Goal: Information Seeking & Learning: Learn about a topic

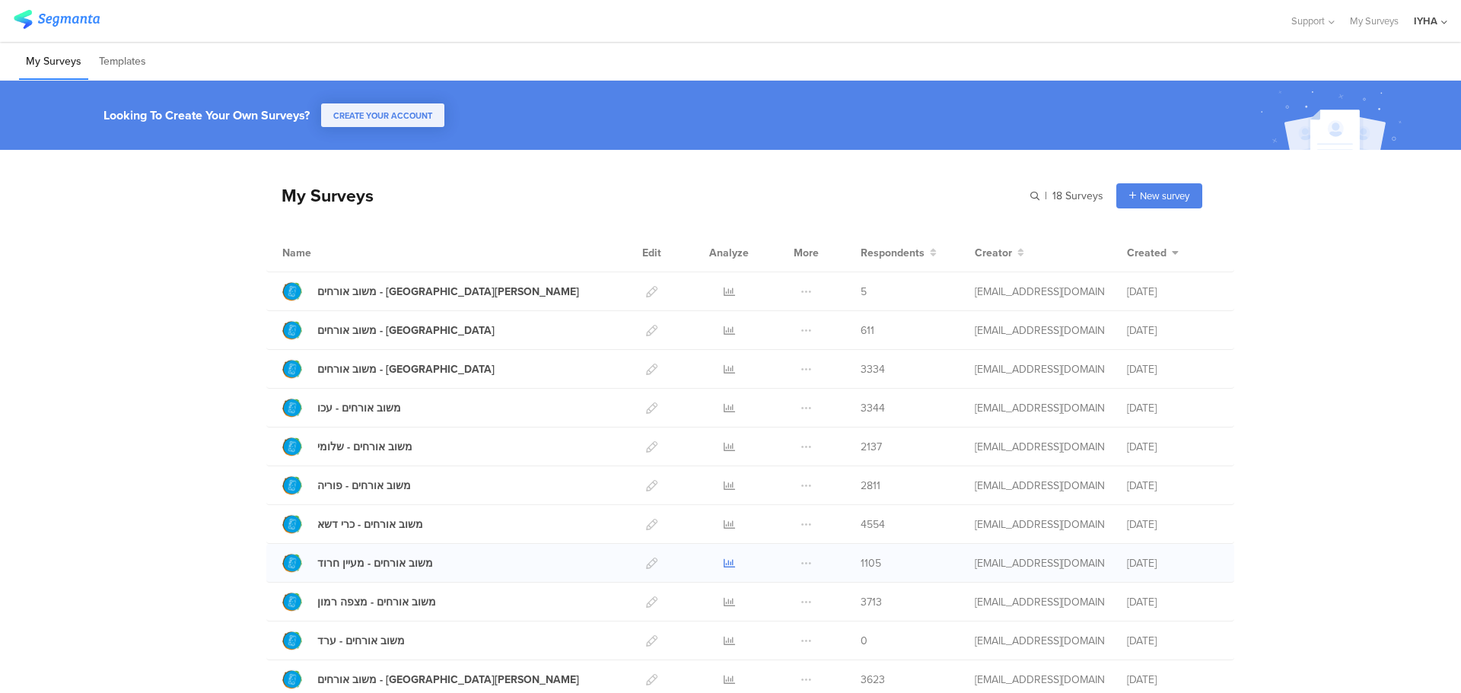
click at [724, 560] on icon at bounding box center [729, 563] width 11 height 11
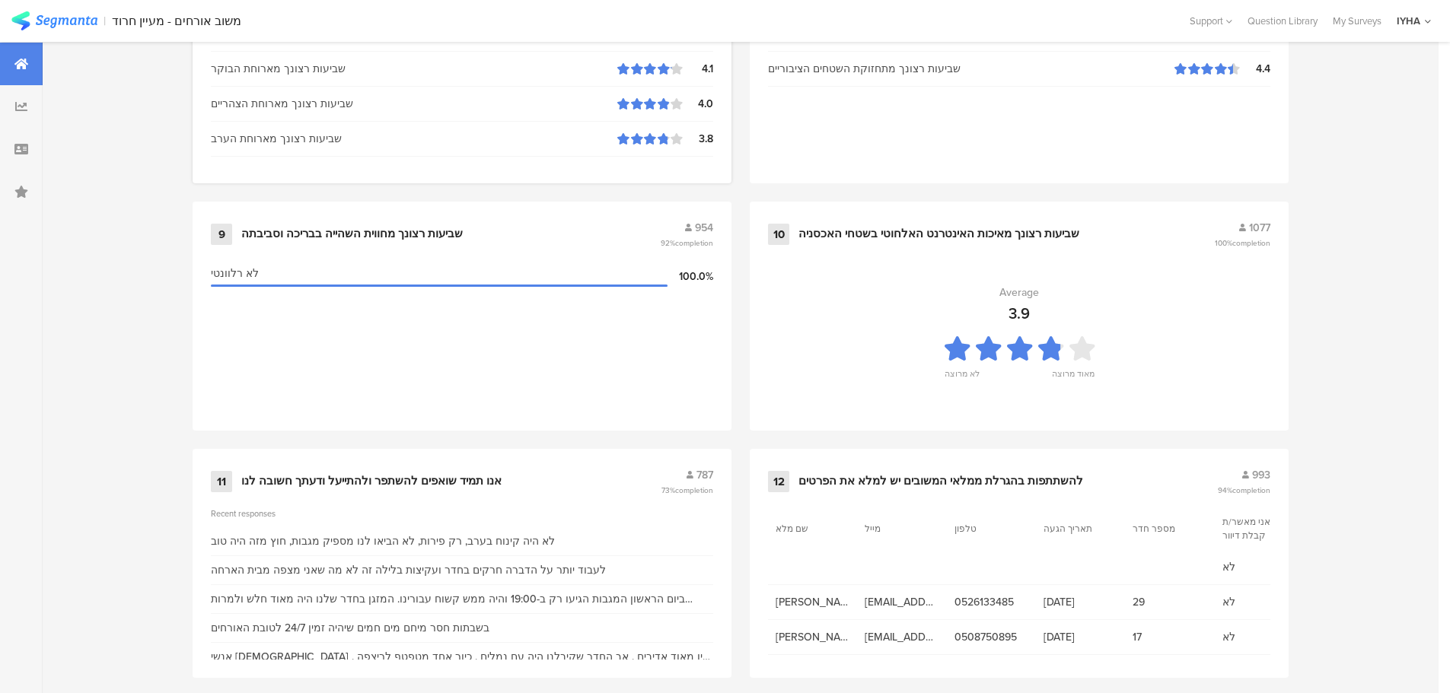
scroll to position [1539, 0]
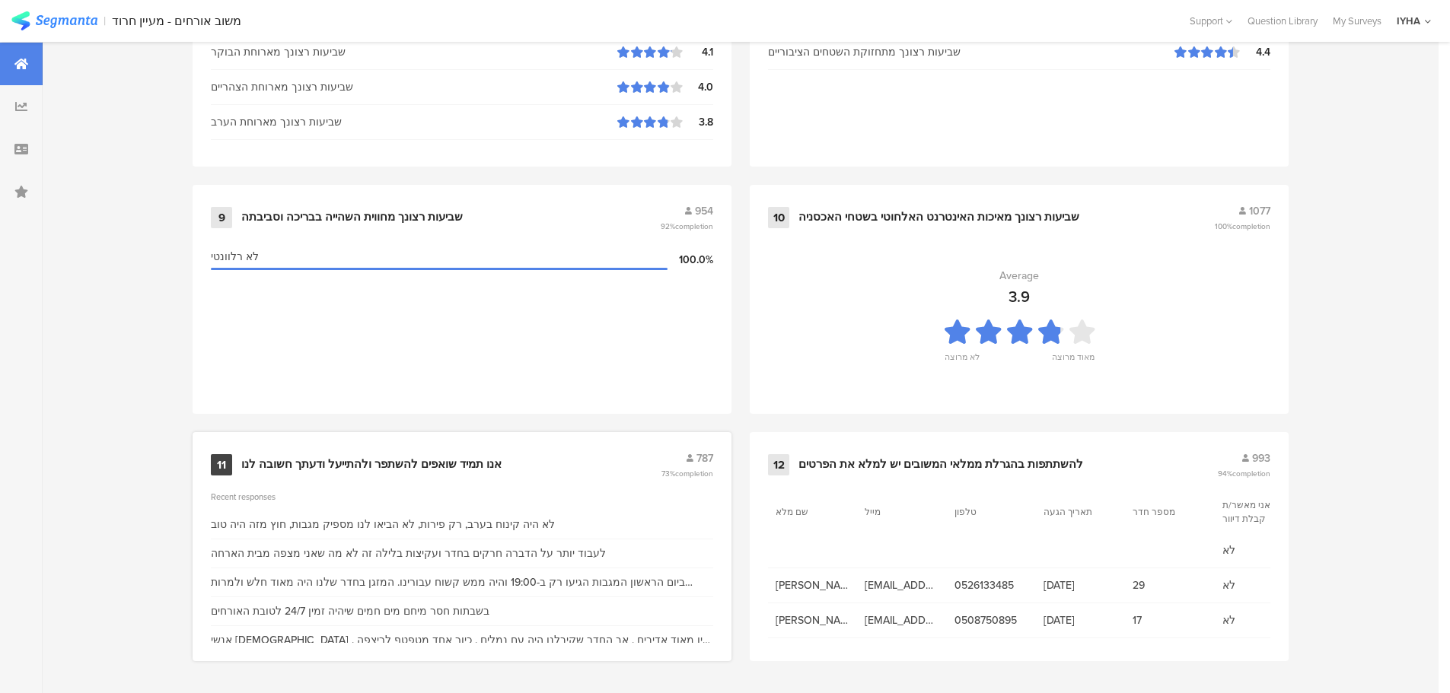
click at [403, 463] on div "אנו תמיד שואפים להשתפר ולהתייעל ודעתך חשובה לנו" at bounding box center [371, 464] width 260 height 15
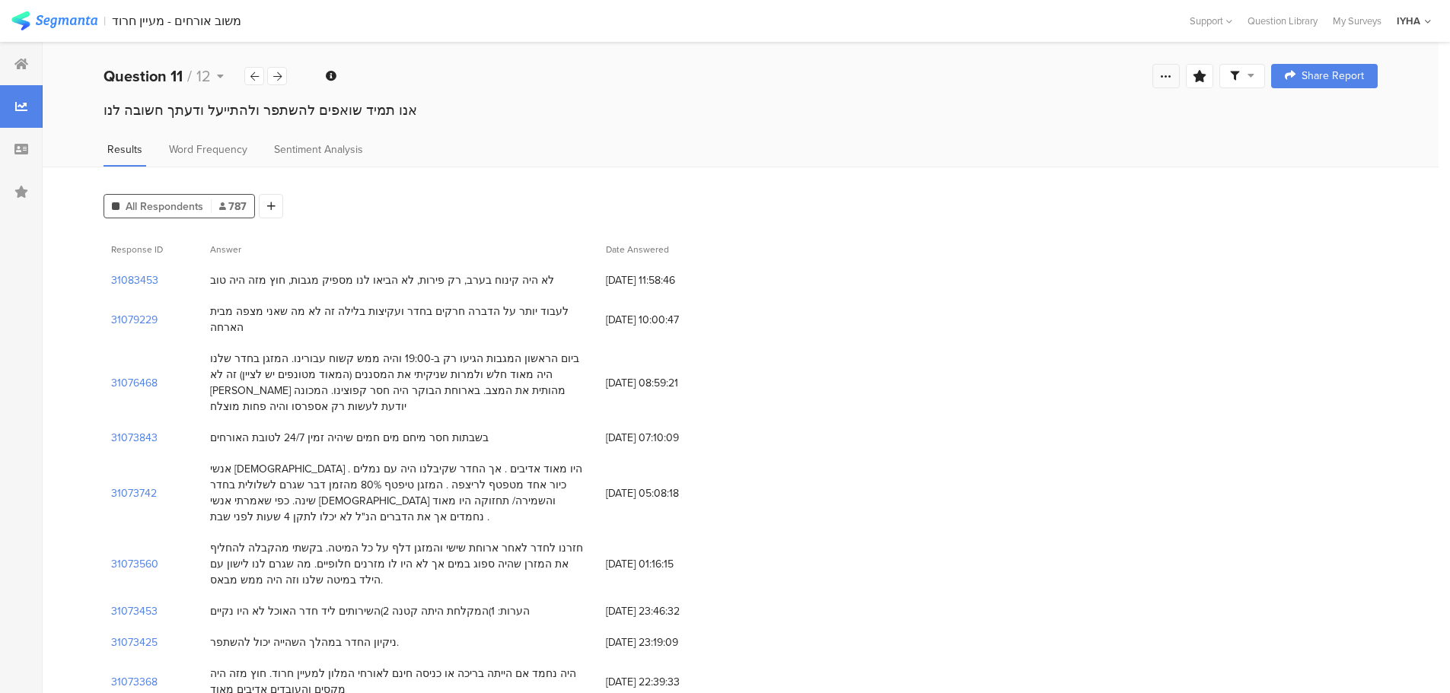
click at [1172, 75] on icon at bounding box center [1166, 76] width 12 height 12
click at [1013, 234] on div at bounding box center [1069, 230] width 244 height 15
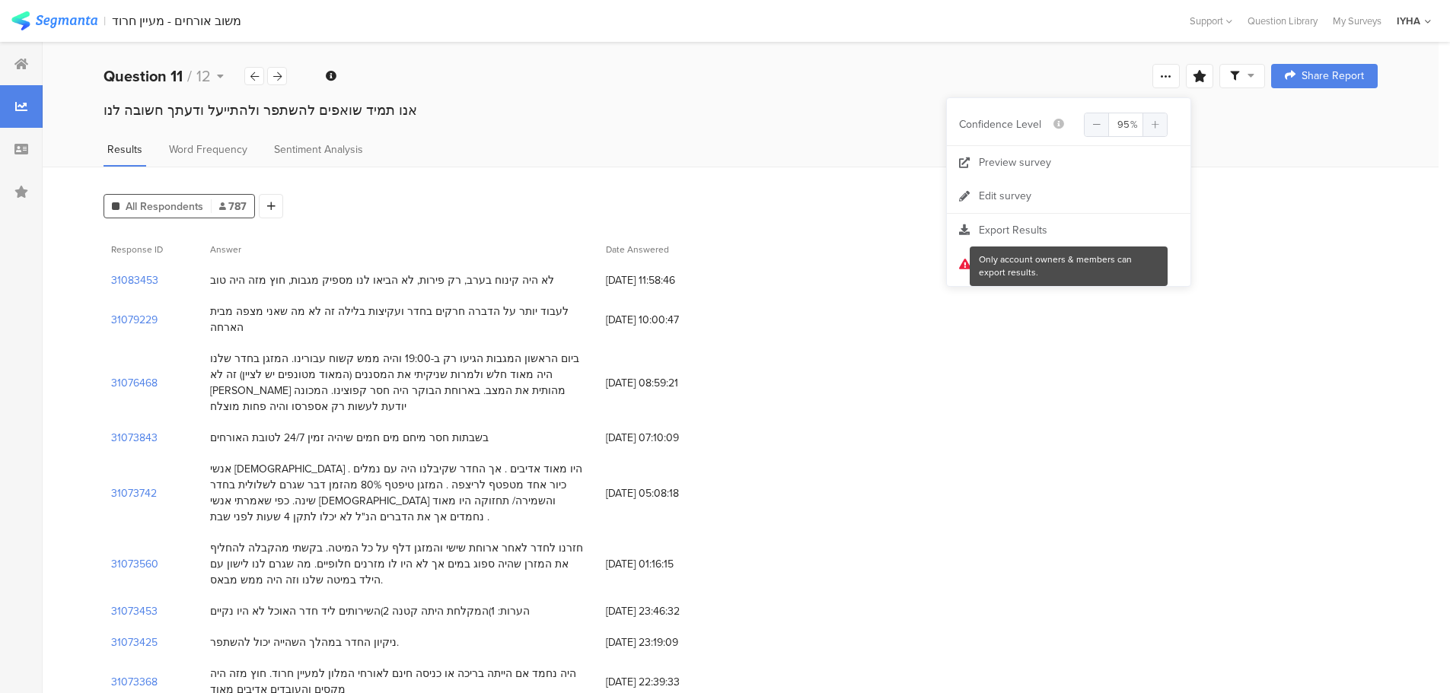
drag, startPoint x: 904, startPoint y: 312, endPoint x: 913, endPoint y: 311, distance: 9.2
click at [907, 312] on div "31079229 לעבוד יותר על הדברה חרקים בחדר ועקיצות בלילה זה לא מה שאני מצפה מבית ה…" at bounding box center [740, 319] width 1274 height 47
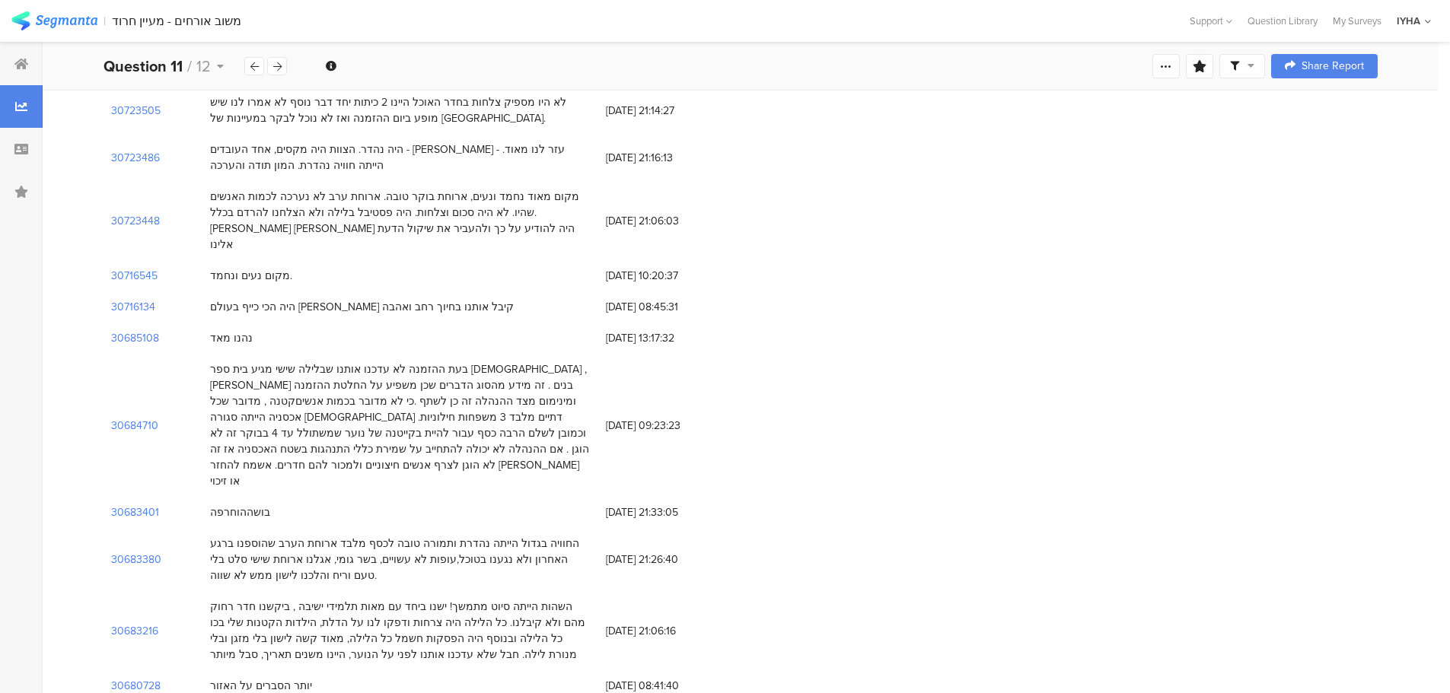
scroll to position [4566, 0]
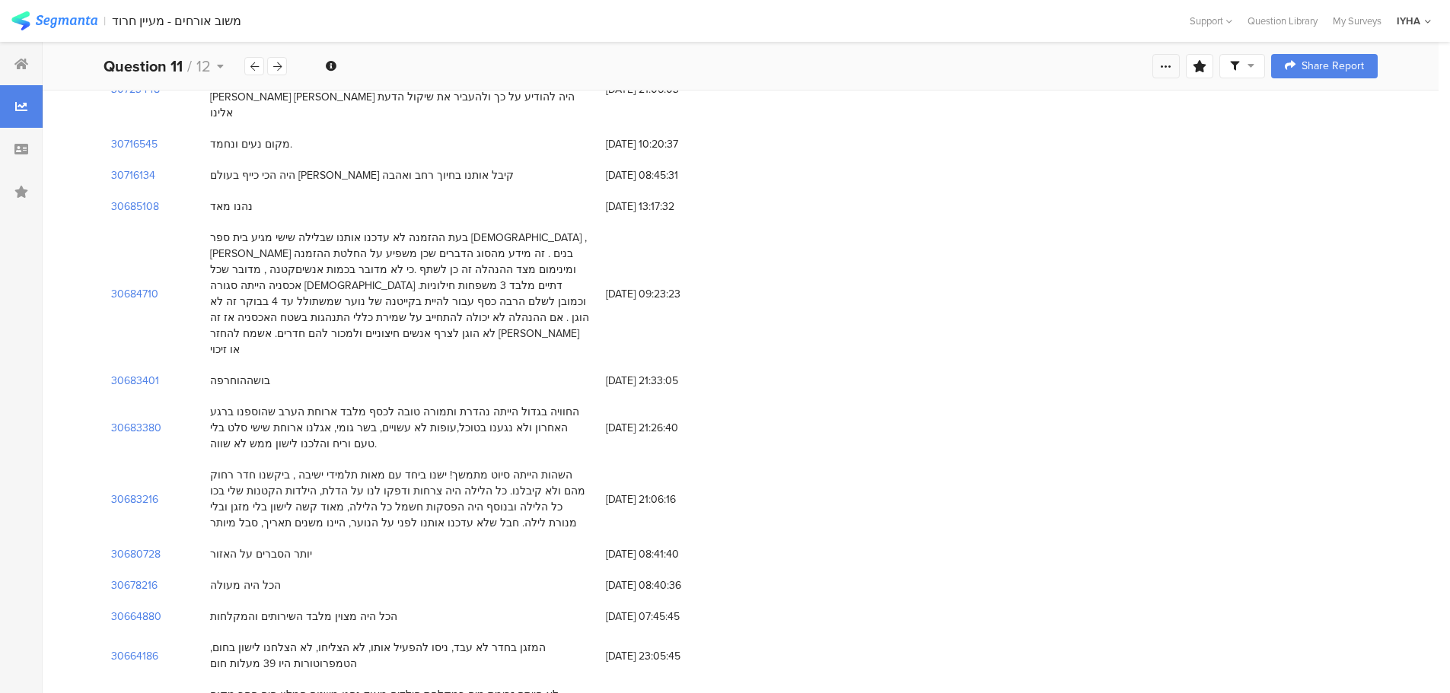
click at [1172, 66] on icon at bounding box center [1166, 66] width 12 height 12
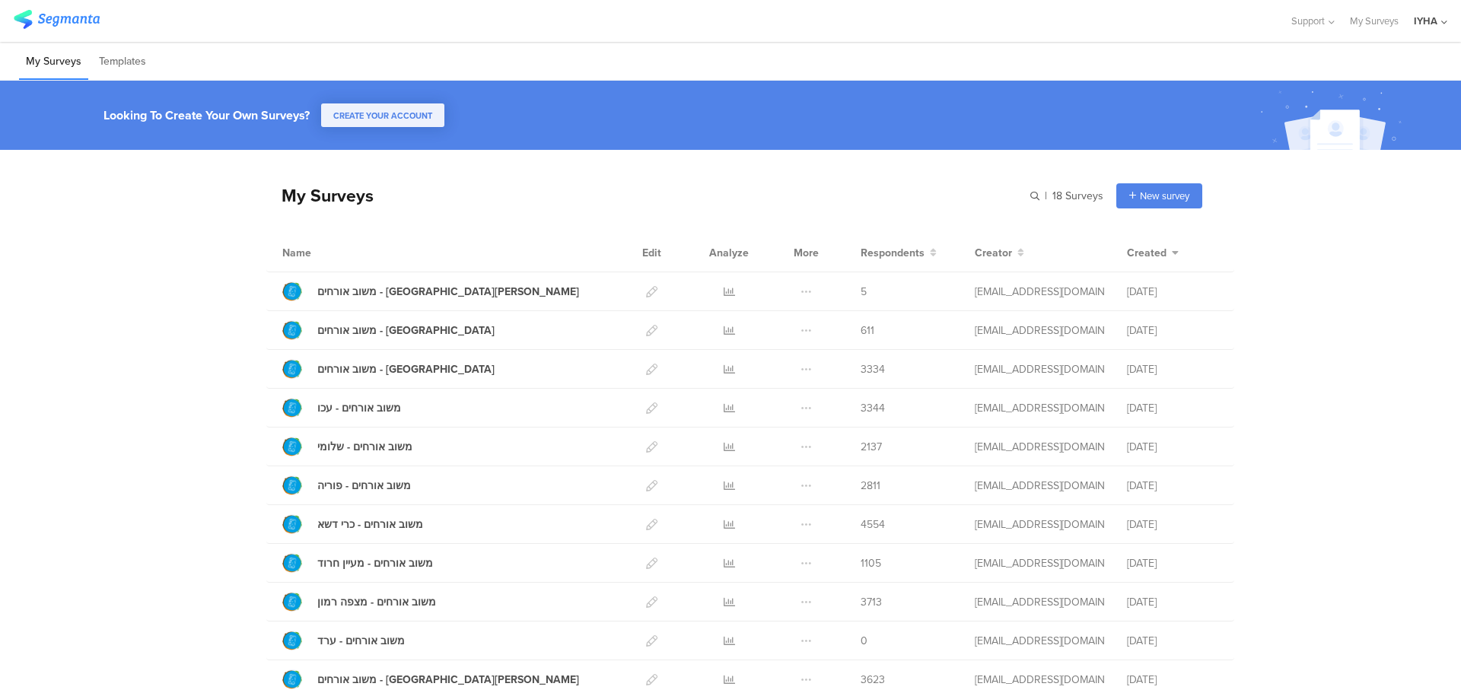
click at [22, 19] on img at bounding box center [57, 19] width 86 height 19
click at [1441, 19] on icon at bounding box center [1444, 22] width 6 height 11
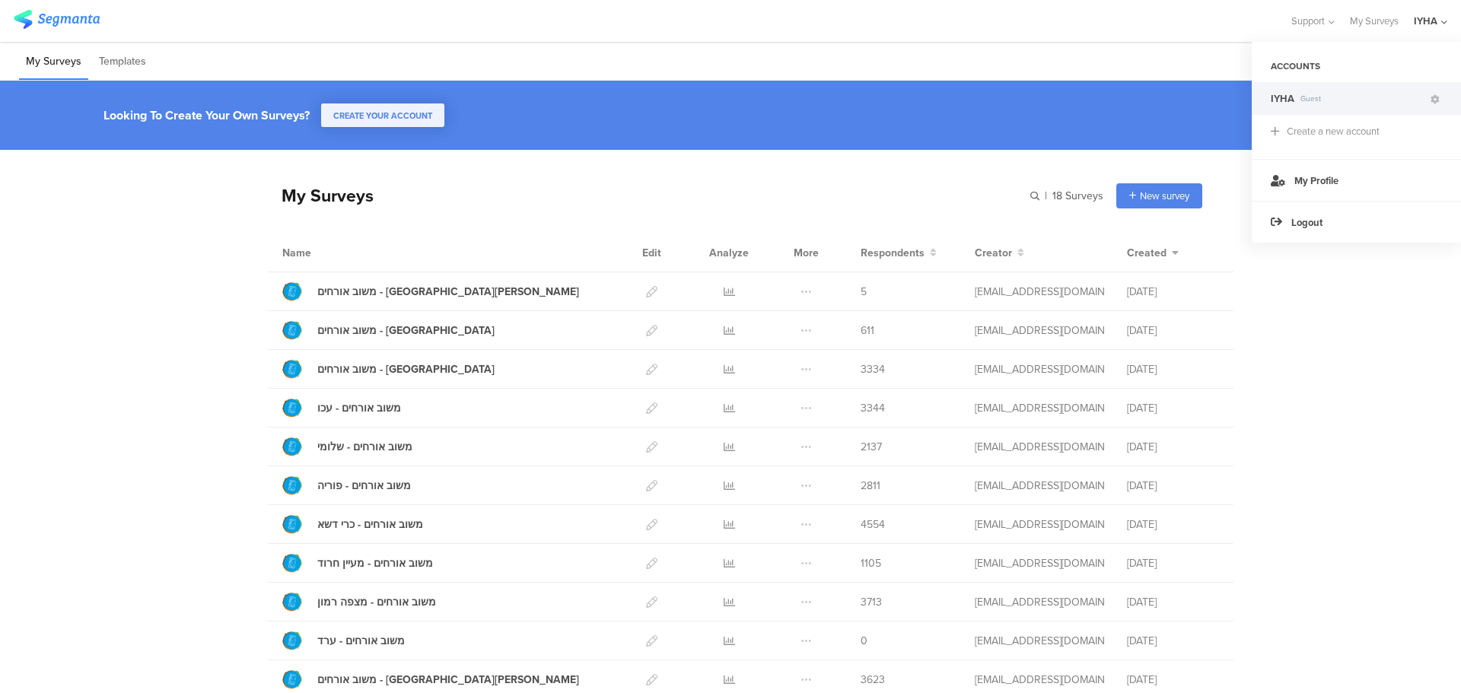
click at [1147, 56] on div "My Surveys Templates" at bounding box center [730, 61] width 1461 height 39
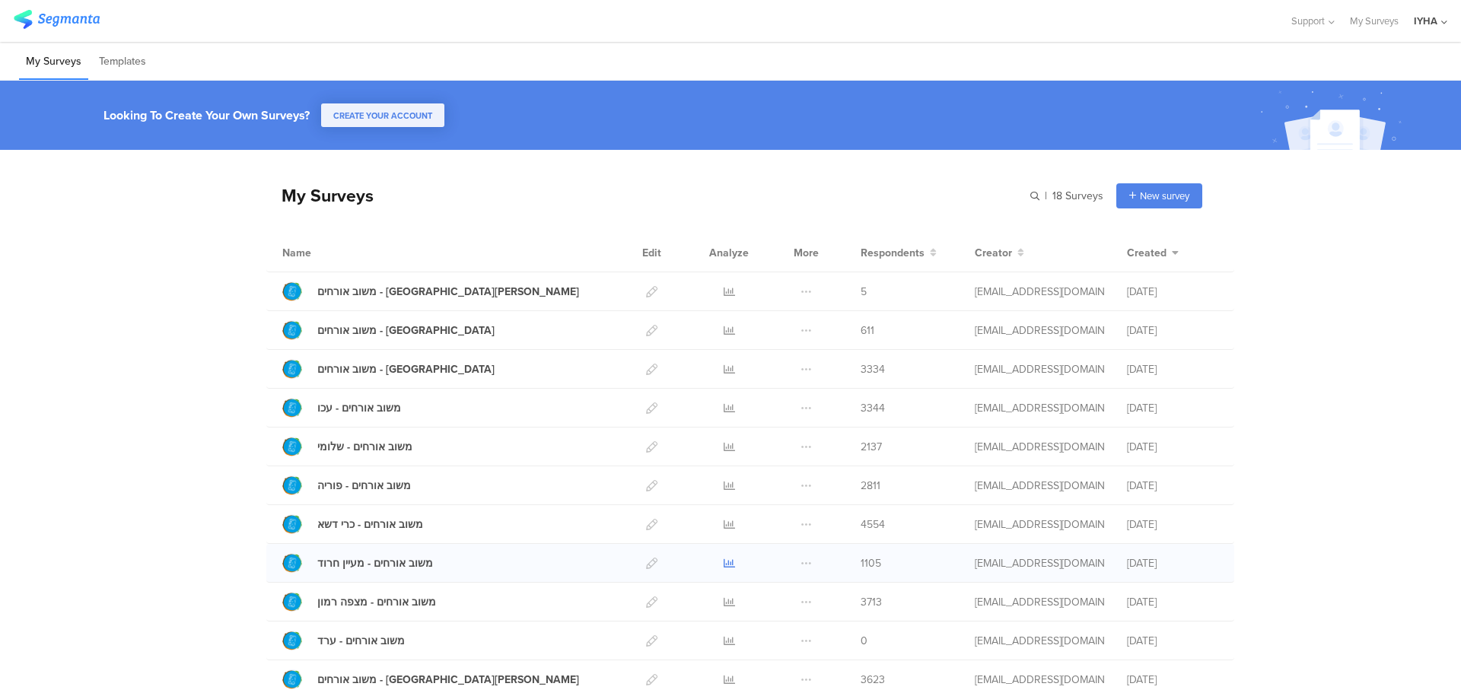
click at [724, 561] on icon at bounding box center [729, 563] width 11 height 11
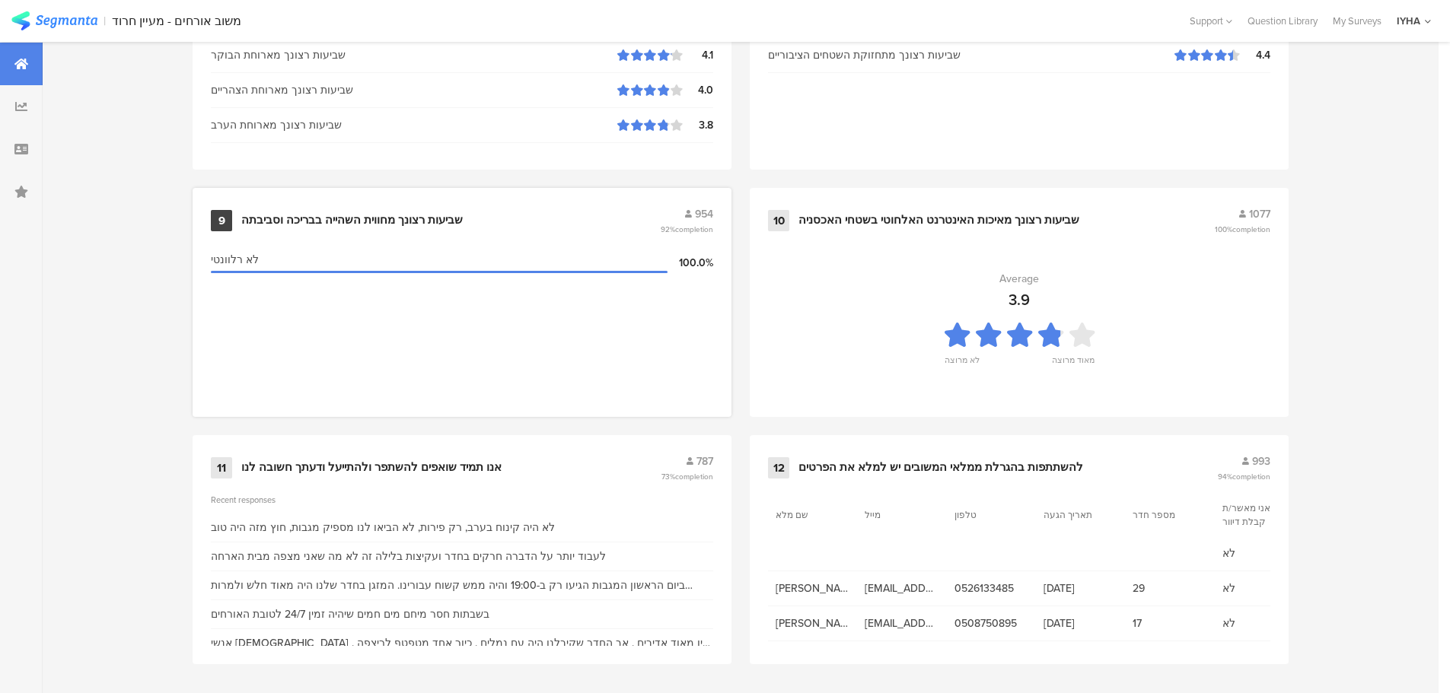
scroll to position [1539, 0]
click at [364, 462] on div "אנו תמיד שואפים להשתפר ולהתייעל ודעתך חשובה לנו" at bounding box center [371, 464] width 260 height 15
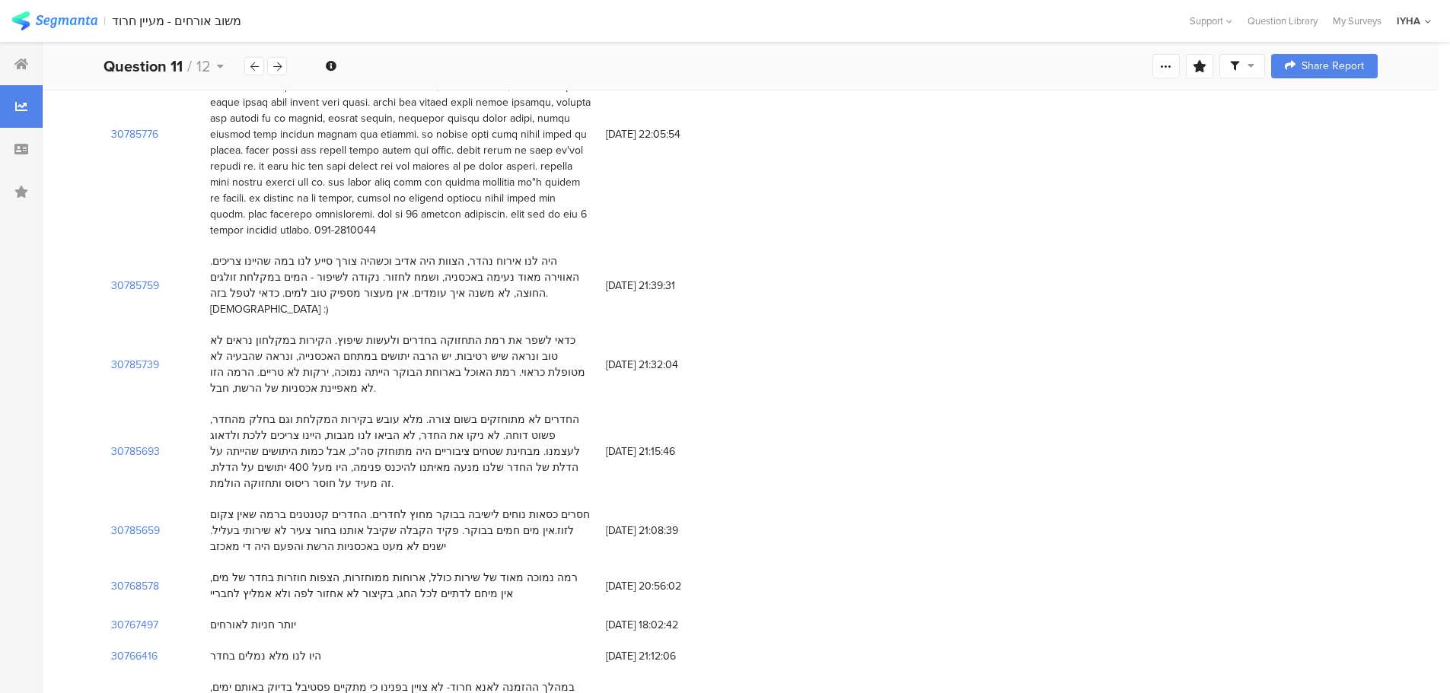
scroll to position [3790, 0]
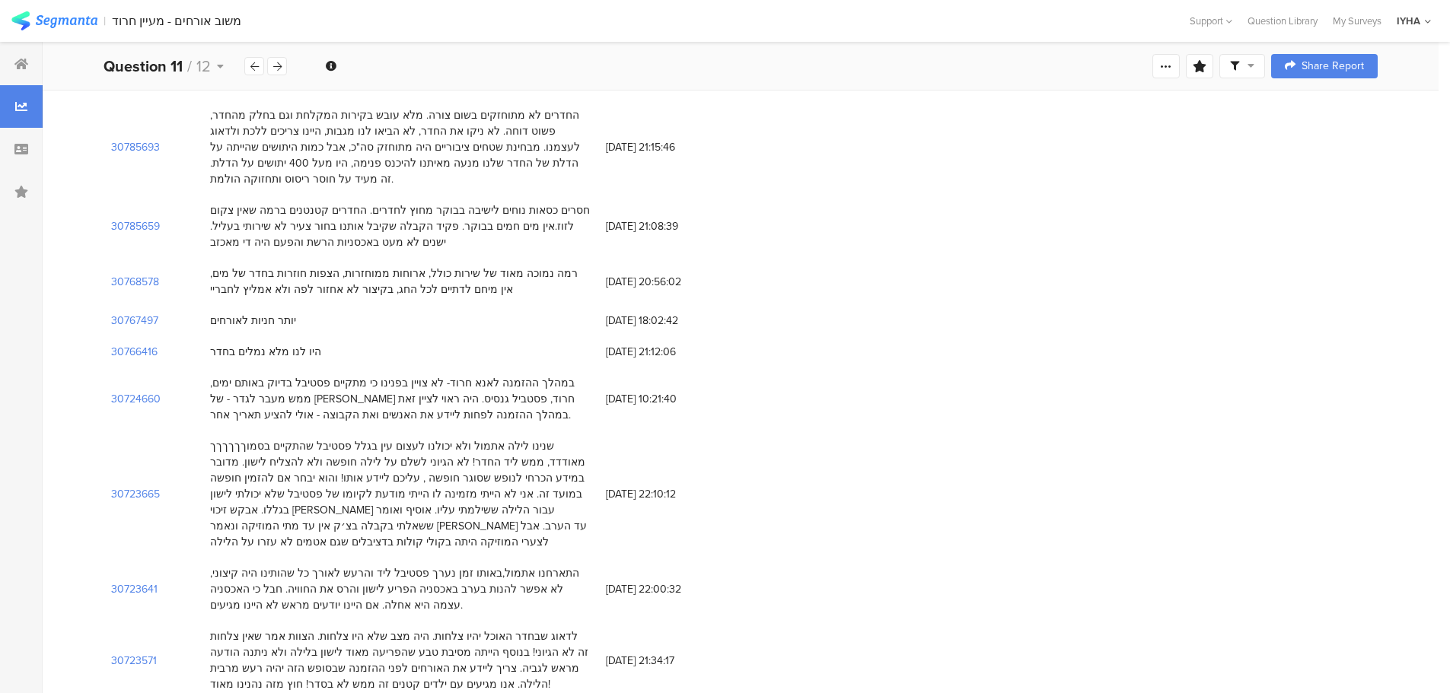
drag, startPoint x: 110, startPoint y: 280, endPoint x: 727, endPoint y: 175, distance: 626.8
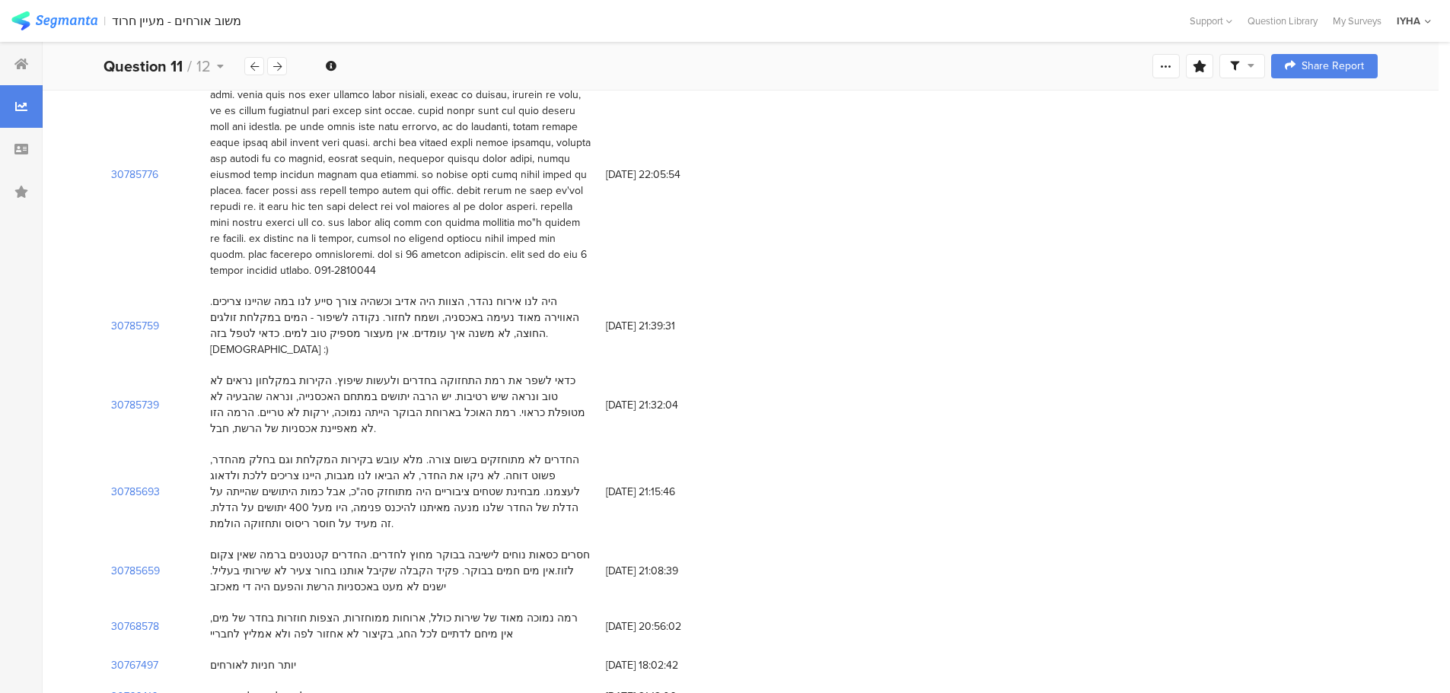
scroll to position [3409, 0]
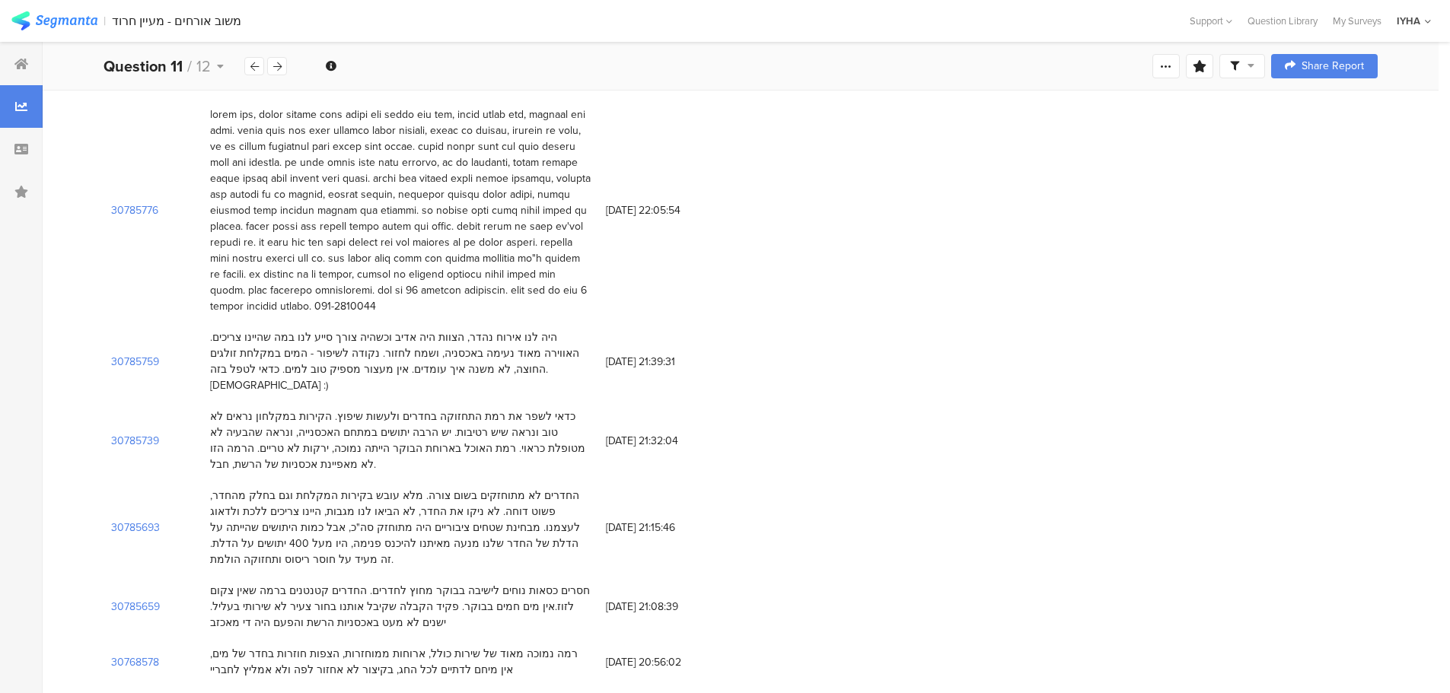
copy div "31083453 לא היה קינוח בערב, רק פירות, לא הביאו לנו מספיק מגבות, חוץ מזה היה טוב…"
click at [383, 583] on div "חסרים כסאות נוחים לישיבה בבוקר מחוץ לחדרים. החדרים קטנטנים ברמה שאין צקום לזוז.…" at bounding box center [400, 607] width 380 height 48
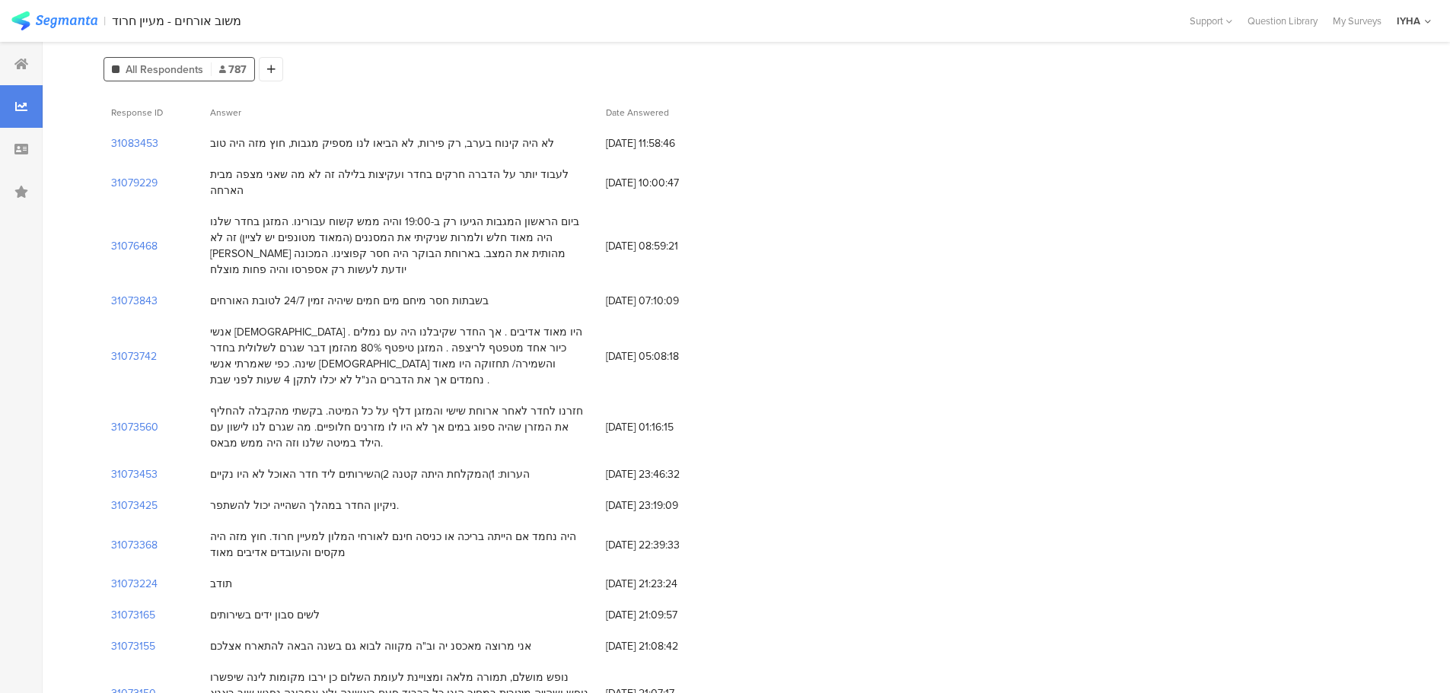
scroll to position [0, 0]
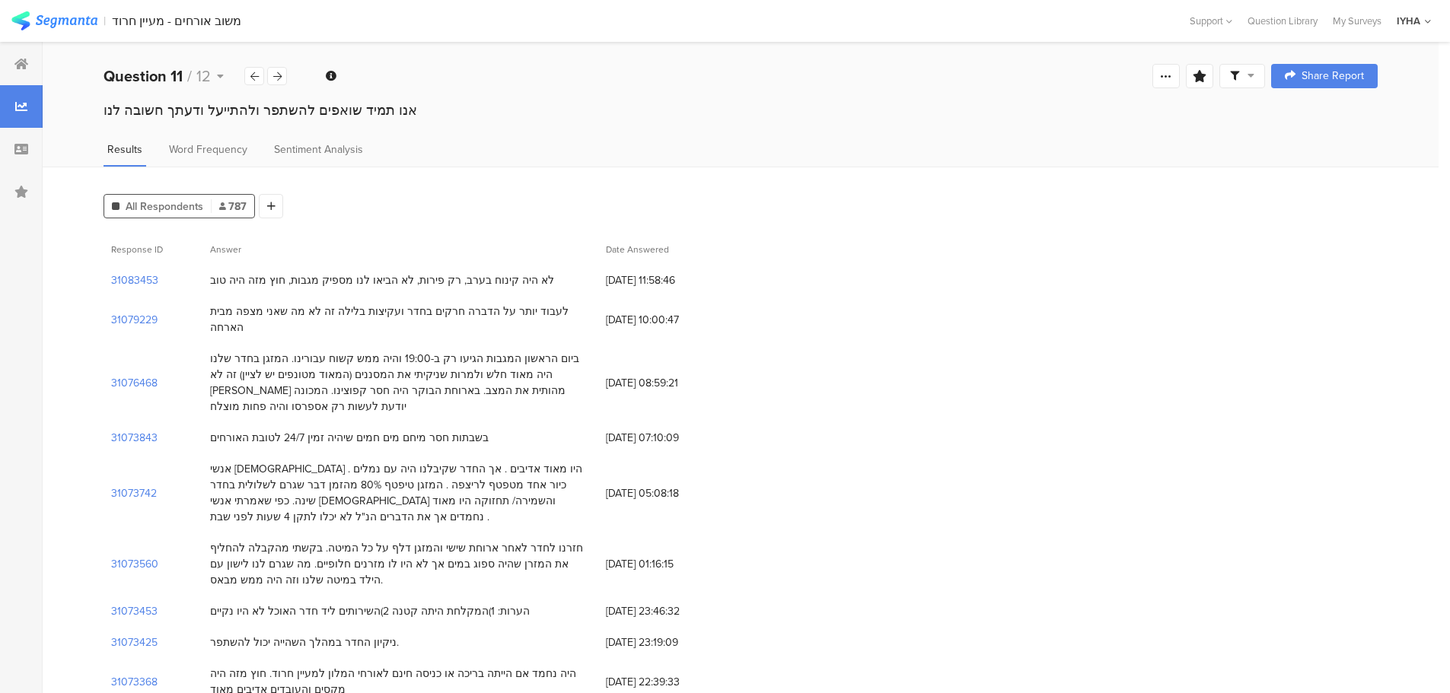
drag, startPoint x: 521, startPoint y: 279, endPoint x: 454, endPoint y: 339, distance: 90.1
click at [452, 351] on div "ביום הראשון המגבות הגיעו רק ב-19:00 והיה ממש קשוח עבורינו. המזגן בחדר שלנו היה …" at bounding box center [400, 383] width 380 height 64
drag, startPoint x: 521, startPoint y: 275, endPoint x: 211, endPoint y: 288, distance: 310.0
click at [211, 288] on div "לא היה קינוח בערב, רק פירות, לא הביאו לנו מספיק מגבות, חוץ מזה היה טוב" at bounding box center [400, 280] width 396 height 31
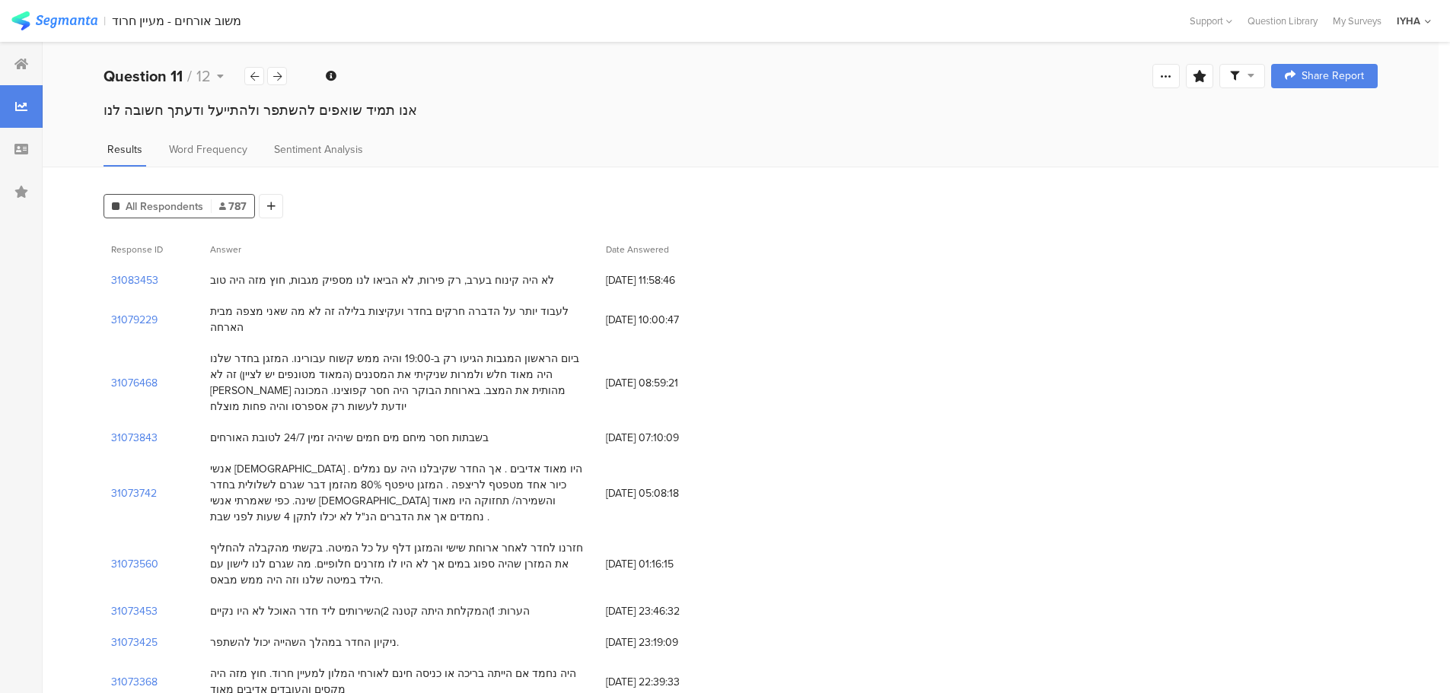
copy div "לא היה קינוח בערב, רק פירות, לא הביאו לנו מספיק מגבות, חוץ מזה היה טוב"
click at [670, 278] on span "26/08/2025 at 11:58:46" at bounding box center [667, 280] width 122 height 16
copy span "26/08/2025 at 11:58:46"
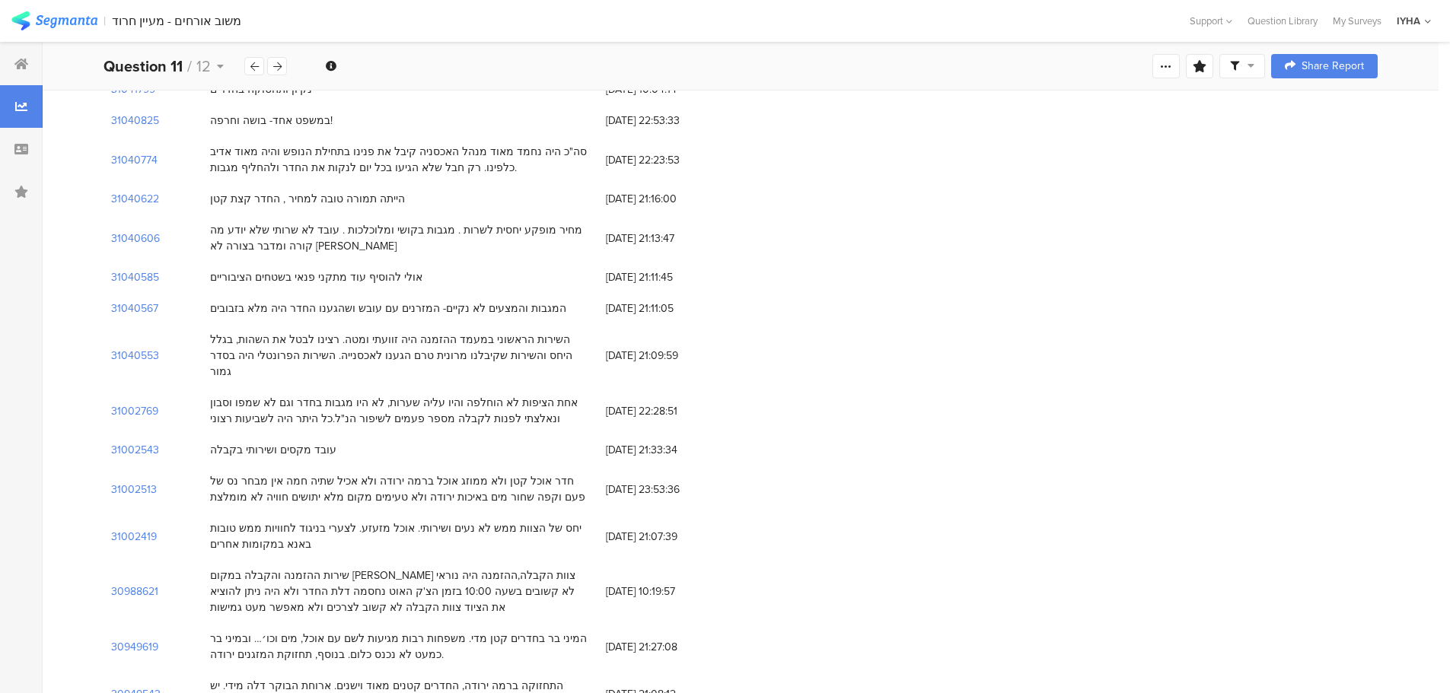
scroll to position [1141, 0]
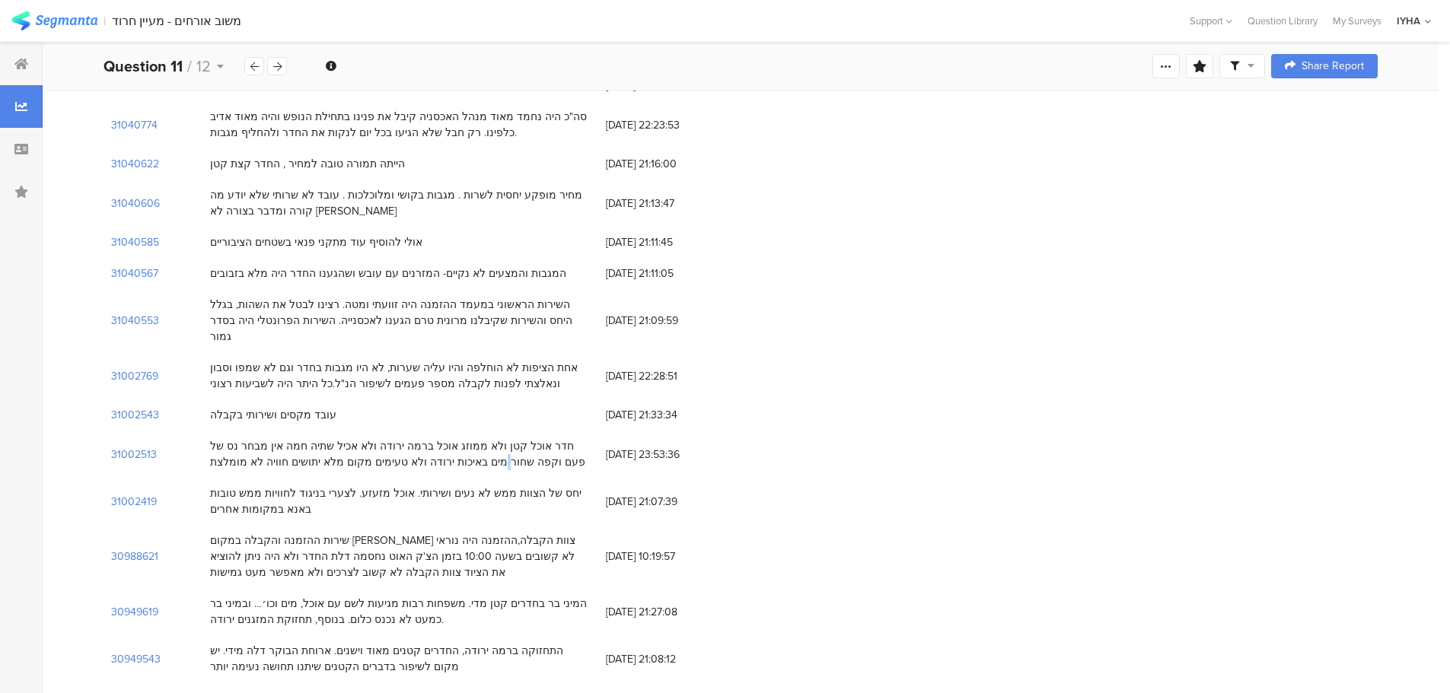
drag, startPoint x: 578, startPoint y: 367, endPoint x: 204, endPoint y: 380, distance: 374.7
click at [204, 431] on div "חדר אוכל קטן ולא ממוזג אוכל ברמה ירודה ולא אכיל שתיה חמה אין מבחר נס של פעם וקפ…" at bounding box center [400, 454] width 396 height 47
drag, startPoint x: 578, startPoint y: 366, endPoint x: 196, endPoint y: 390, distance: 382.0
click at [196, 431] on div "31002513 חדר אוכל קטן ולא ממוזג אוכל ברמה ירודה ולא אכיל שתיה חמה אין מבחר נס ש…" at bounding box center [740, 454] width 1274 height 47
drag, startPoint x: 209, startPoint y: 383, endPoint x: 579, endPoint y: 368, distance: 370.1
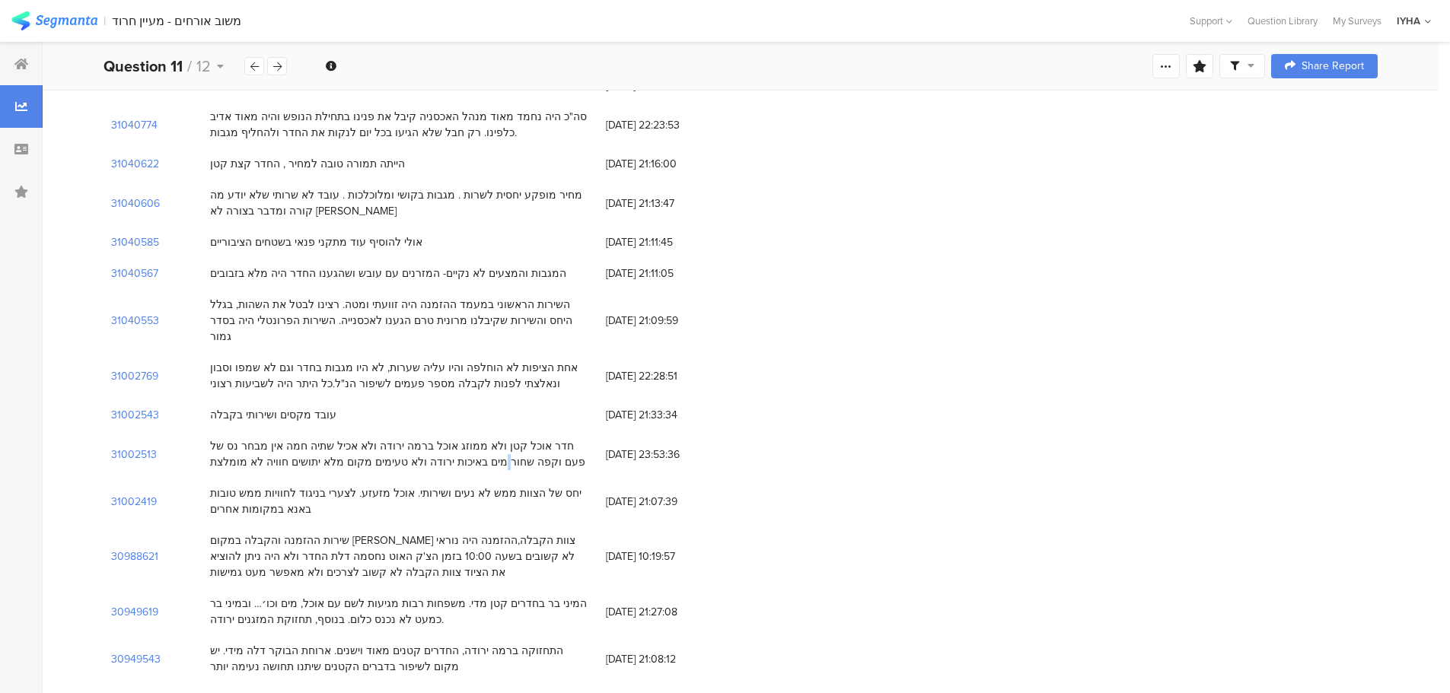
click at [579, 431] on div "חדר אוכל קטן ולא ממוזג אוכל ברמה ירודה ולא אכיל שתיה חמה אין מבחר נס של פעם וקפ…" at bounding box center [400, 454] width 396 height 47
click at [580, 438] on div "חדר אוכל קטן ולא ממוזג אוכל ברמה ירודה ולא אכיל שתיה חמה אין מבחר נס של פעם וקפ…" at bounding box center [400, 454] width 380 height 32
click at [575, 438] on div "חדר אוכל קטן ולא ממוזג אוכל ברמה ירודה ולא אכיל שתיה חמה אין מבחר נס של פעם וקפ…" at bounding box center [400, 454] width 380 height 32
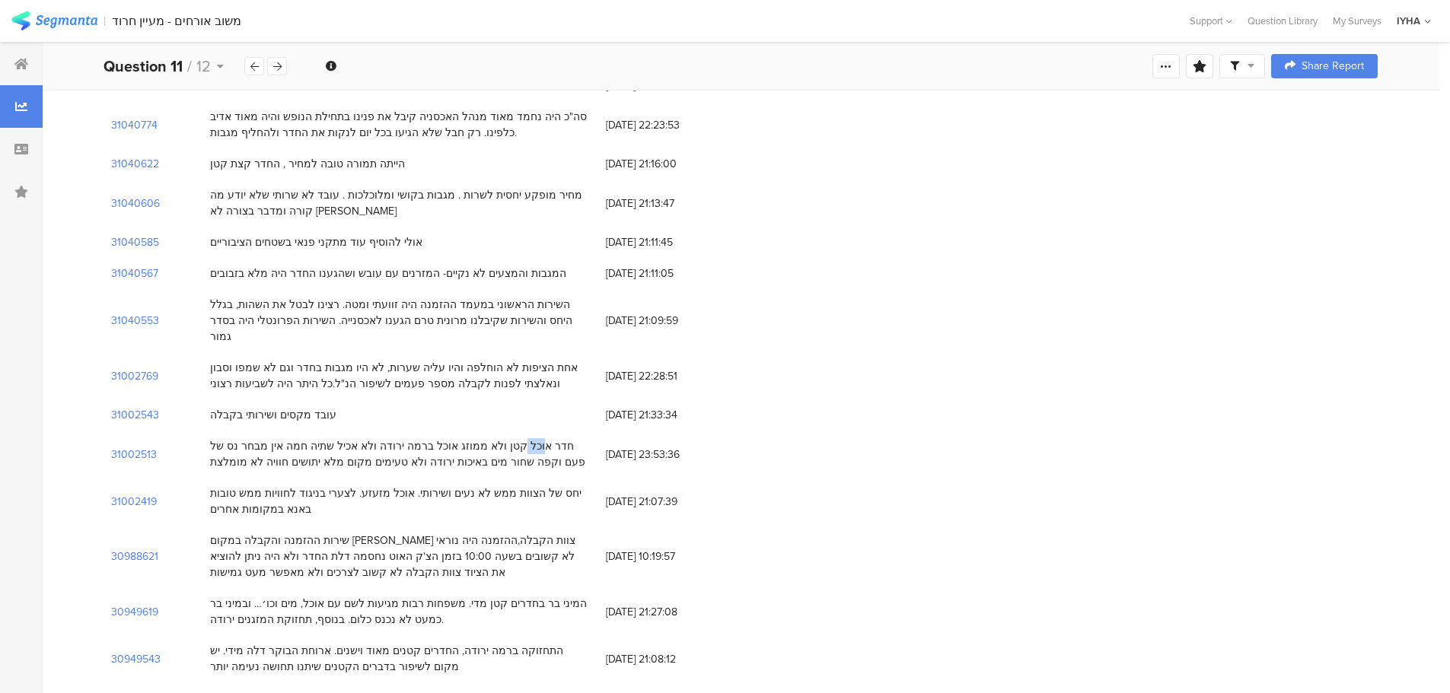
click at [575, 438] on div "חדר אוכל קטן ולא ממוזג אוכל ברמה ירודה ולא אכיל שתיה חמה אין מבחר נס של פעם וקפ…" at bounding box center [400, 454] width 380 height 32
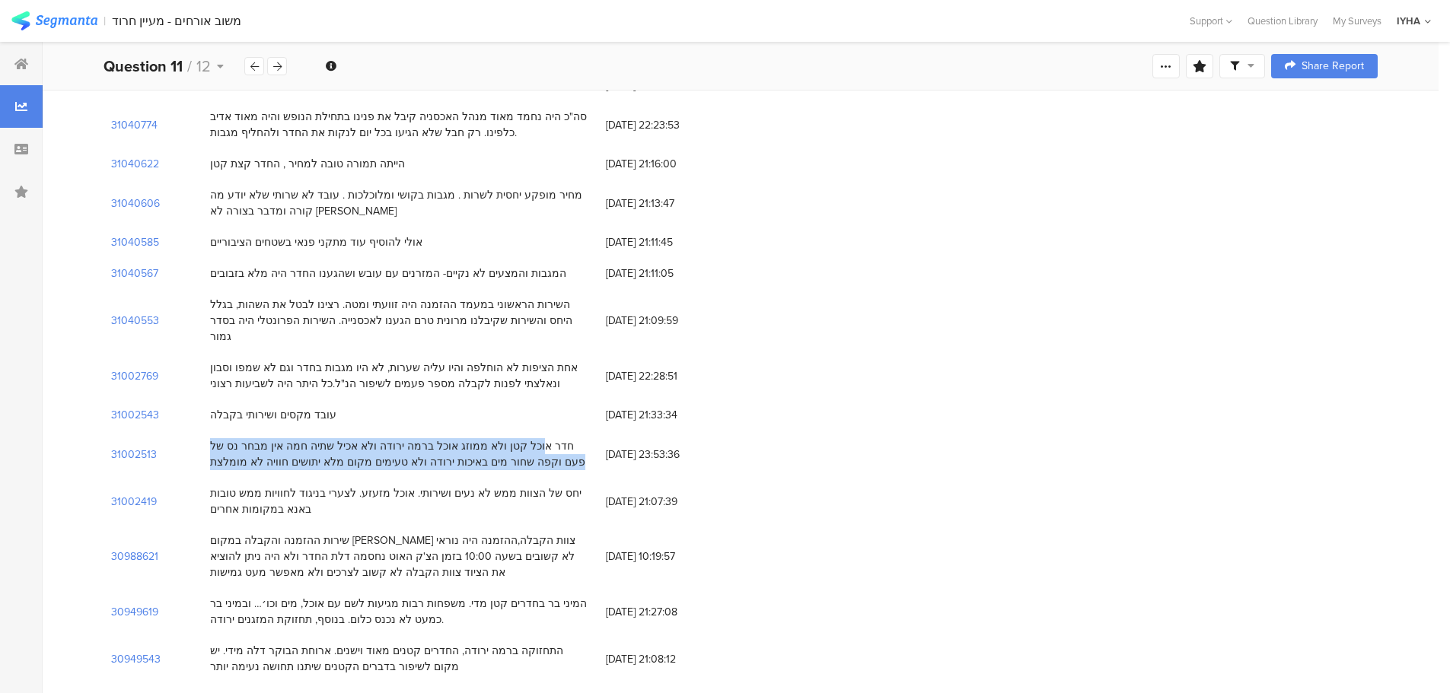
click at [575, 438] on div "חדר אוכל קטן ולא ממוזג אוכל ברמה ירודה ולא אכיל שתיה חמה אין מבחר נס של פעם וקפ…" at bounding box center [400, 454] width 380 height 32
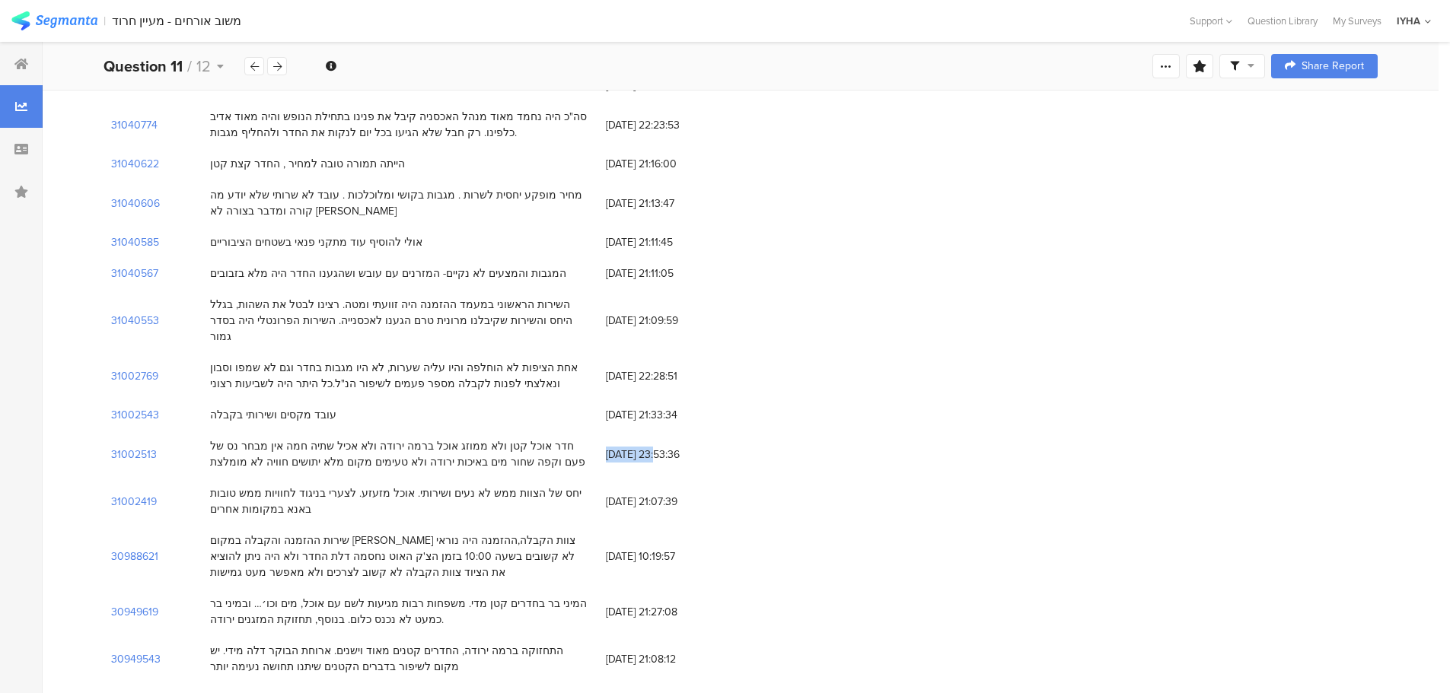
drag, startPoint x: 664, startPoint y: 372, endPoint x: 608, endPoint y: 374, distance: 55.6
click at [608, 447] on span "09/08/2025 at 23:53:36" at bounding box center [667, 455] width 122 height 16
copy span "09/08/2025"
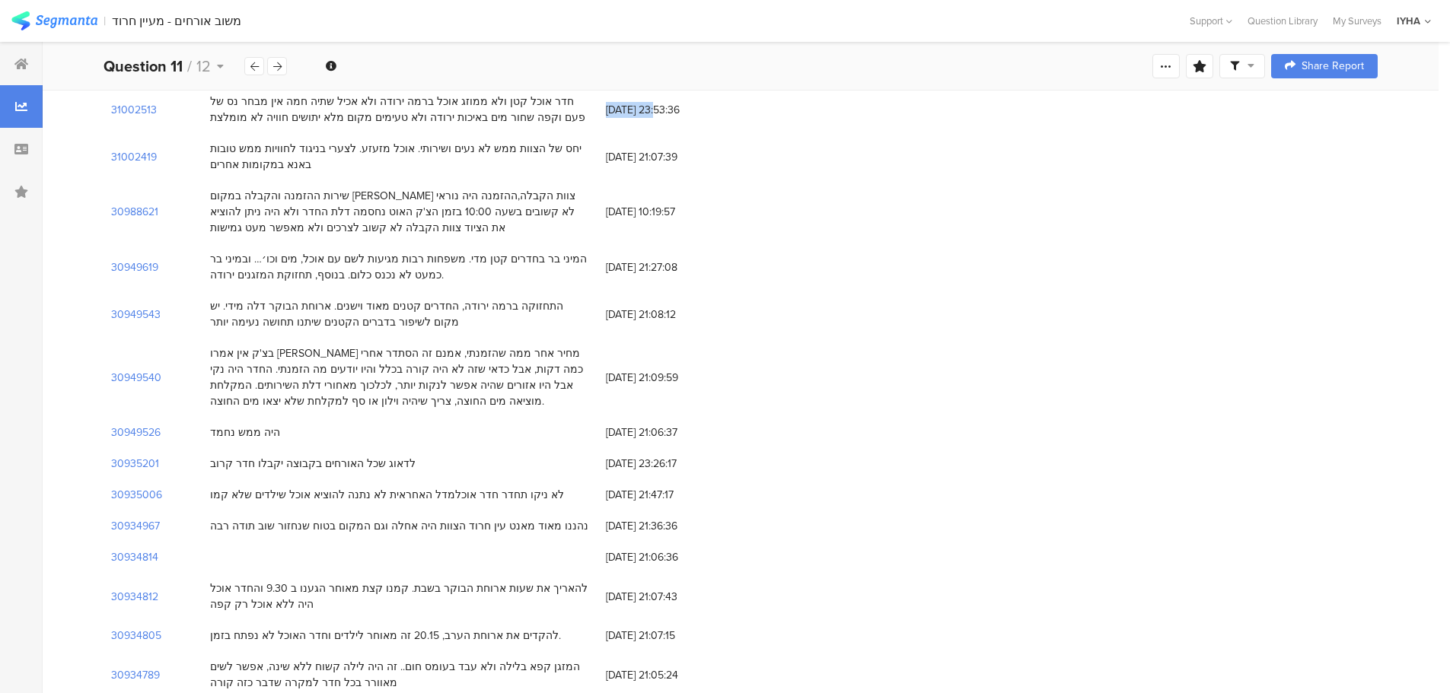
scroll to position [1522, 0]
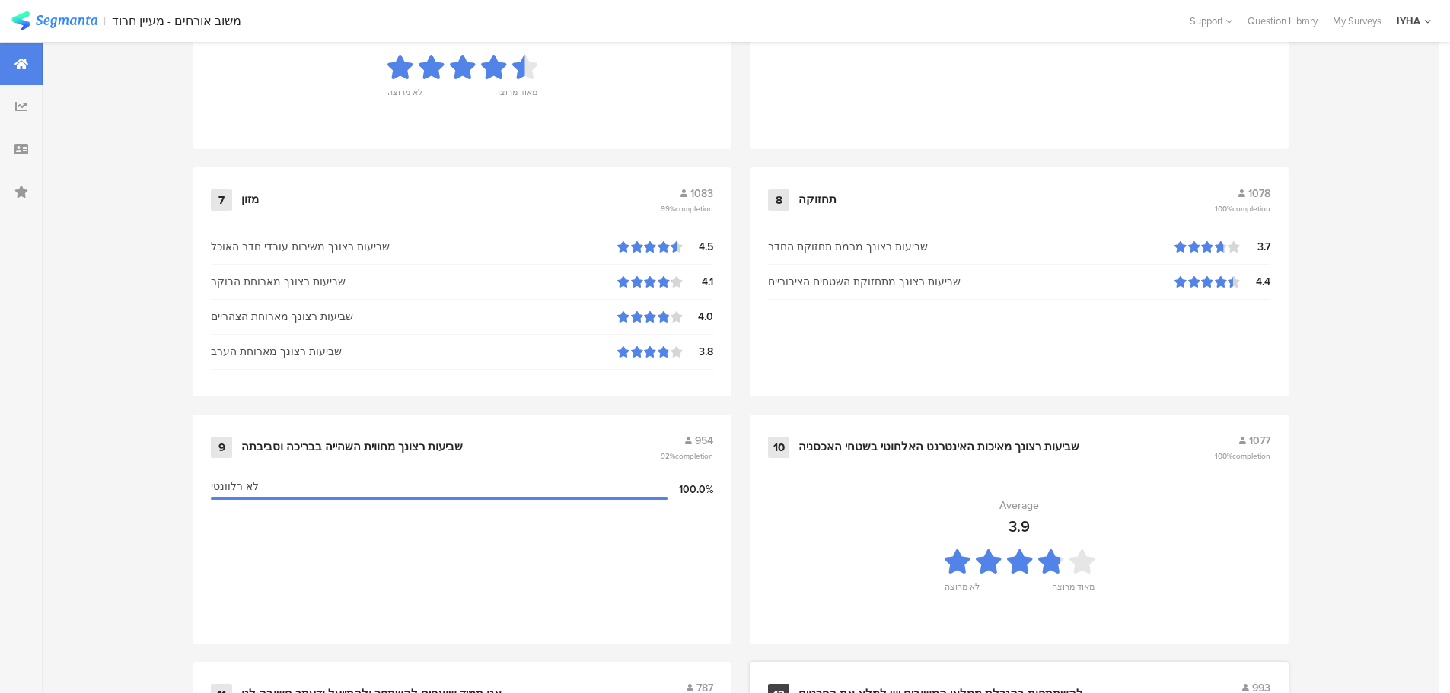
scroll to position [1234, 0]
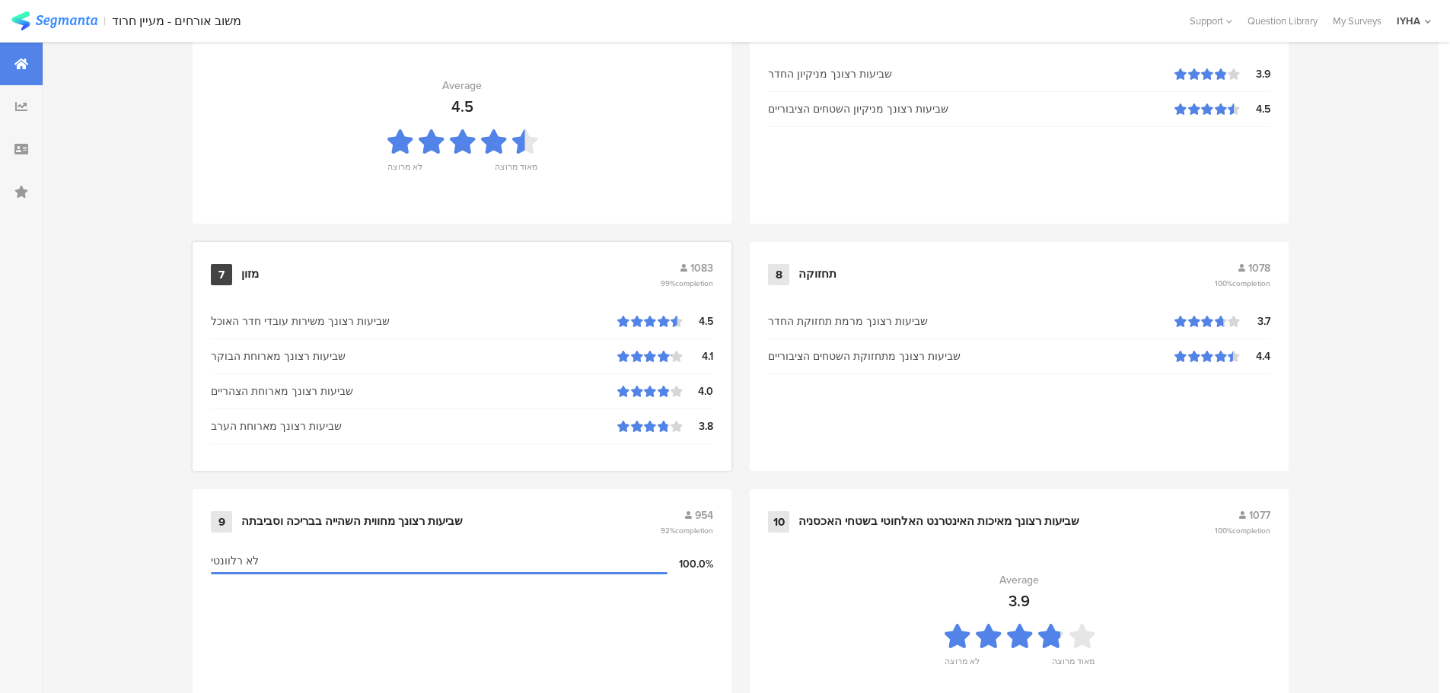
click at [249, 271] on div "מזון" at bounding box center [250, 274] width 18 height 15
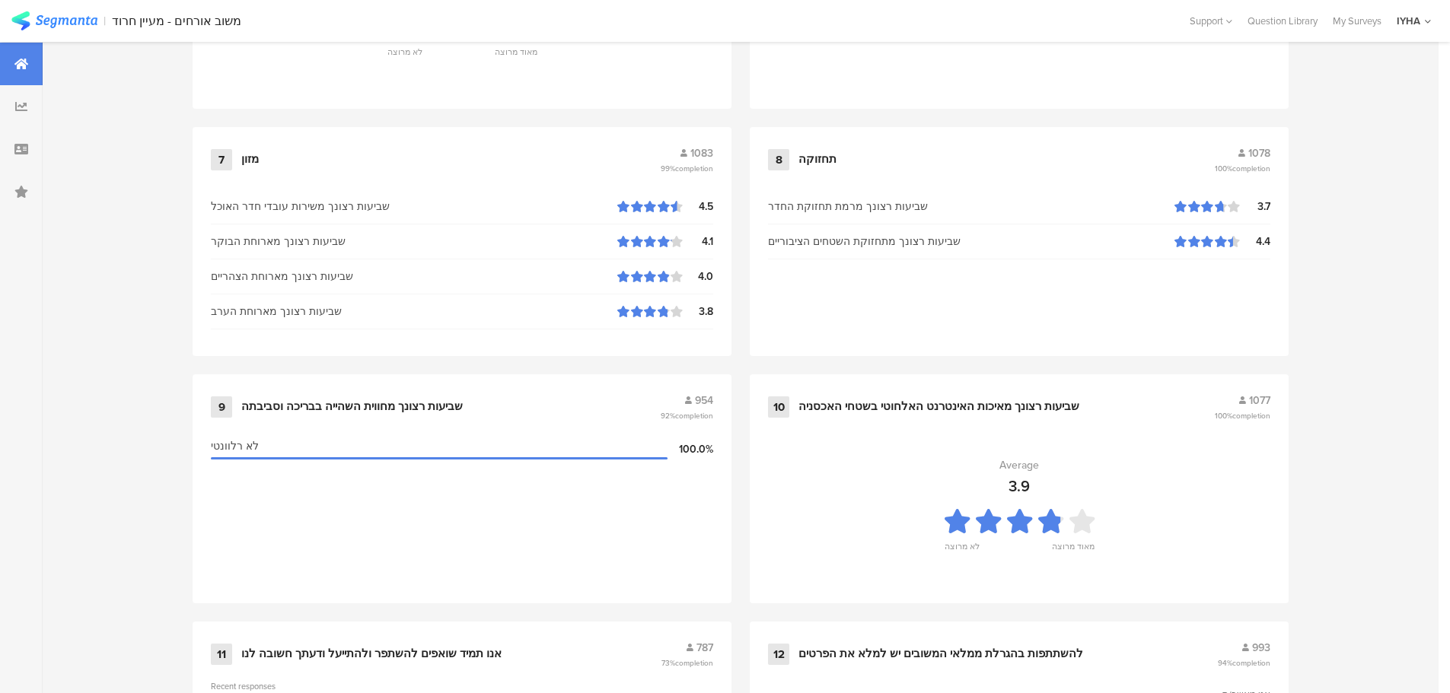
scroll to position [1539, 0]
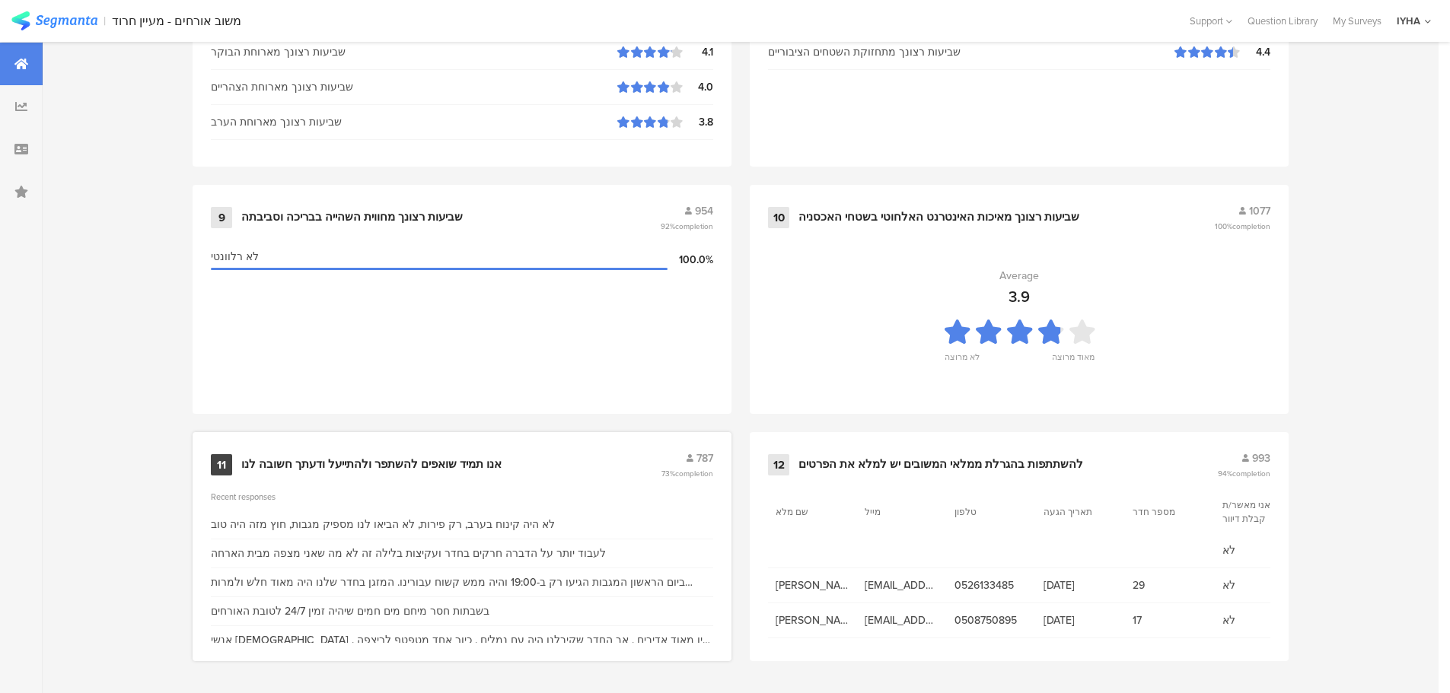
click at [454, 463] on div "אנו תמיד שואפים להשתפר ולהתייעל ודעתך חשובה לנו" at bounding box center [371, 464] width 260 height 15
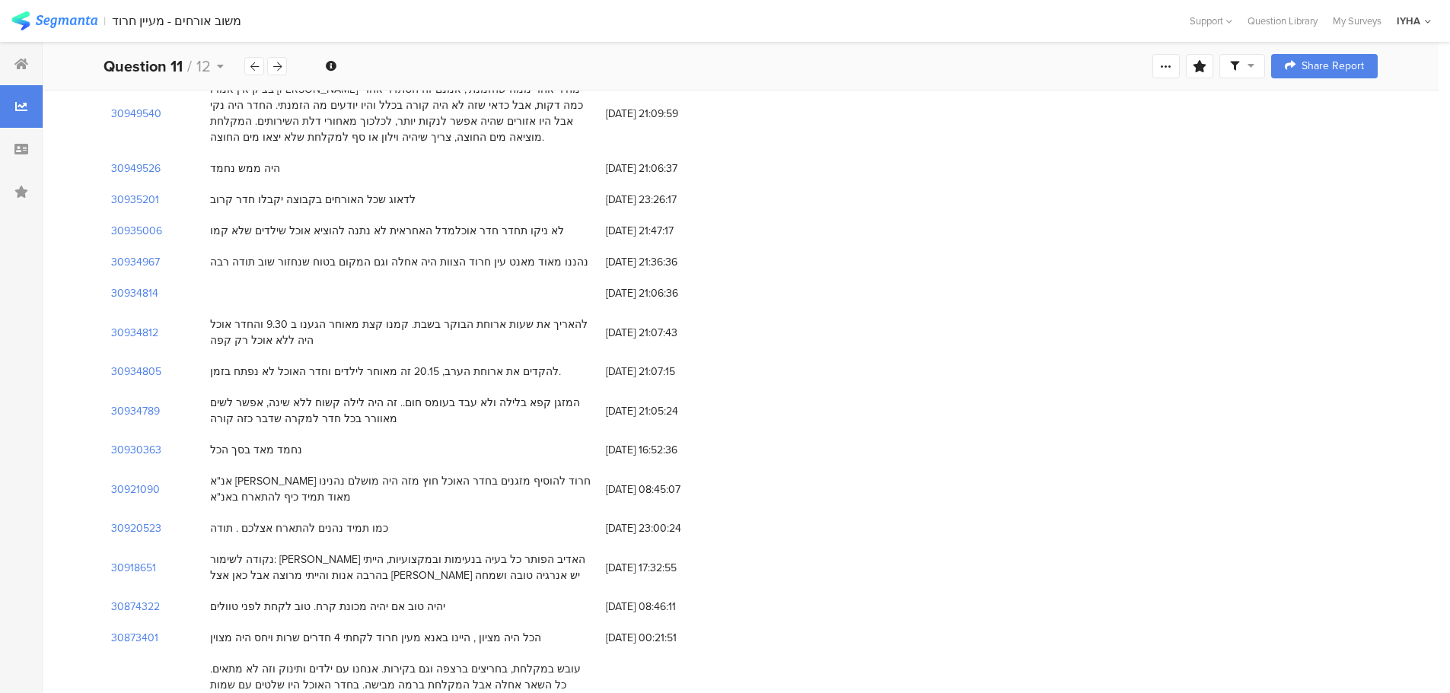
scroll to position [1826, 0]
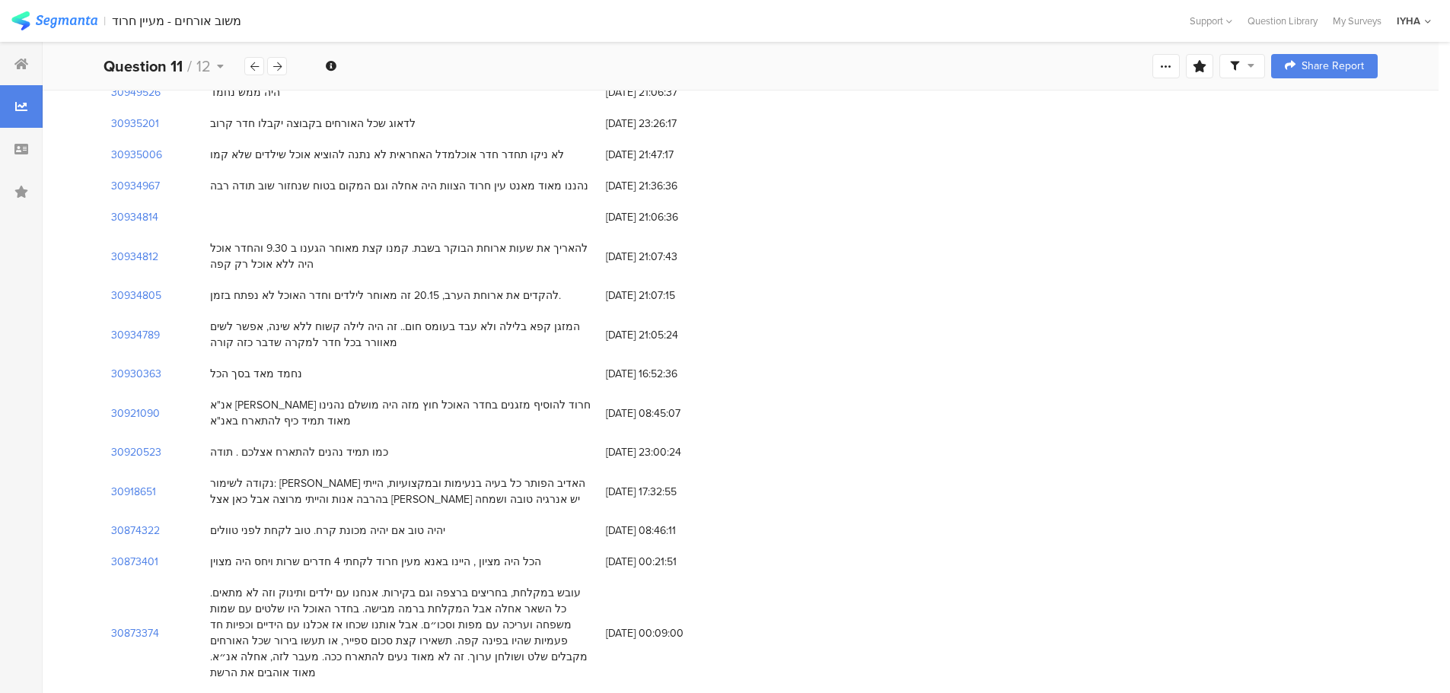
drag, startPoint x: 526, startPoint y: 213, endPoint x: 216, endPoint y: 225, distance: 310.0
click at [216, 280] on div "להקדים את ארוחת הערב, 20.15 זה מאוחר לילדים וחדר האוכל לא נפתח בזמן." at bounding box center [400, 295] width 396 height 31
drag, startPoint x: 430, startPoint y: 223, endPoint x: 457, endPoint y: 212, distance: 29.0
click at [432, 288] on div "להקדים את ארוחת הערב, 20.15 זה מאוחר לילדים וחדר האוכל לא נפתח בזמן." at bounding box center [385, 296] width 351 height 16
click at [528, 288] on div "להקדים את ארוחת הערב, 20.15 זה מאוחר לילדים וחדר האוכל לא נפתח בזמן." at bounding box center [385, 296] width 351 height 16
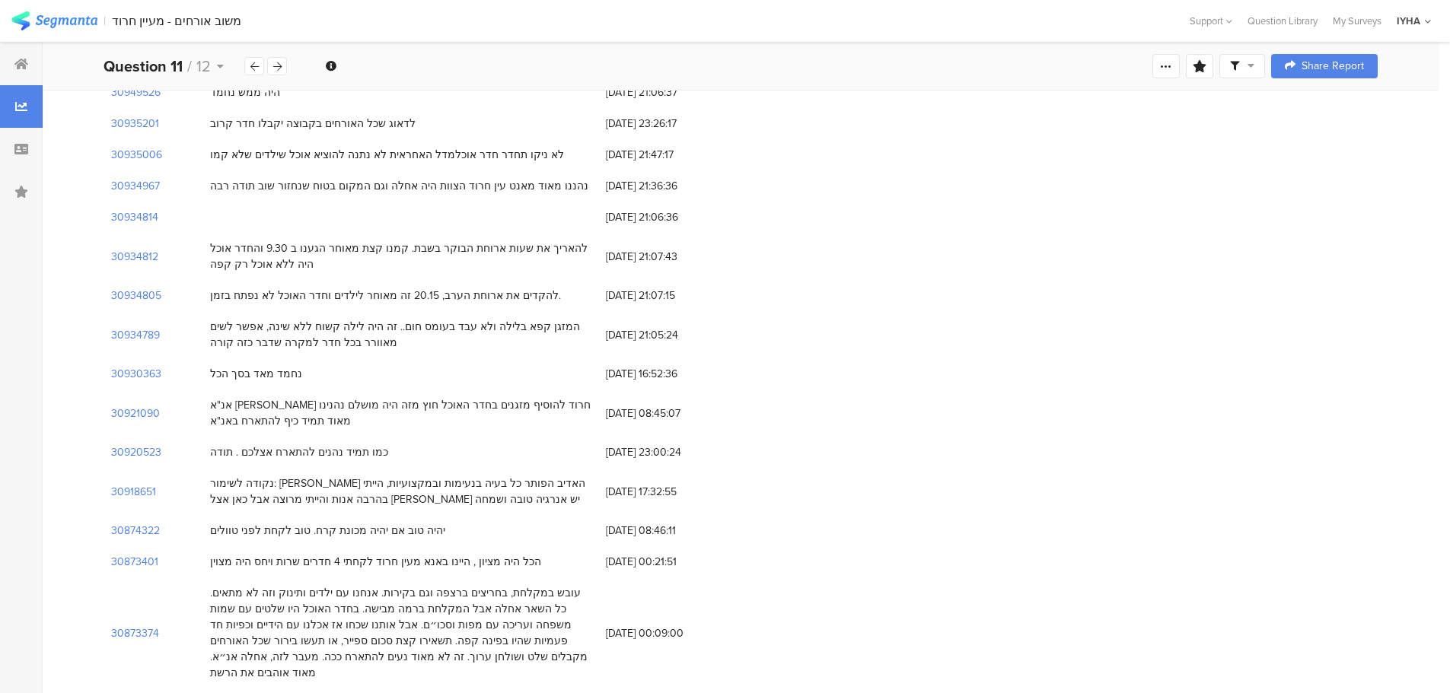
drag, startPoint x: 526, startPoint y: 214, endPoint x: 207, endPoint y: 204, distance: 319.0
click at [207, 280] on div "להקדים את ארוחת הערב, 20.15 זה מאוחר לילדים וחדר האוכל לא נפתח בזמן." at bounding box center [400, 295] width 396 height 31
copy div "להקדים את ארוחת הערב, 20.15 זה מאוחר לילדים וחדר האוכל לא נפתח בזמן"
click at [649, 288] on span "26/07/2025 at 21:07:15" at bounding box center [667, 296] width 122 height 16
drag, startPoint x: 659, startPoint y: 214, endPoint x: 605, endPoint y: 214, distance: 54.0
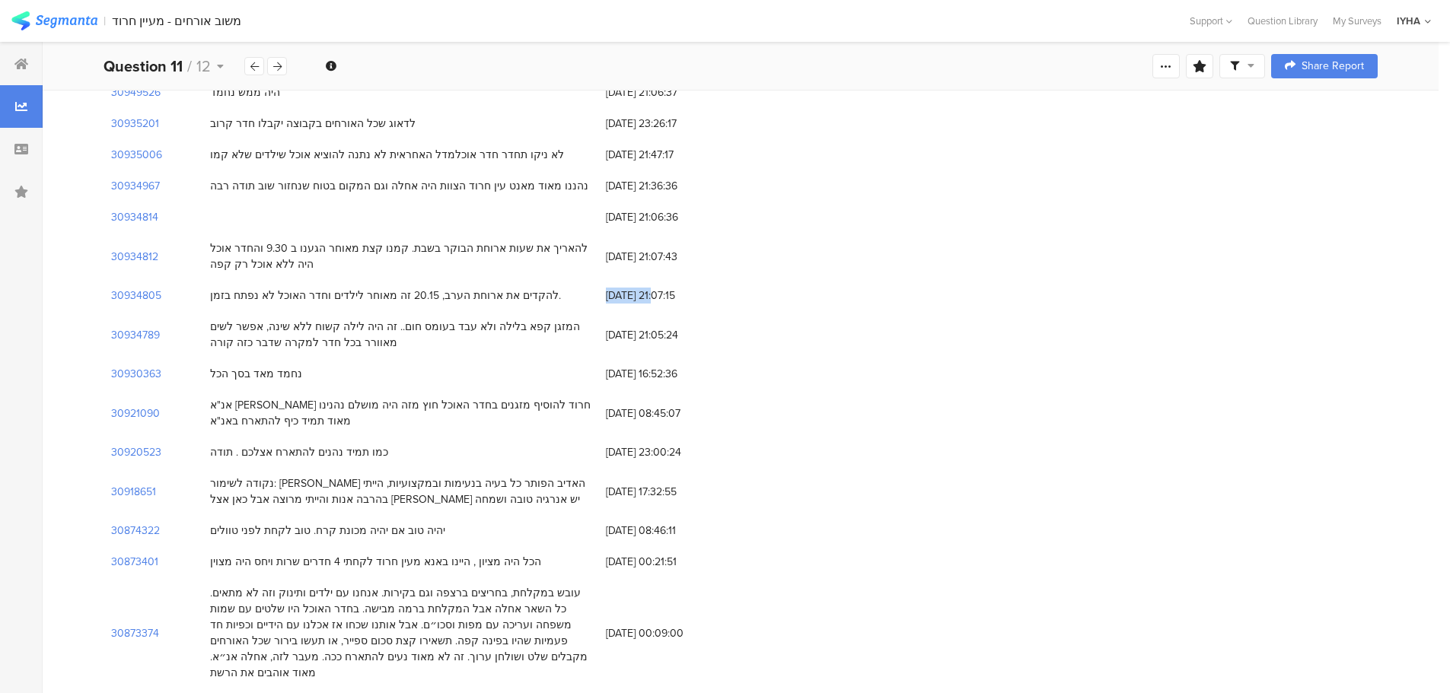
click at [605, 280] on div "26/07/2025 at 21:07:15" at bounding box center [666, 295] width 137 height 31
copy span "26/07/2025"
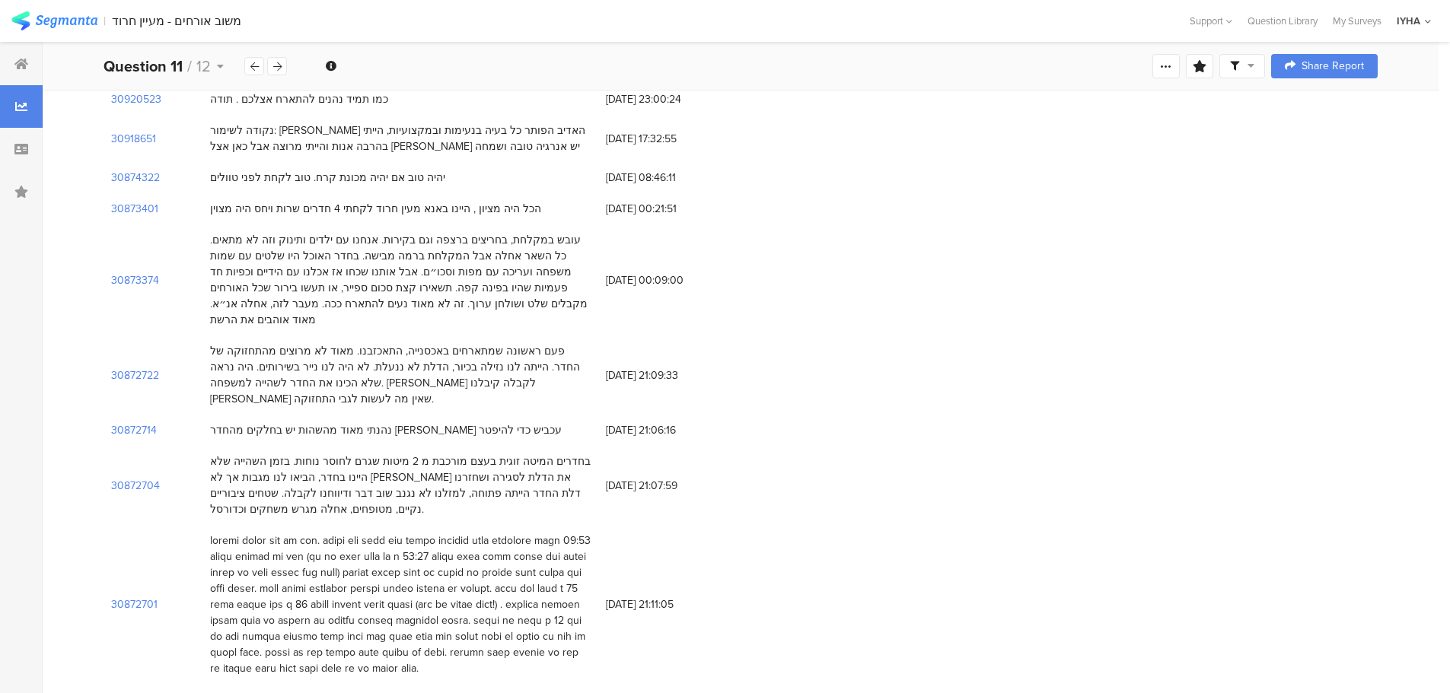
scroll to position [2207, 0]
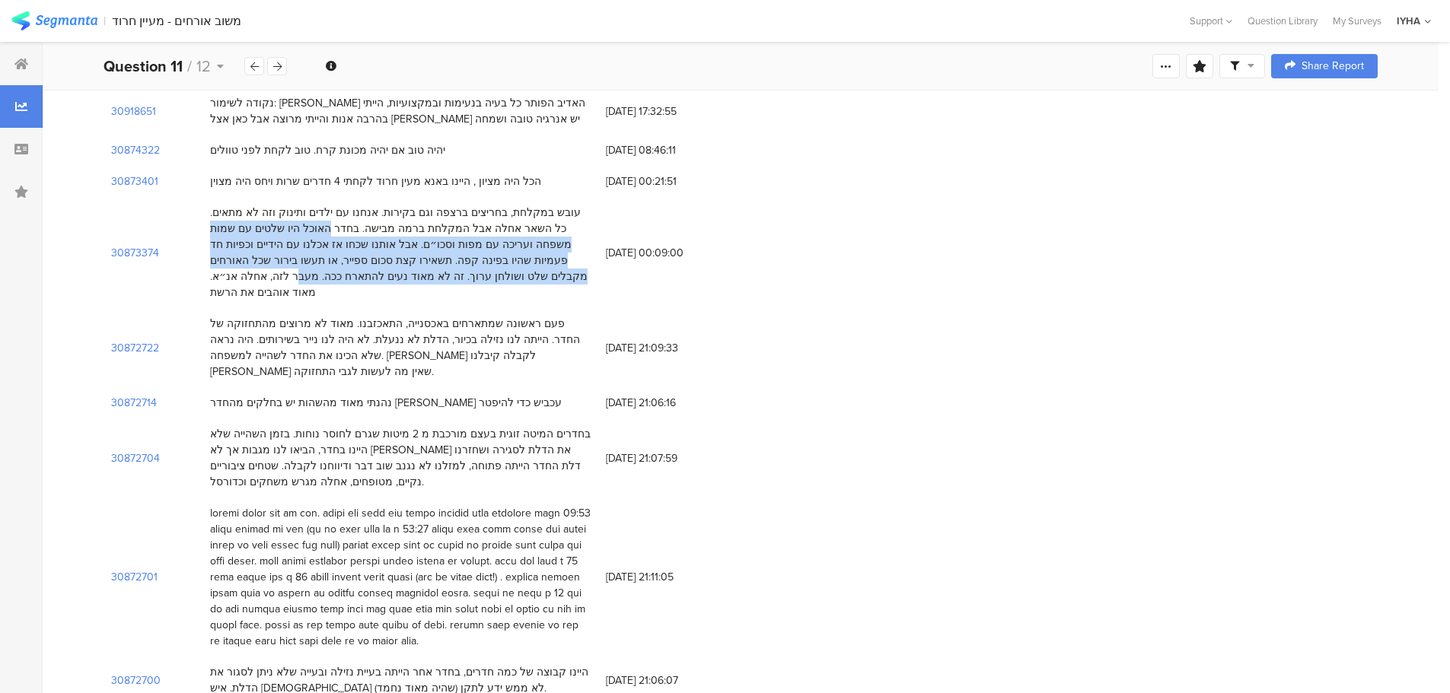
drag, startPoint x: 425, startPoint y: 150, endPoint x: 408, endPoint y: 196, distance: 49.6
click at [408, 205] on div "עובש במקלחת, בחריצים ברצפה וגם בקירות. אנחנו עם ילדים ותינוק וזה לא מתאים. כל ה…" at bounding box center [400, 253] width 380 height 96
copy div "בחדר האוכל היו שלטים עם שמות משפחה ועריכה עם מפות וסכו״ם. אבל אותנו שכחו אז אכל…"
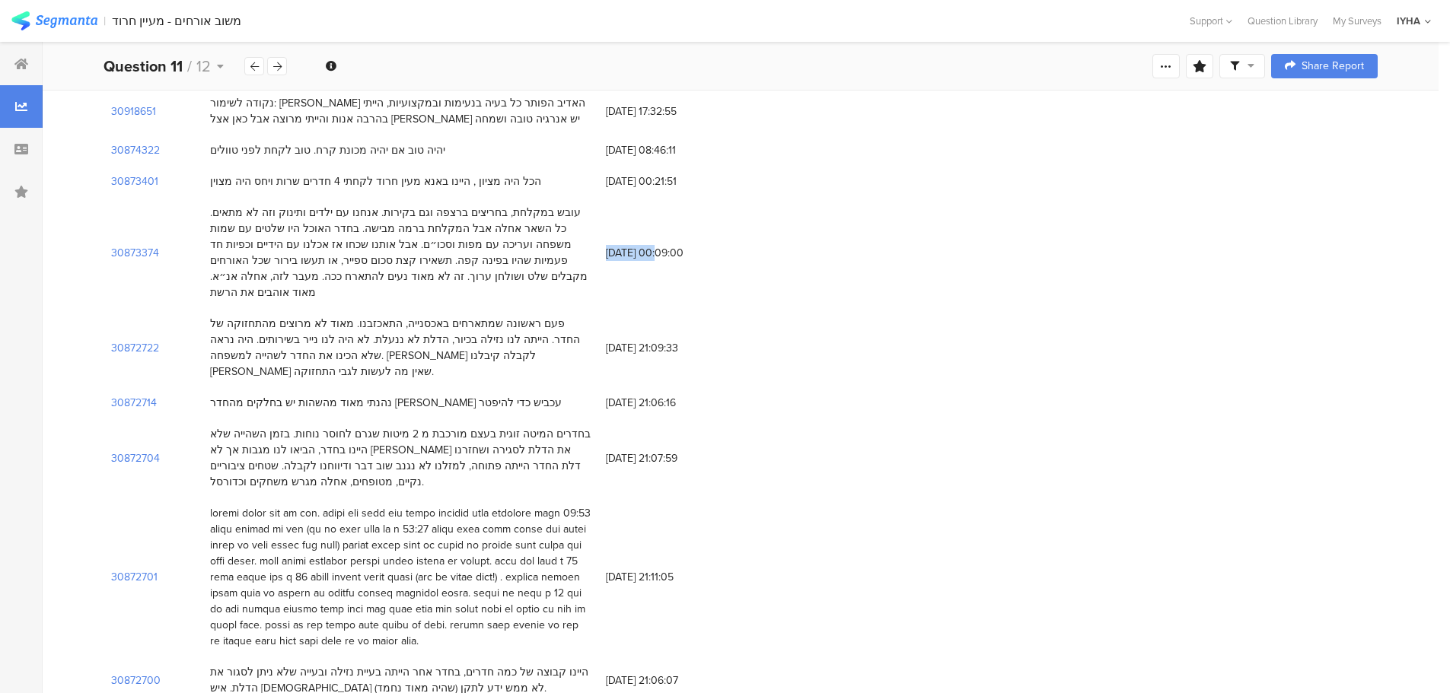
drag, startPoint x: 657, startPoint y: 163, endPoint x: 606, endPoint y: 167, distance: 51.1
click at [606, 245] on span "13/07/2025 at 00:09:00" at bounding box center [667, 253] width 122 height 16
copy span "13/07/2025"
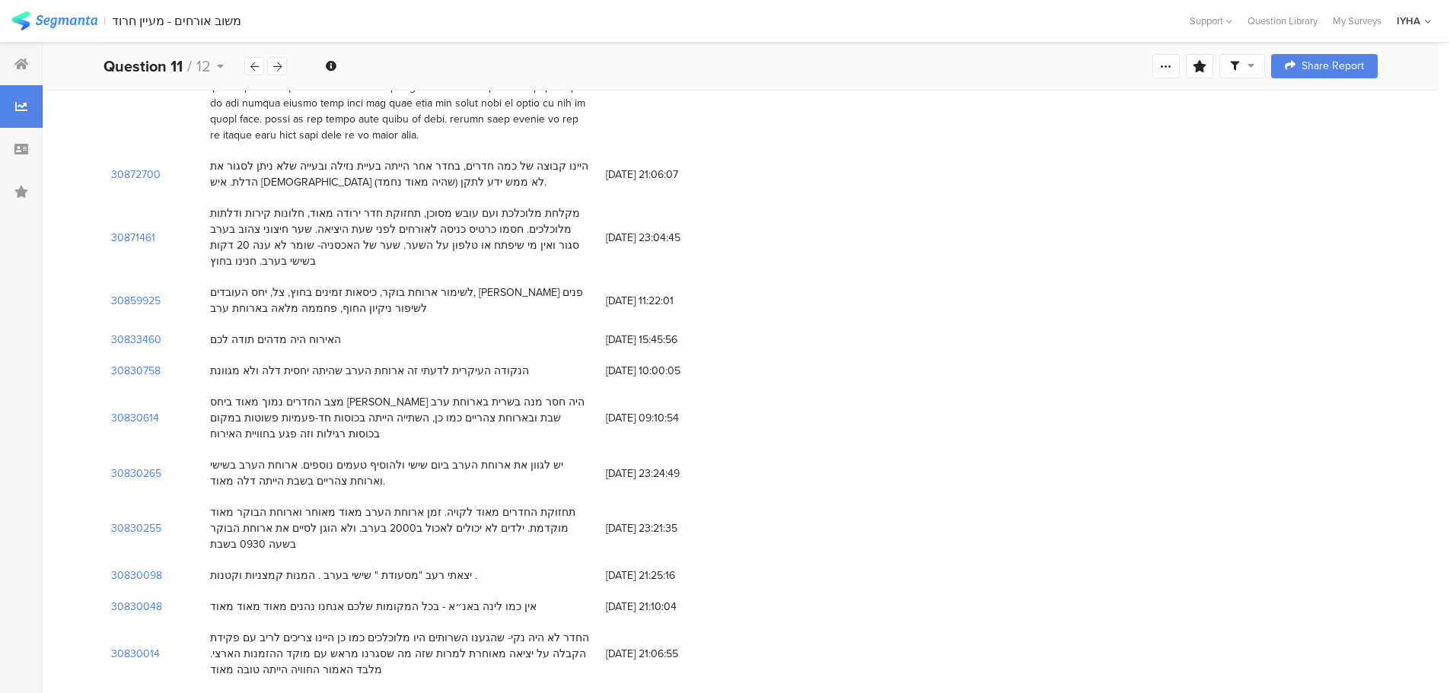
scroll to position [2740, 0]
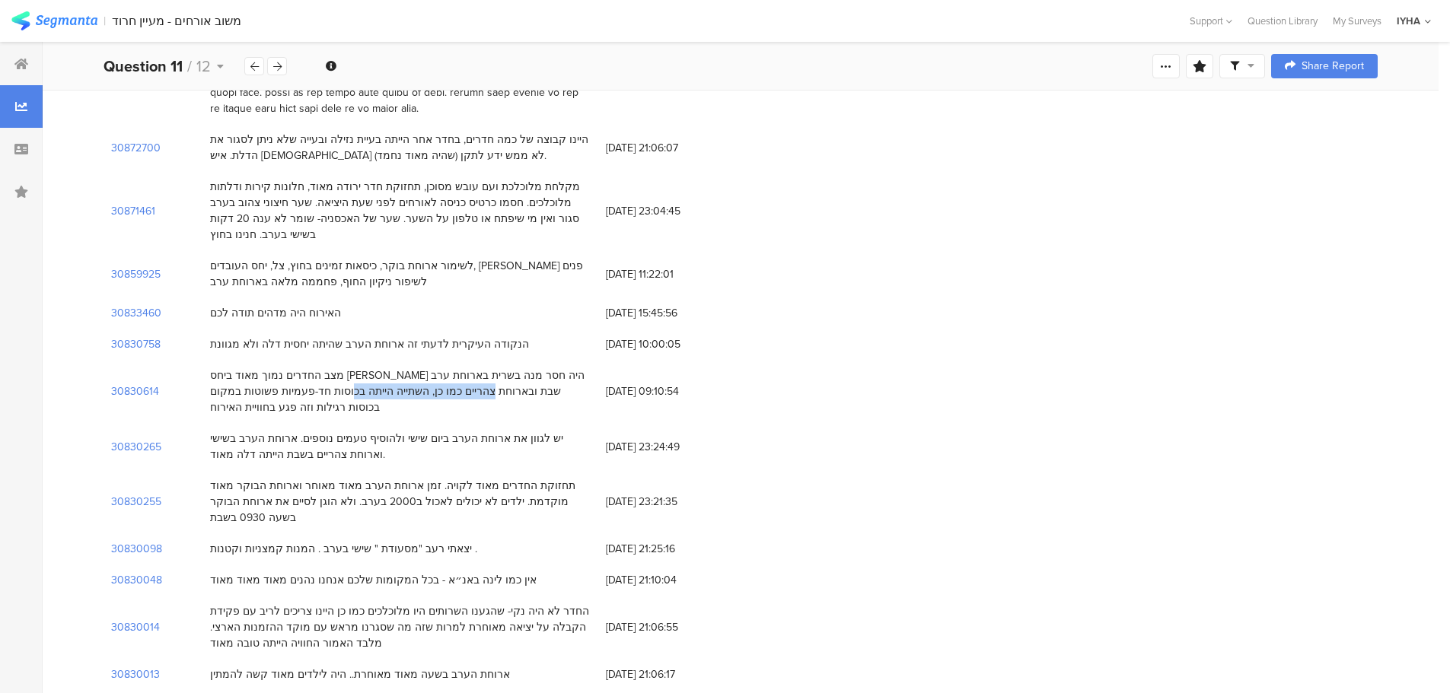
drag, startPoint x: 583, startPoint y: 248, endPoint x: 524, endPoint y: 255, distance: 59.7
click at [440, 368] on div "מצב החדרים נמוך מאוד ביחס לאנא מצדה היה חסר מנה בשרית בארוחת ערב שבת ובארוחת צה…" at bounding box center [400, 392] width 380 height 48
click at [551, 368] on div "מצב החדרים נמוך מאוד ביחס לאנא מצדה היה חסר מנה בשרית בארוחת ערב שבת ובארוחת צה…" at bounding box center [400, 392] width 380 height 48
drag, startPoint x: 585, startPoint y: 245, endPoint x: 206, endPoint y: 285, distance: 381.0
click at [206, 360] on div "מצב החדרים נמוך מאוד ביחס לאנא מצדה היה חסר מנה בשרית בארוחת ערב שבת ובארוחת צה…" at bounding box center [400, 391] width 396 height 63
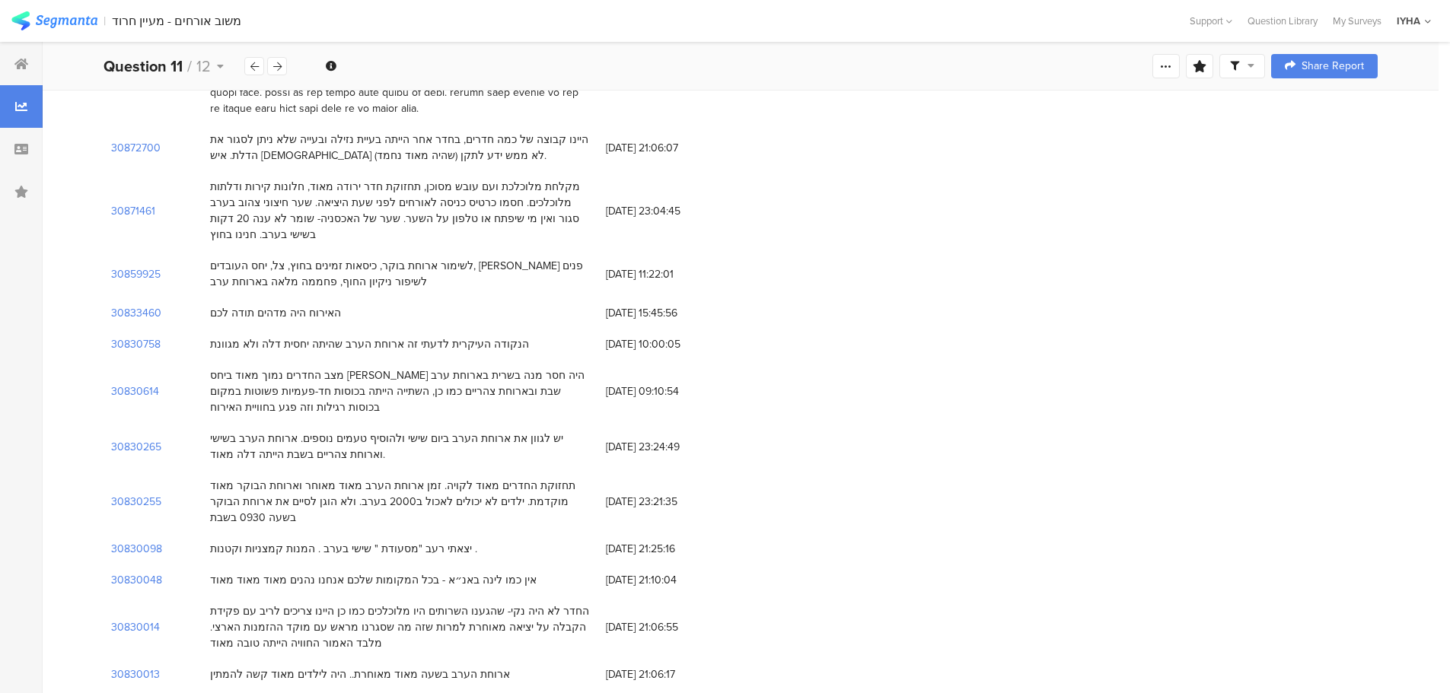
drag, startPoint x: 444, startPoint y: 224, endPoint x: 479, endPoint y: 239, distance: 38.9
click at [445, 329] on div "הנקודה העיקרית לדעתי זה ארוחת הערב שהיתה יחסית דלה ולא מגוונת" at bounding box center [400, 344] width 396 height 31
drag, startPoint x: 583, startPoint y: 245, endPoint x: 215, endPoint y: 268, distance: 369.0
click at [209, 360] on div "מצב החדרים נמוך מאוד ביחס לאנא מצדה היה חסר מנה בשרית בארוחת ערב שבת ובארוחת צה…" at bounding box center [400, 391] width 396 height 63
click at [285, 368] on div "מצב החדרים נמוך מאוד ביחס לאנא מצדה היה חסר מנה בשרית בארוחת ערב שבת ובארוחת צה…" at bounding box center [400, 392] width 380 height 48
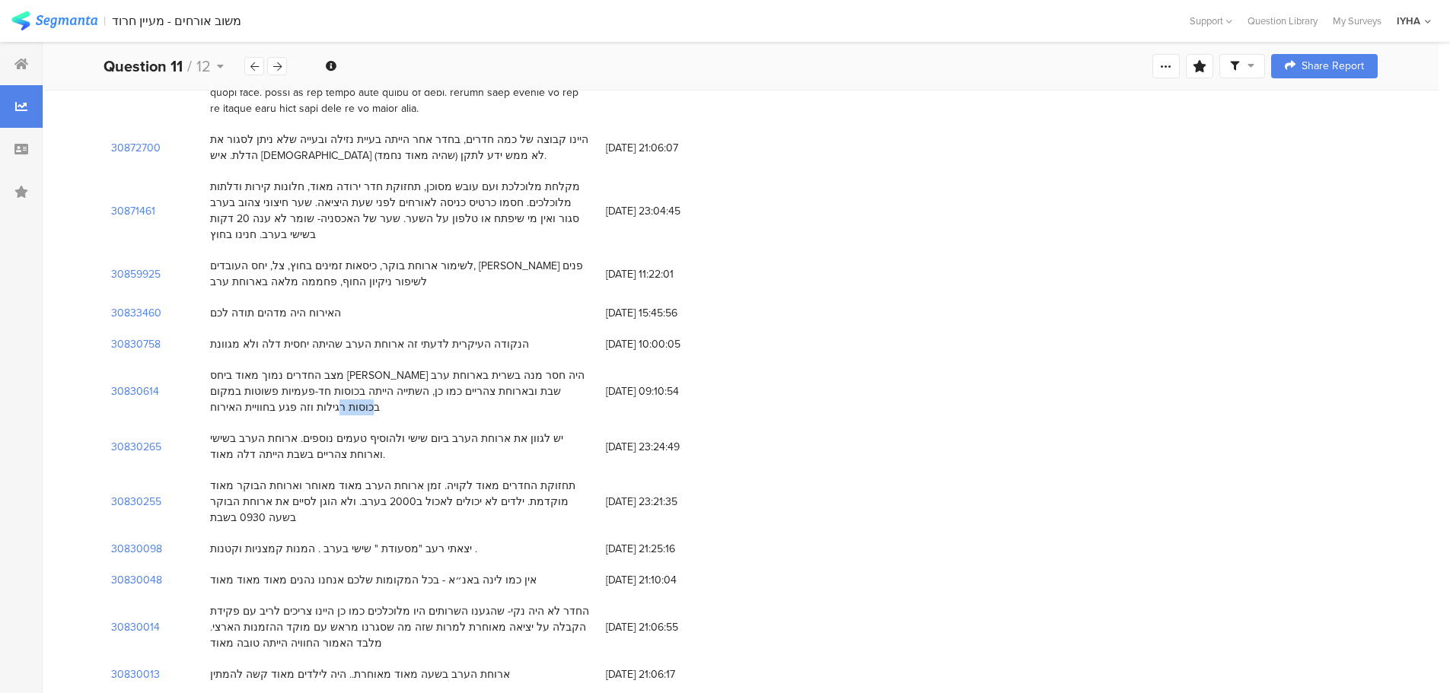
click at [285, 368] on div "מצב החדרים נמוך מאוד ביחס לאנא מצדה היה חסר מנה בשרית בארוחת ערב שבת ובארוחת צה…" at bounding box center [400, 392] width 380 height 48
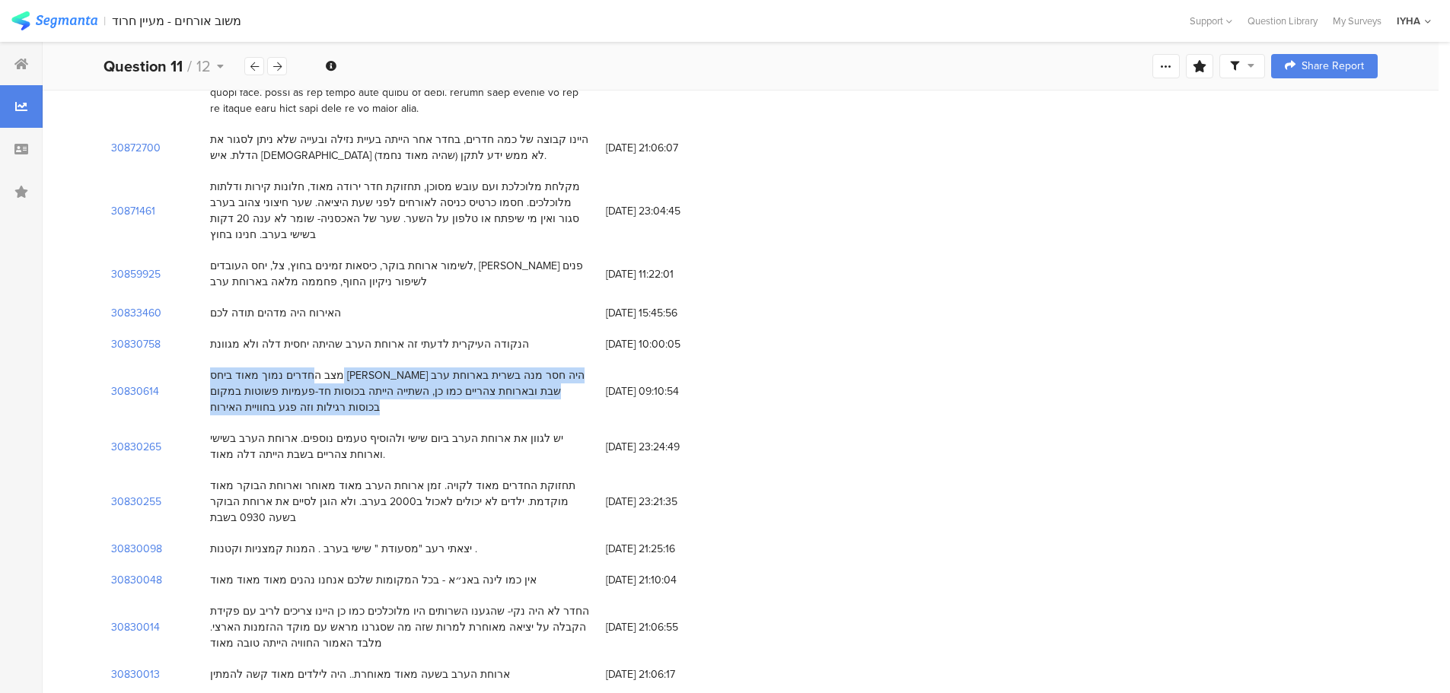
click at [285, 368] on div "מצב החדרים נמוך מאוד ביחס לאנא מצדה היה חסר מנה בשרית בארוחת ערב שבת ובארוחת צה…" at bounding box center [400, 392] width 380 height 48
copy div "מצב החדרים נמוך מאוד ביחס לאנא מצדה היה חסר מנה בשרית בארוחת ערב שבת ובארוחת צה…"
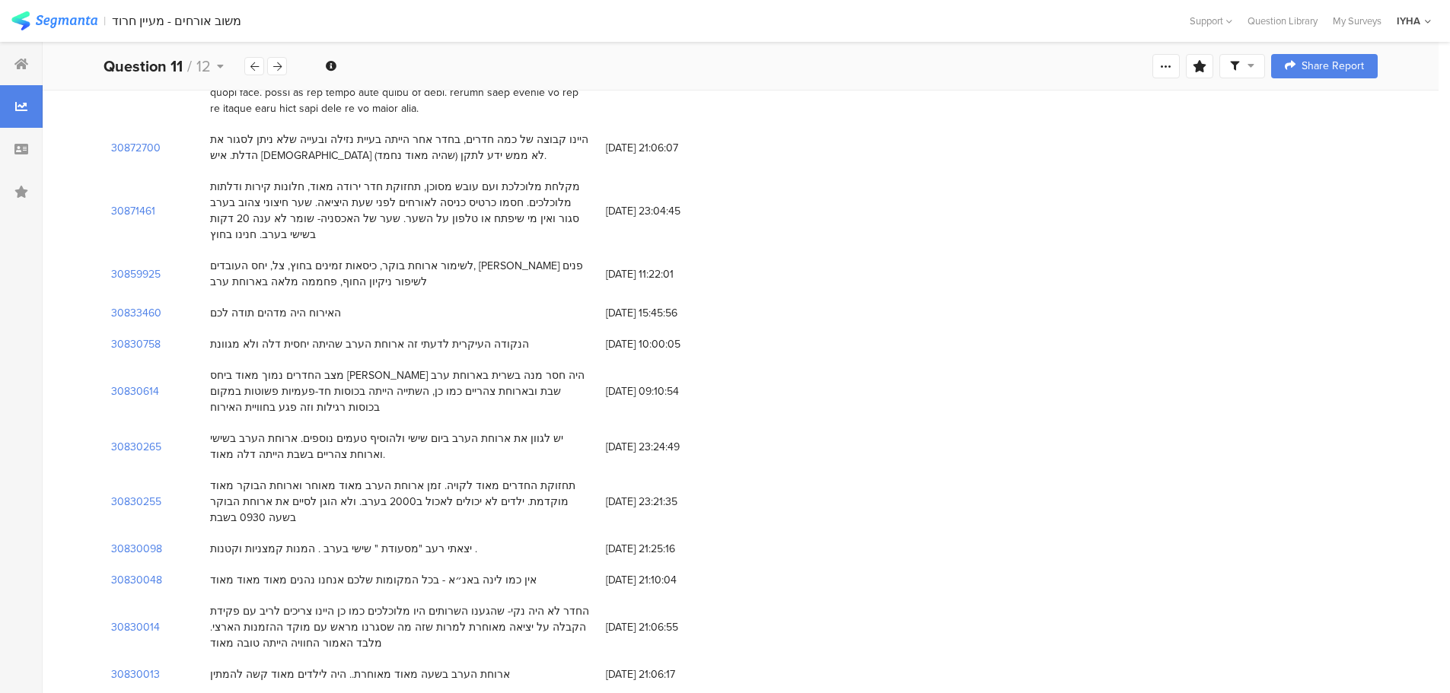
click at [640, 384] on span "06/07/2025 at 09:10:54" at bounding box center [667, 392] width 122 height 16
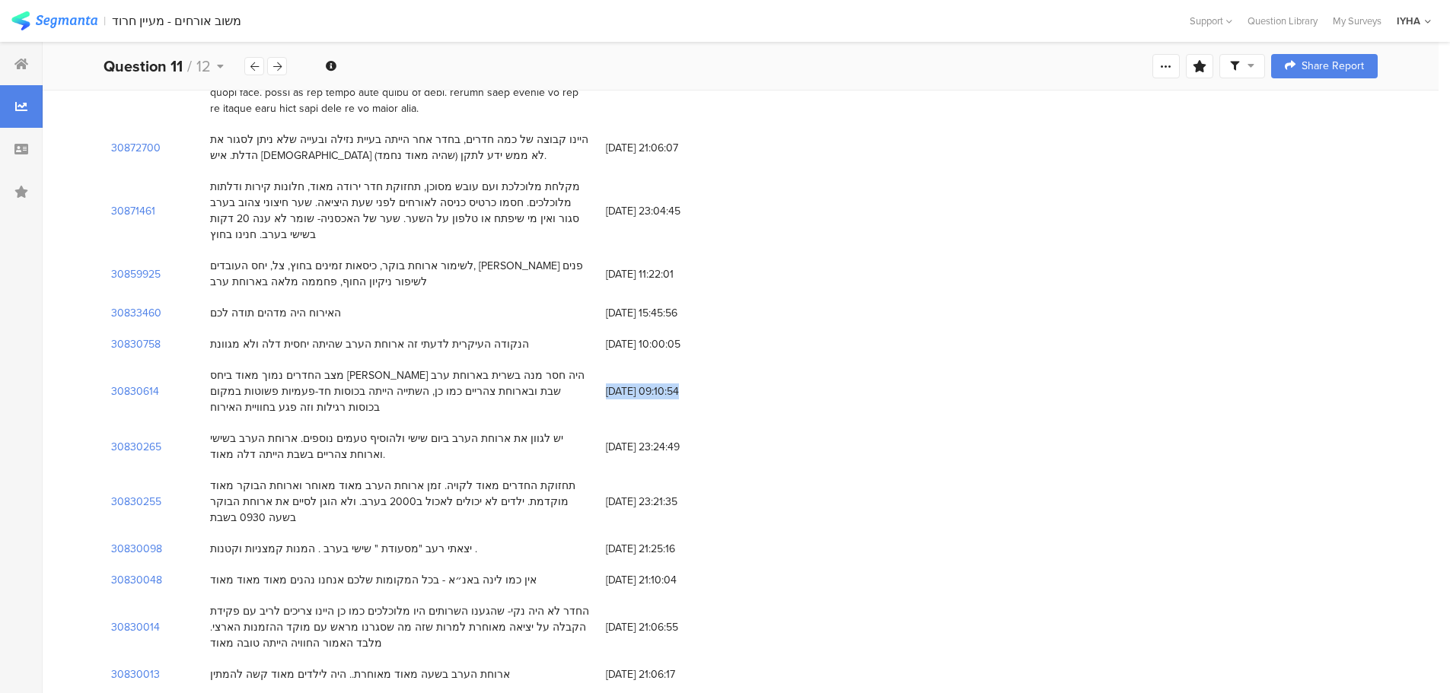
click at [662, 384] on span "06/07/2025 at 09:10:54" at bounding box center [667, 392] width 122 height 16
drag, startPoint x: 661, startPoint y: 263, endPoint x: 608, endPoint y: 264, distance: 53.3
click at [608, 384] on span "06/07/2025 at 09:10:54" at bounding box center [667, 392] width 122 height 16
copy span "06/07/2025"
click at [491, 431] on div "יש לגוון את ארוחת הערב ביום שישי ולהוסיף טעמים נוספים. ארוחת הערב בשישי וארוחת …" at bounding box center [400, 447] width 380 height 32
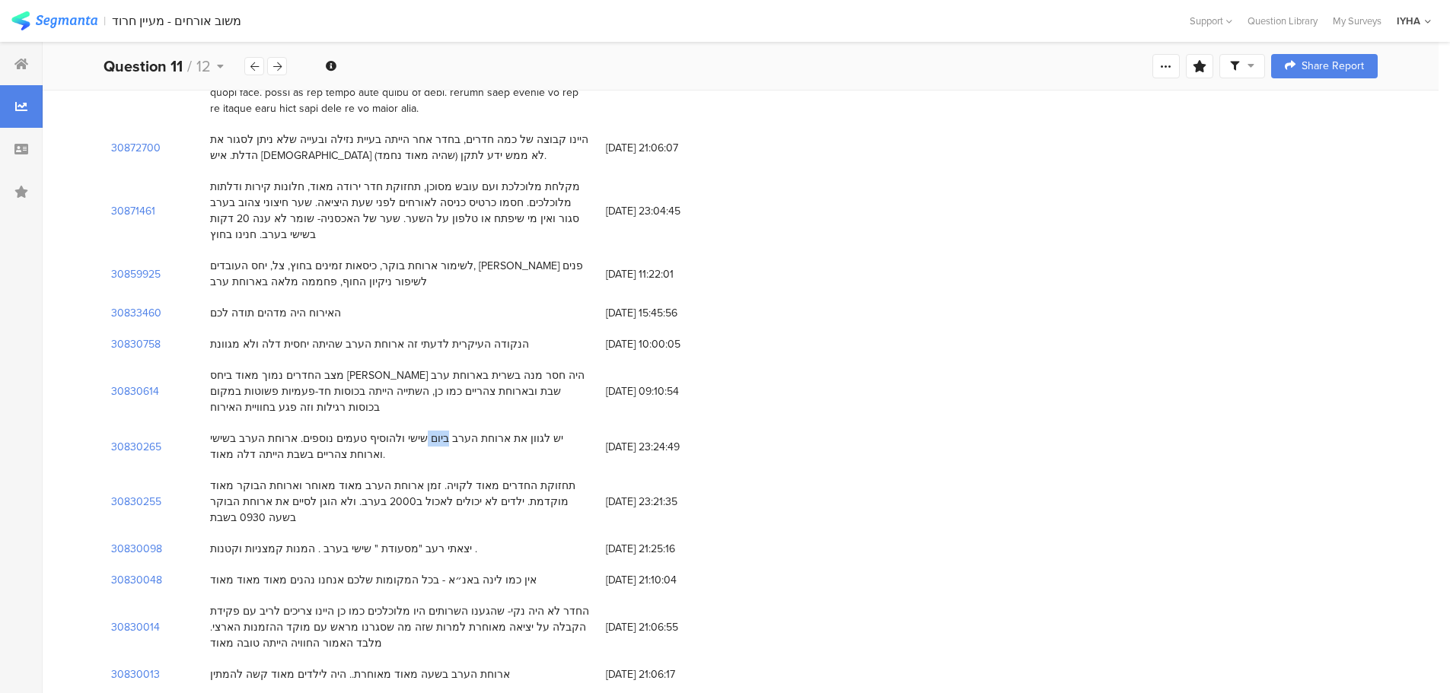
click at [491, 431] on div "יש לגוון את ארוחת הערב ביום שישי ולהוסיף טעמים נוספים. ארוחת הערב בשישי וארוחת …" at bounding box center [400, 447] width 380 height 32
click at [659, 439] on span "05/07/2025 at 23:24:49" at bounding box center [667, 447] width 122 height 16
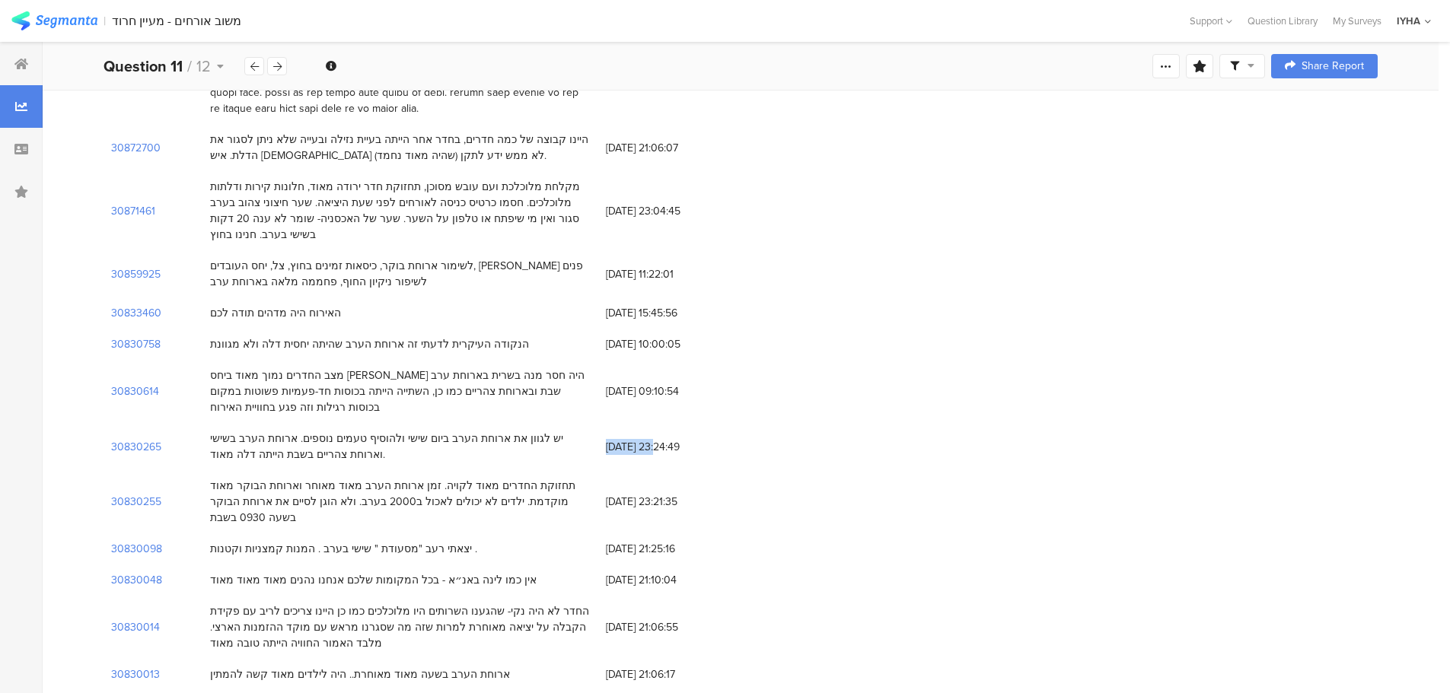
drag, startPoint x: 661, startPoint y: 317, endPoint x: 609, endPoint y: 319, distance: 51.8
click at [609, 439] on span "05/07/2025 at 23:24:49" at bounding box center [667, 447] width 122 height 16
drag, startPoint x: 454, startPoint y: 358, endPoint x: 250, endPoint y: 376, distance: 203.9
click at [209, 470] on div "תחזוקת החדרים מאוד לקויה. זמן ארוחת הערב מאוד מאוחר וארוחת הבוקר מאוד מוקדמת. י…" at bounding box center [400, 501] width 396 height 63
click at [293, 478] on div "תחזוקת החדרים מאוד לקויה. זמן ארוחת הערב מאוד מאוחר וארוחת הבוקר מאוד מוקדמת. י…" at bounding box center [400, 502] width 380 height 48
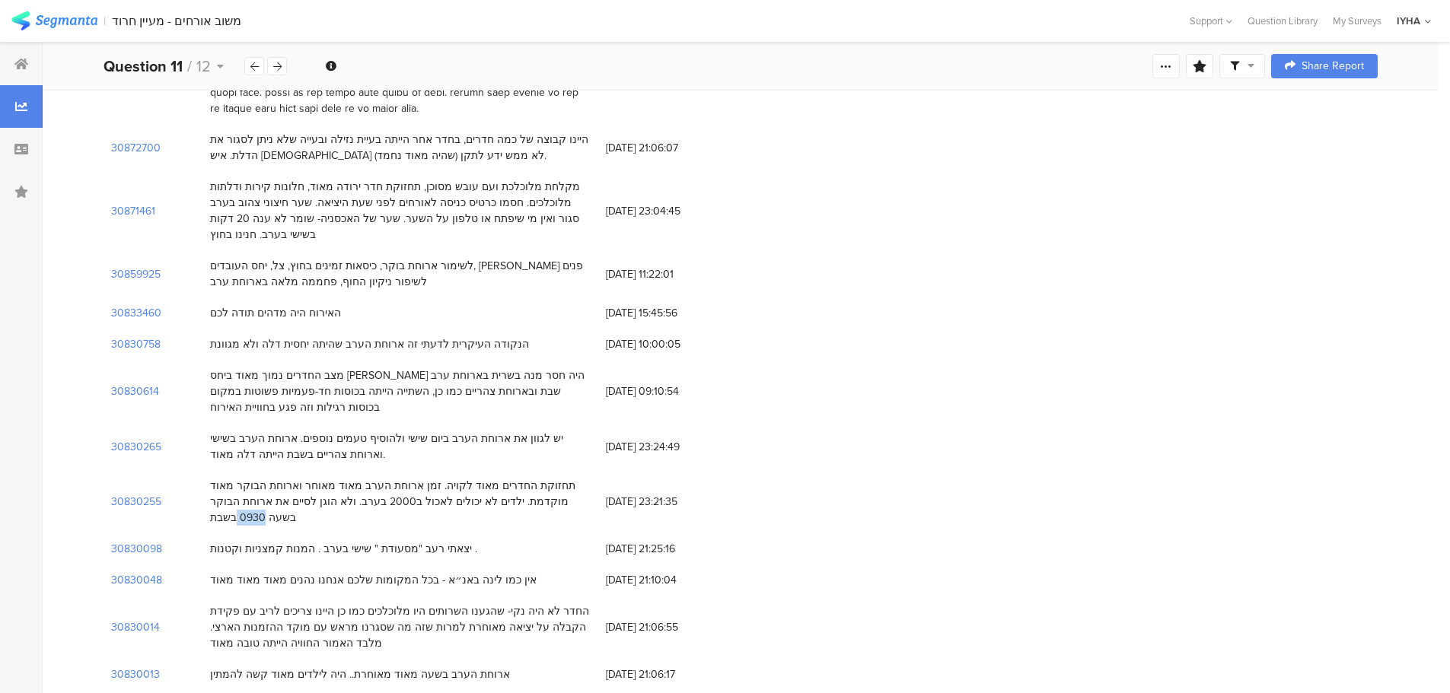
click at [293, 478] on div "תחזוקת החדרים מאוד לקויה. זמן ארוחת הערב מאוד מאוחר וארוחת הבוקר מאוד מוקדמת. י…" at bounding box center [400, 502] width 380 height 48
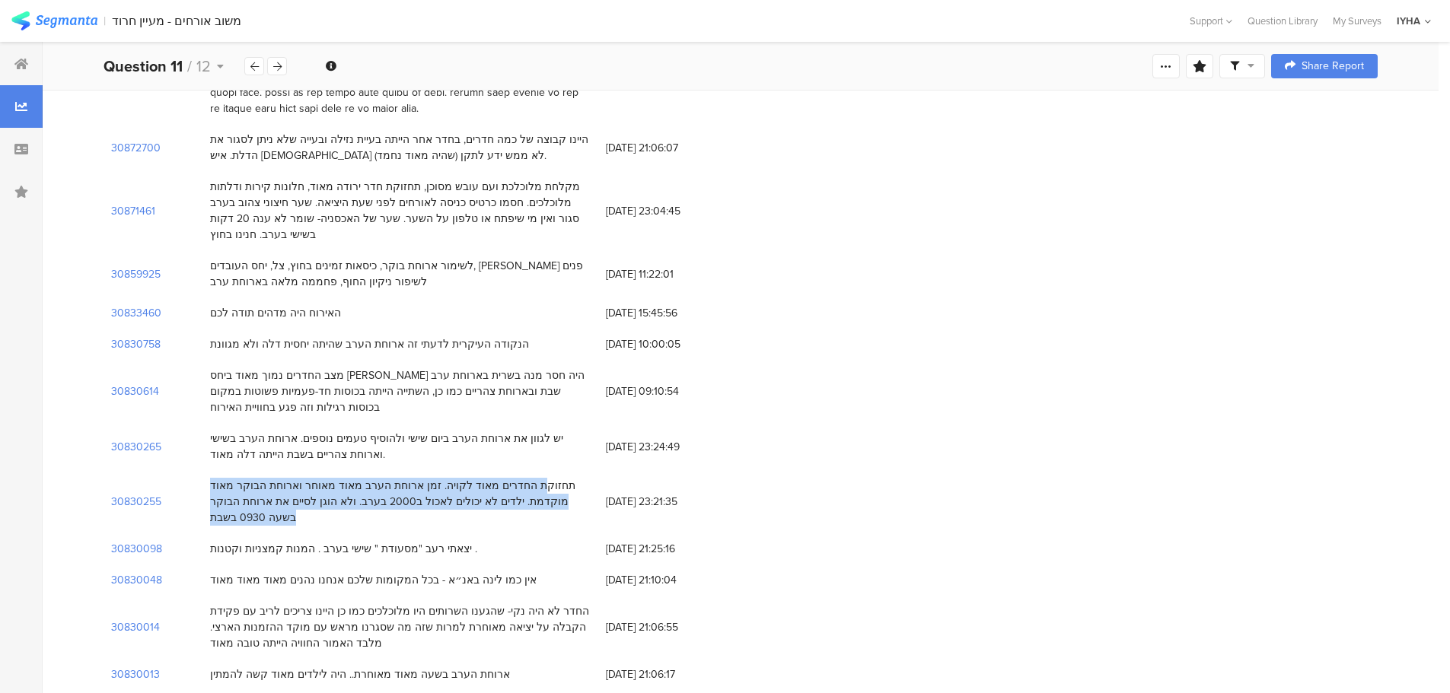
click at [293, 478] on div "תחזוקת החדרים מאוד לקויה. זמן ארוחת הערב מאוד מאוחר וארוחת הבוקר מאוד מוקדמת. י…" at bounding box center [400, 502] width 380 height 48
click at [384, 478] on div "תחזוקת החדרים מאוד לקויה. זמן ארוחת הערב מאוד מאוחר וארוחת הבוקר מאוד מוקדמת. י…" at bounding box center [400, 502] width 380 height 48
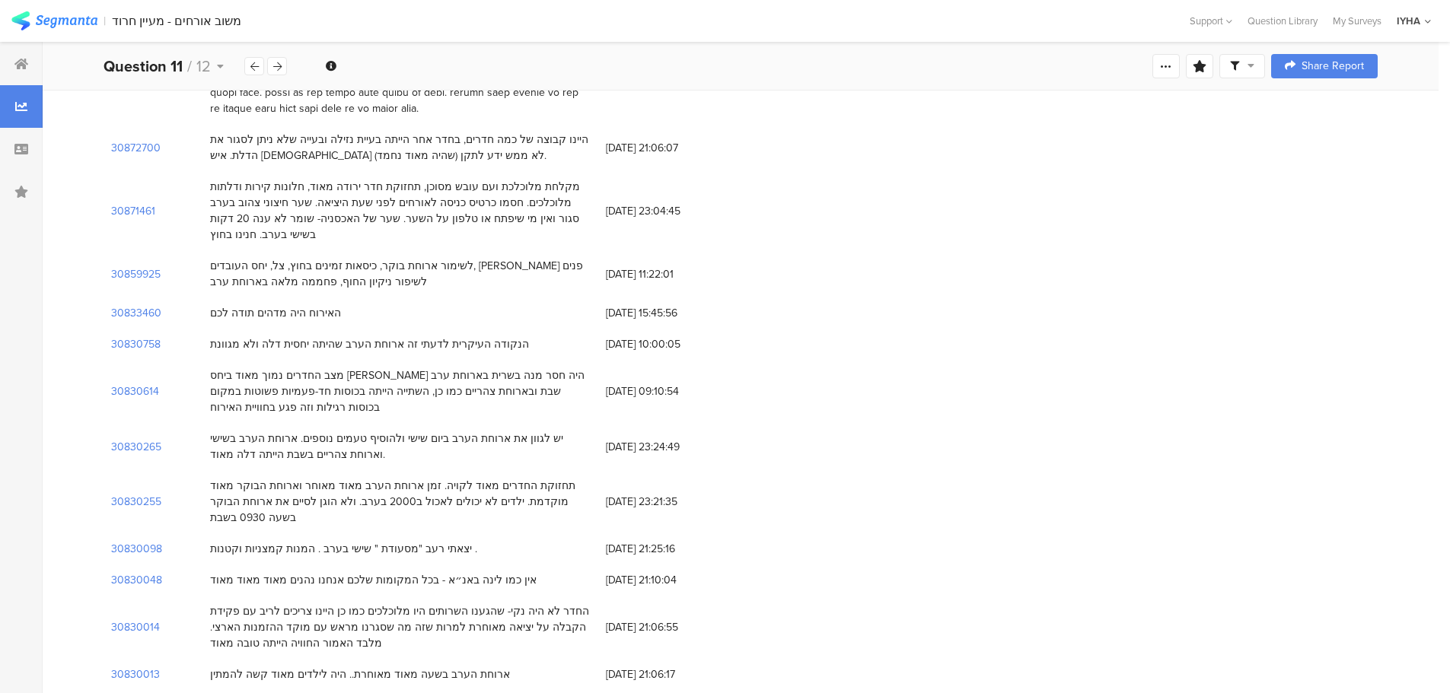
click at [209, 470] on div "תחזוקת החדרים מאוד לקויה. זמן ארוחת הערב מאוד מאוחר וארוחת הבוקר מאוד מוקדמת. י…" at bounding box center [400, 501] width 396 height 63
drag, startPoint x: 210, startPoint y: 375, endPoint x: 448, endPoint y: 357, distance: 238.9
click at [458, 478] on div "תחזוקת החדרים מאוד לקויה. זמן ארוחת הערב מאוד מאוחר וארוחת הבוקר מאוד מוקדמת. י…" at bounding box center [400, 502] width 380 height 48
click at [447, 478] on div "תחזוקת החדרים מאוד לקויה. זמן ארוחת הערב מאוד מאוחר וארוחת הבוקר מאוד מוקדמת. י…" at bounding box center [400, 502] width 380 height 48
drag, startPoint x: 455, startPoint y: 357, endPoint x: 215, endPoint y: 374, distance: 240.3
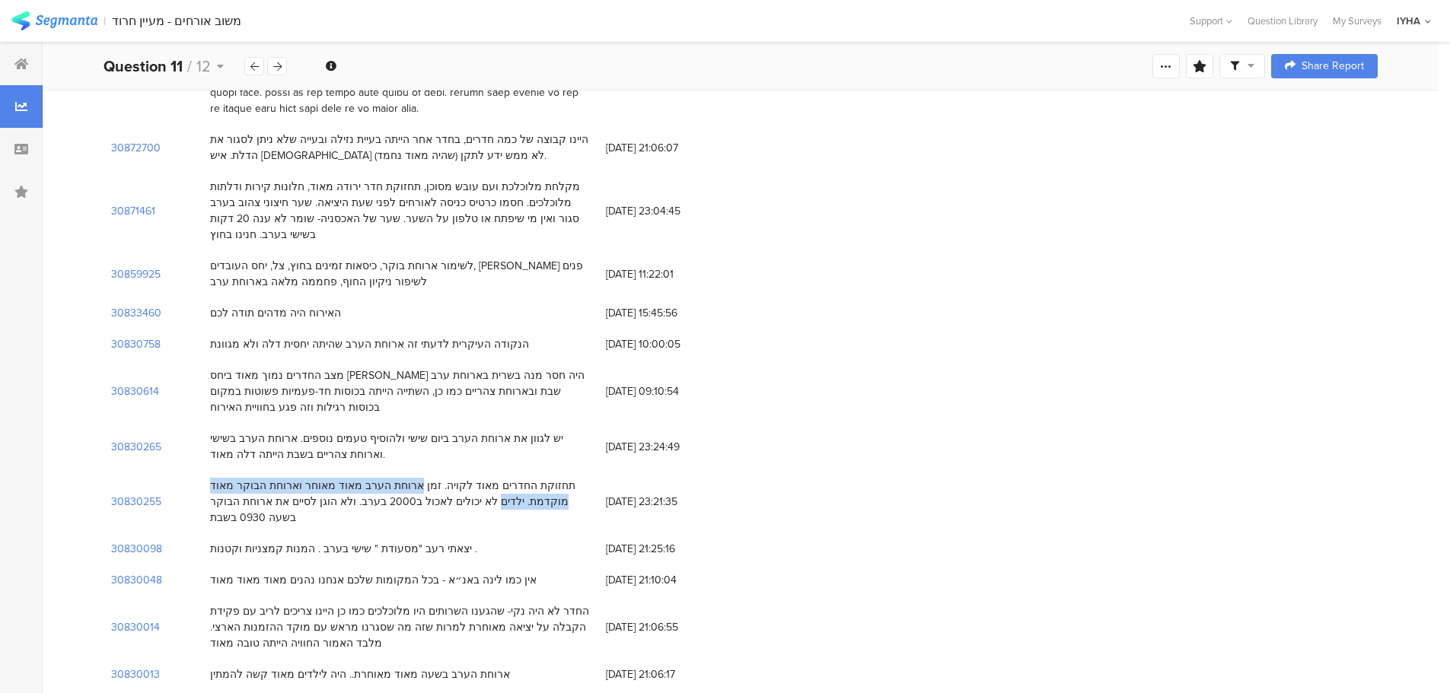
click at [215, 478] on div "תחזוקת החדרים מאוד לקויה. זמן ארוחת הערב מאוד מאוחר וארוחת הבוקר מאוד מוקדמת. י…" at bounding box center [400, 502] width 380 height 48
click at [627, 494] on span "05/07/2025 at 23:21:35" at bounding box center [667, 502] width 122 height 16
drag, startPoint x: 662, startPoint y: 368, endPoint x: 607, endPoint y: 368, distance: 54.8
click at [607, 494] on span "05/07/2025 at 23:21:35" at bounding box center [667, 502] width 122 height 16
click at [285, 541] on div "יצאתי רעב "מסעודת " שישי בערב . המנות קמצניות וקטנות ." at bounding box center [343, 549] width 267 height 16
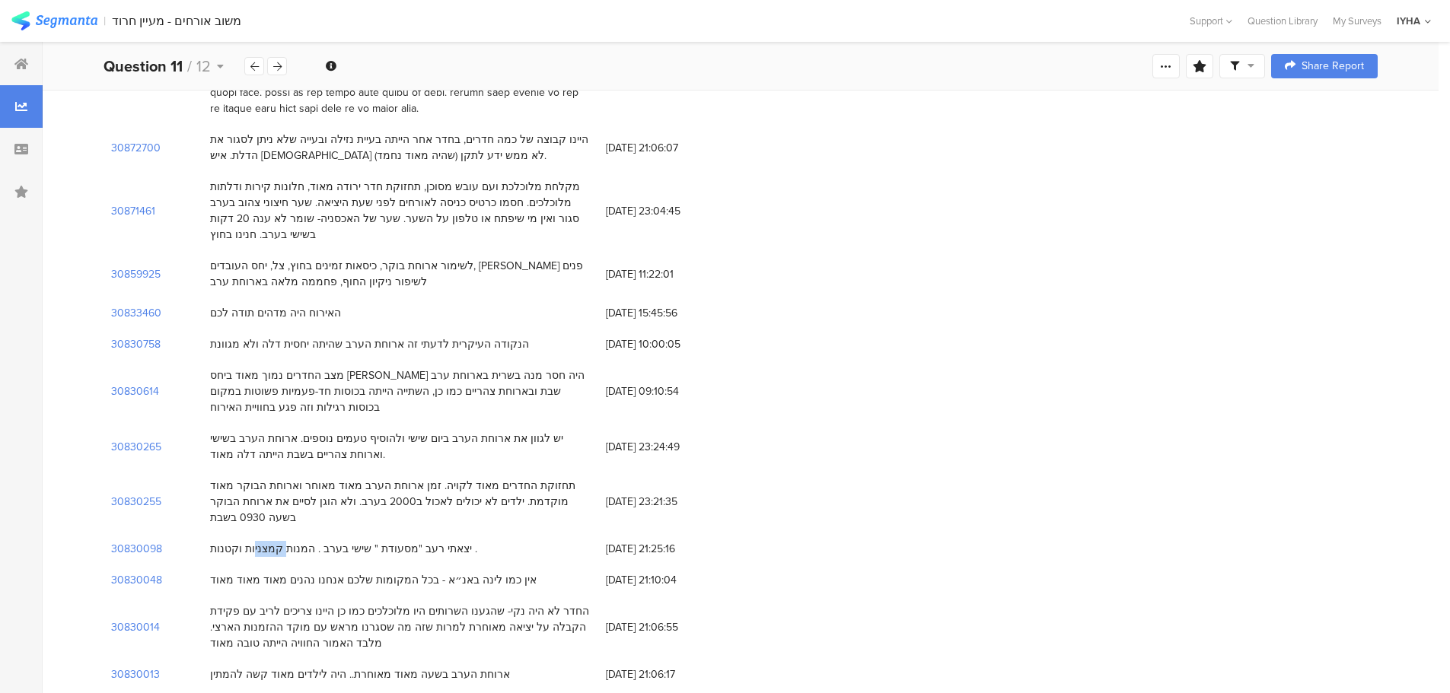
click at [285, 541] on div "יצאתי רעב "מסעודת " שישי בערב . המנות קמצניות וקטנות ." at bounding box center [343, 549] width 267 height 16
drag, startPoint x: 661, startPoint y: 403, endPoint x: 609, endPoint y: 401, distance: 51.8
click at [609, 541] on span "05/07/2025 at 21:25:16" at bounding box center [667, 549] width 122 height 16
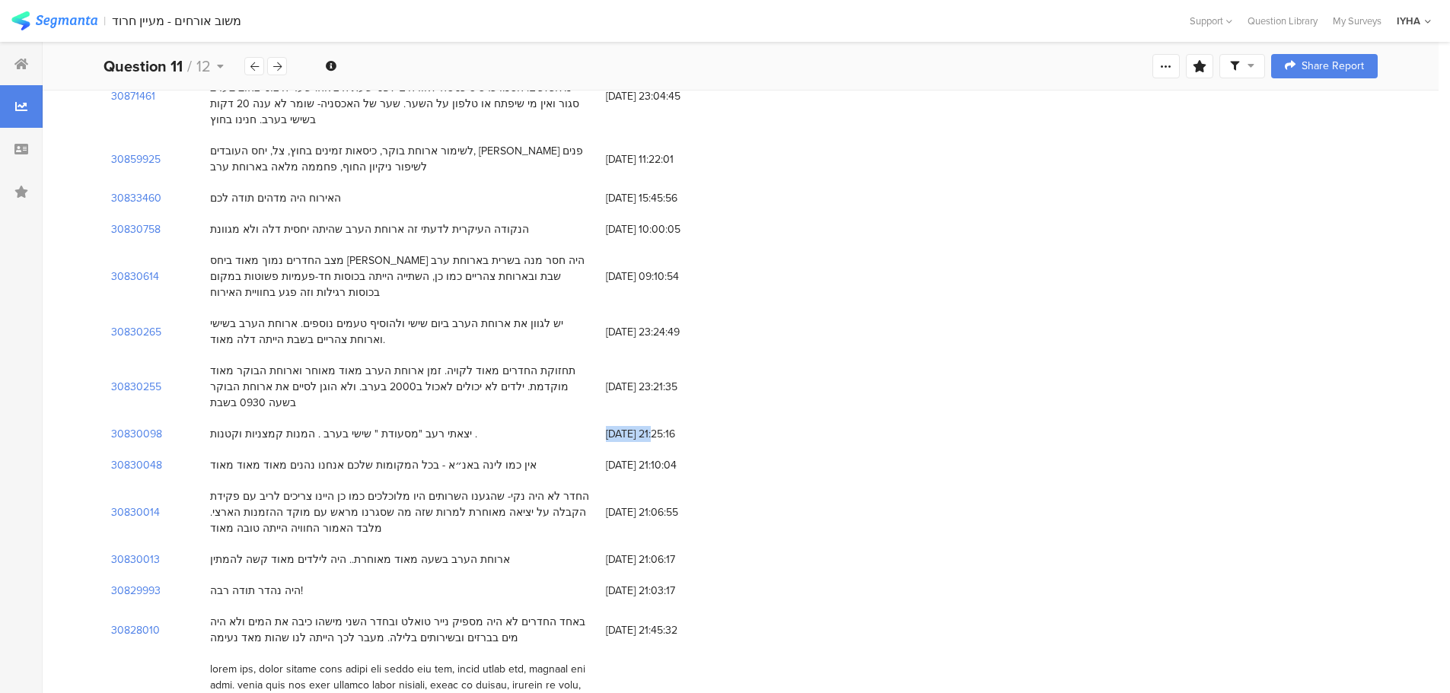
scroll to position [2892, 0]
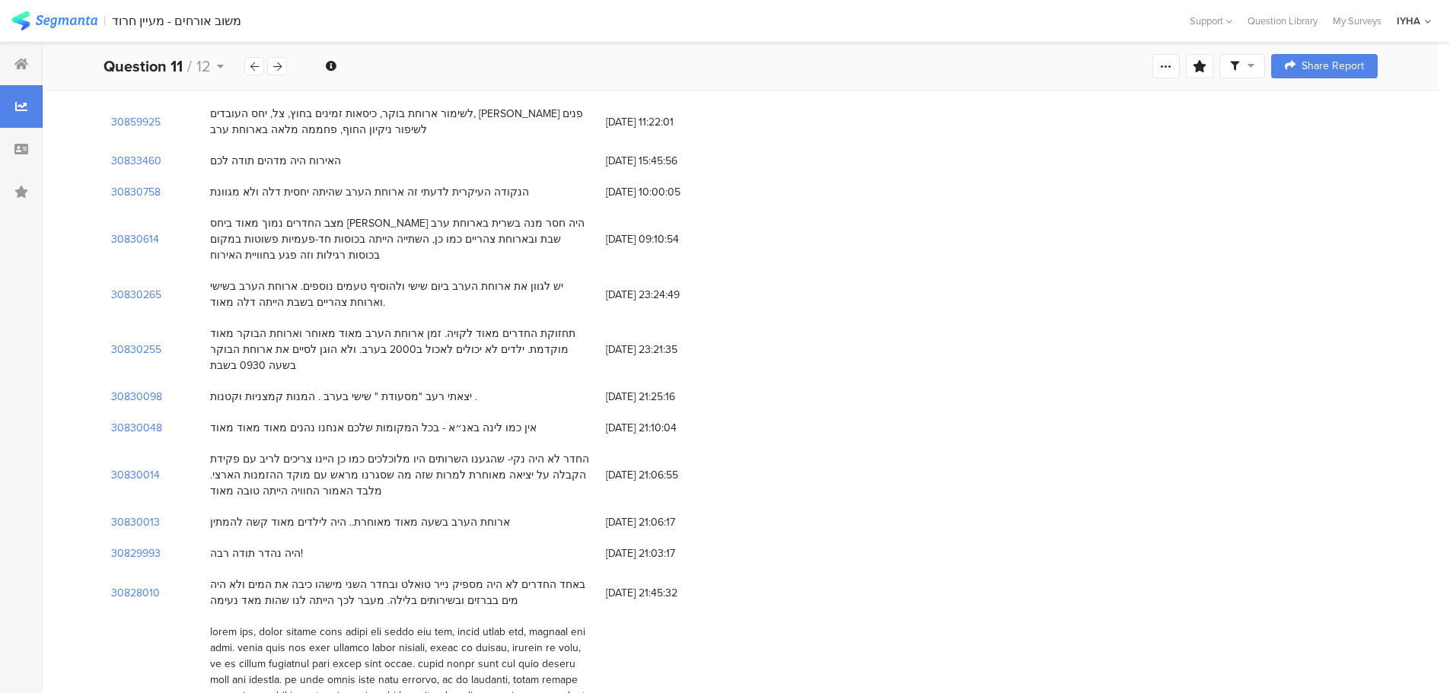
click at [471, 514] on div "ארוחת הערב בשעה מאוד מאוחרת.. היה לילדים מאוד קשה להמתין" at bounding box center [360, 522] width 300 height 16
click at [642, 514] on span "05/07/2025 at 21:06:17" at bounding box center [667, 522] width 122 height 16
drag, startPoint x: 661, startPoint y: 377, endPoint x: 606, endPoint y: 376, distance: 54.0
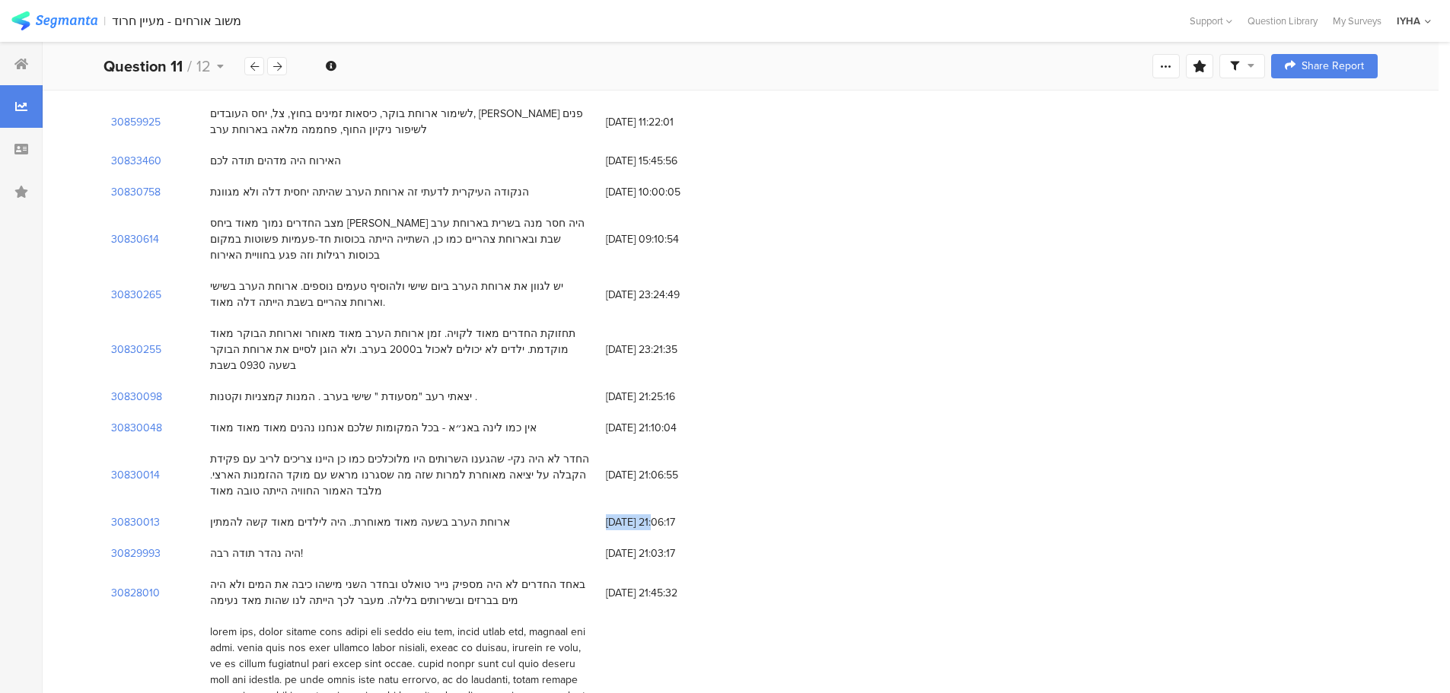
click at [606, 514] on span "05/07/2025 at 21:06:17" at bounding box center [667, 522] width 122 height 16
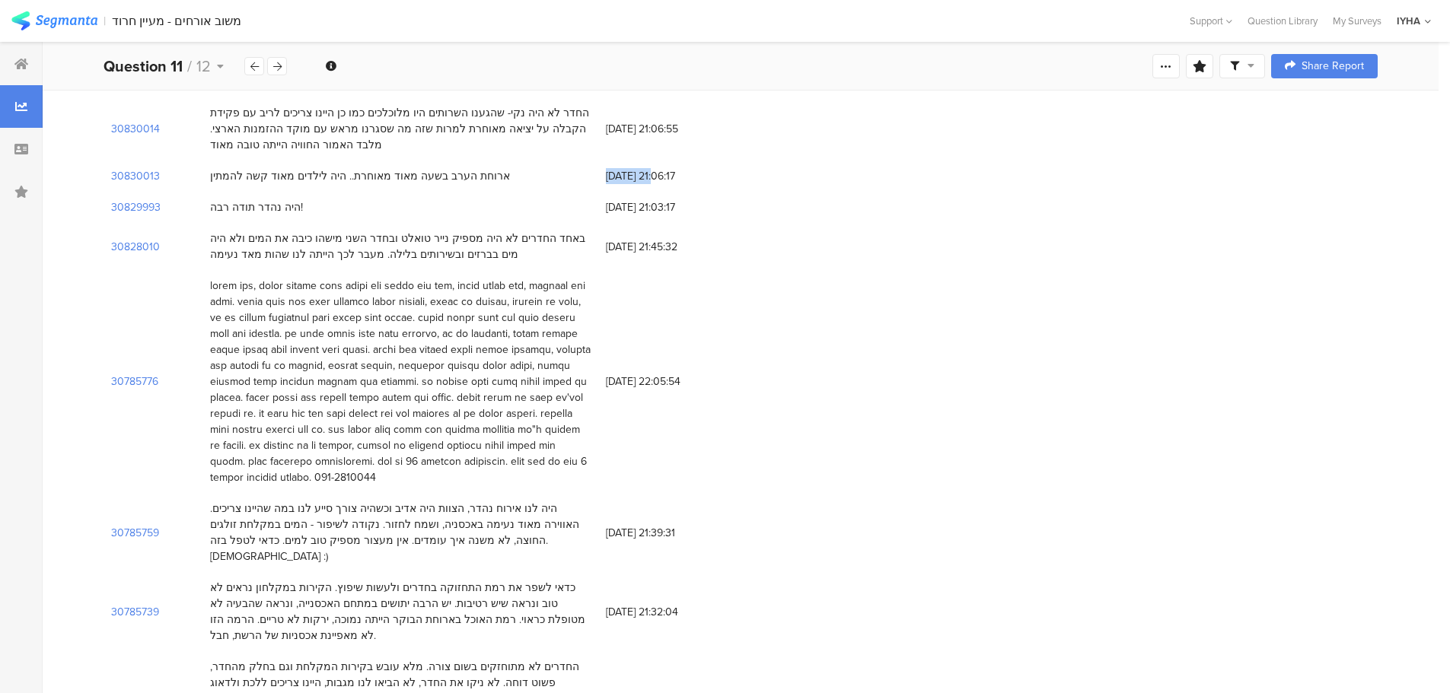
scroll to position [3272, 0]
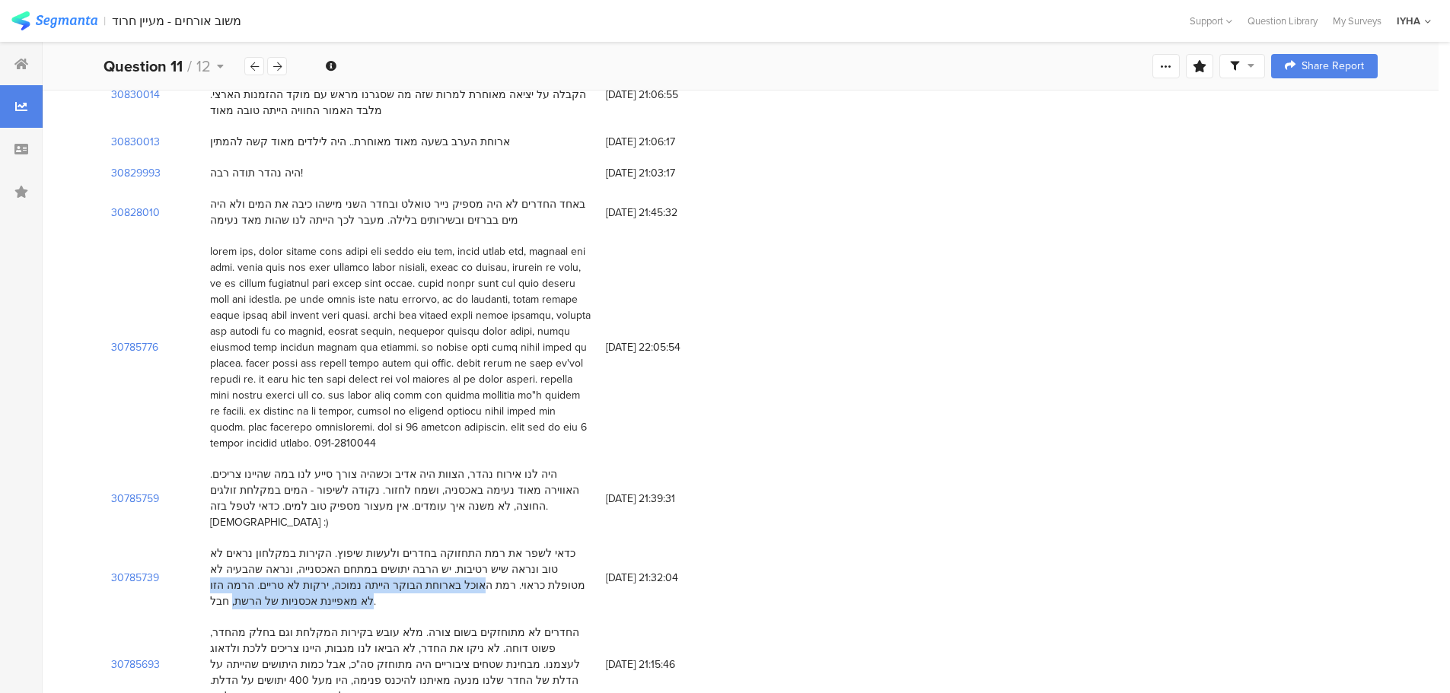
drag, startPoint x: 228, startPoint y: 410, endPoint x: 216, endPoint y: 443, distance: 34.7
click at [208, 538] on div "כדאי לשפר את רמת התחזוקה בחדרים ולעשות שיפוץ. הקירות במקלחון נראים לא טוב ונראה…" at bounding box center [400, 577] width 396 height 79
click at [361, 546] on div "כדאי לשפר את רמת התחזוקה בחדרים ולעשות שיפוץ. הקירות במקלחון נראים לא טוב ונראה…" at bounding box center [400, 578] width 380 height 64
click at [433, 546] on div "כדאי לשפר את רמת התחזוקה בחדרים ולעשות שיפוץ. הקירות במקלחון נראים לא טוב ונראה…" at bounding box center [400, 578] width 380 height 64
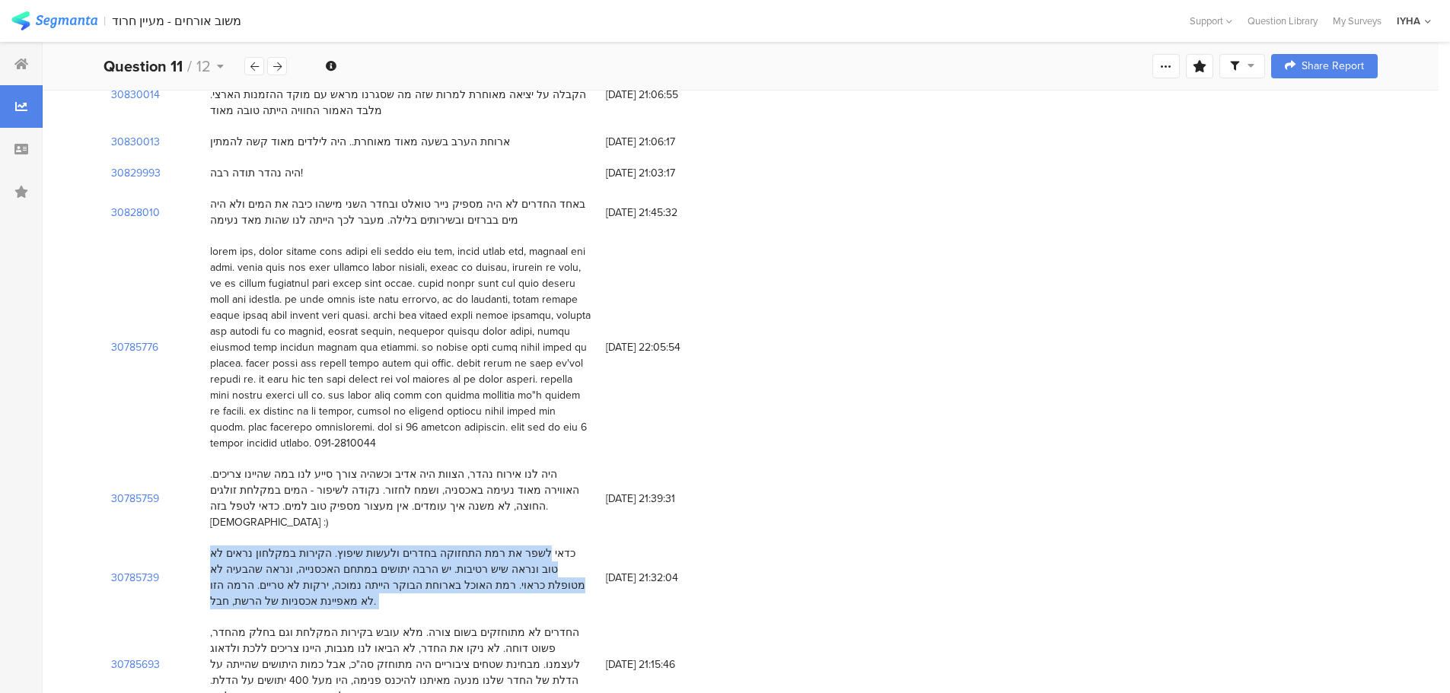
click at [433, 546] on div "כדאי לשפר את רמת התחזוקה בחדרים ולעשות שיפוץ. הקירות במקלחון נראים לא טוב ונראה…" at bounding box center [400, 578] width 380 height 64
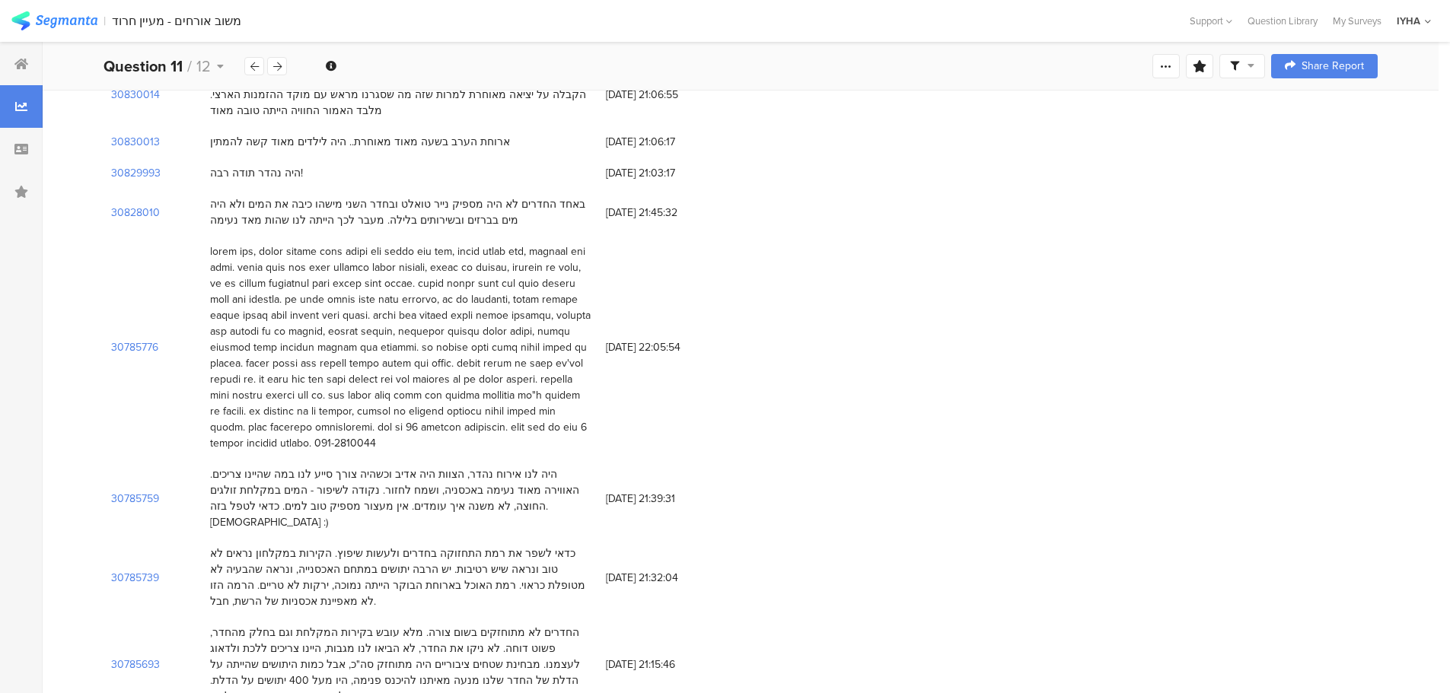
click at [639, 570] on span "07/06/2025 at 21:32:04" at bounding box center [667, 578] width 122 height 16
drag, startPoint x: 661, startPoint y: 415, endPoint x: 608, endPoint y: 414, distance: 53.3
click at [608, 570] on span "07/06/2025 at 21:32:04" at bounding box center [667, 578] width 122 height 16
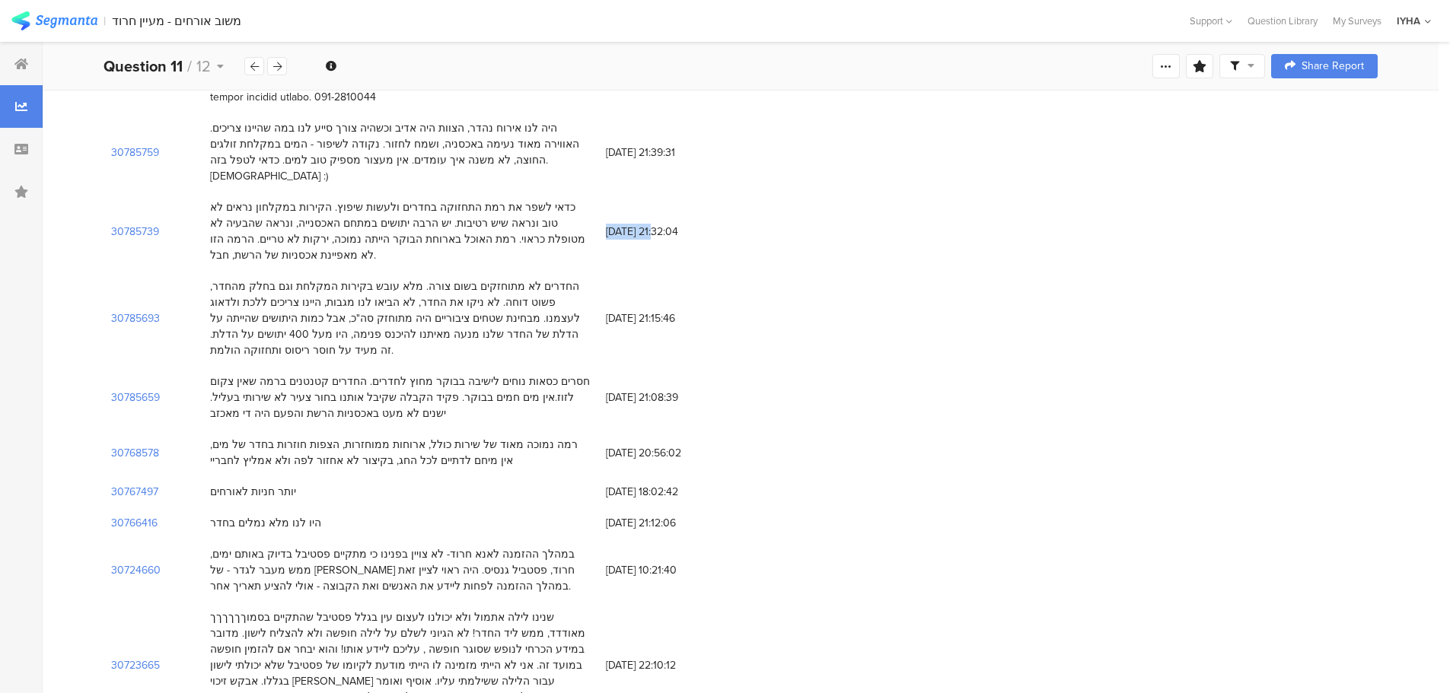
scroll to position [3653, 0]
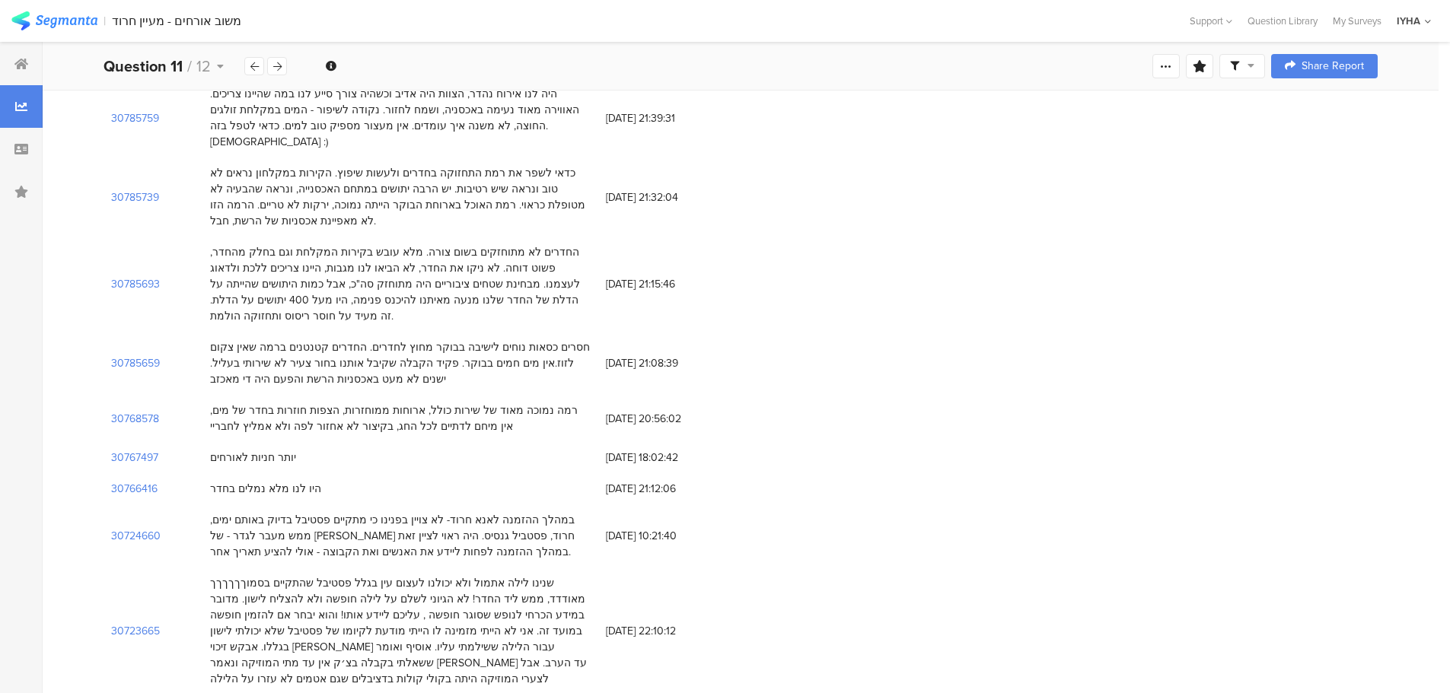
click at [446, 403] on div "רמה נמוכה מאוד של שירות כולל, ארוחות ממוחזרות, הצפות חוזרות בחדר של מים, אין מי…" at bounding box center [400, 419] width 380 height 32
drag, startPoint x: 444, startPoint y: 252, endPoint x: 371, endPoint y: 255, distance: 73.9
click at [371, 403] on div "רמה נמוכה מאוד של שירות כולל, ארוחות ממוחזרות, הצפות חוזרות בחדר של מים, אין מי…" at bounding box center [400, 419] width 380 height 32
click at [385, 403] on div "רמה נמוכה מאוד של שירות כולל, ארוחות ממוחזרות, הצפות חוזרות בחדר של מים, אין מי…" at bounding box center [400, 419] width 380 height 32
drag, startPoint x: 444, startPoint y: 251, endPoint x: 376, endPoint y: 255, distance: 67.8
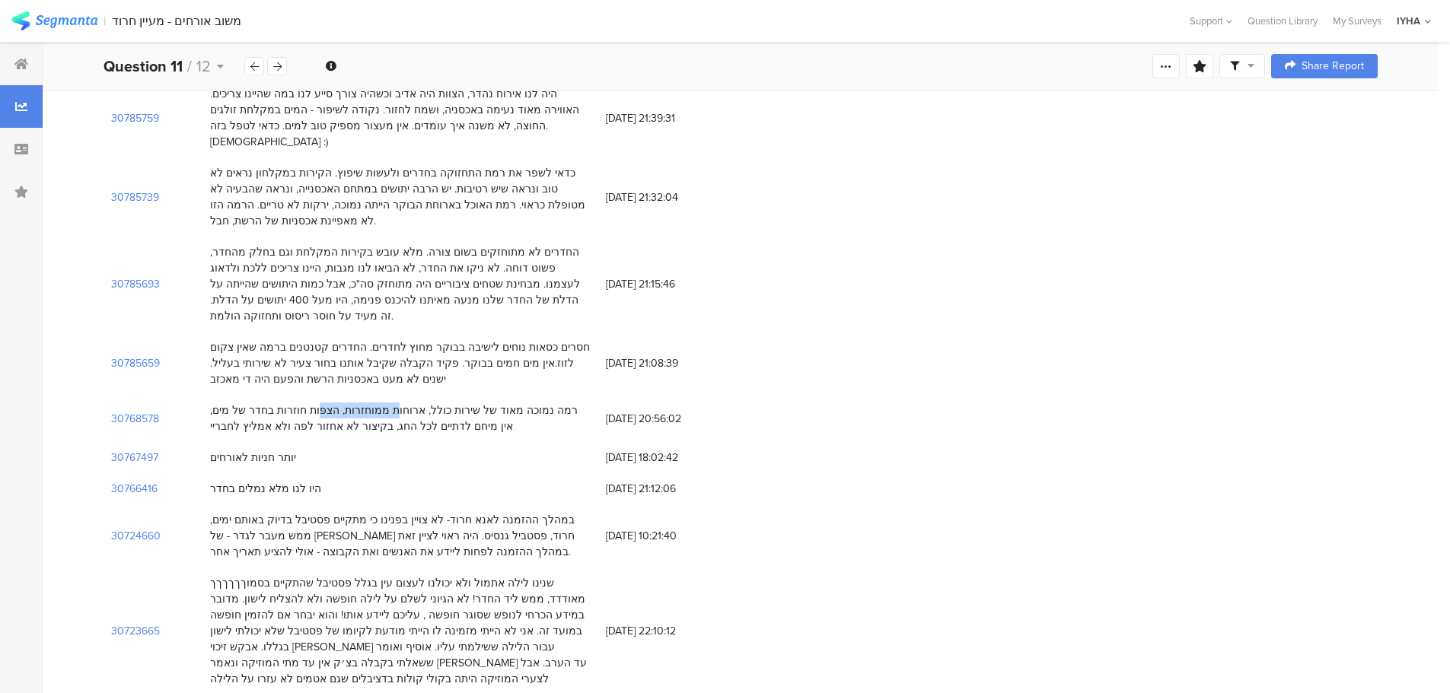
click at [376, 403] on div "רמה נמוכה מאוד של שירות כולל, ארוחות ממוחזרות, הצפות חוזרות בחדר של מים, אין מי…" at bounding box center [400, 419] width 380 height 32
click at [638, 411] on span "02/06/2025 at 20:56:02" at bounding box center [667, 419] width 122 height 16
click at [634, 403] on div "02/06/2025 at 20:56:02" at bounding box center [666, 418] width 137 height 31
drag, startPoint x: 660, startPoint y: 262, endPoint x: 609, endPoint y: 260, distance: 51.0
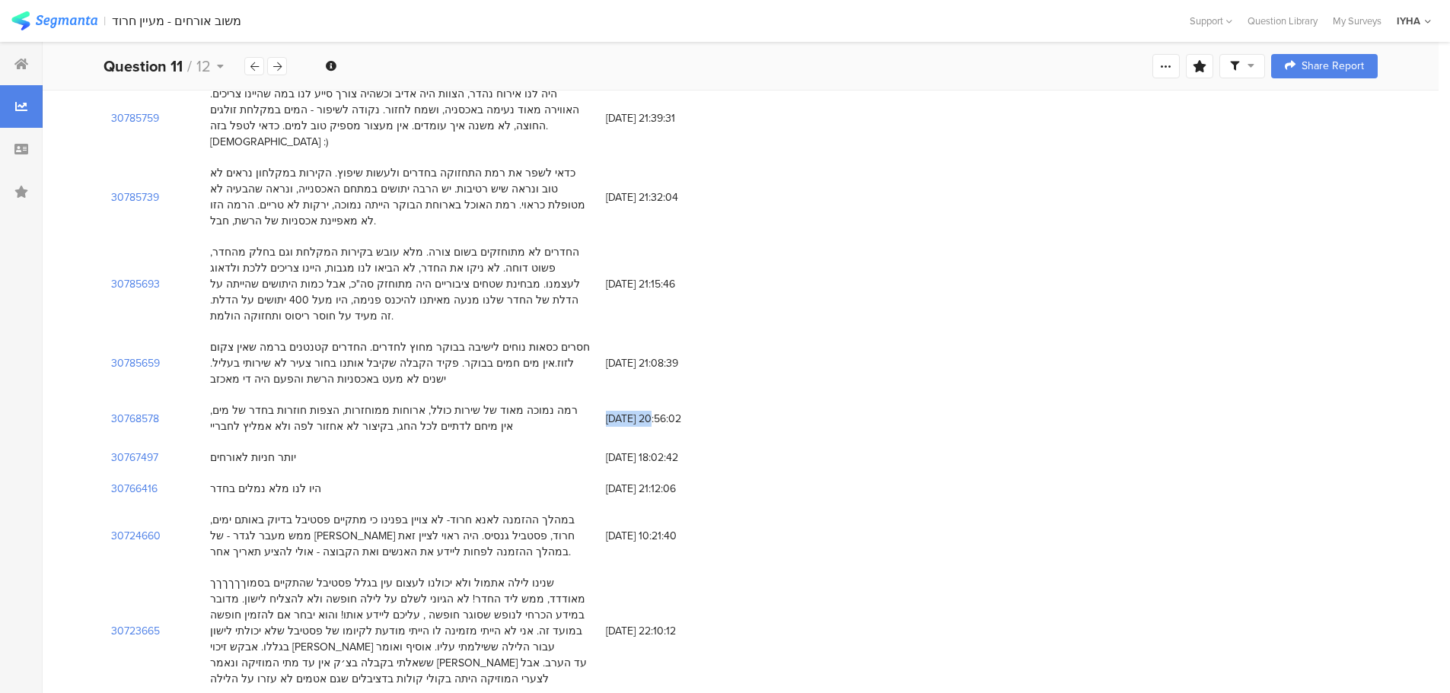
click at [609, 411] on span "02/06/2025 at 20:56:02" at bounding box center [667, 419] width 122 height 16
click at [617, 403] on div "02/06/2025 at 20:56:02" at bounding box center [666, 418] width 137 height 31
drag, startPoint x: 661, startPoint y: 259, endPoint x: 608, endPoint y: 261, distance: 52.6
click at [608, 411] on span "02/06/2025 at 20:56:02" at bounding box center [667, 419] width 122 height 16
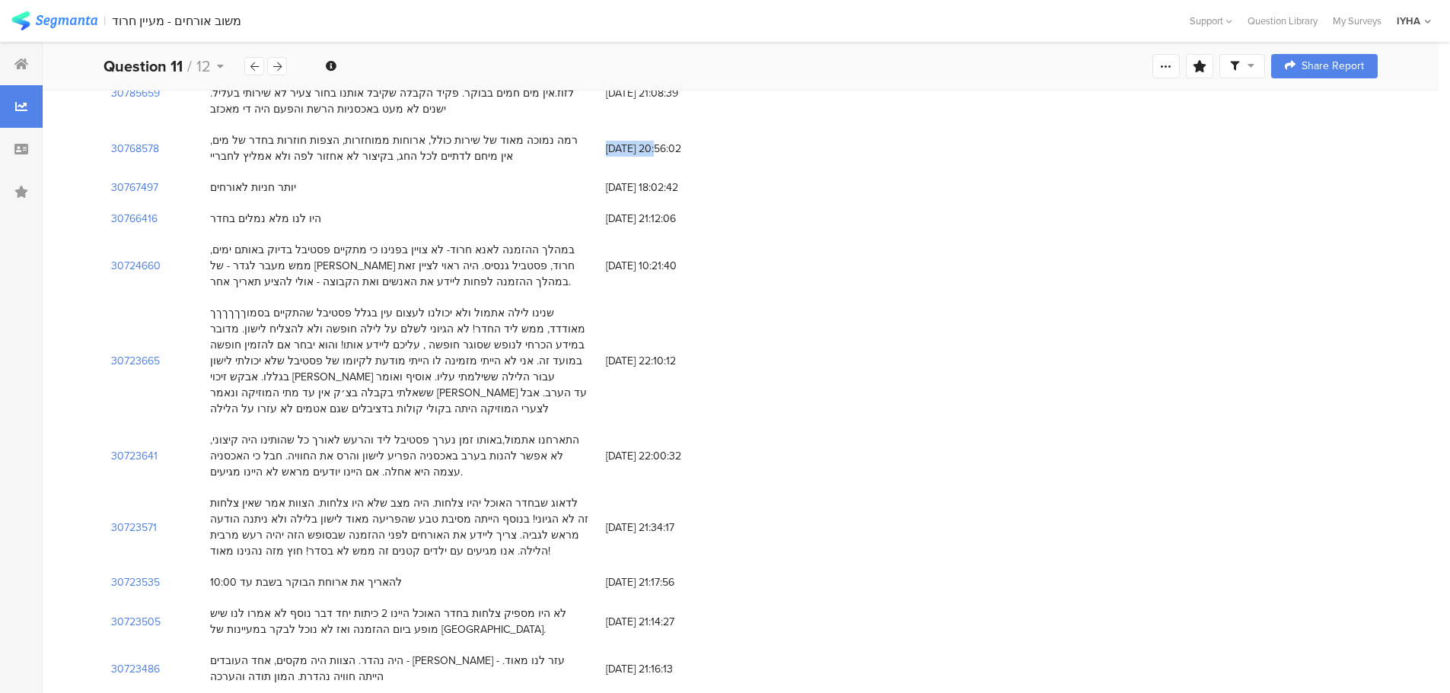
scroll to position [3957, 0]
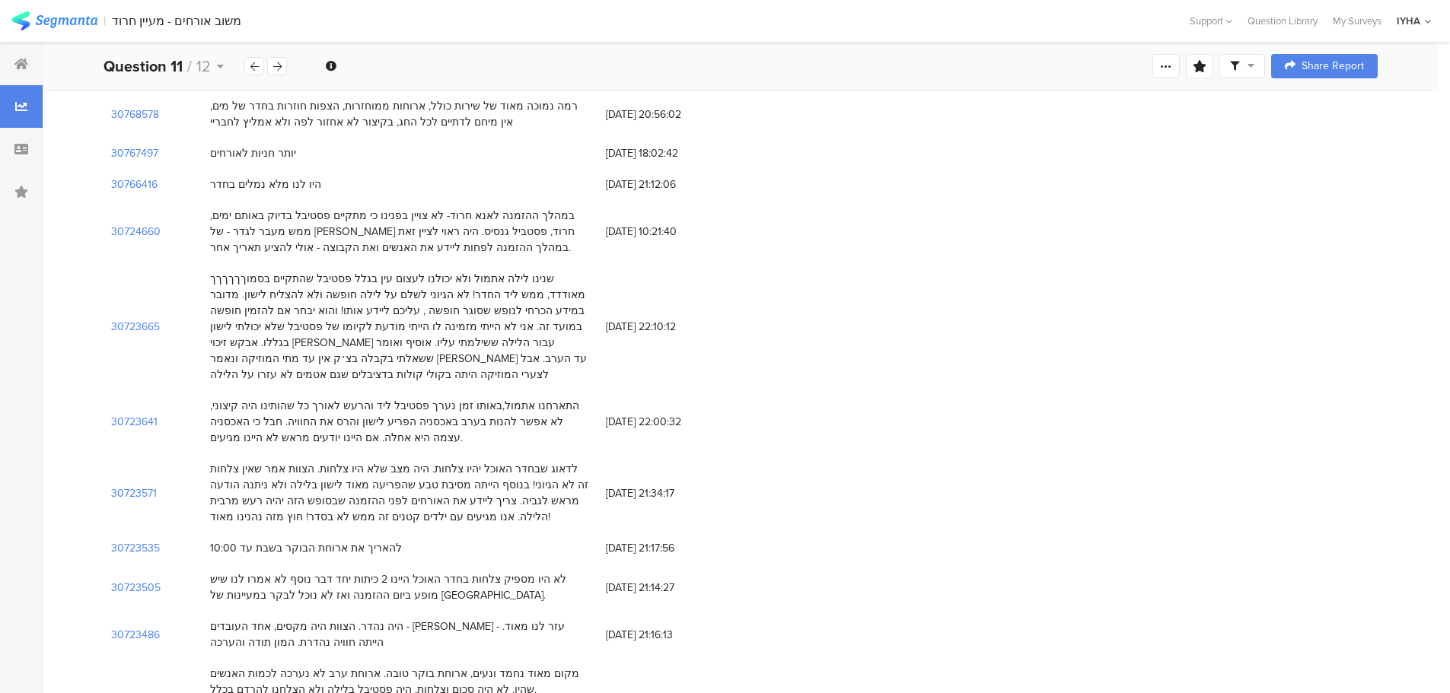
click at [568, 461] on div "לדאוג שבחדר האוכל יהיו צלחות. היה מצב שלא היו צלחות. הצוות אמר שאין צלחות זה לא…" at bounding box center [400, 493] width 380 height 64
drag, startPoint x: 568, startPoint y: 292, endPoint x: 562, endPoint y: 307, distance: 15.7
click at [562, 461] on div "לדאוג שבחדר האוכל יהיו צלחות. היה מצב שלא היו צלחות. הצוות אמר שאין צלחות זה לא…" at bounding box center [400, 493] width 380 height 64
click at [559, 461] on div "לדאוג שבחדר האוכל יהיו צלחות. היה מצב שלא היו צלחות. הצוות אמר שאין צלחות זה לא…" at bounding box center [400, 493] width 380 height 64
click at [558, 461] on div "לדאוג שבחדר האוכל יהיו צלחות. היה מצב שלא היו צלחות. הצוות אמר שאין צלחות זה לא…" at bounding box center [400, 493] width 380 height 64
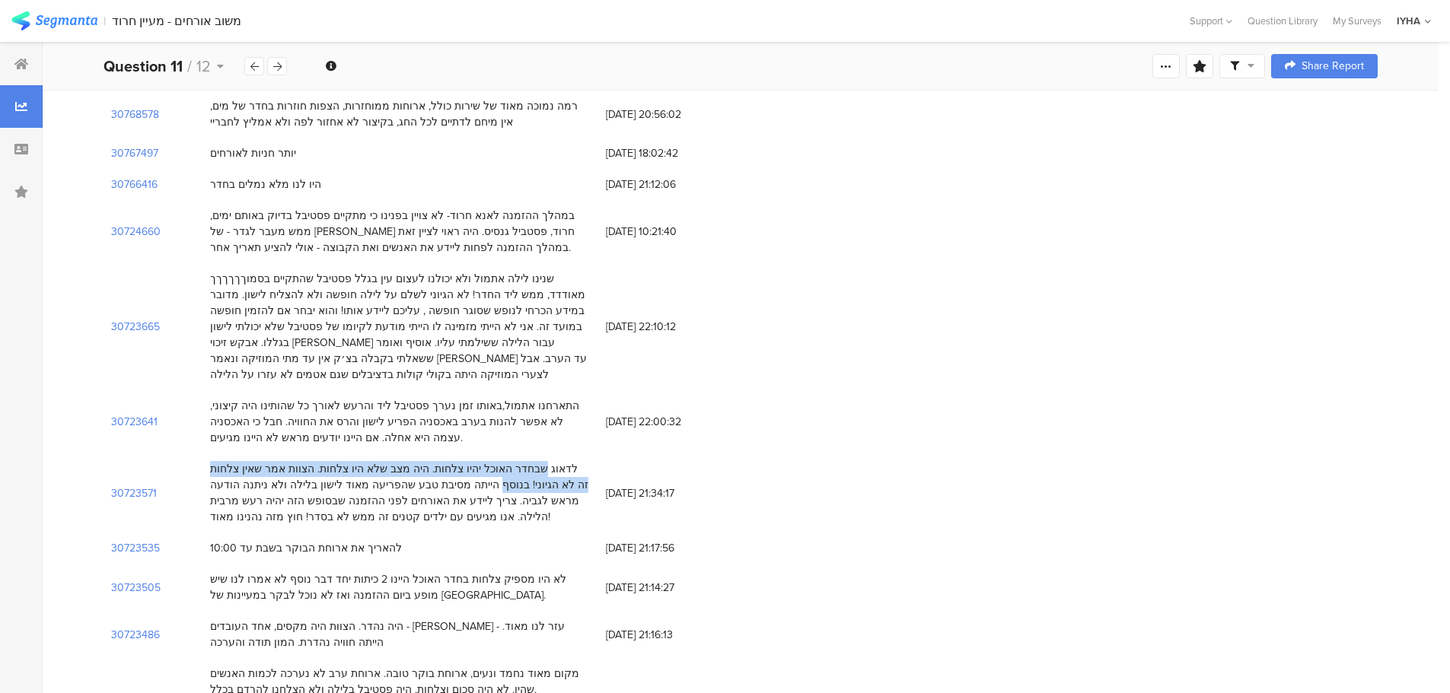
drag, startPoint x: 558, startPoint y: 310, endPoint x: 567, endPoint y: 291, distance: 21.8
click at [567, 461] on div "לדאוג שבחדר האוכל יהיו צלחות. היה מצב שלא היו צלחות. הצוות אמר שאין צלחות זה לא…" at bounding box center [400, 493] width 380 height 64
drag, startPoint x: 661, startPoint y: 317, endPoint x: 608, endPoint y: 317, distance: 52.5
click at [608, 486] on span "24/05/2025 at 21:34:17" at bounding box center [667, 494] width 122 height 16
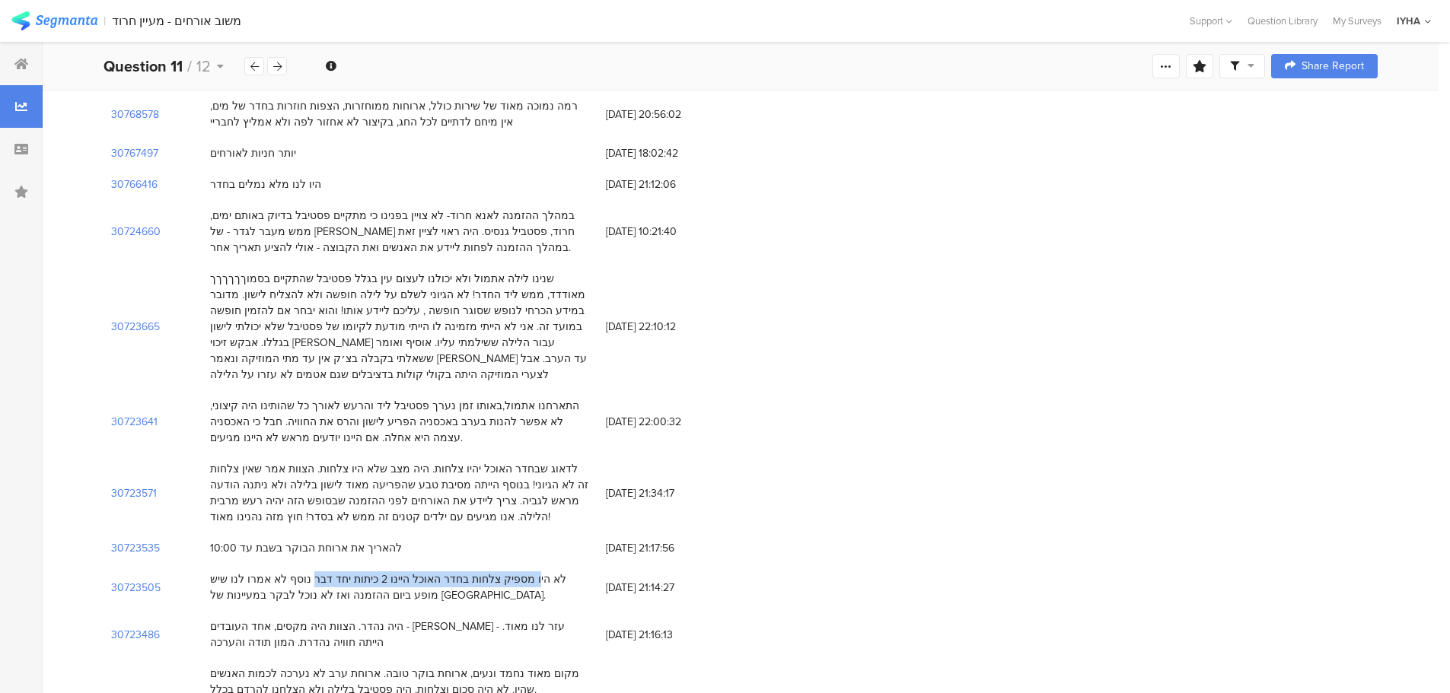
drag, startPoint x: 575, startPoint y: 400, endPoint x: 365, endPoint y: 411, distance: 209.6
click at [365, 571] on div "לא היו מספיק צלחות בחדר האוכל היינו 2 כיתות יחד דבר נוסף לא אמרו לנו שיש מופע ב…" at bounding box center [400, 587] width 380 height 32
click at [639, 580] on span "24/05/2025 at 21:14:27" at bounding box center [667, 588] width 122 height 16
click at [637, 572] on div "24/05/2025 at 21:14:27" at bounding box center [666, 587] width 137 height 31
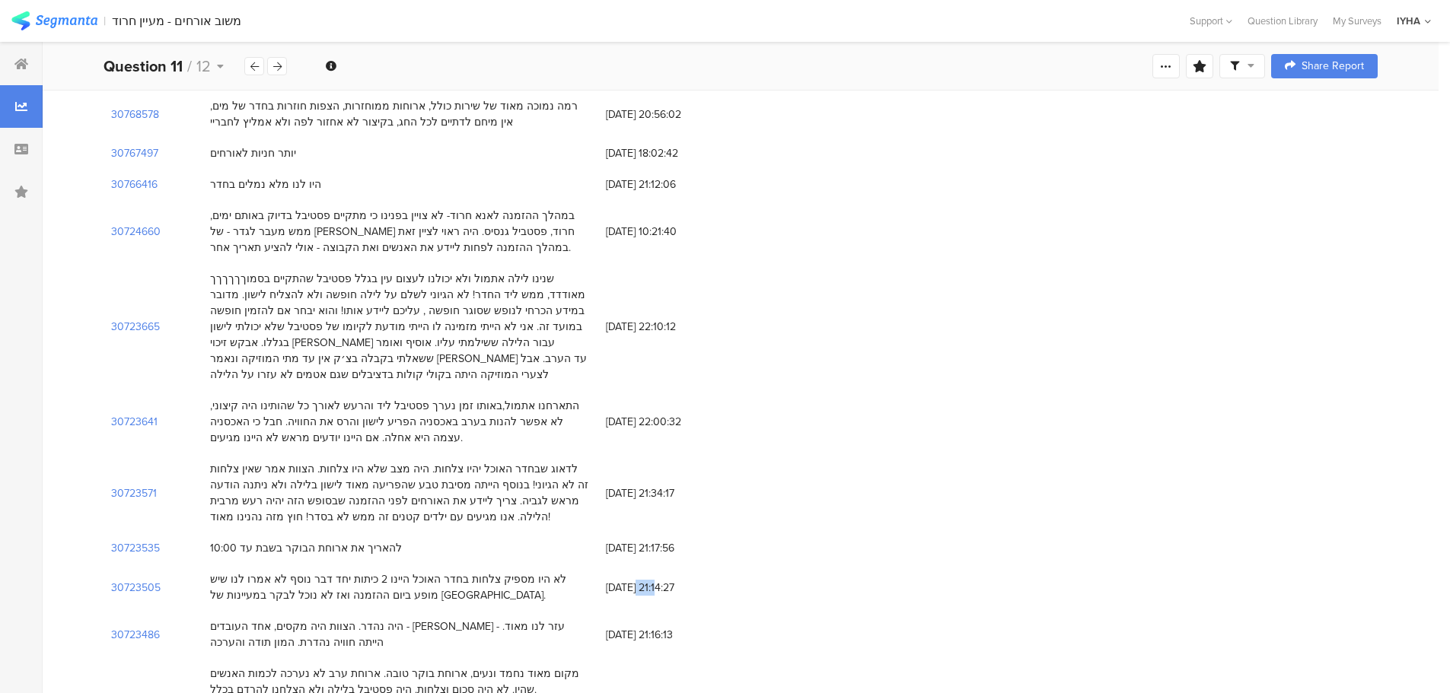
click at [657, 580] on span "24/05/2025 at 21:14:27" at bounding box center [667, 588] width 122 height 16
drag, startPoint x: 661, startPoint y: 411, endPoint x: 607, endPoint y: 416, distance: 53.5
click at [607, 580] on span "24/05/2025 at 21:14:27" at bounding box center [667, 588] width 122 height 16
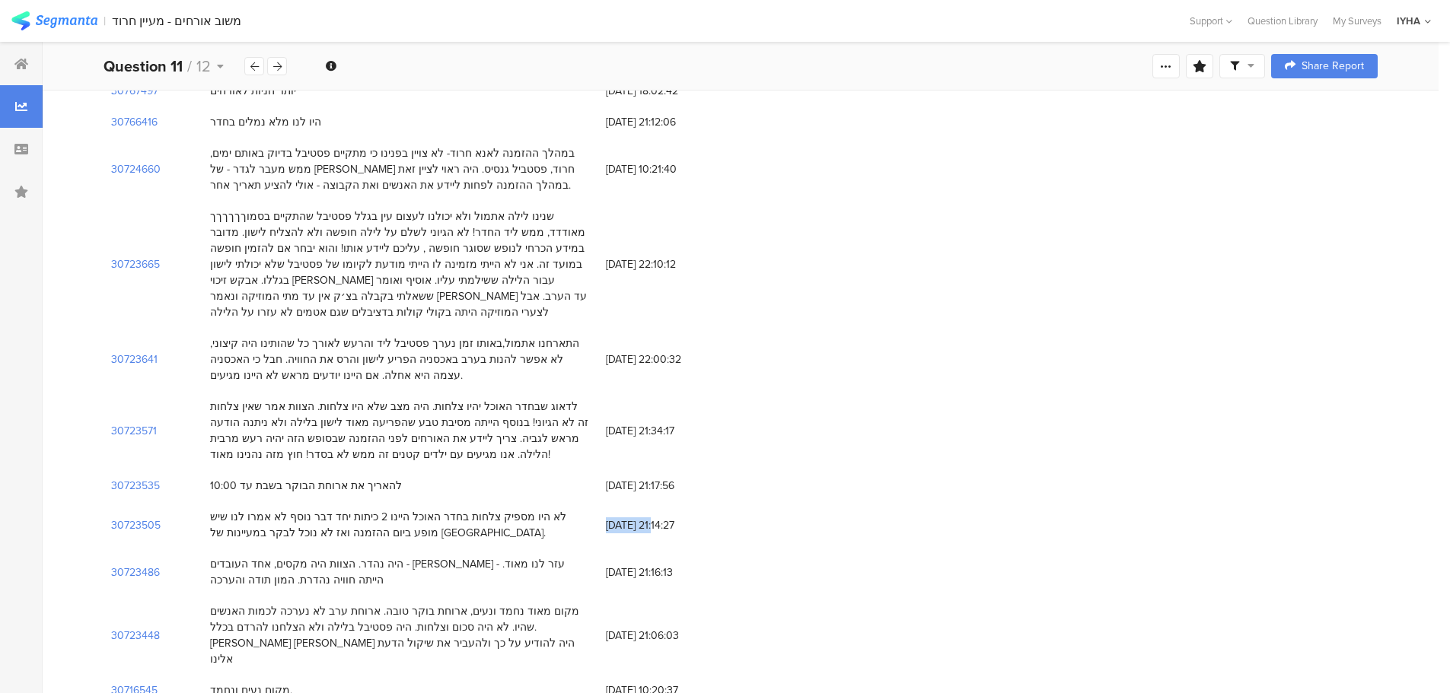
scroll to position [4109, 0]
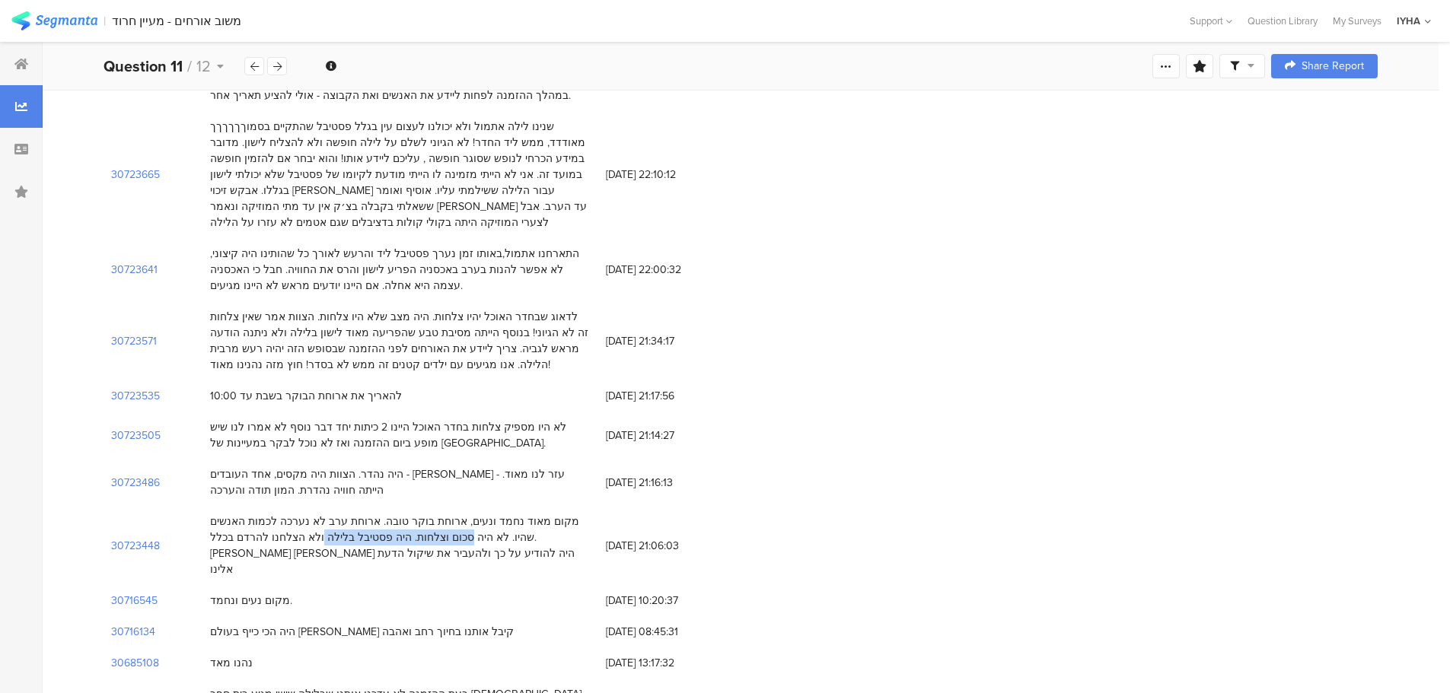
drag, startPoint x: 572, startPoint y: 345, endPoint x: 450, endPoint y: 358, distance: 123.3
click at [450, 514] on div "מקום מאוד נחמד ונעים, ארוחת בוקר טובה. ארוחת ערב לא נערכה לכמות האנשים שהיו. לא…" at bounding box center [400, 546] width 380 height 64
click at [472, 514] on div "מקום מאוד נחמד ונעים, ארוחת בוקר טובה. ארוחת ערב לא נערכה לכמות האנשים שהיו. לא…" at bounding box center [400, 546] width 380 height 64
drag, startPoint x: 506, startPoint y: 364, endPoint x: 573, endPoint y: 342, distance: 70.3
click at [573, 514] on div "מקום מאוד נחמד ונעים, ארוחת בוקר טובה. ארוחת ערב לא נערכה לכמות האנשים שהיו. לא…" at bounding box center [400, 546] width 380 height 64
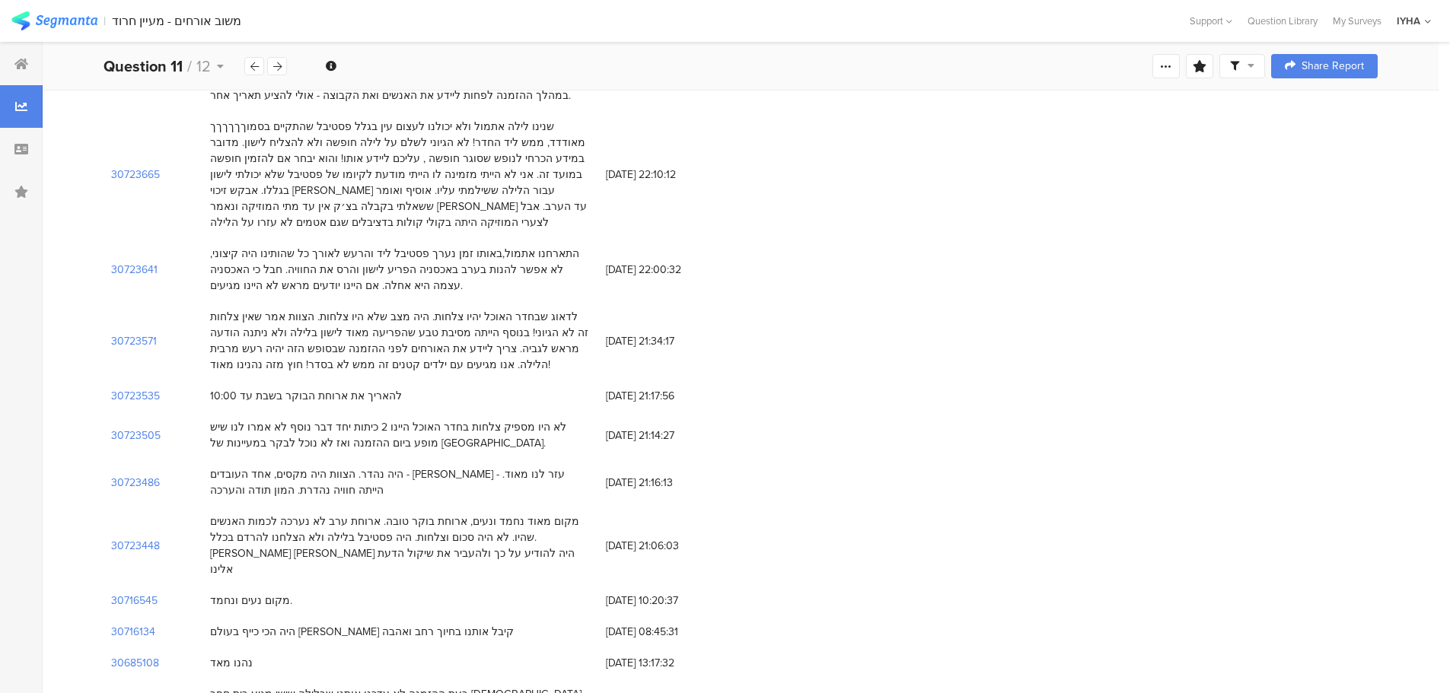
click at [642, 538] on span "24/05/2025 at 21:06:03" at bounding box center [667, 546] width 122 height 16
drag, startPoint x: 660, startPoint y: 361, endPoint x: 609, endPoint y: 362, distance: 51.0
click at [609, 538] on span "24/05/2025 at 21:06:03" at bounding box center [667, 546] width 122 height 16
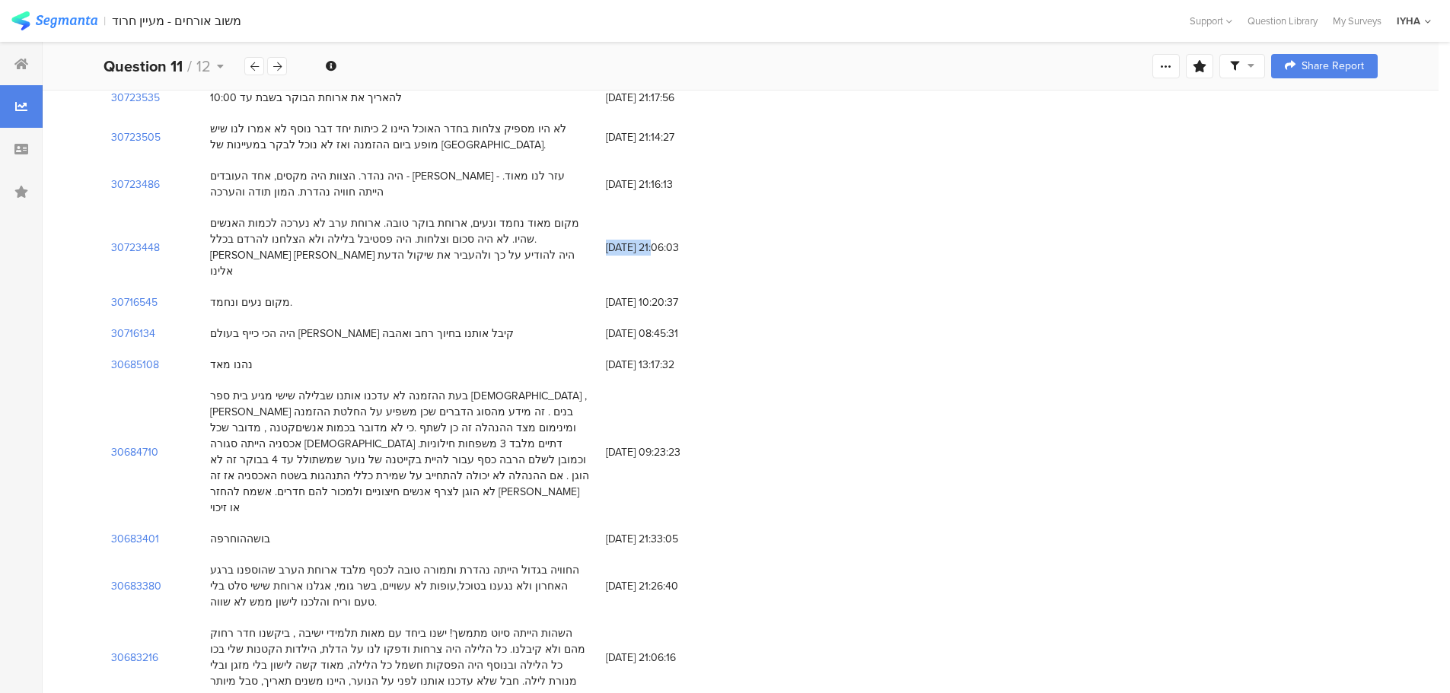
scroll to position [4414, 0]
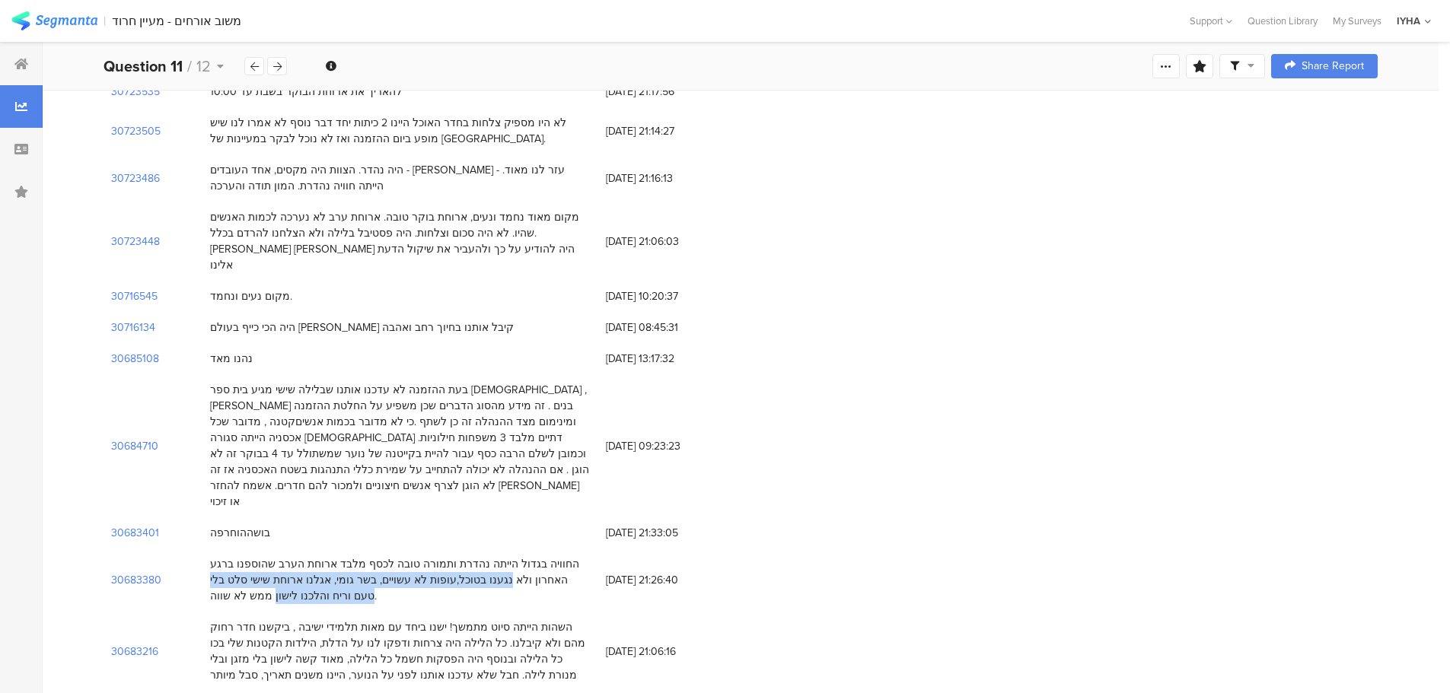
drag, startPoint x: 576, startPoint y: 336, endPoint x: 205, endPoint y: 374, distance: 373.3
click at [205, 549] on div "החוויה בגדול הייתה נהדרת ותמורה טובה לכסף מלבד ארוחת הערב שהוספנו ברגע האחרון ו…" at bounding box center [400, 580] width 396 height 63
click at [244, 556] on div "החוויה בגדול הייתה נהדרת ותמורה טובה לכסף מלבד ארוחת הערב שהוספנו ברגע האחרון ו…" at bounding box center [400, 580] width 380 height 48
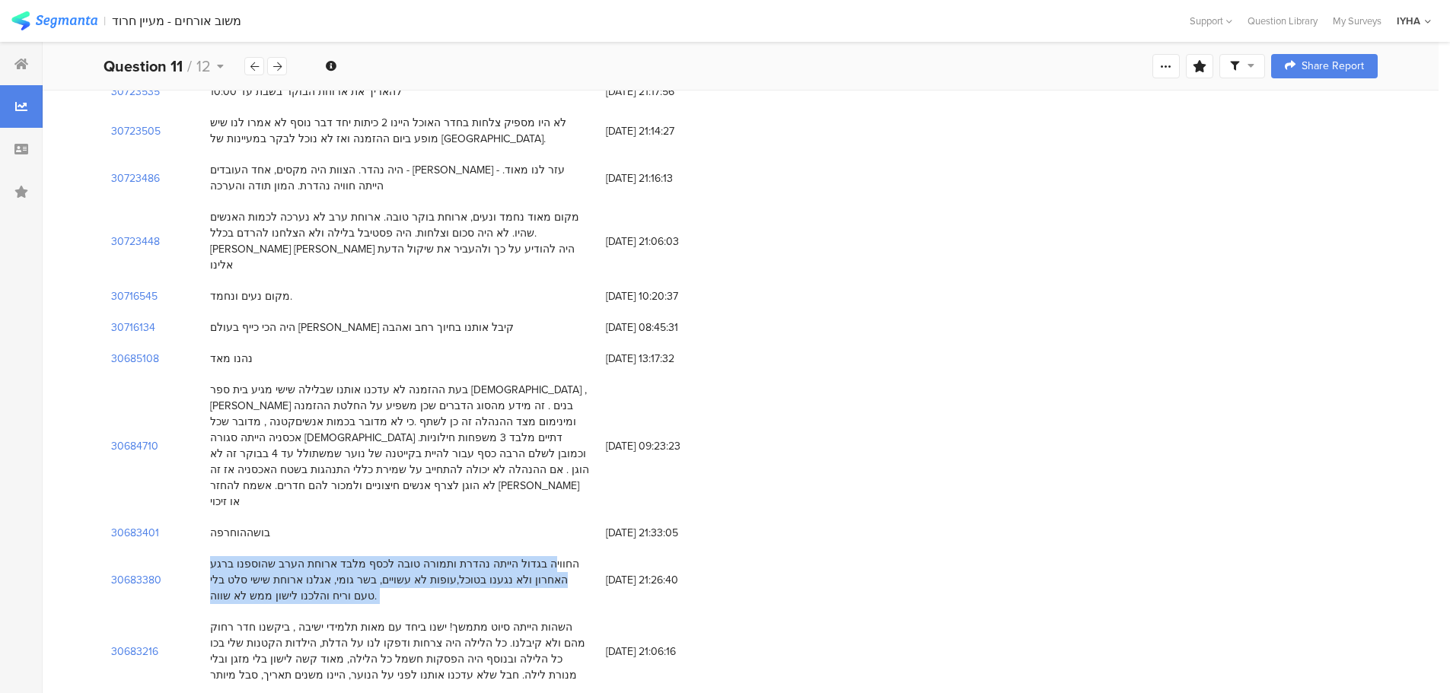
click at [244, 556] on div "החוויה בגדול הייתה נהדרת ותמורה טובה לכסף מלבד ארוחת הערב שהוספנו ברגע האחרון ו…" at bounding box center [400, 580] width 380 height 48
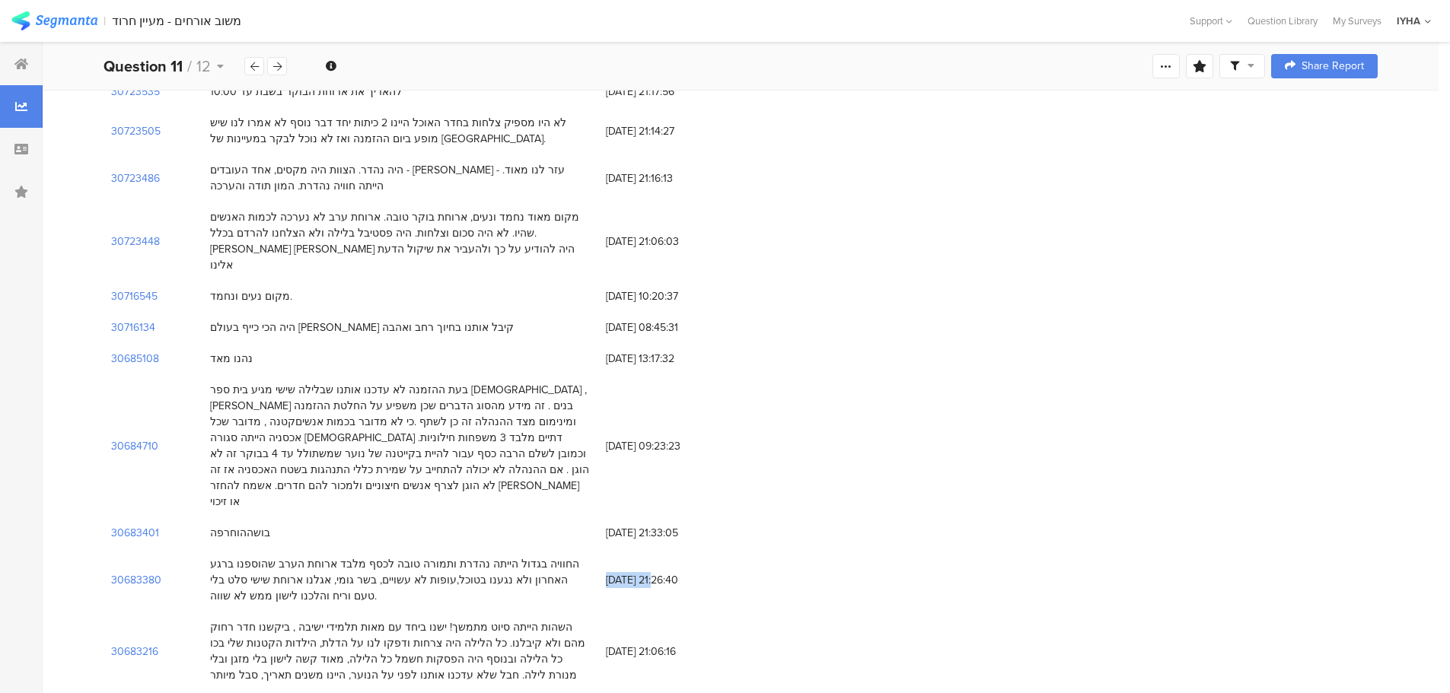
drag, startPoint x: 657, startPoint y: 355, endPoint x: 602, endPoint y: 354, distance: 55.6
click at [602, 565] on div "17/05/2025 at 21:26:40" at bounding box center [666, 580] width 137 height 31
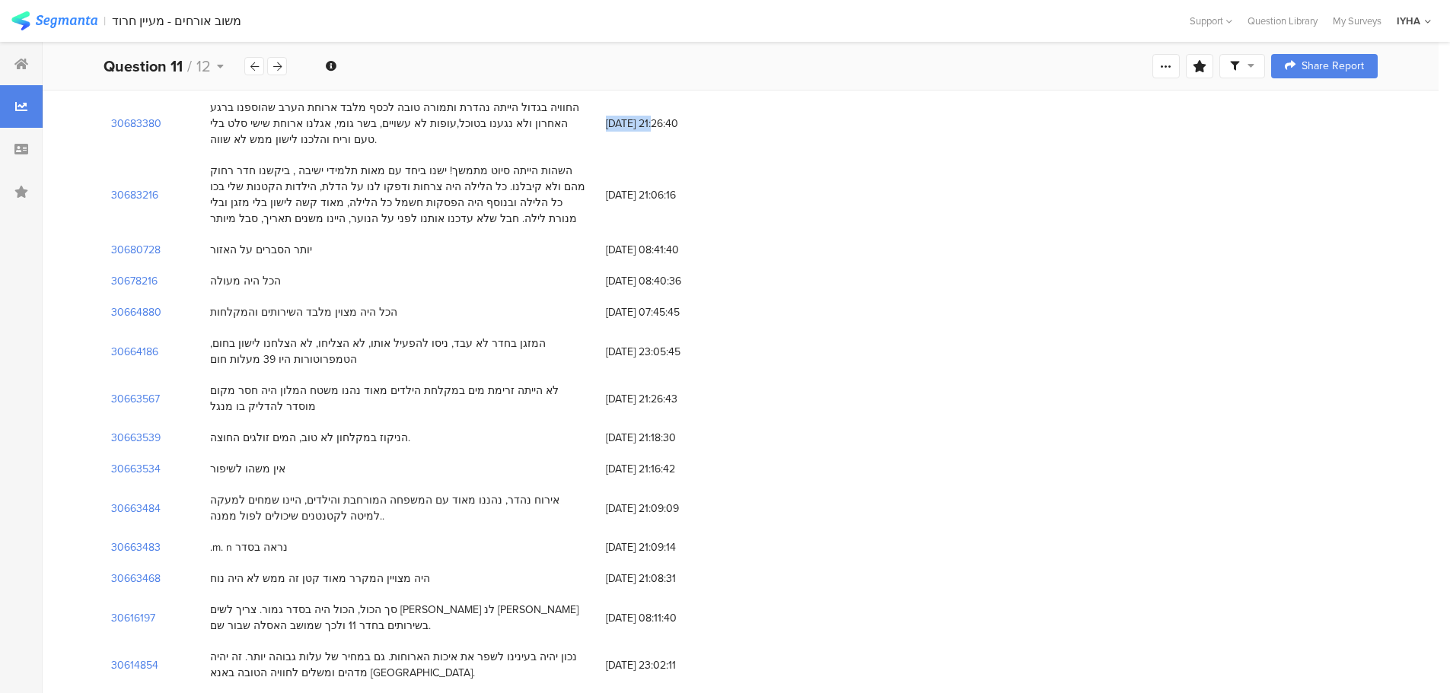
scroll to position [4946, 0]
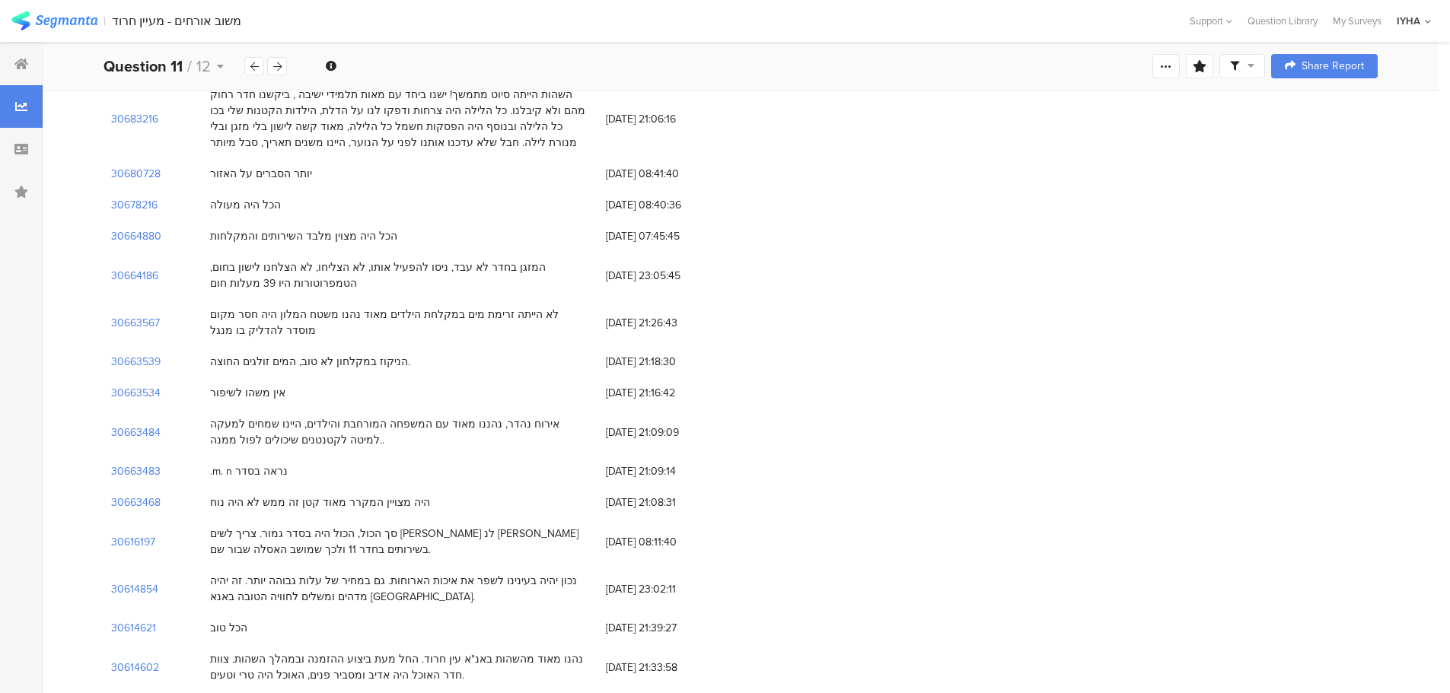
drag, startPoint x: 576, startPoint y: 514, endPoint x: 575, endPoint y: 478, distance: 35.8
drag, startPoint x: 661, startPoint y: 522, endPoint x: 606, endPoint y: 522, distance: 54.8
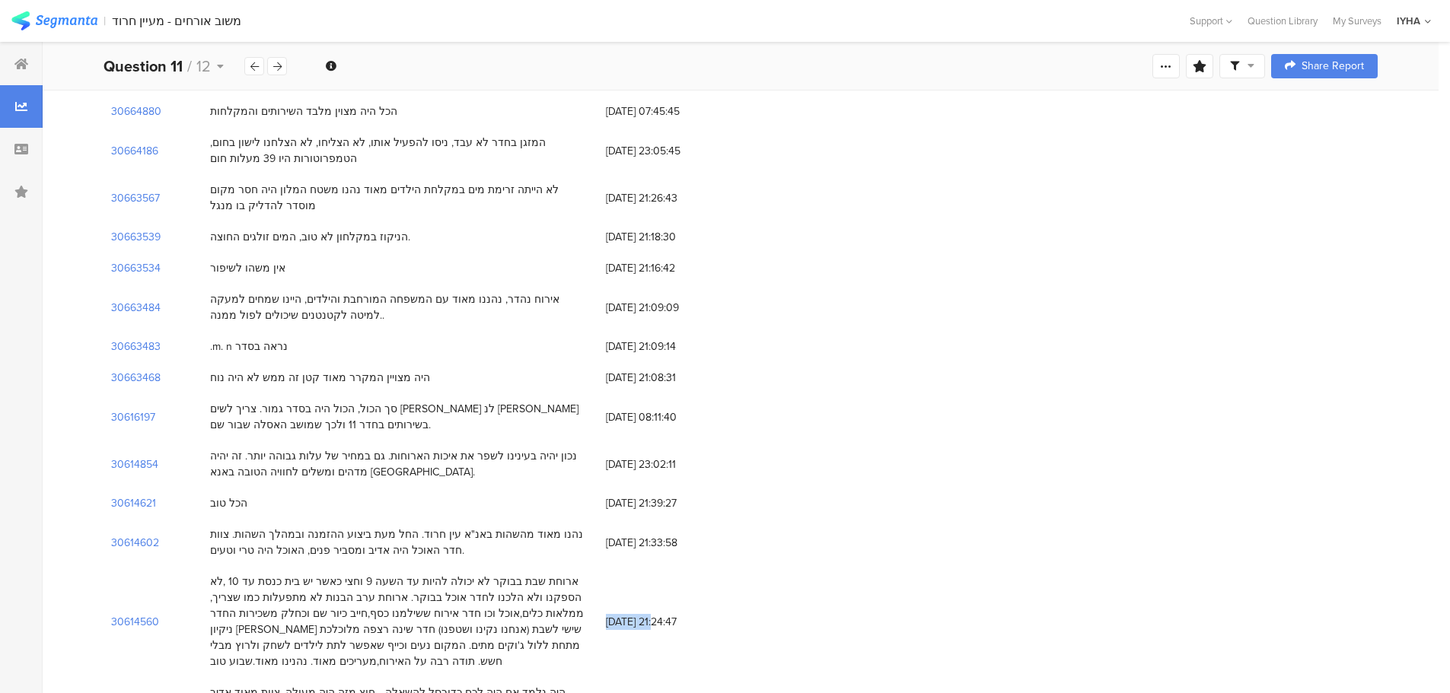
scroll to position [5099, 0]
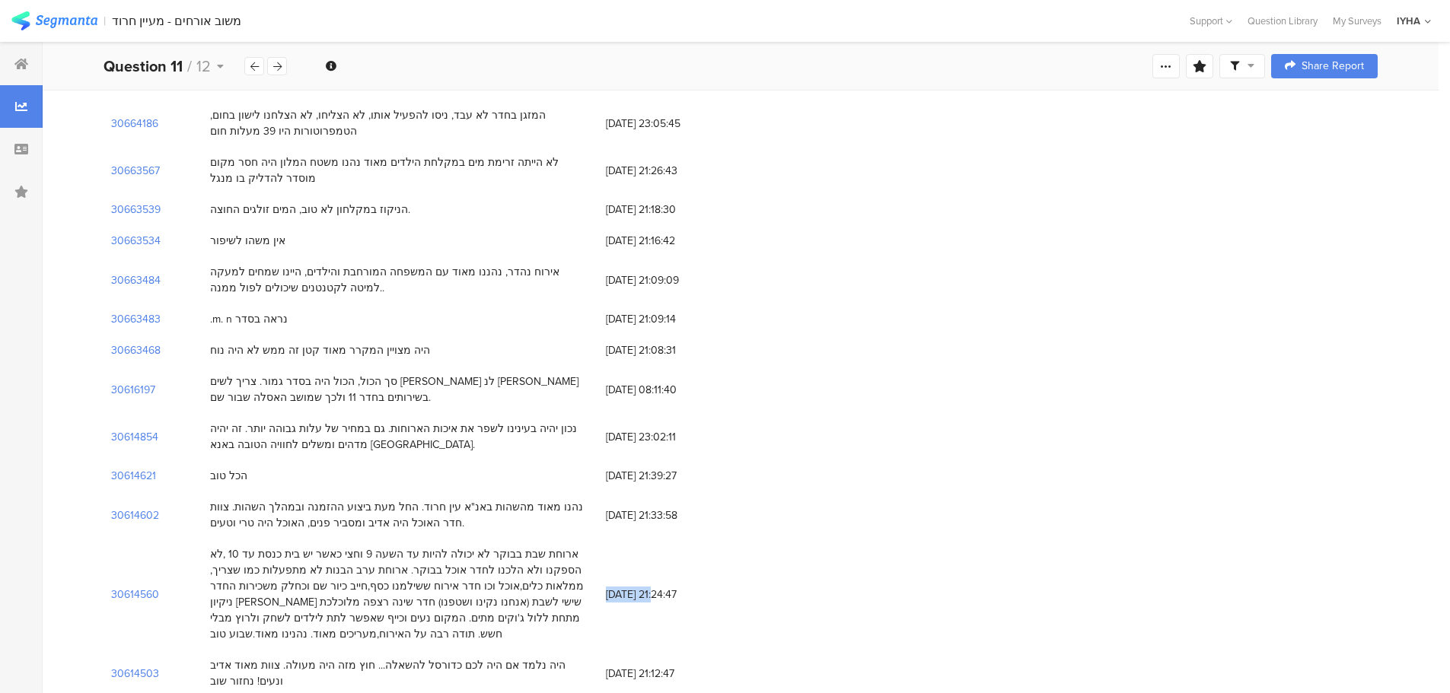
drag, startPoint x: 454, startPoint y: 517, endPoint x: 210, endPoint y: 526, distance: 243.7
drag, startPoint x: 658, startPoint y: 517, endPoint x: 607, endPoint y: 514, distance: 51.1
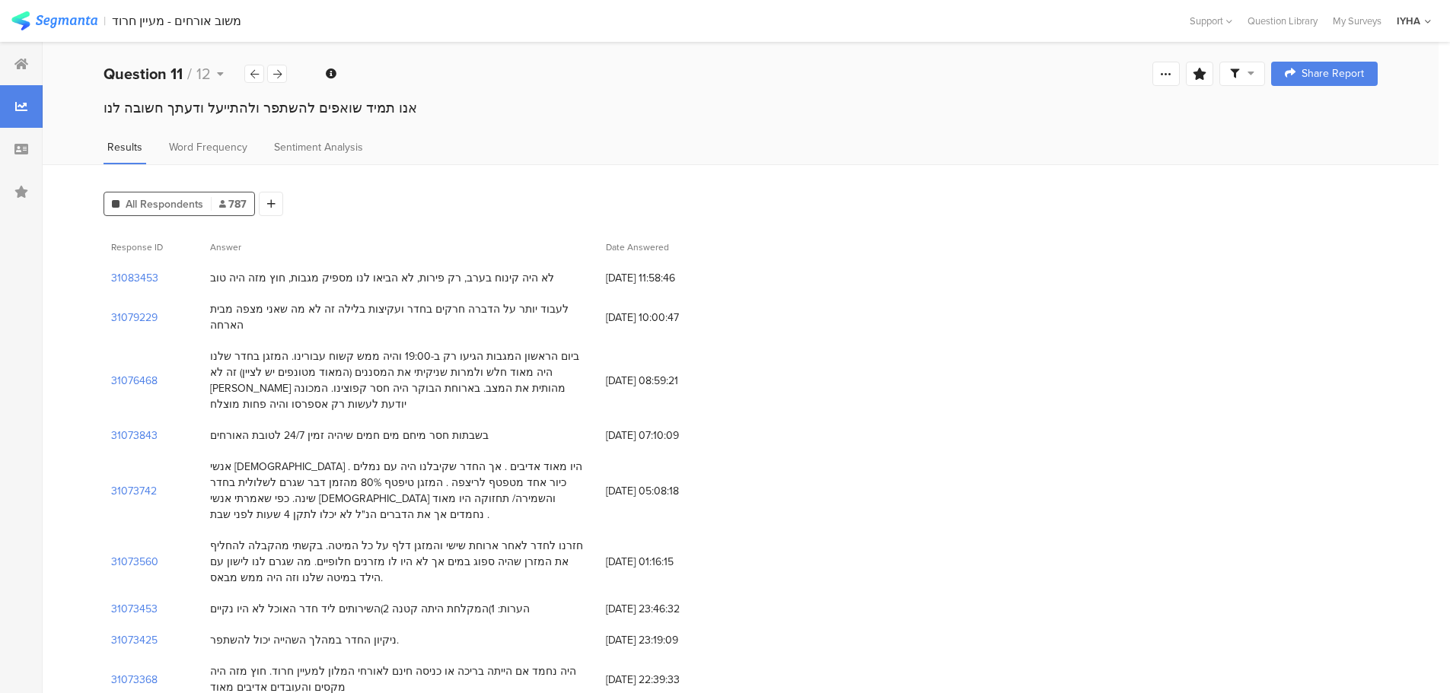
scroll to position [0, 0]
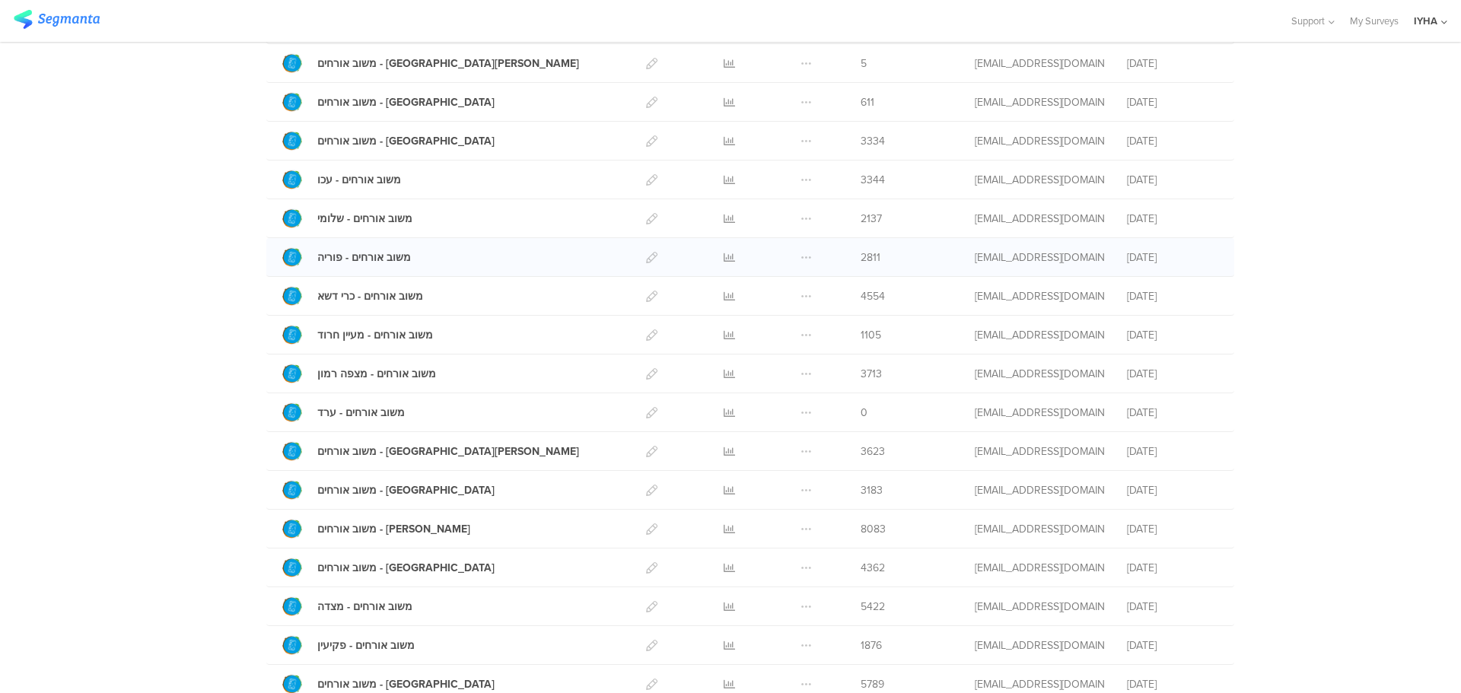
scroll to position [304, 0]
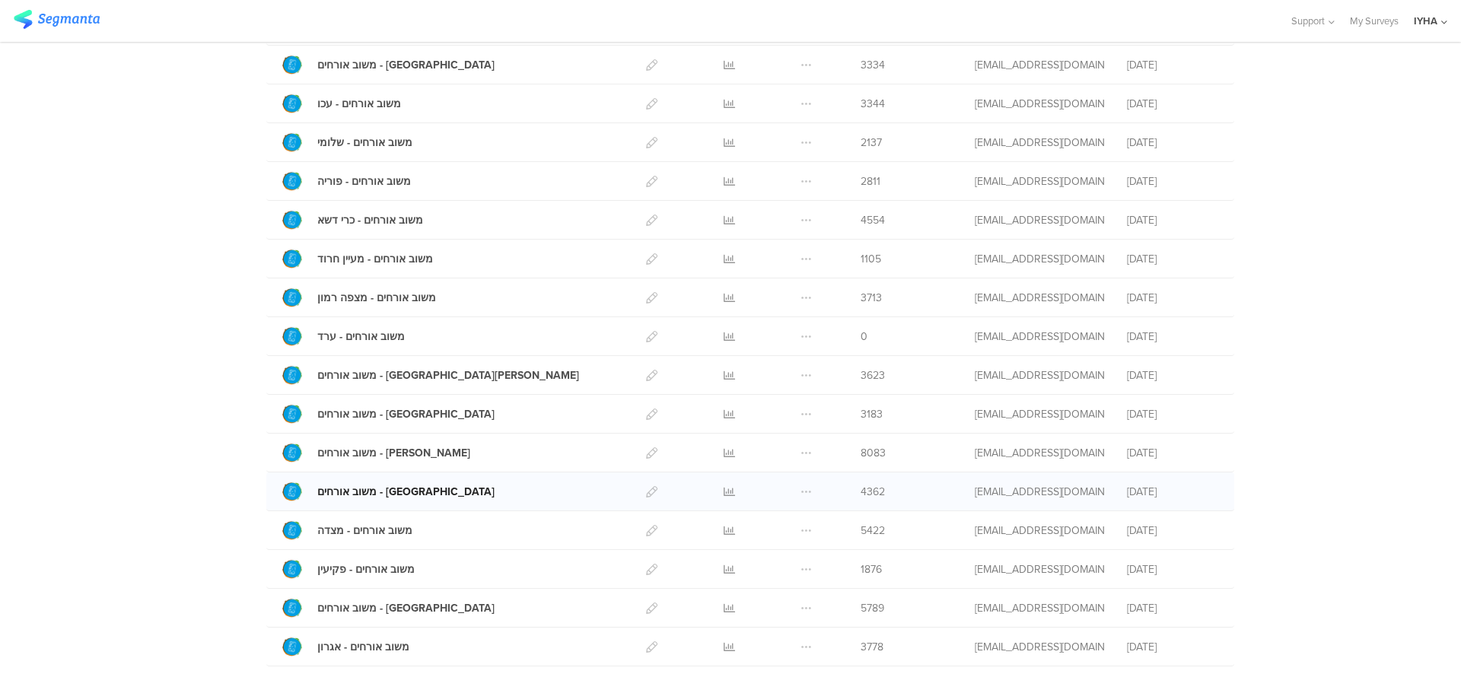
click at [377, 493] on div "משוב אורחים - [GEOGRAPHIC_DATA]" at bounding box center [405, 492] width 177 height 16
click at [724, 492] on icon at bounding box center [729, 491] width 11 height 11
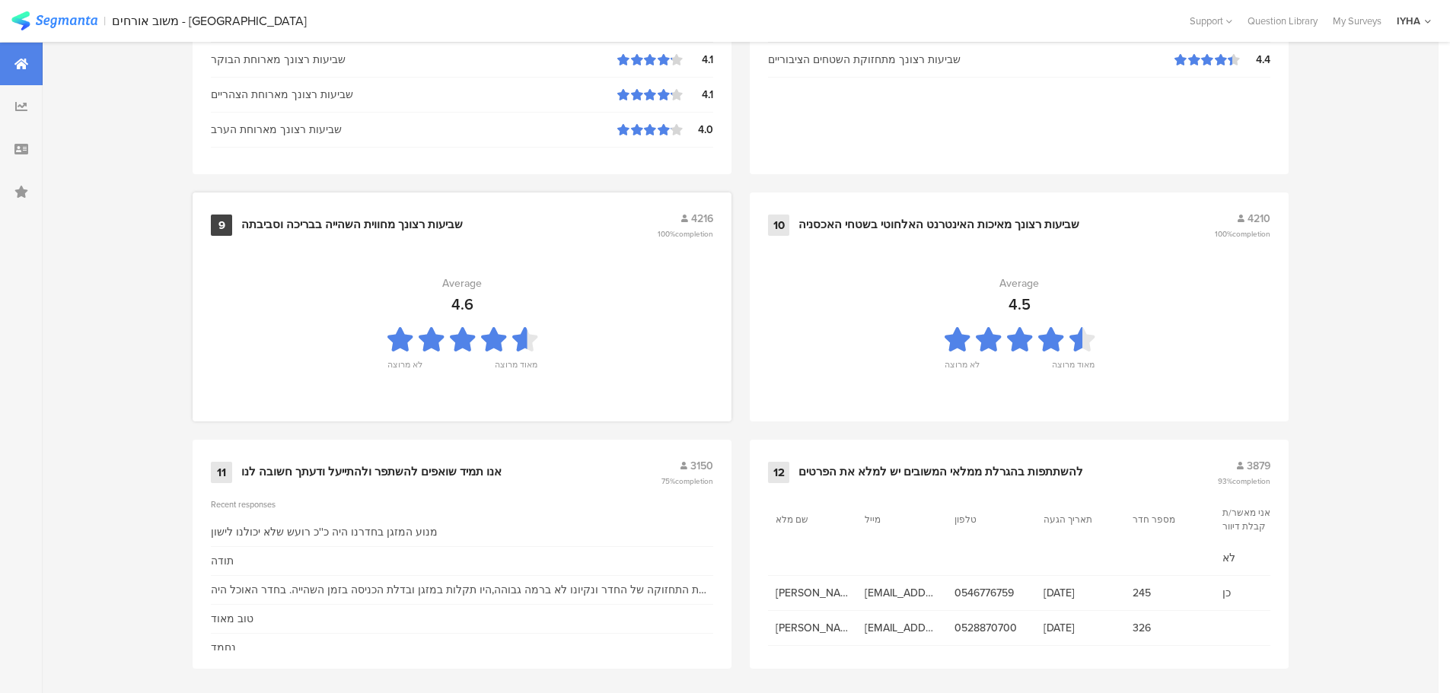
scroll to position [1539, 0]
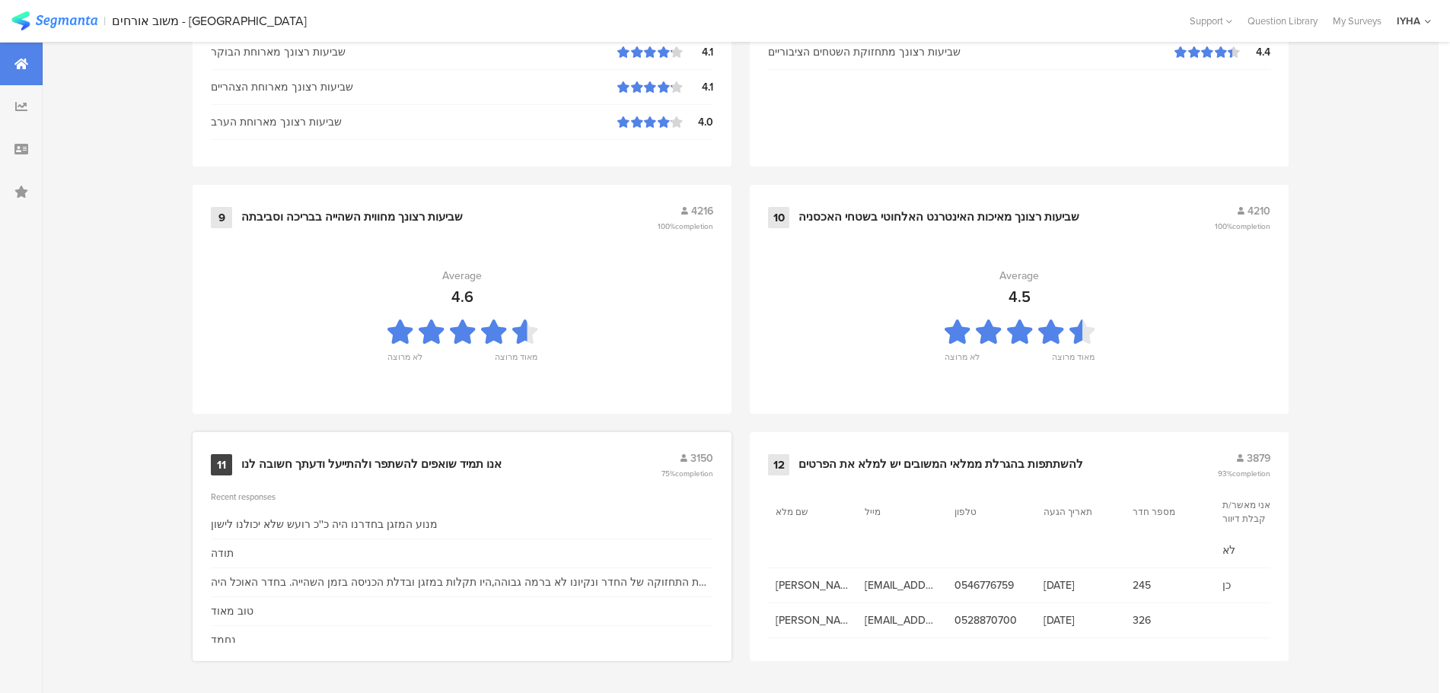
click at [437, 462] on div "אנו תמיד שואפים להשתפר ולהתייעל ודעתך חשובה לנו" at bounding box center [371, 464] width 260 height 15
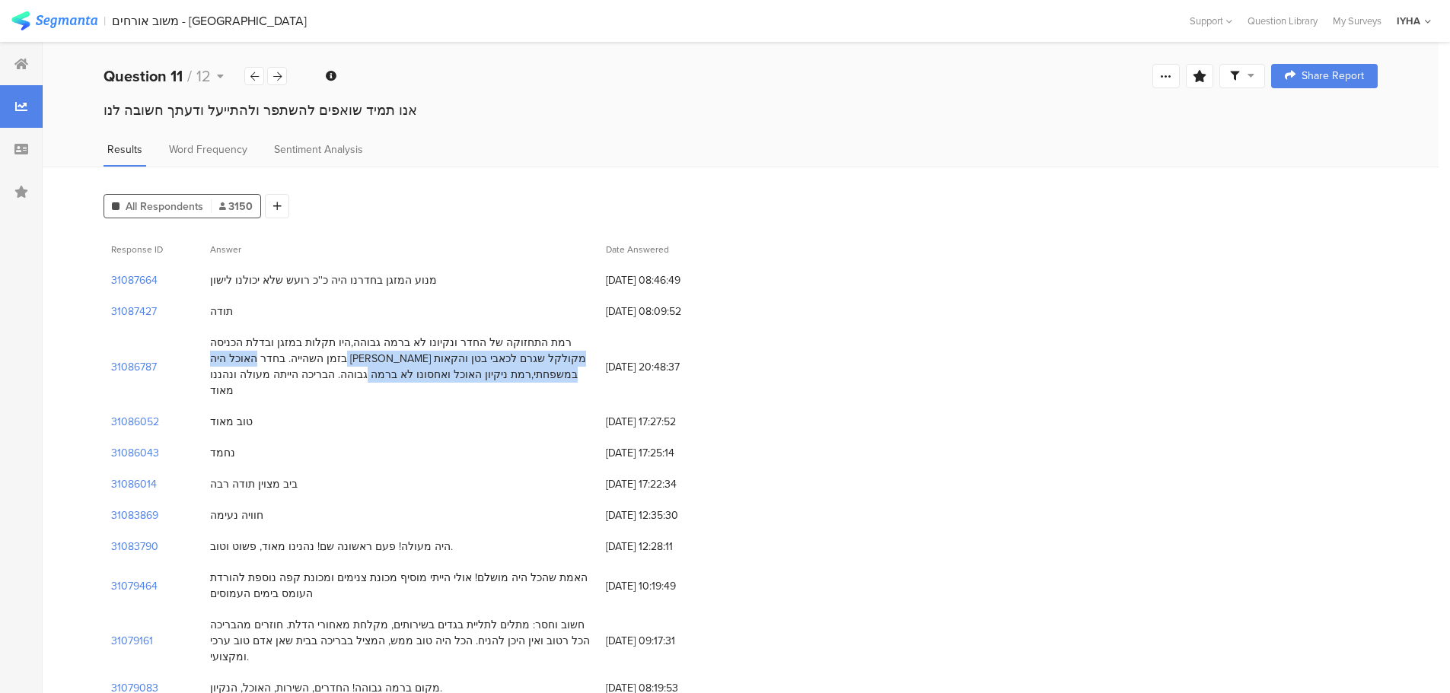
drag, startPoint x: 551, startPoint y: 358, endPoint x: 353, endPoint y: 374, distance: 198.5
click at [353, 374] on div "רמת התחזוקה של החדר ונקיונו לא ברמה גבוהה,היו תקלות במזגן ובדלת הכניסה בזמן השה…" at bounding box center [400, 367] width 380 height 64
copy div "בחדר האוכל היה סלט מקולקל שגרם לכאבי בטן והקאות במשפחתי,רמת ניקיון האוכל ואחסונ…"
click at [635, 364] on span "[DATE] 20:48:37" at bounding box center [667, 367] width 122 height 16
drag, startPoint x: 661, startPoint y: 357, endPoint x: 607, endPoint y: 361, distance: 54.2
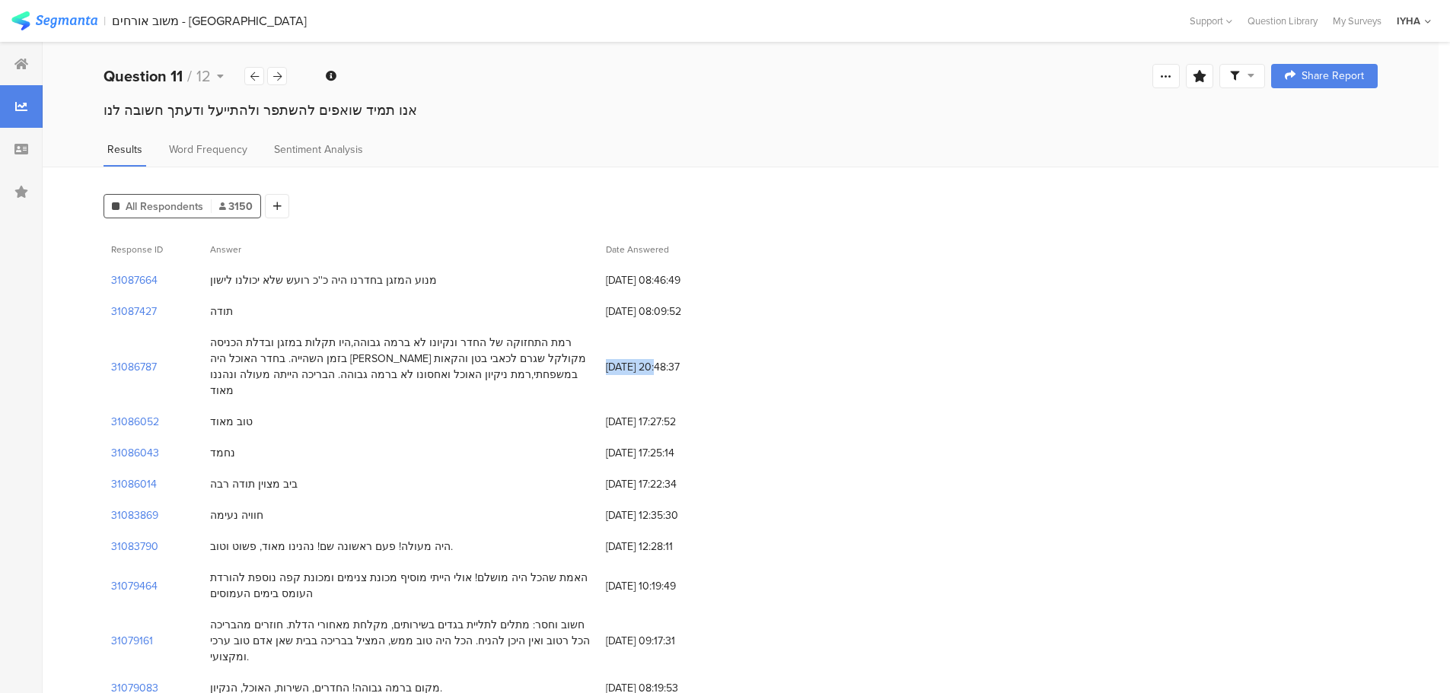
click at [607, 361] on span "[DATE] 20:48:37" at bounding box center [667, 367] width 122 height 16
copy span "[DATE]"
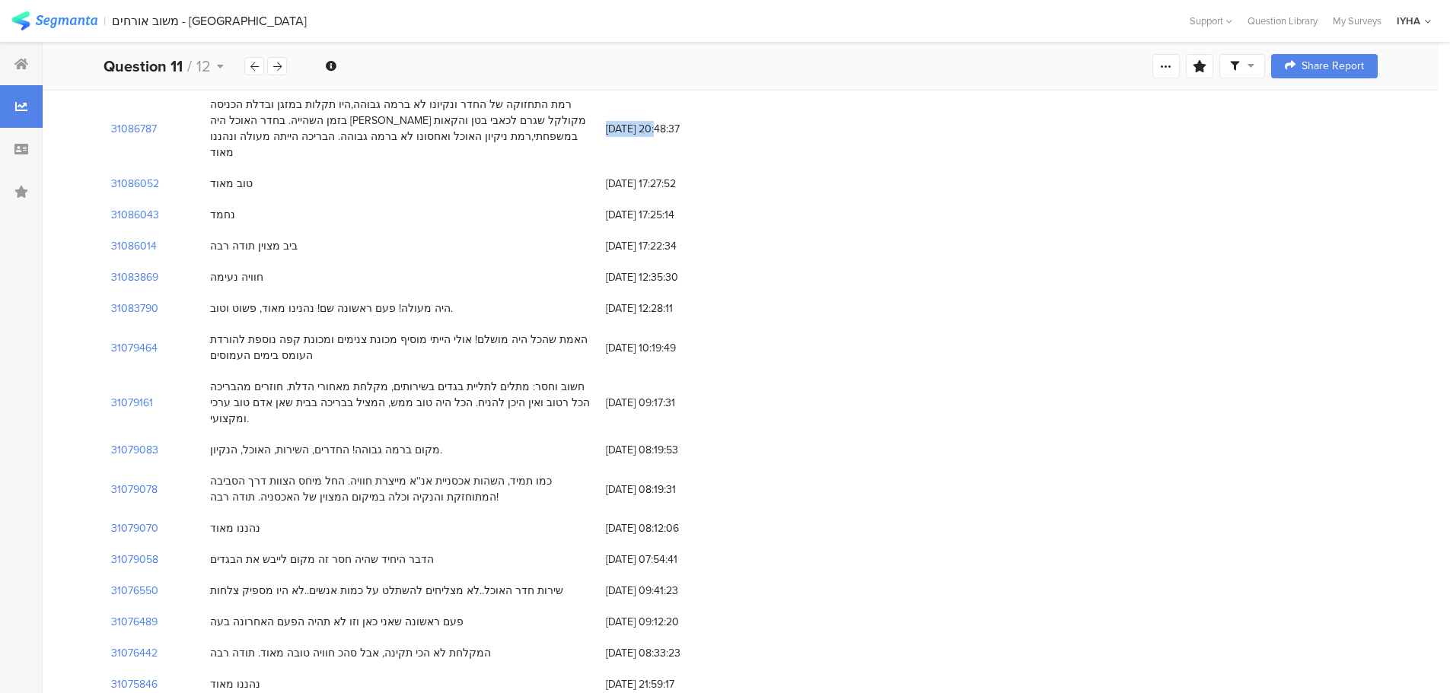
scroll to position [304, 0]
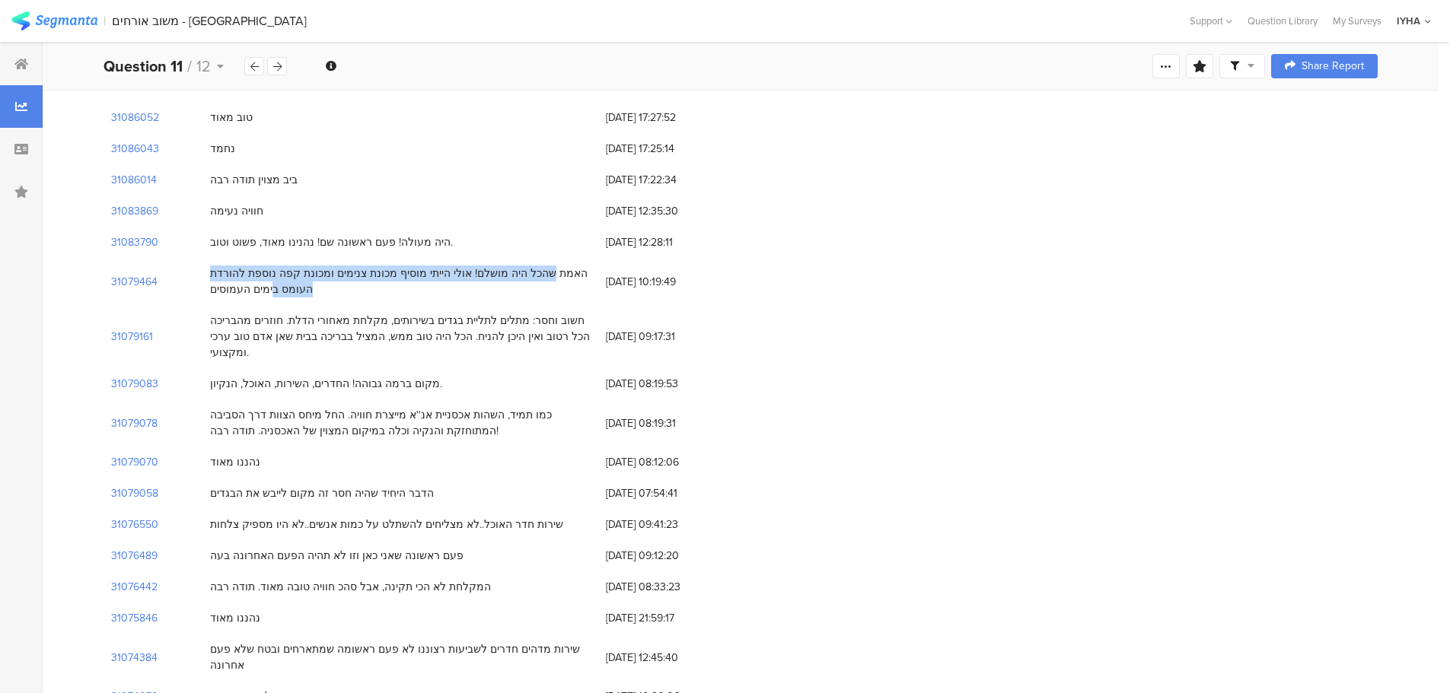
drag, startPoint x: 580, startPoint y: 256, endPoint x: 211, endPoint y: 272, distance: 369.5
click at [221, 266] on div "האמת שהכל היה מושלם! אולי הייתי מוסיף מכונת צנימים ומכונת קפה נוספת להורדת העומ…" at bounding box center [400, 282] width 380 height 32
click at [210, 272] on div "האמת שהכל היה מושלם! אולי הייתי מוסיף מכונת צנימים ומכונת קפה נוספת להורדת העומ…" at bounding box center [400, 282] width 380 height 32
click at [211, 273] on div "האמת שהכל היה מושלם! אולי הייתי מוסיף מכונת צנימים ומכונת קפה נוספת להורדת העומ…" at bounding box center [400, 282] width 380 height 32
click at [209, 274] on div "האמת שהכל היה מושלם! אולי הייתי מוסיף מכונת צנימים ומכונת קפה נוספת להורדת העומ…" at bounding box center [400, 281] width 396 height 47
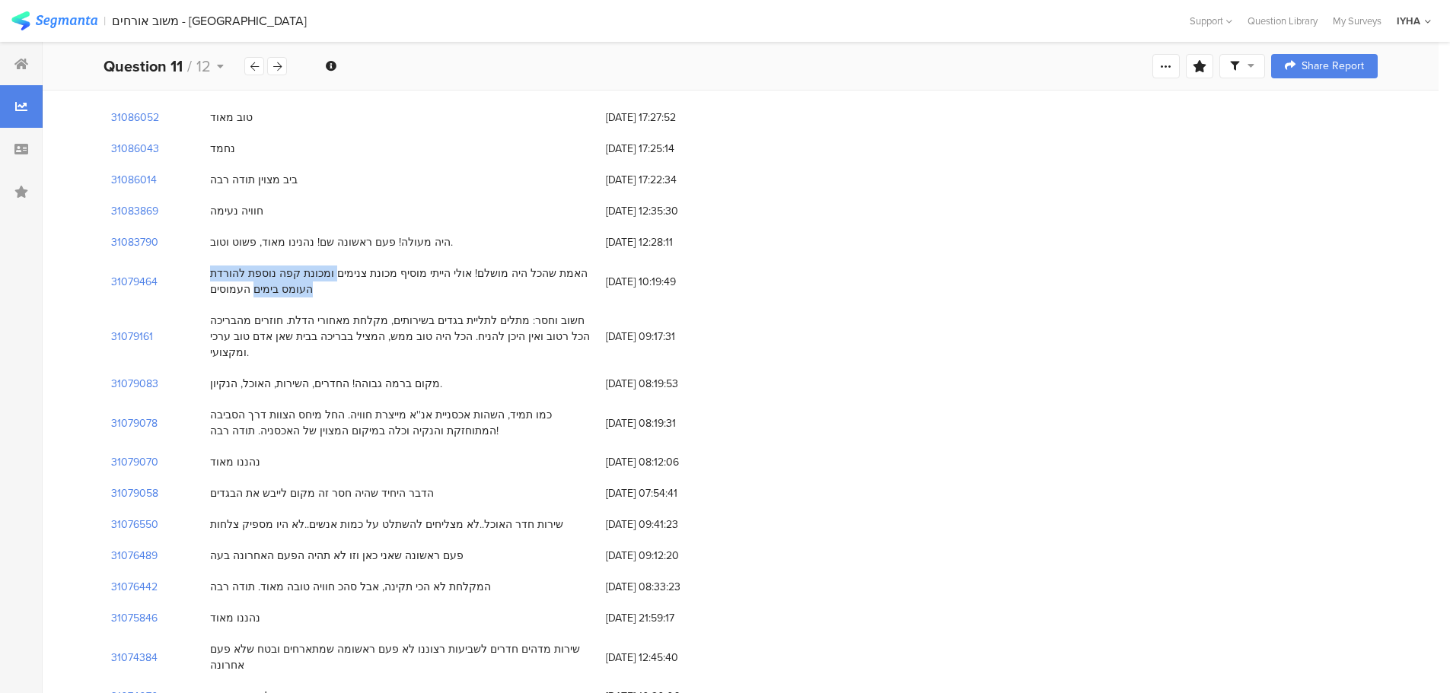
drag, startPoint x: 209, startPoint y: 274, endPoint x: 375, endPoint y: 255, distance: 167.0
click at [375, 258] on div "האמת שהכל היה מושלם! אולי הייתי מוסיף מכונת צנימים ומכונת קפה נוספת להורדת העומ…" at bounding box center [400, 281] width 396 height 47
click at [375, 266] on div "האמת שהכל היה מושלם! אולי הייתי מוסיף מכונת צנימים ומכונת קפה נוספת להורדת העומ…" at bounding box center [400, 282] width 380 height 32
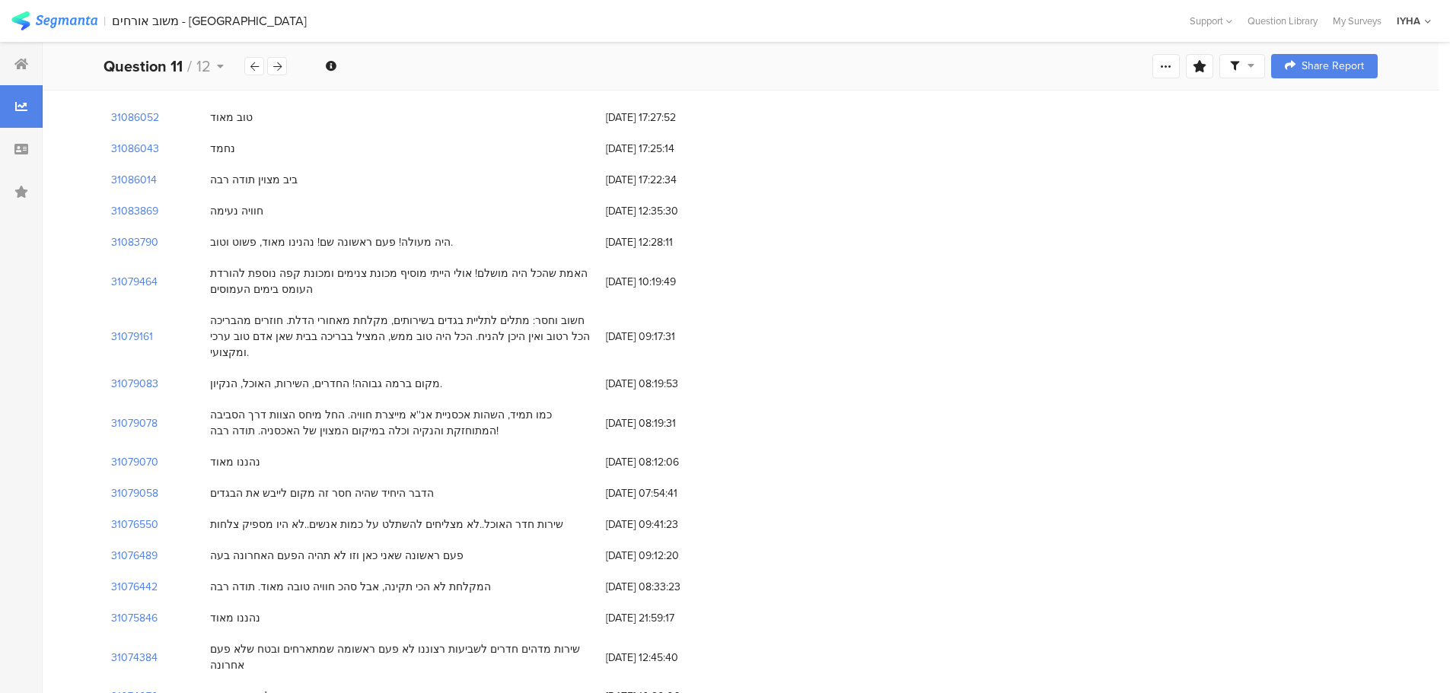
click at [645, 274] on span "[DATE] 10:19:49" at bounding box center [667, 282] width 122 height 16
drag, startPoint x: 661, startPoint y: 265, endPoint x: 607, endPoint y: 263, distance: 53.3
click at [607, 274] on span "[DATE] 10:19:49" at bounding box center [667, 282] width 122 height 16
copy span "[DATE]"
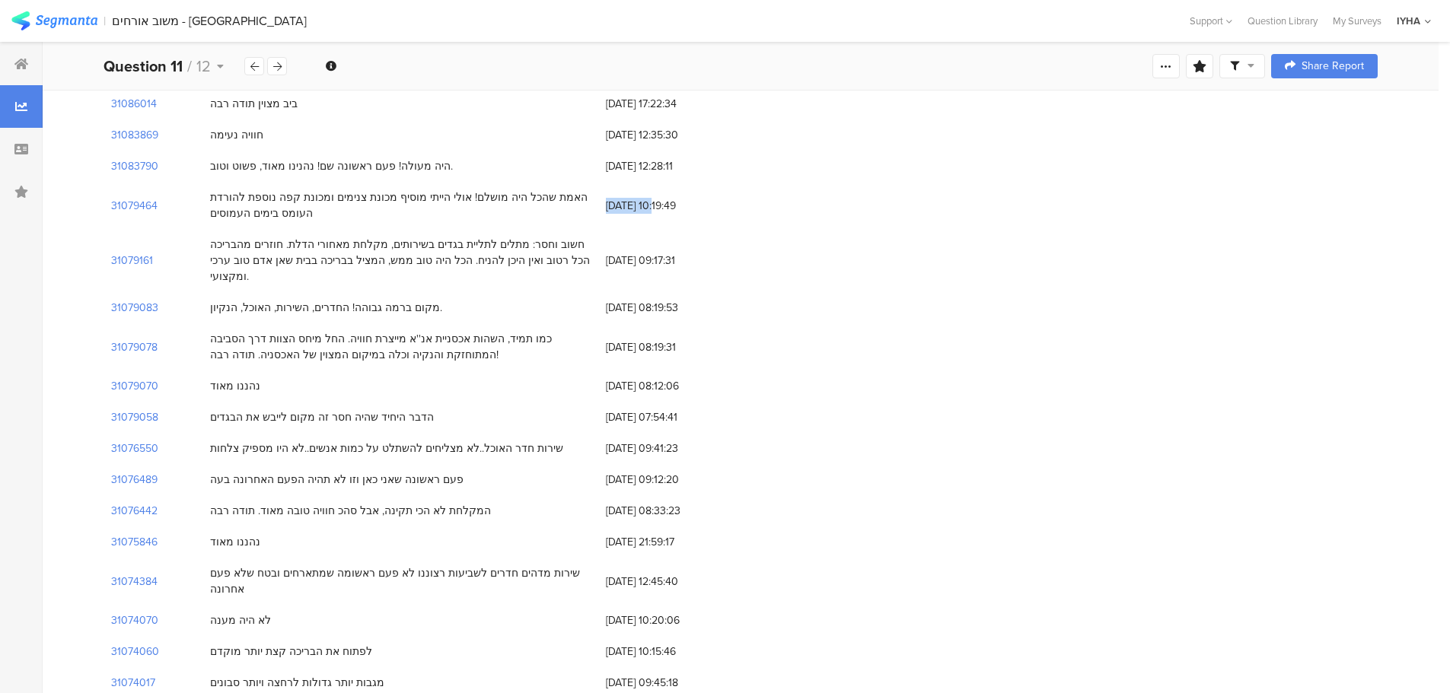
scroll to position [457, 0]
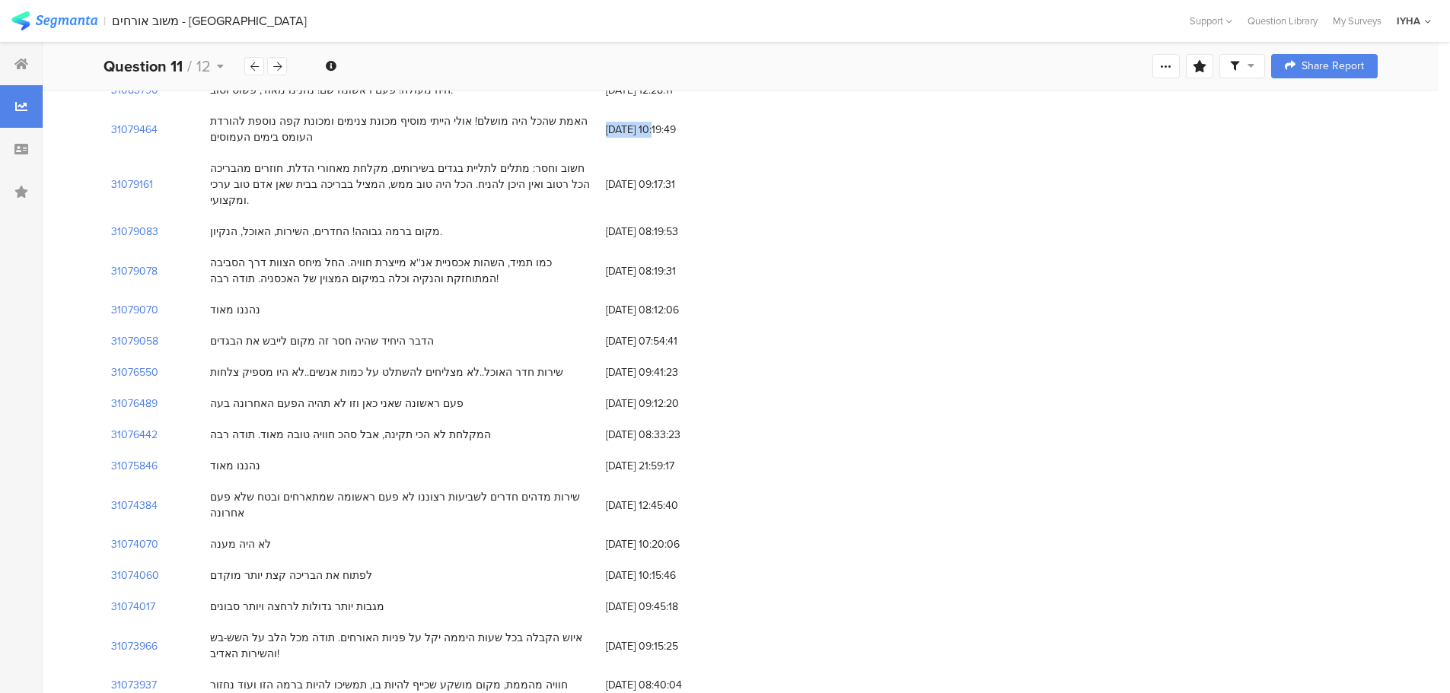
drag, startPoint x: 527, startPoint y: 340, endPoint x: 212, endPoint y: 341, distance: 315.8
click at [212, 365] on div "שירות חדר האוכל..לא מצליחים להשתלט על כמות אנשים..לא היו מספיק צלחות" at bounding box center [386, 373] width 353 height 16
copy div "שירות חדר האוכל..לא מצליחים להשתלט על כמות אנשים..לא היו מספיק צלחות"
click at [640, 365] on span "[DATE] 09:41:23" at bounding box center [667, 373] width 122 height 16
drag, startPoint x: 661, startPoint y: 339, endPoint x: 606, endPoint y: 342, distance: 54.9
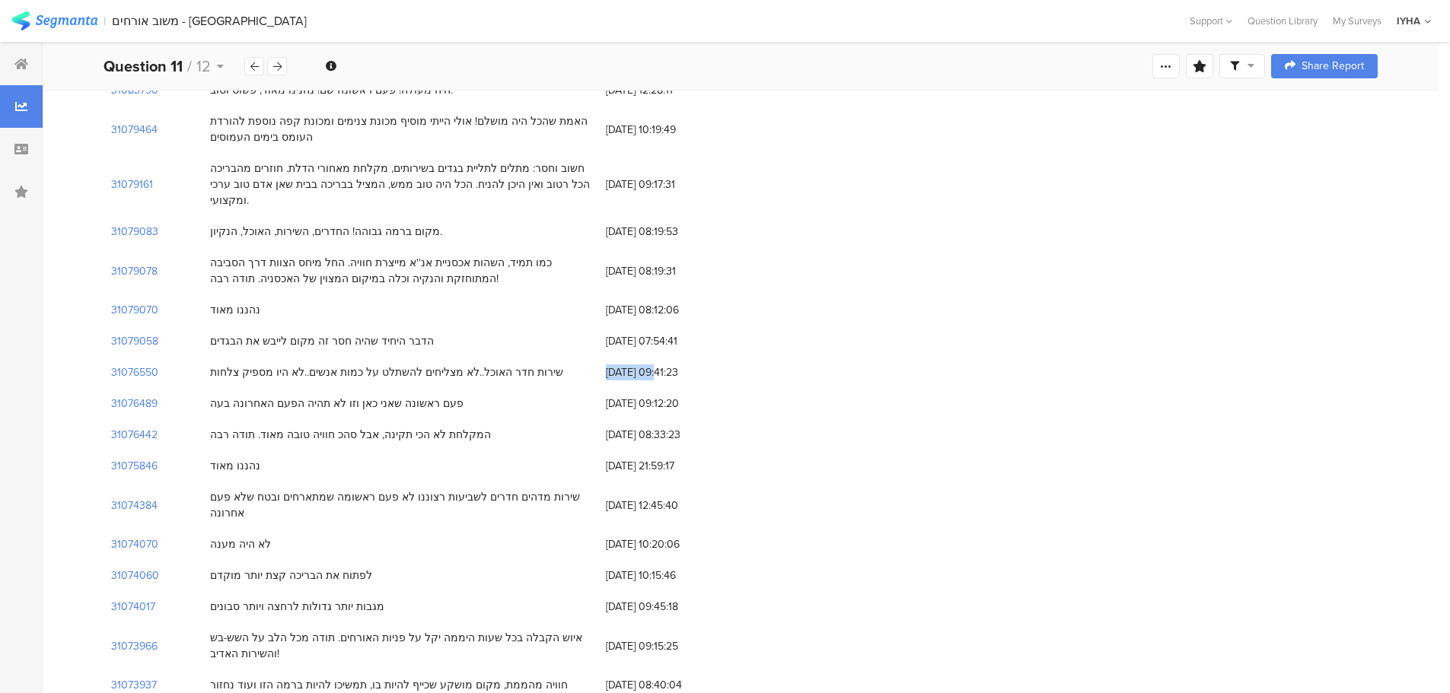
click at [606, 365] on span "[DATE] 09:41:23" at bounding box center [667, 373] width 122 height 16
copy span "[DATE]"
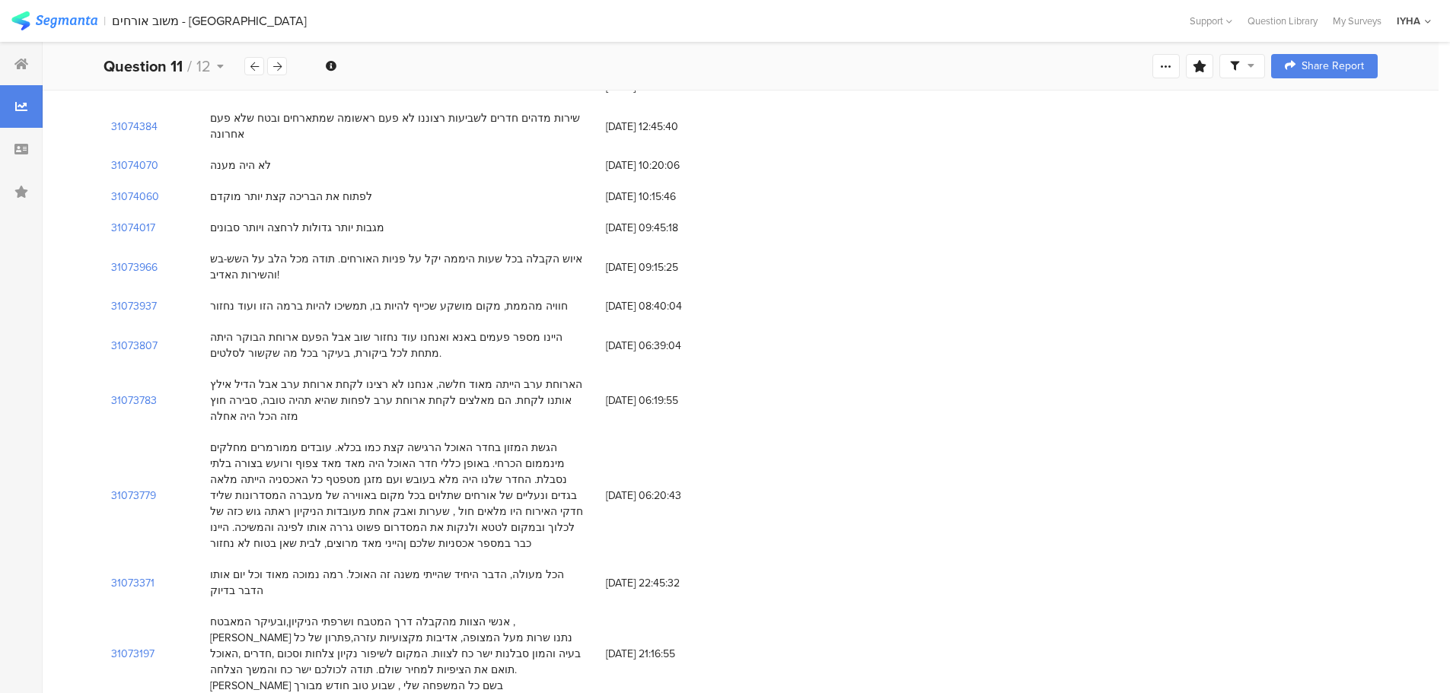
scroll to position [837, 0]
click at [468, 328] on div "היינו מספר פעמים באנא ואנחנו עוד נחזור שוב אבל הפעם ארוחת הבוקר היתה מתחת לכל ב…" at bounding box center [400, 344] width 380 height 32
copy div "היינו מספר פעמים באנא ואנחנו עוד נחזור שוב אבל הפעם ארוחת הבוקר היתה מתחת לכל ב…"
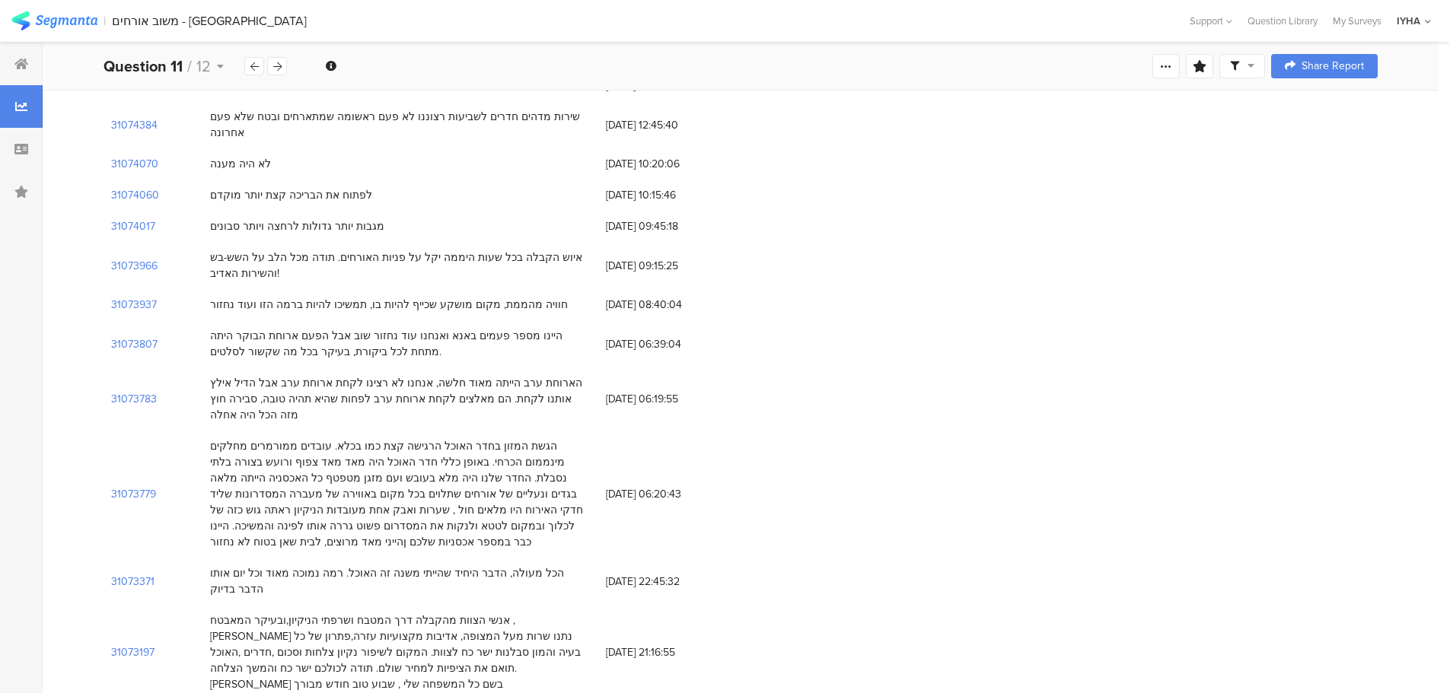
click at [636, 336] on span "[DATE] 06:39:04" at bounding box center [667, 344] width 122 height 16
click at [631, 329] on div "[DATE] 06:39:04" at bounding box center [666, 344] width 137 height 31
drag, startPoint x: 660, startPoint y: 295, endPoint x: 609, endPoint y: 296, distance: 51.0
click at [609, 336] on span "[DATE] 06:39:04" at bounding box center [667, 344] width 122 height 16
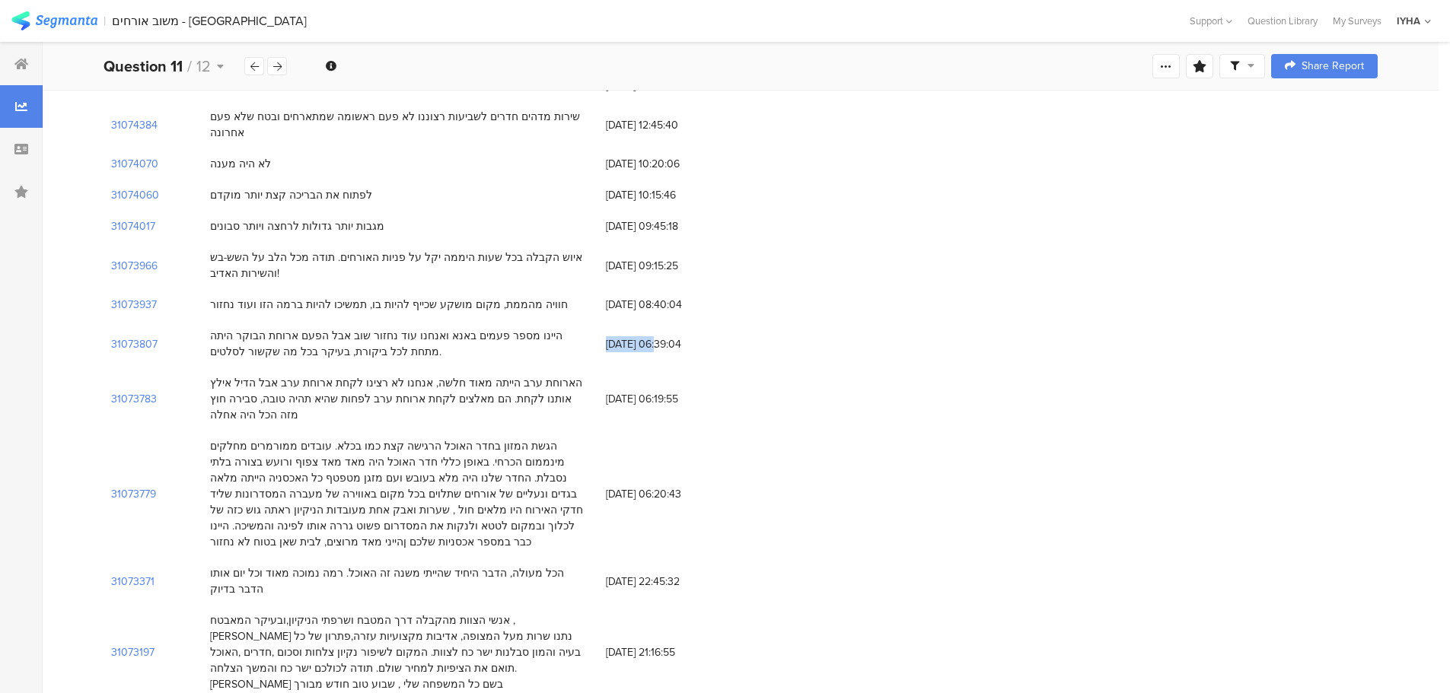
copy span "[DATE]"
click at [422, 375] on div "‏הארוחת ערב הייתה מאוד חלשה, אנחנו לא רצינו לקחת ארוחת ערב אבל הדיל אילץ אותנו …" at bounding box center [400, 399] width 380 height 48
click at [363, 375] on div "‏הארוחת ערב הייתה מאוד חלשה, אנחנו לא רצינו לקחת ארוחת ערב אבל הדיל אילץ אותנו …" at bounding box center [400, 399] width 380 height 48
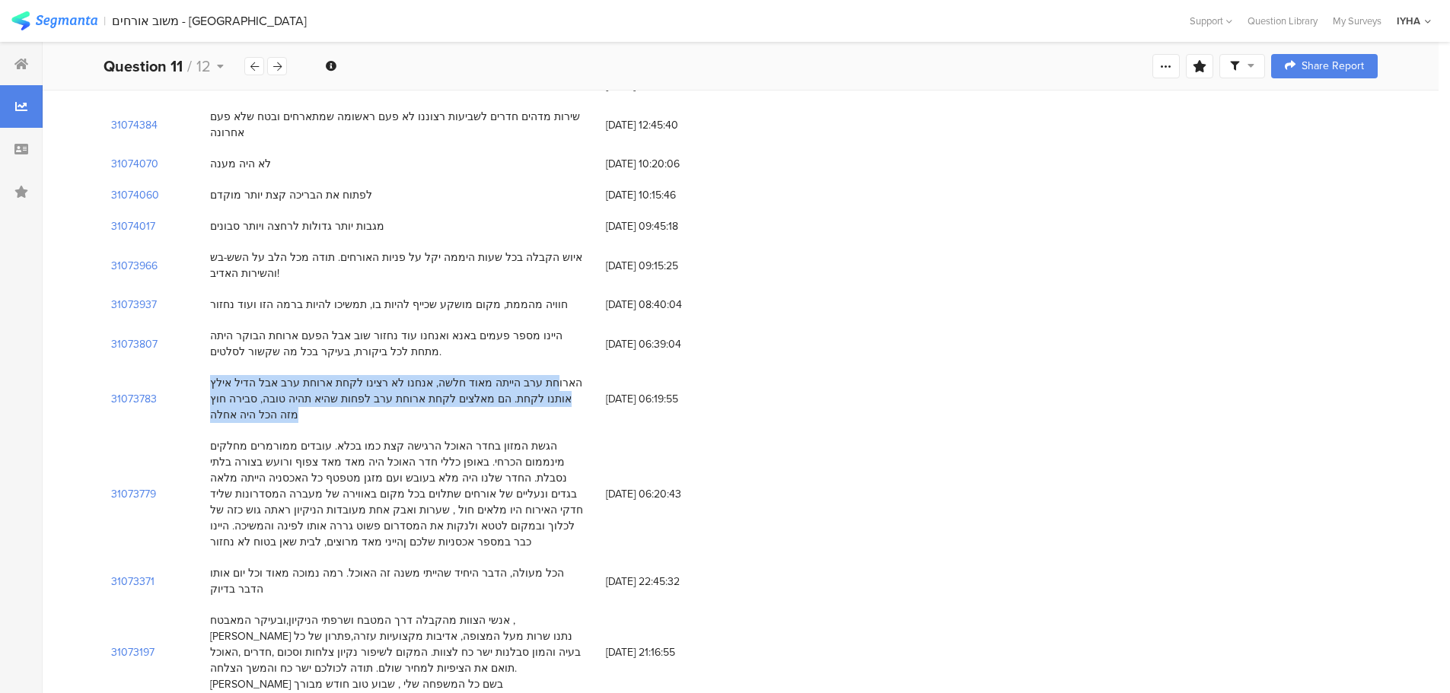
click at [363, 375] on div "‏הארוחת ערב הייתה מאוד חלשה, אנחנו לא רצינו לקחת ארוחת ערב אבל הדיל אילץ אותנו …" at bounding box center [400, 399] width 380 height 48
copy div "‏הארוחת ערב הייתה מאוד חלשה, אנחנו לא רצינו לקחת ארוחת ערב אבל הדיל אילץ אותנו …"
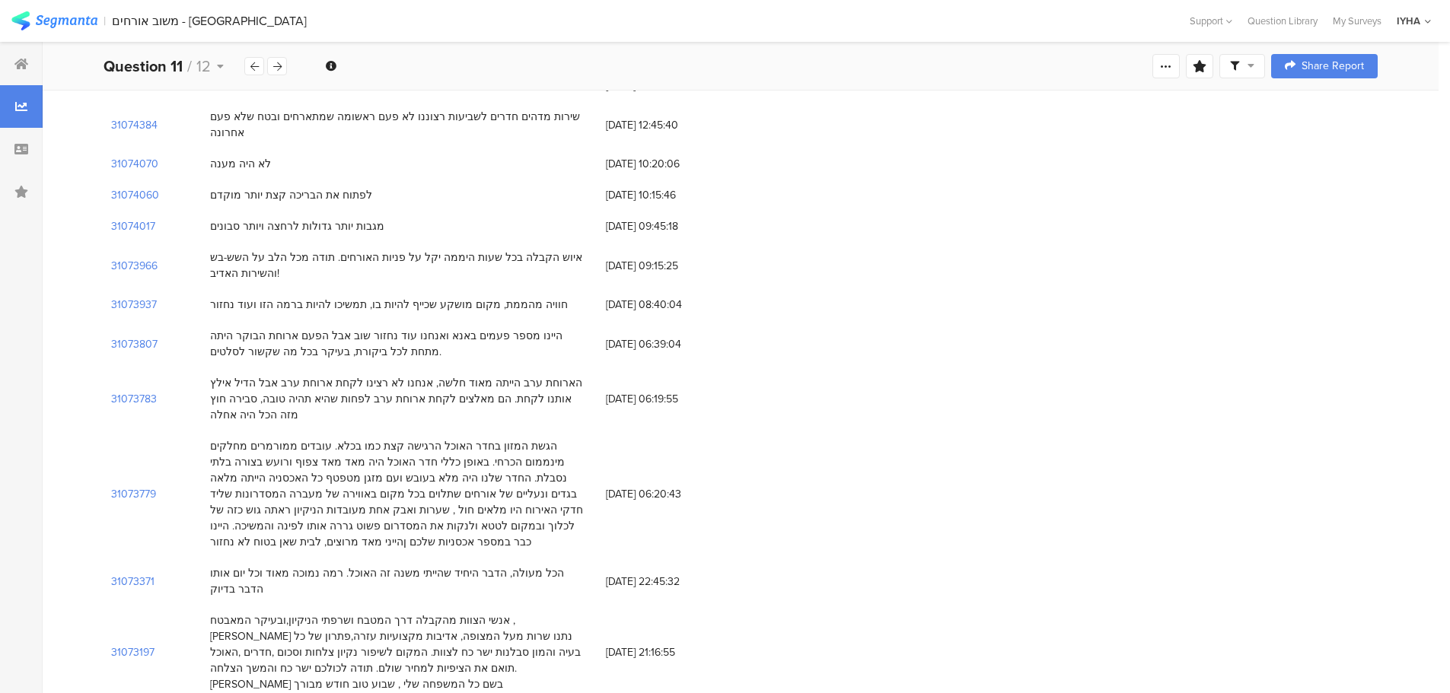
click at [619, 391] on span "[DATE] 06:19:55" at bounding box center [667, 399] width 122 height 16
click at [666, 391] on span "[DATE] 06:19:55" at bounding box center [667, 399] width 122 height 16
drag, startPoint x: 661, startPoint y: 347, endPoint x: 606, endPoint y: 349, distance: 54.1
click at [606, 391] on span "[DATE] 06:19:55" at bounding box center [667, 399] width 122 height 16
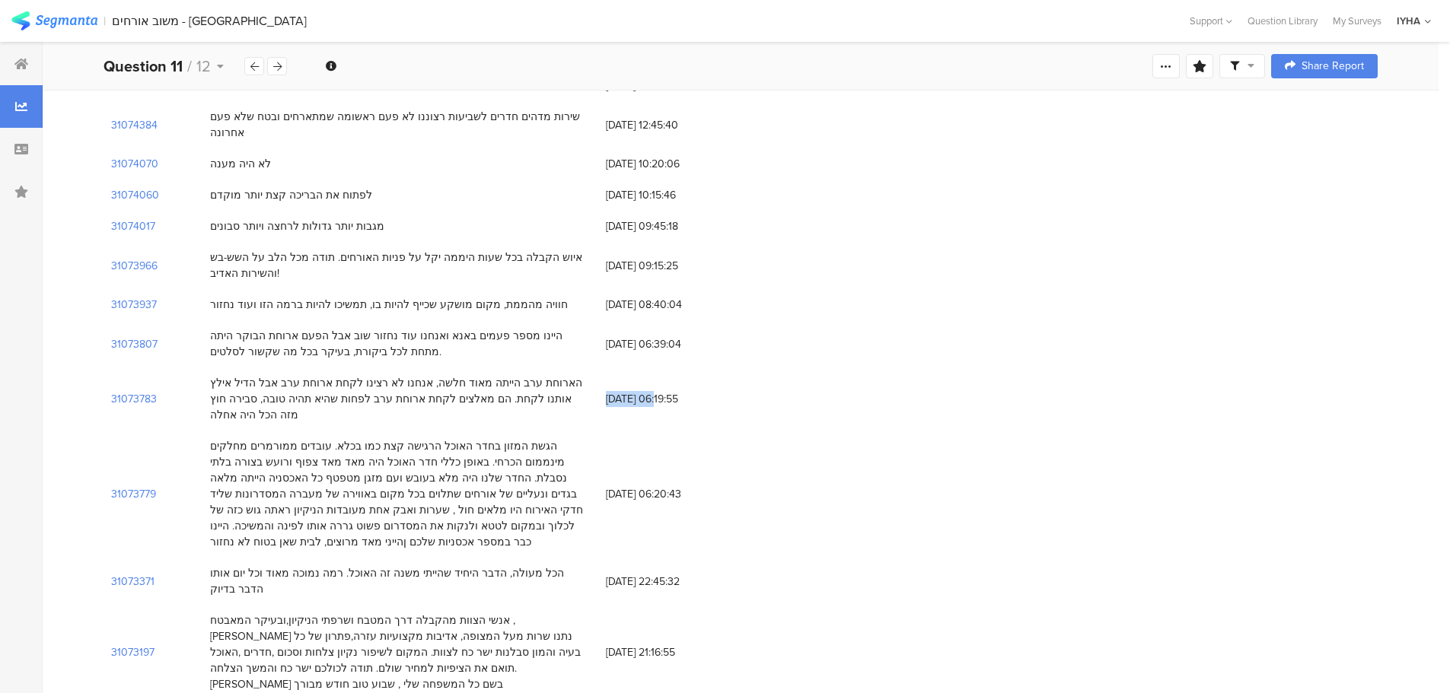
copy span "[DATE]"
click at [504, 451] on div "הגשת המזון בחדר האוכל הרגישה קצת כמו בכלא. עובדים ממורמרים מחלקים מינממום הכרחי…" at bounding box center [400, 494] width 380 height 112
click at [561, 438] on div "הגשת המזון בחדר האוכל הרגישה קצת כמו בכלא. עובדים ממורמרים מחלקים מינממום הכרחי…" at bounding box center [400, 494] width 380 height 112
drag, startPoint x: 559, startPoint y: 398, endPoint x: 285, endPoint y: 415, distance: 275.2
click at [279, 438] on div "הגשת המזון בחדר האוכל הרגישה קצת כמו בכלא. עובדים ממורמרים מחלקים מינממום הכרחי…" at bounding box center [400, 494] width 380 height 112
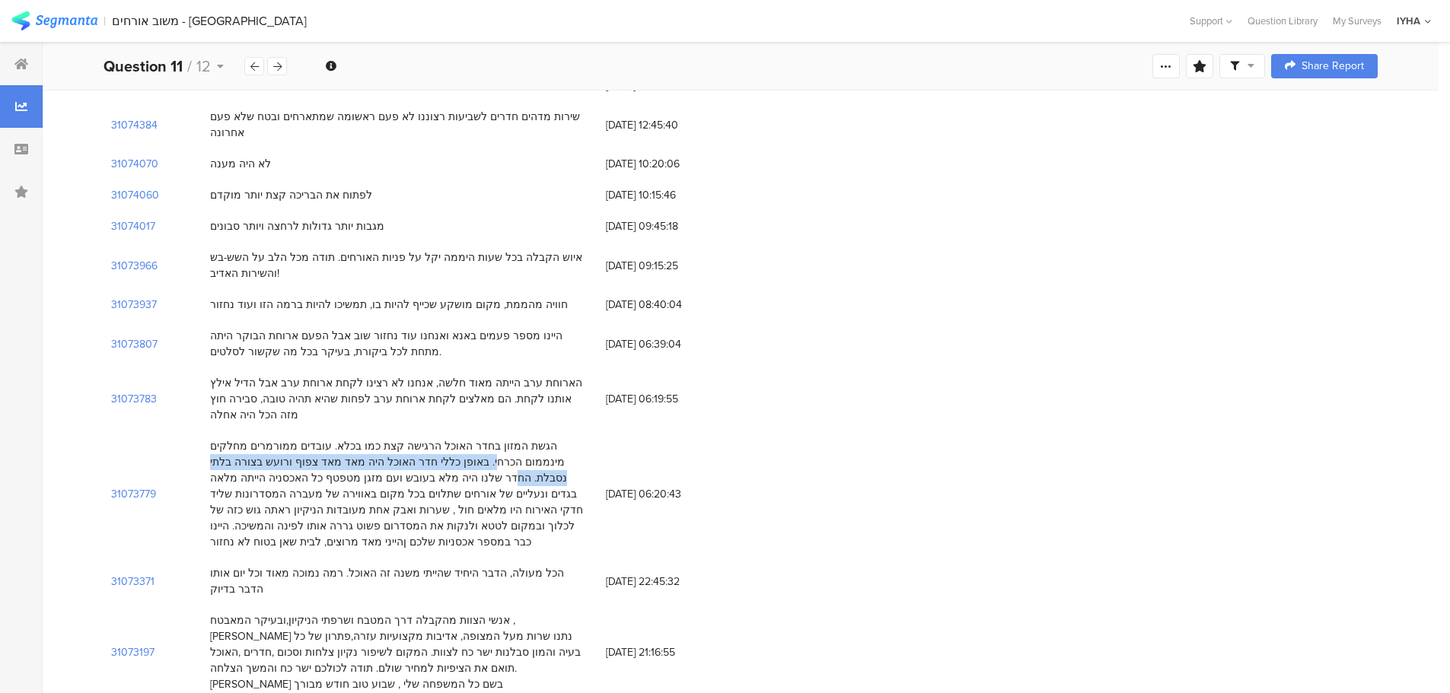
click at [285, 438] on div "הגשת המזון בחדר האוכל הרגישה קצת כמו בכלא. עובדים ממורמרים מחלקים מינממום הכרחי…" at bounding box center [400, 494] width 380 height 112
click at [272, 438] on div "הגשת המזון בחדר האוכל הרגישה קצת כמו בכלא. עובדים ממורמרים מחלקים מינממום הכרחי…" at bounding box center [400, 494] width 380 height 112
drag, startPoint x: 275, startPoint y: 413, endPoint x: 552, endPoint y: 390, distance: 278.7
click at [556, 438] on div "הגשת המזון בחדר האוכל הרגישה קצת כמו בכלא. עובדים ממורמרים מחלקים מינממום הכרחי…" at bounding box center [400, 494] width 380 height 112
copy div "גשת המזון בחדר האוכל הרגישה קצת כמו בכלא. עובדים ממורמרים מחלקים מינממום הכרחי.…"
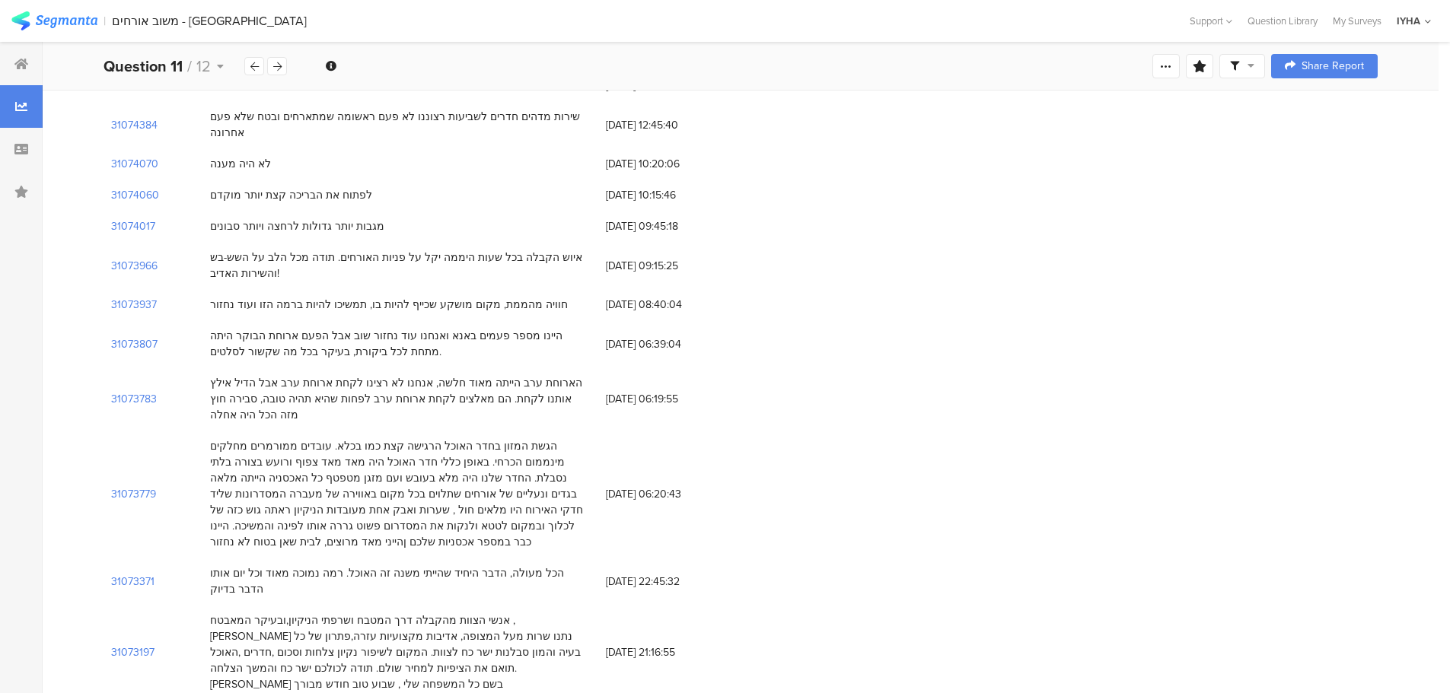
click at [645, 486] on span "[DATE] 06:20:43" at bounding box center [667, 494] width 122 height 16
drag, startPoint x: 661, startPoint y: 442, endPoint x: 606, endPoint y: 447, distance: 54.2
click at [606, 486] on span "[DATE] 06:20:43" at bounding box center [667, 494] width 122 height 16
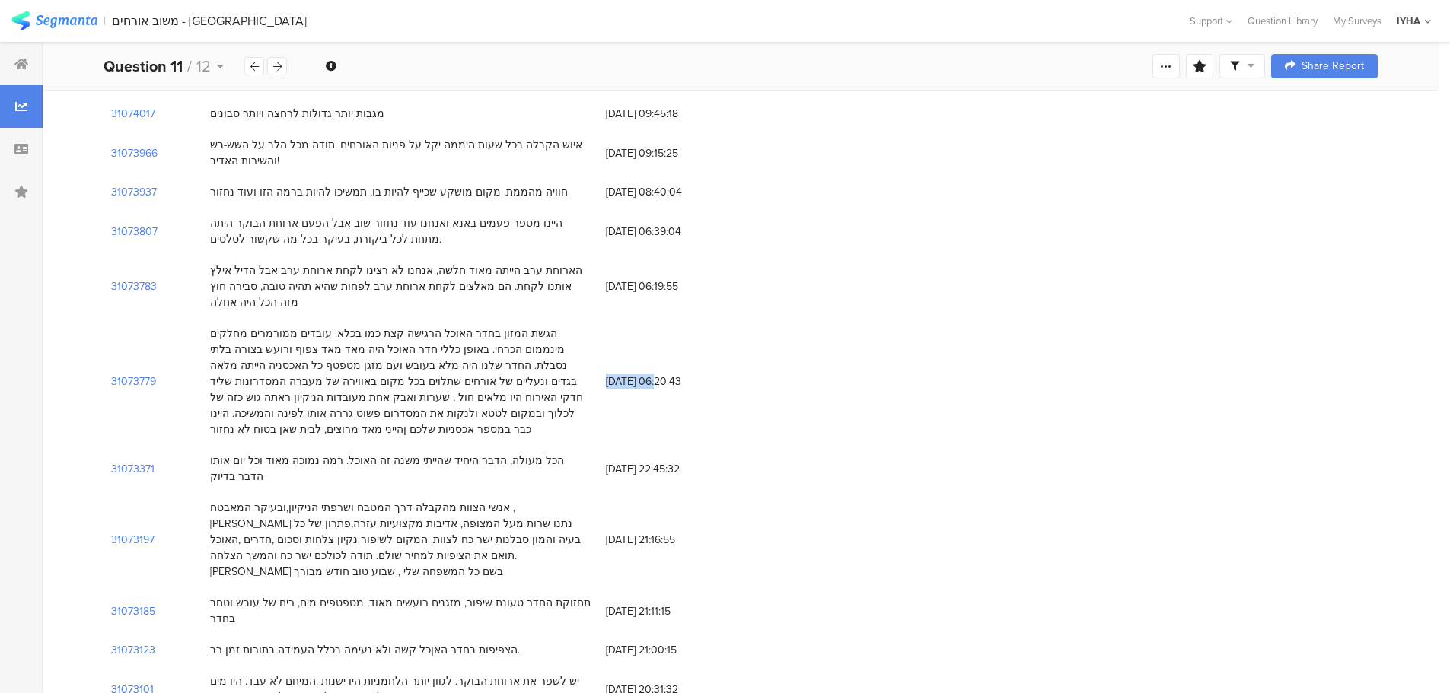
scroll to position [989, 0]
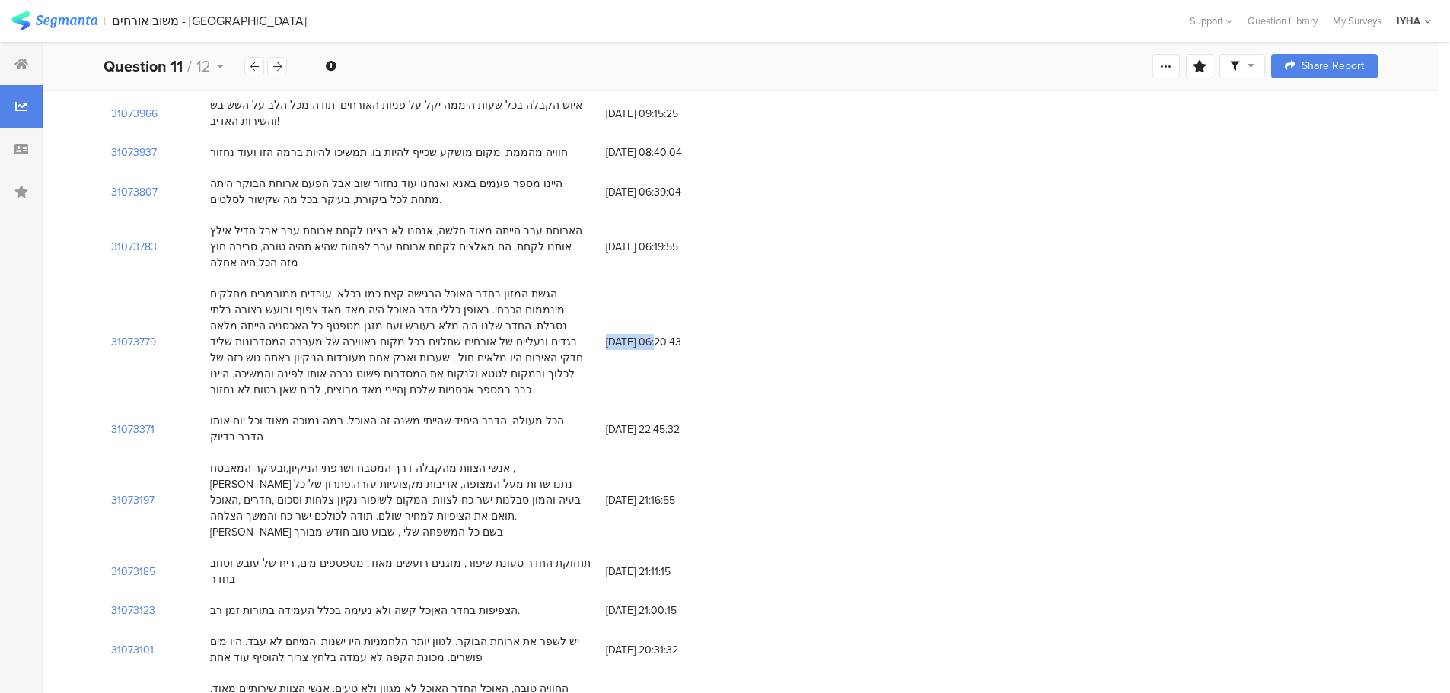
drag, startPoint x: 581, startPoint y: 370, endPoint x: 209, endPoint y: 377, distance: 372.2
click at [209, 406] on div "הכל מעולה, הדבר היחיד שהייתי משנה זה האוכל. רמה נמוכה מאוד וכל יום אותו הדבר בד…" at bounding box center [400, 429] width 396 height 47
click at [661, 422] on span "[DATE] 22:45:32" at bounding box center [667, 430] width 122 height 16
drag, startPoint x: 661, startPoint y: 371, endPoint x: 608, endPoint y: 373, distance: 53.3
click at [608, 422] on span "[DATE] 22:45:32" at bounding box center [667, 430] width 122 height 16
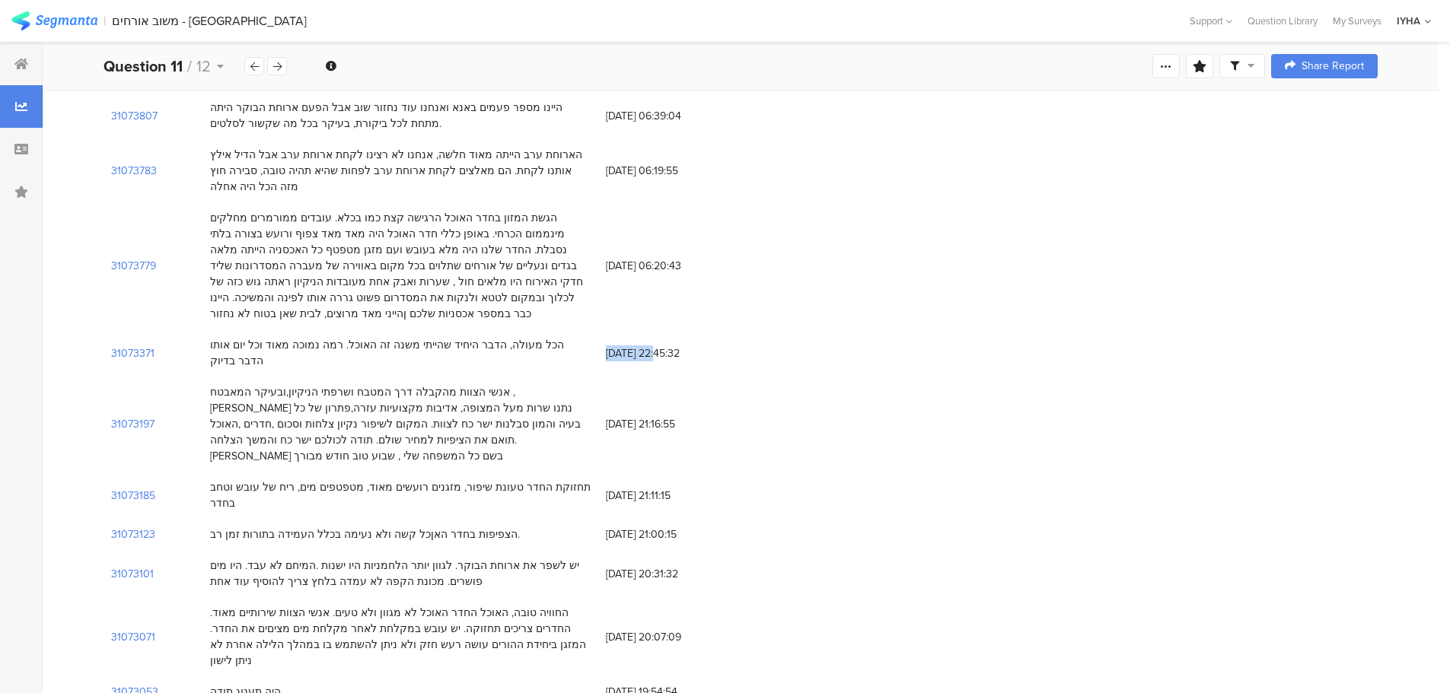
scroll to position [1141, 0]
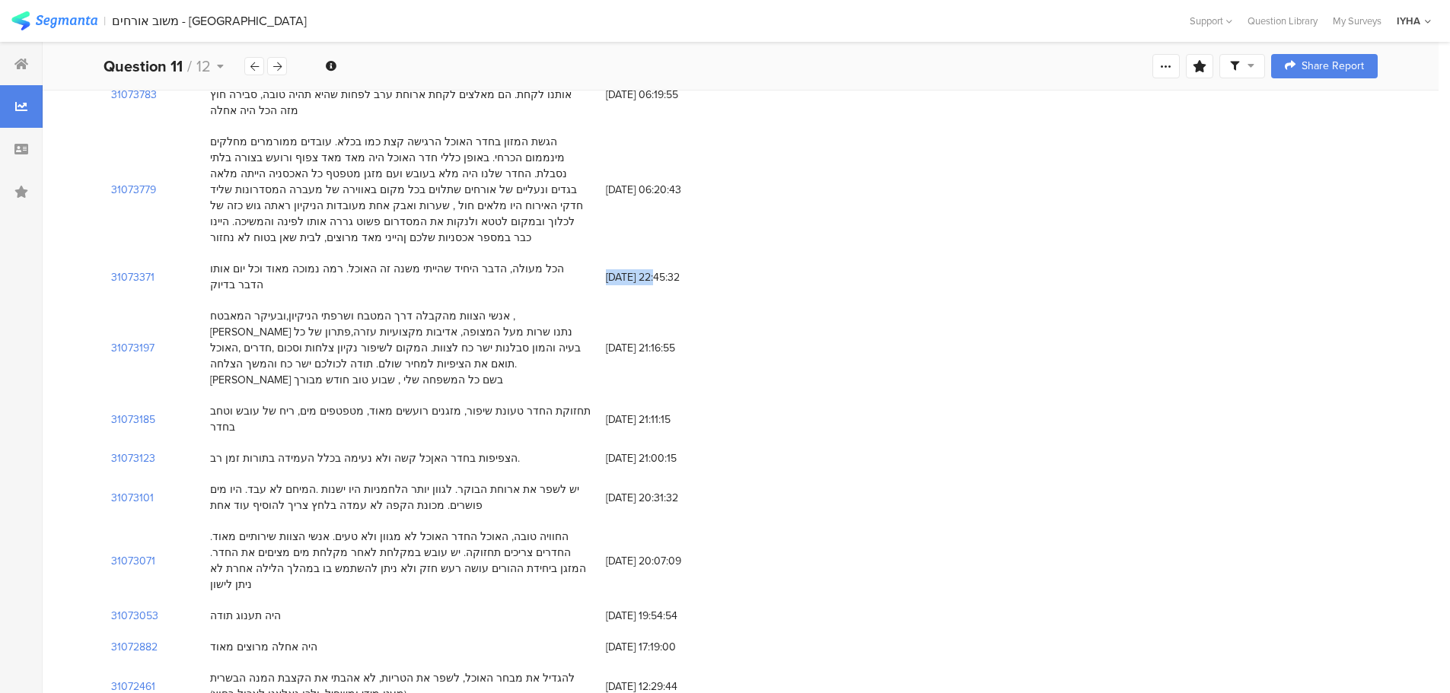
drag, startPoint x: 485, startPoint y: 361, endPoint x: 206, endPoint y: 358, distance: 278.5
click at [206, 443] on div "הצפיפות בחדר האןכל קשה ולא נעימה בכלל העמידה בתורות זמן רב." at bounding box center [400, 458] width 396 height 31
drag, startPoint x: 578, startPoint y: 392, endPoint x: 221, endPoint y: 415, distance: 356.9
click at [221, 482] on div "יש לשפר את ארוחת הבוקר. לגוון יותר הלחמניות היו ישנות .המיחם לא עבד. היו מים פו…" at bounding box center [400, 498] width 380 height 32
click at [239, 482] on div "יש לשפר את ארוחת הבוקר. לגוון יותר הלחמניות היו ישנות .המיחם לא עבד. היו מים פו…" at bounding box center [400, 498] width 380 height 32
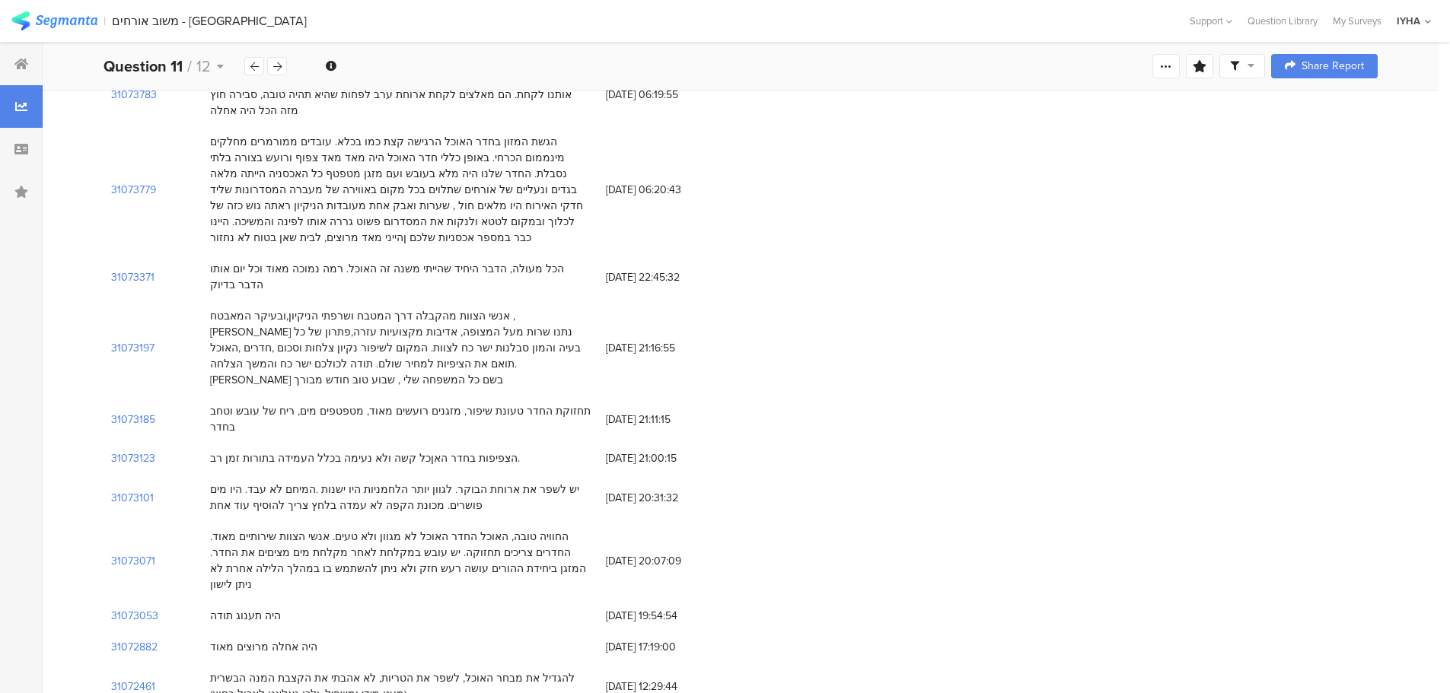
click at [239, 482] on div "יש לשפר את ארוחת הבוקר. לגוון יותר הלחמניות היו ישנות .המיחם לא עבד. היו מים פו…" at bounding box center [400, 498] width 380 height 32
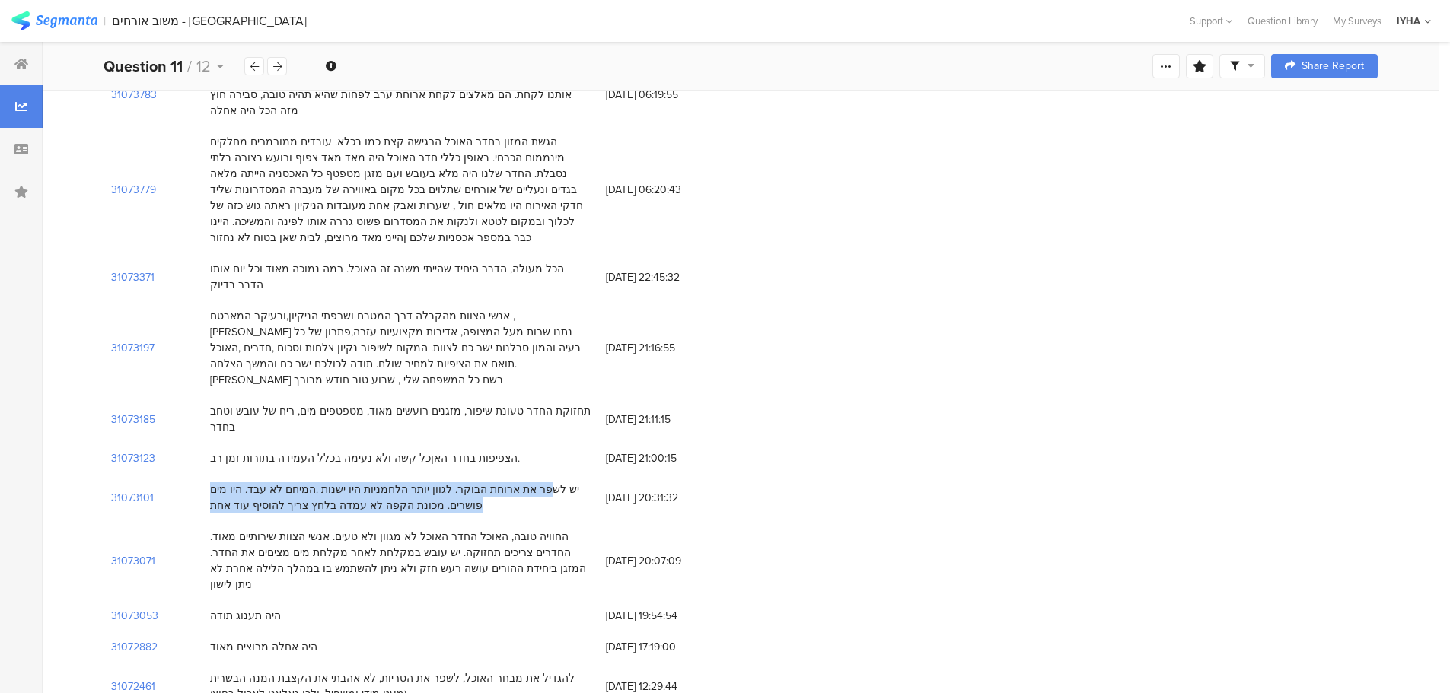
click at [240, 482] on div "יש לשפר את ארוחת הבוקר. לגוון יותר הלחמניות היו ישנות .המיחם לא עבד. היו מים פו…" at bounding box center [400, 498] width 380 height 32
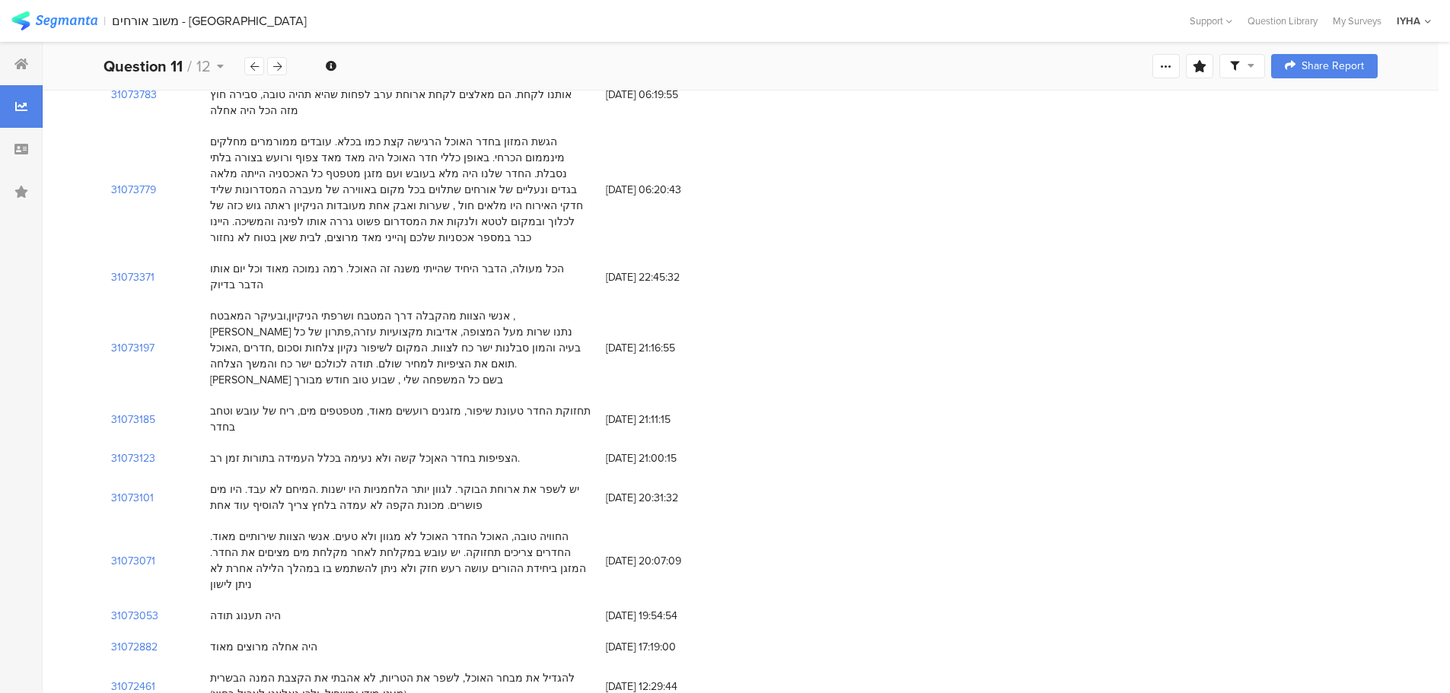
click at [388, 529] on div "החוויה טובה, האוכל החדר האוכל לא מגוון ולא טעים. אנשי הצוות שירותיים מאוד. החדר…" at bounding box center [400, 561] width 380 height 64
click at [511, 529] on div "החוויה טובה, האוכל החדר האוכל לא מגוון ולא טעים. אנשי הצוות שירותיים מאוד. החדר…" at bounding box center [400, 561] width 380 height 64
drag, startPoint x: 514, startPoint y: 441, endPoint x: 363, endPoint y: 442, distance: 150.7
click at [363, 529] on div "החוויה טובה, האוכל החדר האוכל לא מגוון ולא טעים. אנשי הצוות שירותיים מאוד. החדר…" at bounding box center [400, 561] width 380 height 64
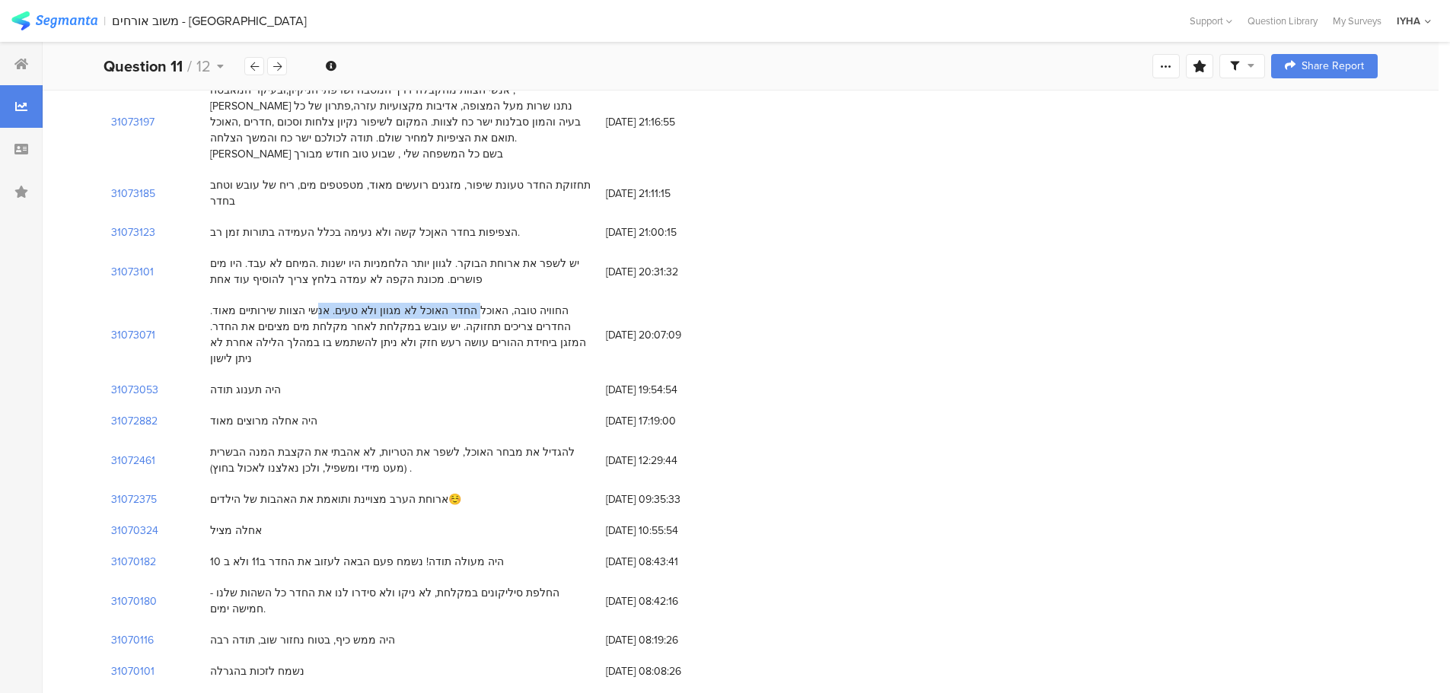
scroll to position [1370, 0]
drag, startPoint x: 587, startPoint y: 336, endPoint x: 212, endPoint y: 355, distance: 375.6
click at [212, 442] on div "להגדיל את מבחר האוכל, לשפר את הטריות, לא אהבתי את הקצבת המנה הבשרית (מעט מידי ו…" at bounding box center [400, 458] width 380 height 32
click at [242, 442] on div "להגדיל את מבחר האוכל, לשפר את הטריות, לא אהבתי את הקצבת המנה הבשרית (מעט מידי ו…" at bounding box center [400, 458] width 380 height 32
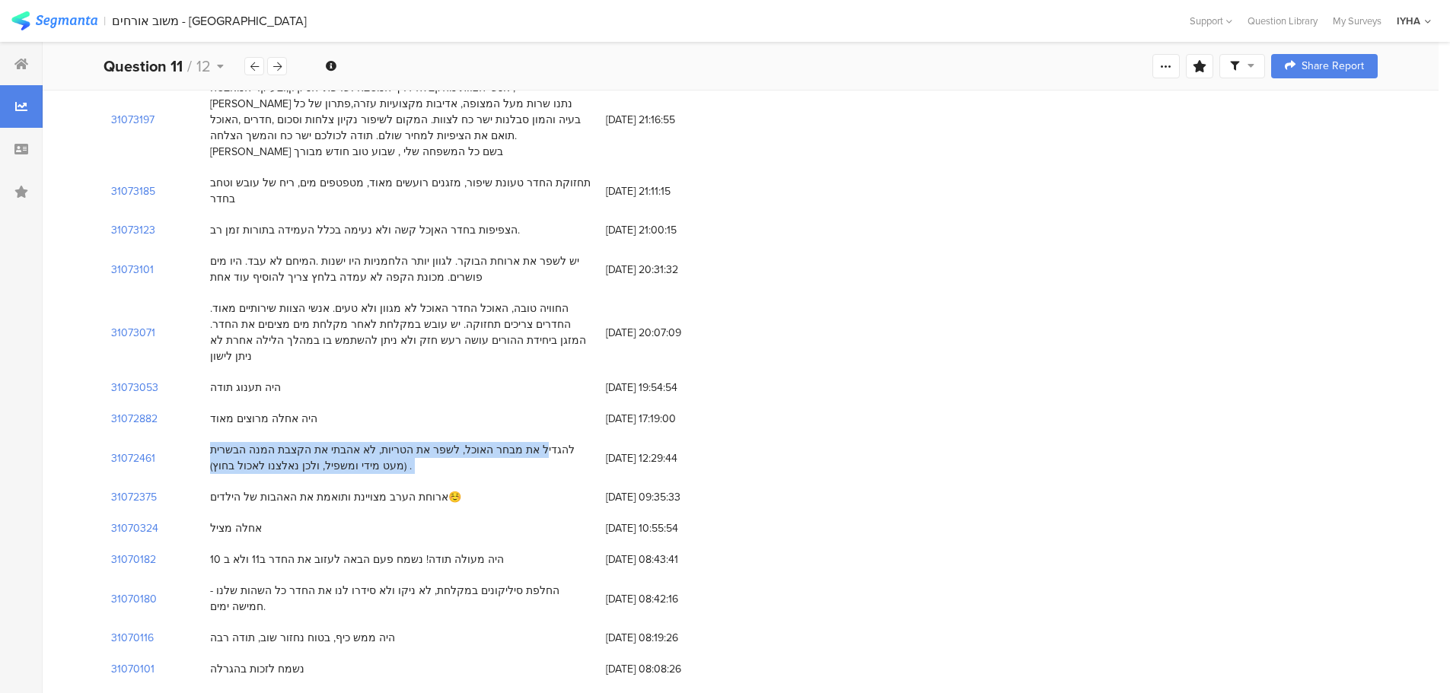
click at [242, 442] on div "להגדיל את מבחר האוכל, לשפר את הטריות, לא אהבתי את הקצבת המנה הבשרית (מעט מידי ו…" at bounding box center [400, 458] width 380 height 32
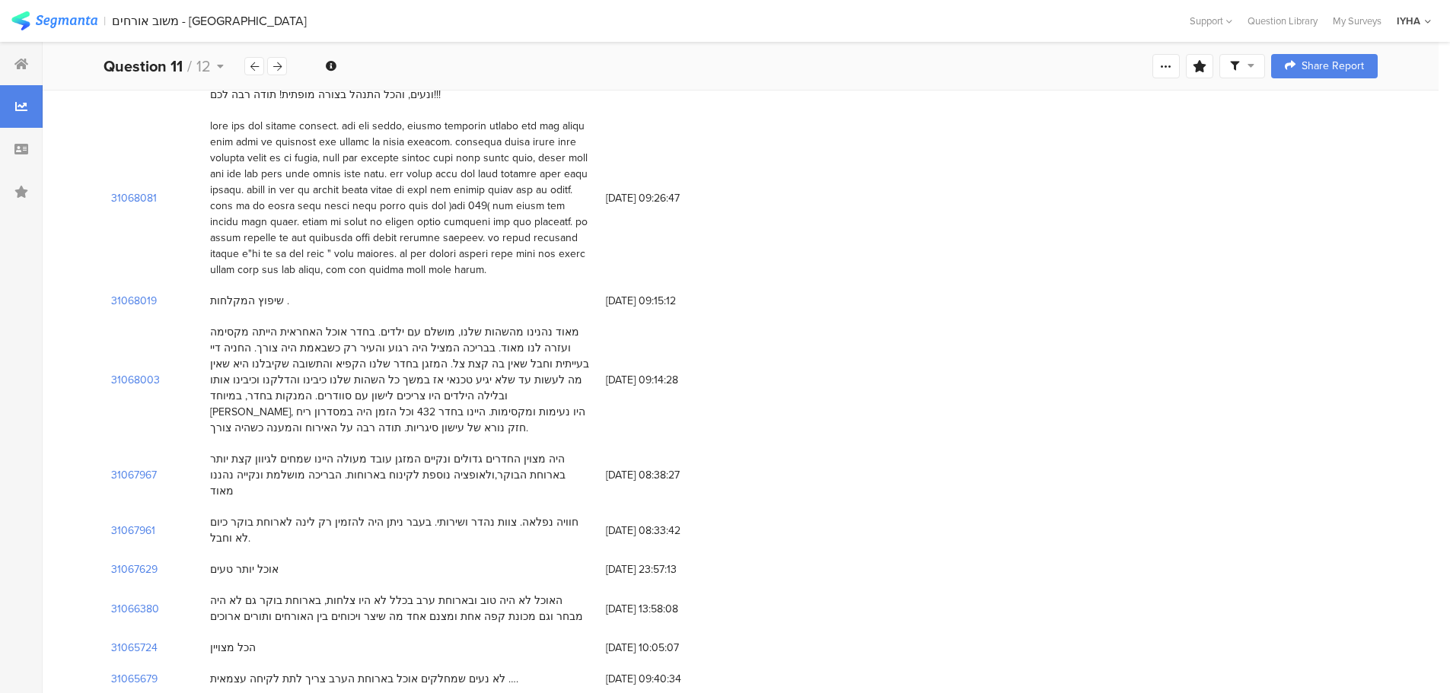
scroll to position [2131, 0]
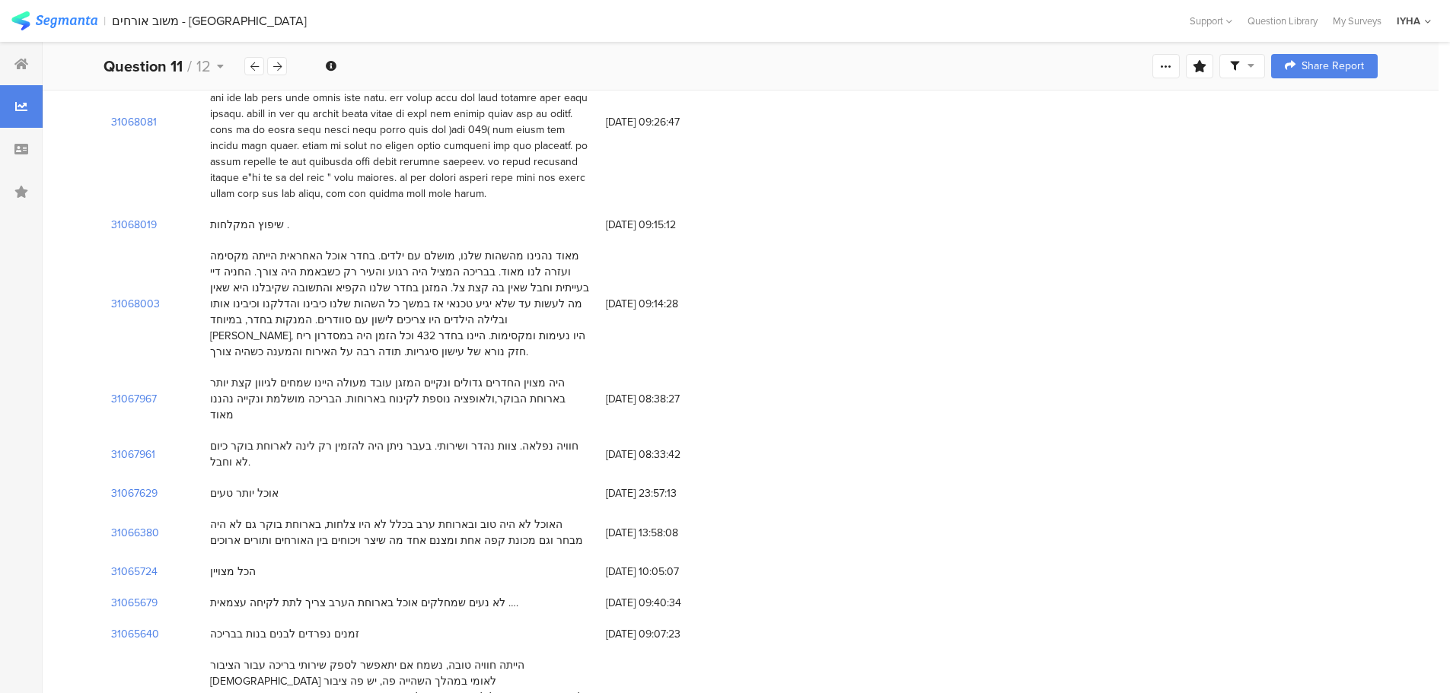
click at [400, 517] on div "האוכל לא היה טוב ובארוחת ערב בכלל לא היו צלחות, בארוחת בוקר גם לא היה מבחר וגם …" at bounding box center [400, 533] width 380 height 32
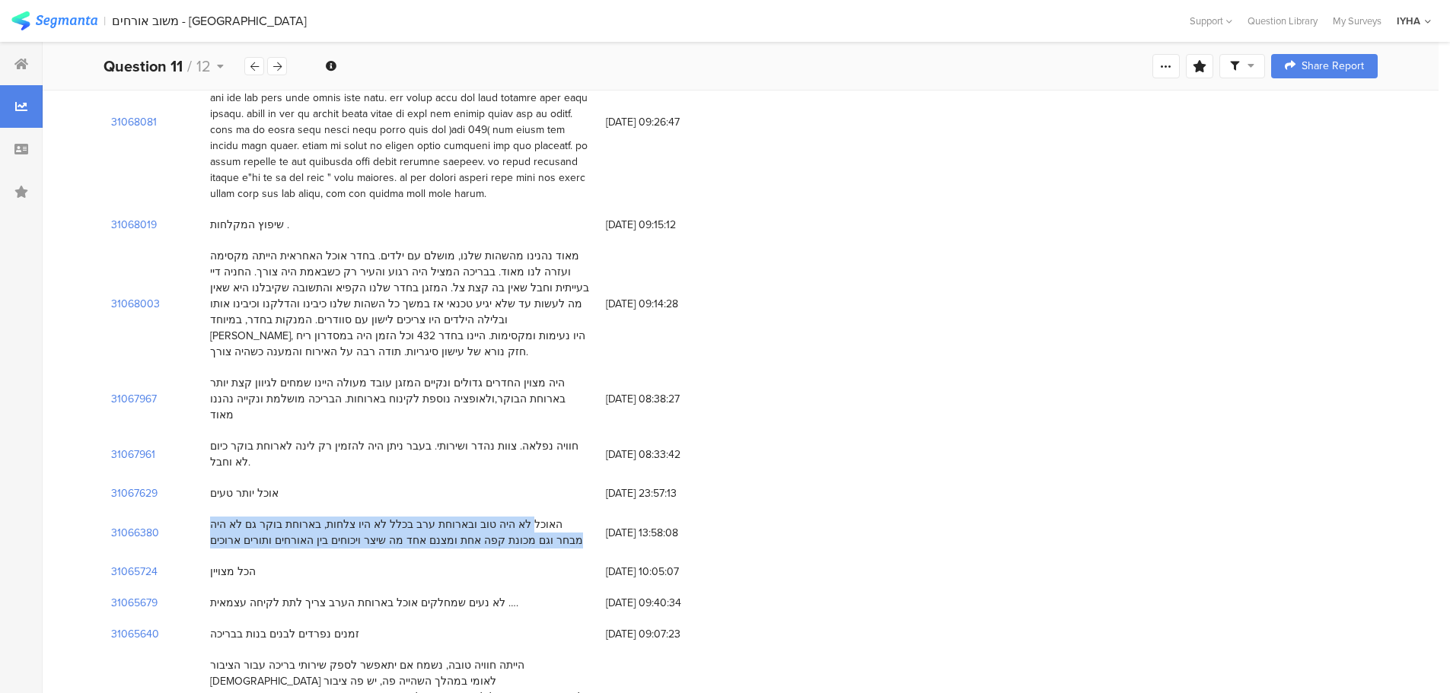
click at [400, 517] on div "האוכל לא היה טוב ובארוחת ערב בכלל לא היו צלחות, בארוחת בוקר גם לא היה מבחר וגם …" at bounding box center [400, 533] width 380 height 32
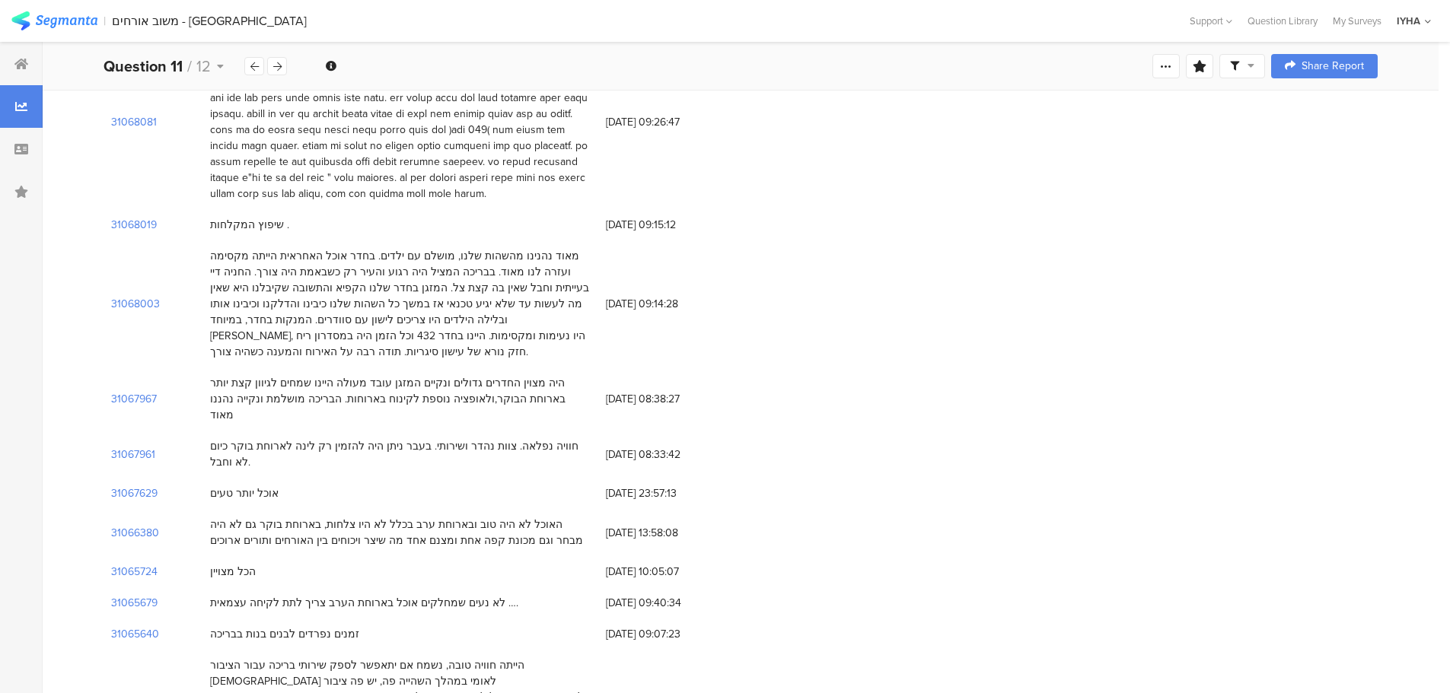
click at [635, 525] on span "[DATE] 13:58:08" at bounding box center [667, 533] width 122 height 16
drag, startPoint x: 661, startPoint y: 340, endPoint x: 603, endPoint y: 339, distance: 57.1
click at [603, 517] on div "[DATE] 13:58:08" at bounding box center [666, 532] width 137 height 31
click at [377, 595] on div "לא נעים שמחלקים אוכל בארוחת הערב צריך לתת לקיחה עצמאית …." at bounding box center [364, 603] width 308 height 16
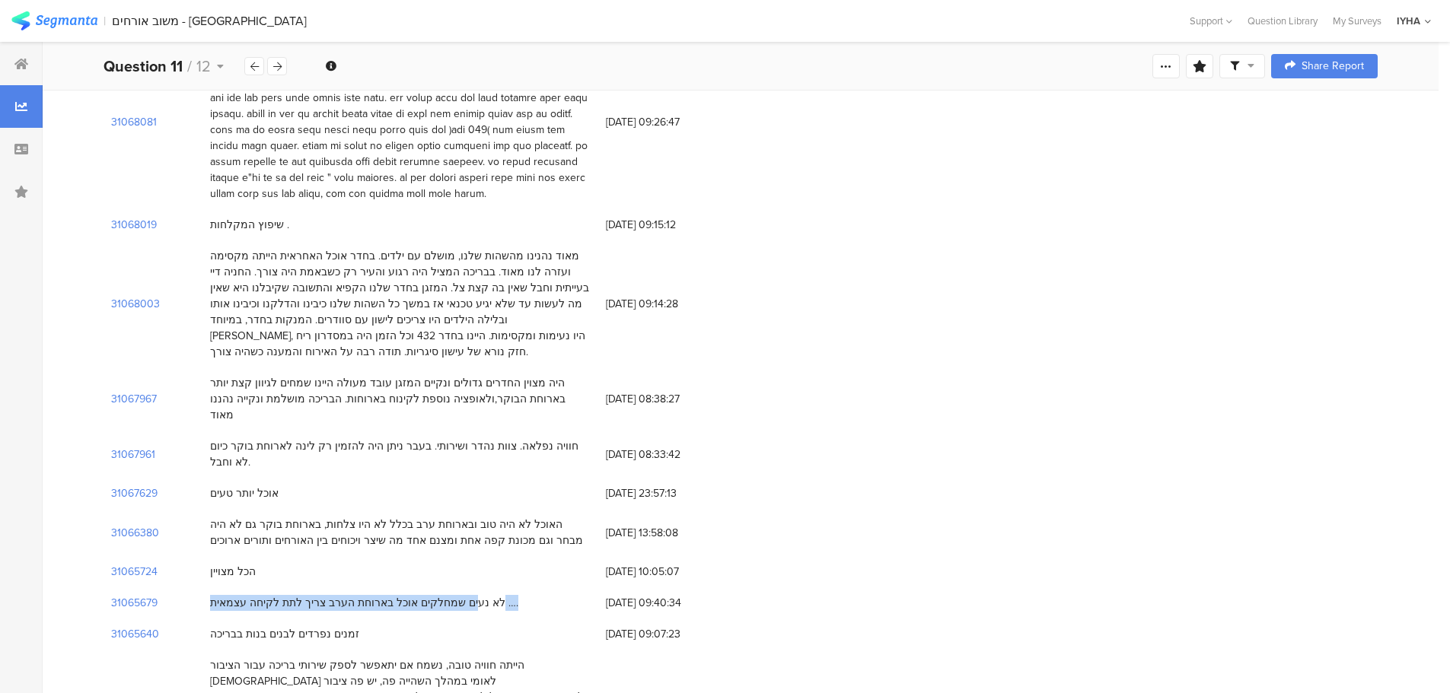
click at [377, 595] on div "לא נעים שמחלקים אוכל בארוחת הערב צריך לתת לקיחה עצמאית …." at bounding box center [364, 603] width 308 height 16
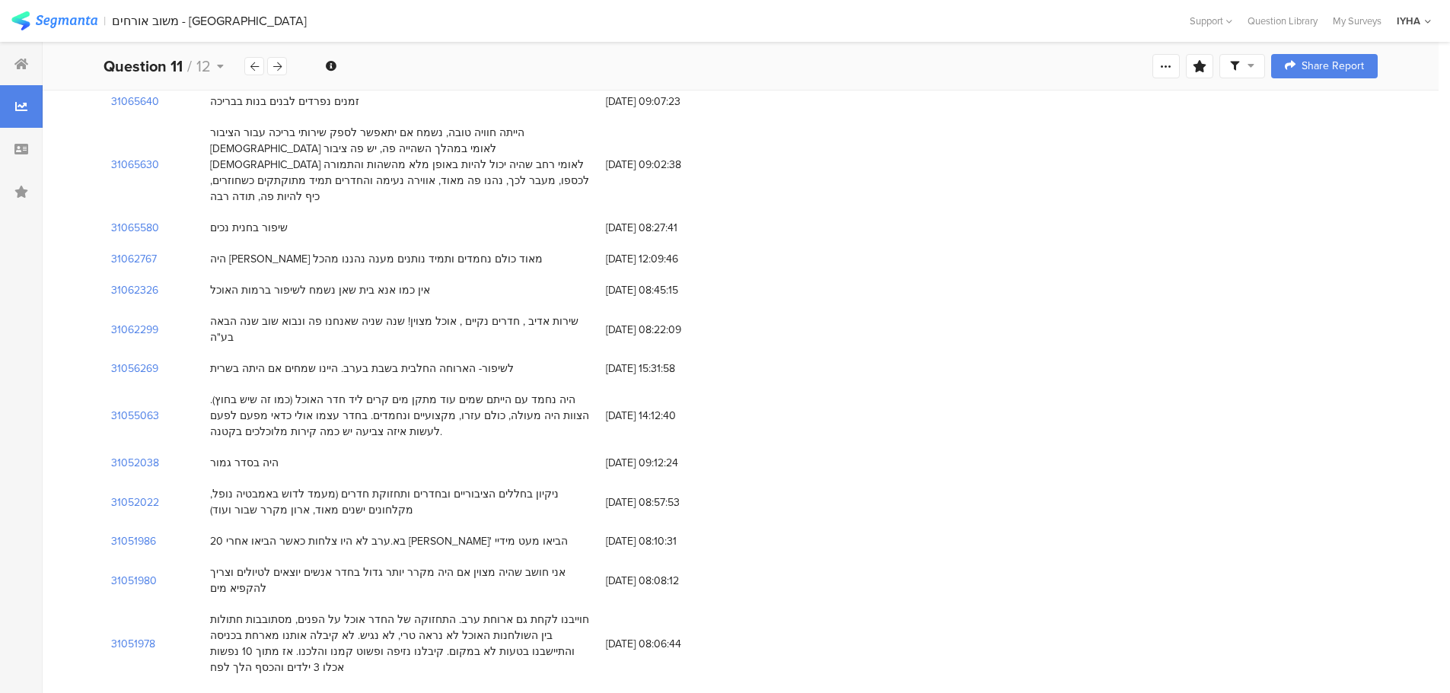
scroll to position [2740, 0]
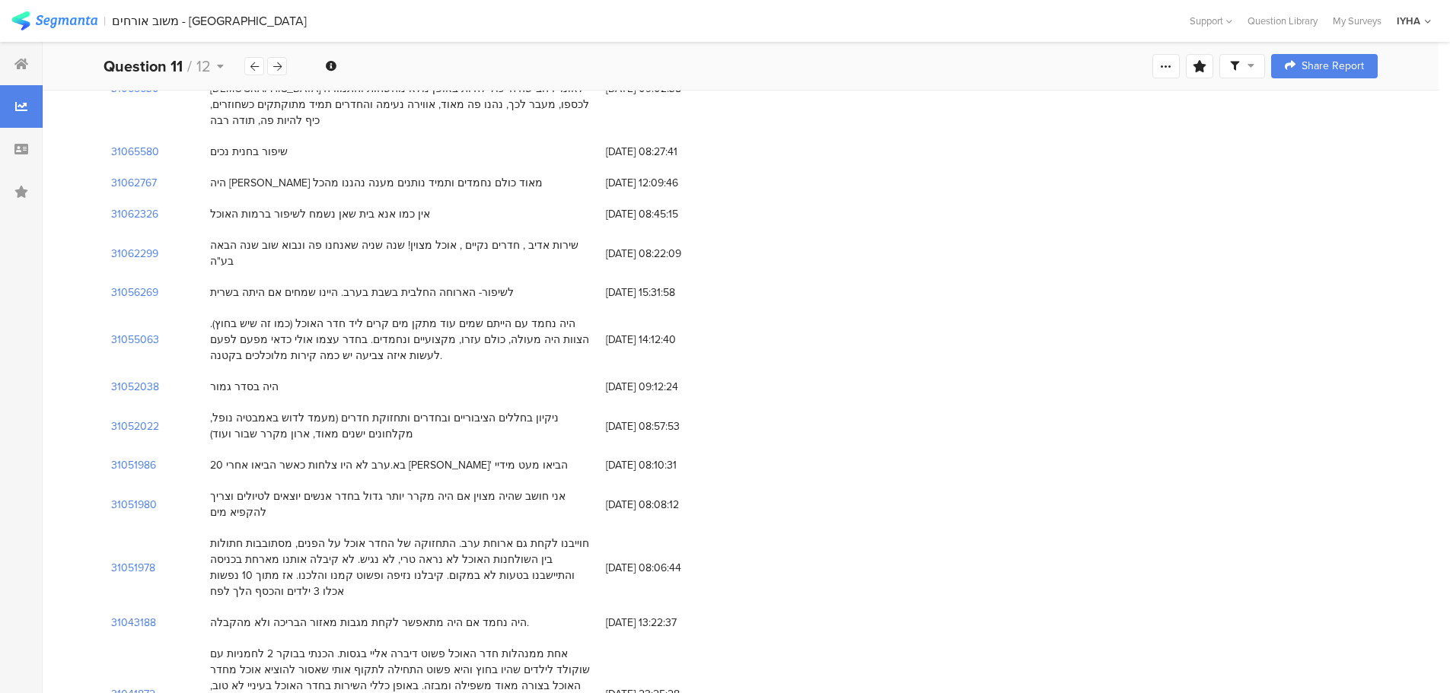
click at [342, 457] on div "בא.ערב לא היו צלחות כאשר הביאו אחרי 20 [PERSON_NAME]' הביאו מעט מידיי" at bounding box center [389, 465] width 358 height 16
drag, startPoint x: 658, startPoint y: 242, endPoint x: 606, endPoint y: 242, distance: 51.7
click at [606, 457] on span "[DATE] 08:10:31" at bounding box center [667, 465] width 122 height 16
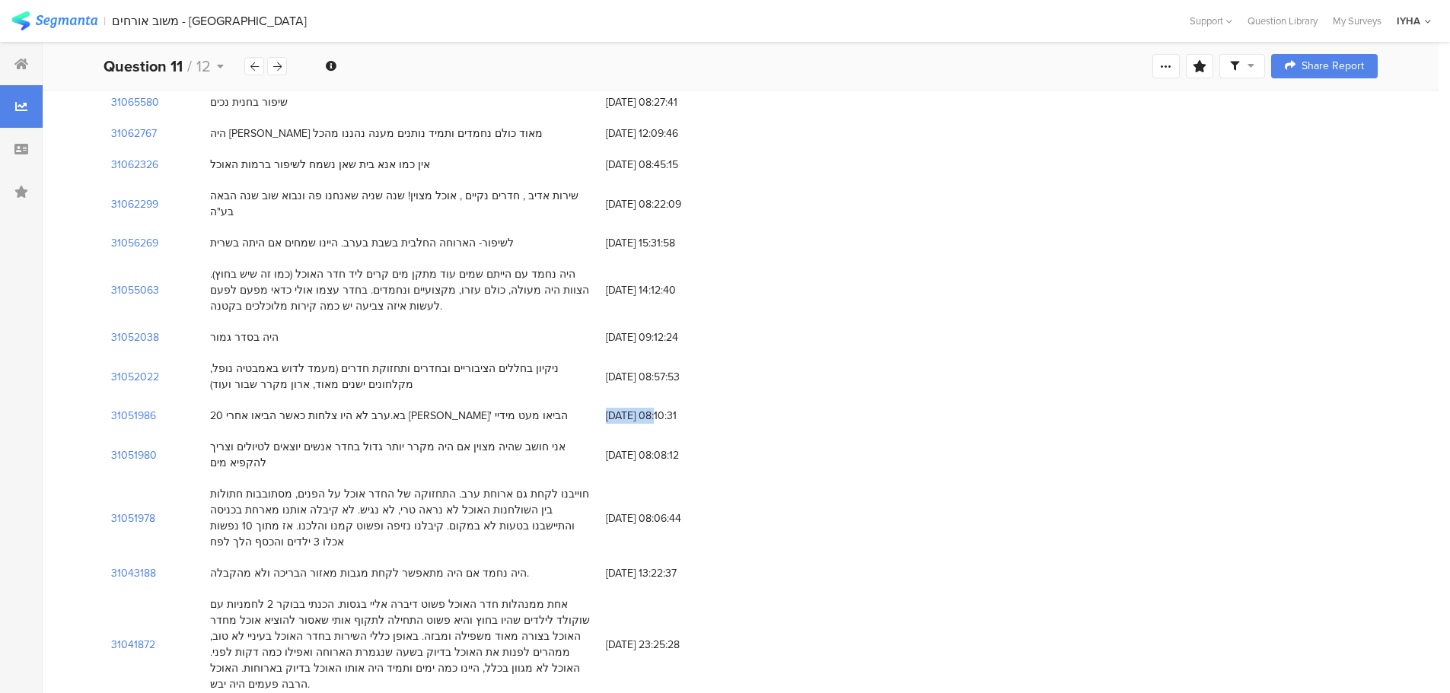
scroll to position [2816, 0]
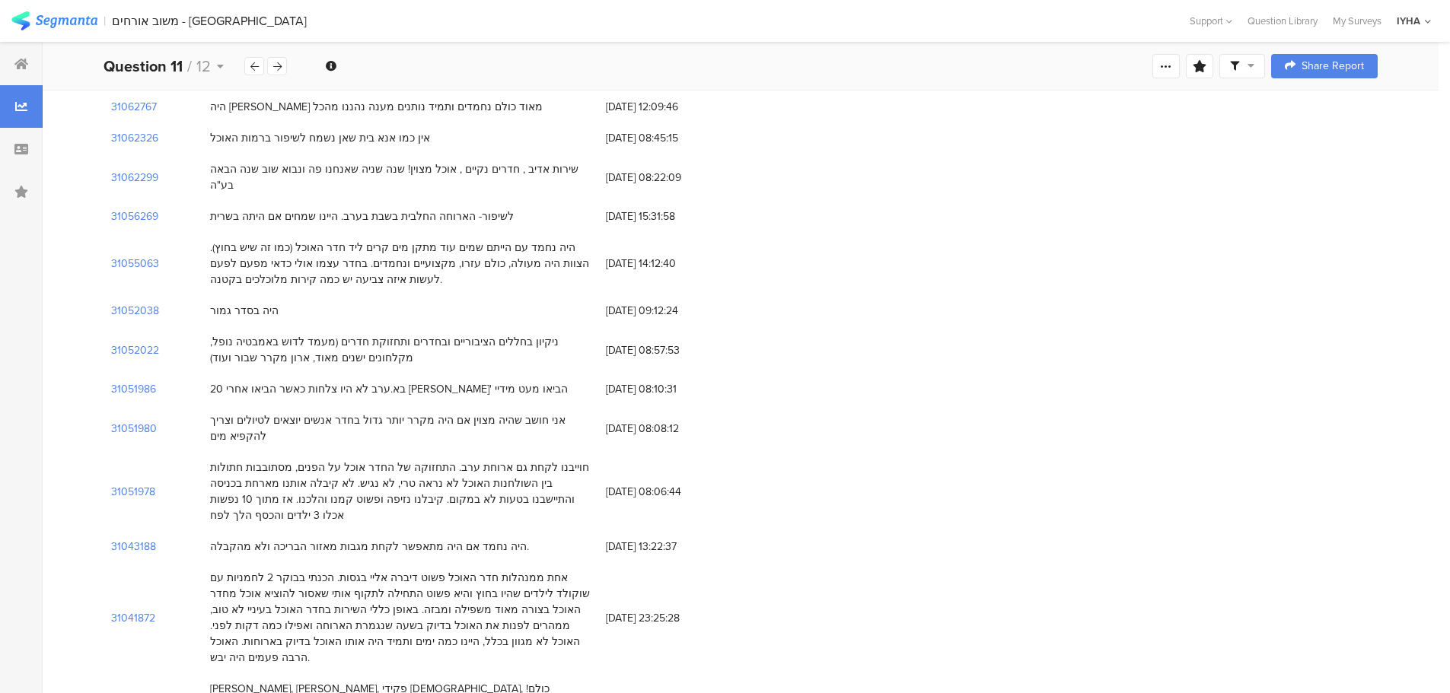
click at [392, 460] on div "חוייבנו לקחת גם ארוחת ערב. התחזוקה של החדר אוכל על הפנים, מסתובבות חתולות בין ה…" at bounding box center [400, 492] width 380 height 64
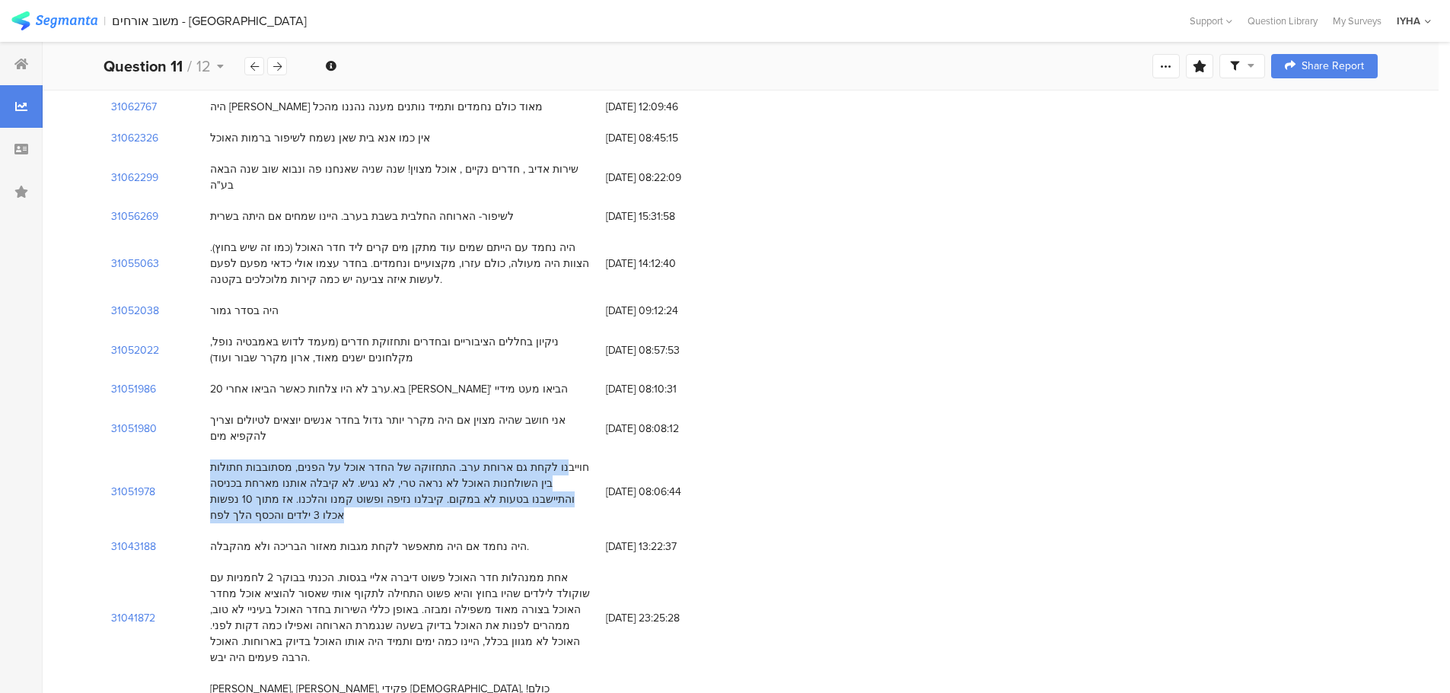
click at [392, 460] on div "חוייבנו לקחת גם ארוחת ערב. התחזוקה של החדר אוכל על הפנים, מסתובבות חתולות בין ה…" at bounding box center [400, 492] width 380 height 64
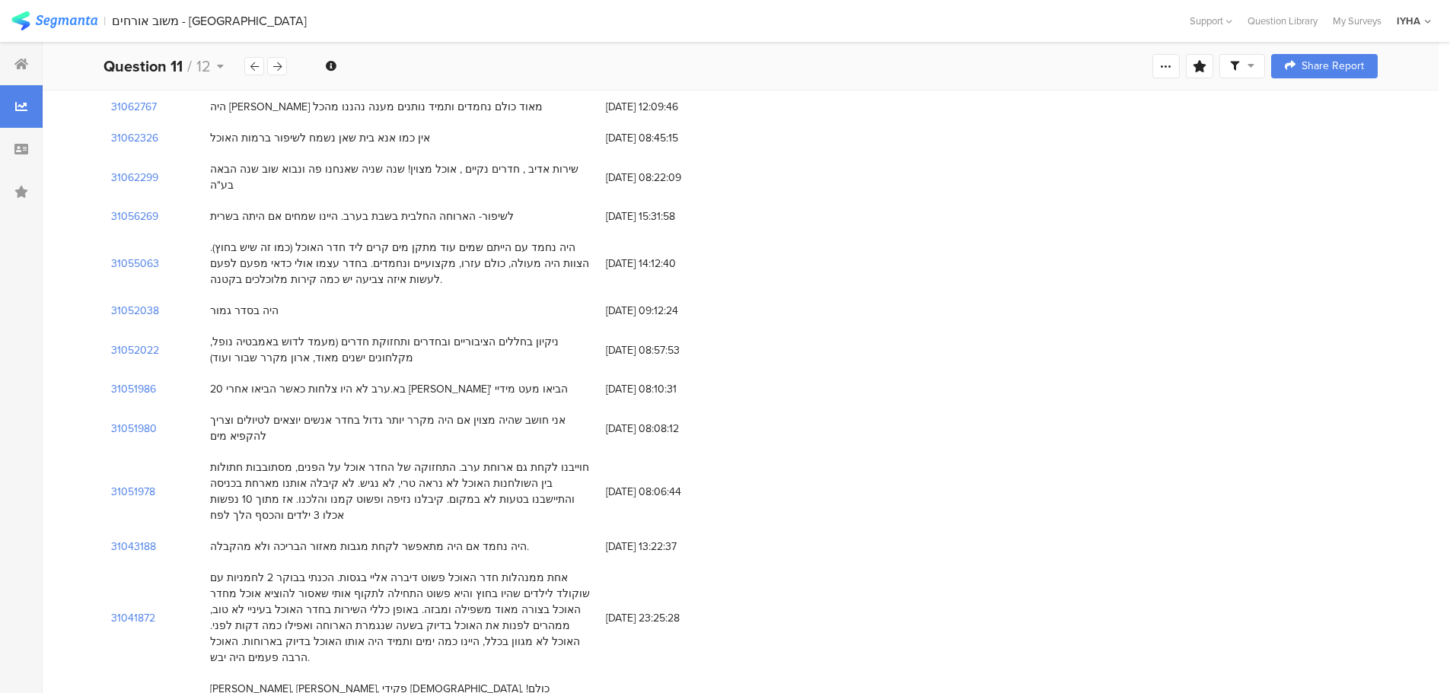
click at [446, 570] on div "אחת ממנהלות חדר האוכל פשוט דיברה אליי בגסות. הכנתי בבוקר 2 לחמניות עם שוקולד לי…" at bounding box center [400, 618] width 380 height 96
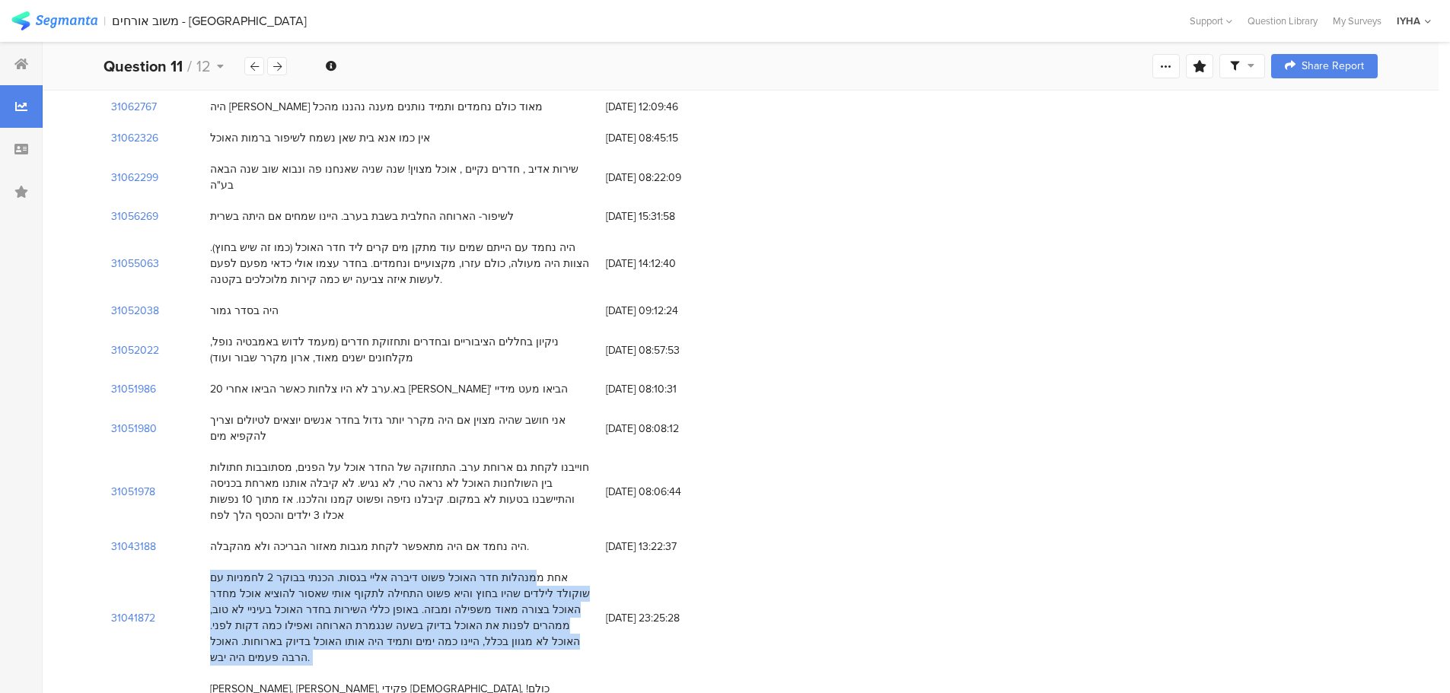
click at [446, 570] on div "אחת ממנהלות חדר האוכל פשוט דיברה אליי בגסות. הכנתי בבוקר 2 לחמניות עם שוקולד לי…" at bounding box center [400, 618] width 380 height 96
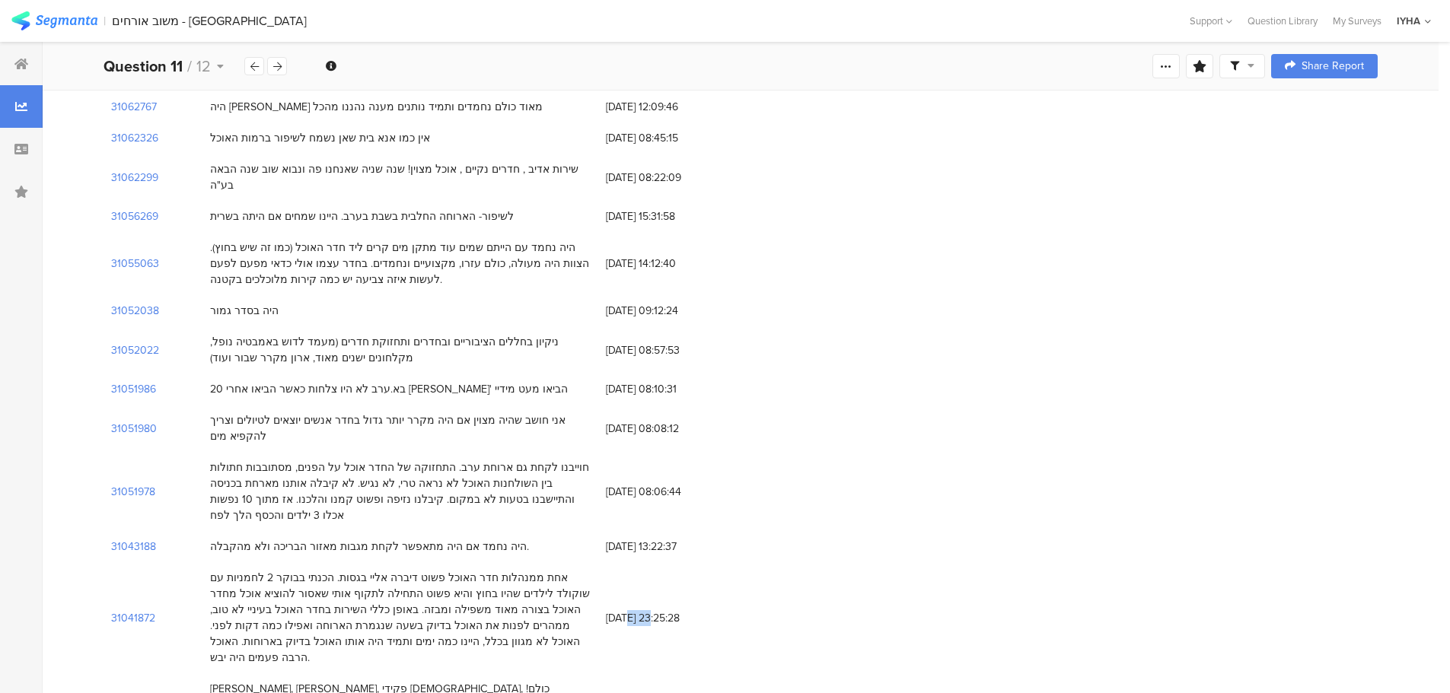
drag, startPoint x: 656, startPoint y: 356, endPoint x: 637, endPoint y: 358, distance: 19.2
click at [626, 610] on span "[DATE] 23:25:28" at bounding box center [667, 618] width 122 height 16
click at [645, 603] on div "[DATE] 23:25:28" at bounding box center [666, 618] width 137 height 31
drag, startPoint x: 657, startPoint y: 354, endPoint x: 603, endPoint y: 354, distance: 54.0
click at [603, 603] on div "[DATE] 23:25:28" at bounding box center [666, 618] width 137 height 31
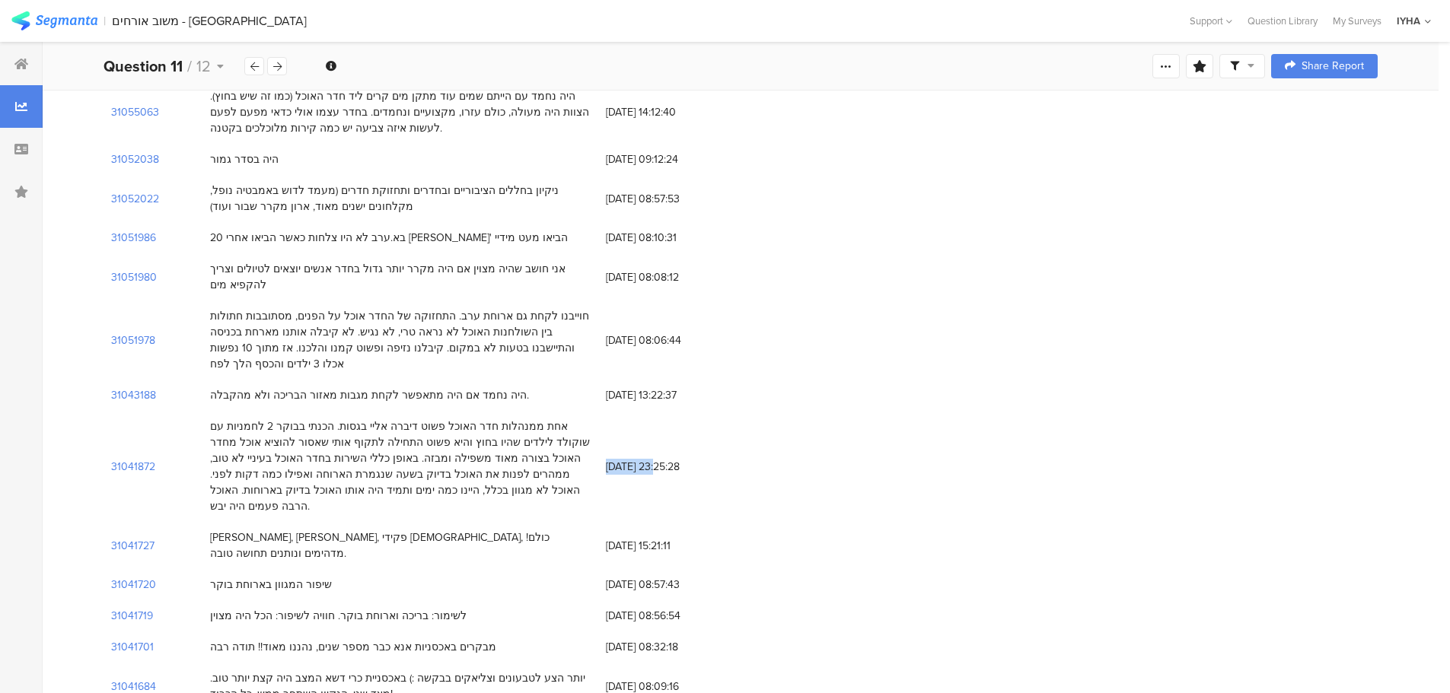
scroll to position [2968, 0]
click at [282, 576] on div "שיפור המגוון בארוחת בוקר" at bounding box center [271, 584] width 122 height 16
click at [283, 576] on div "שיפור המגוון בארוחת בוקר" at bounding box center [271, 584] width 122 height 16
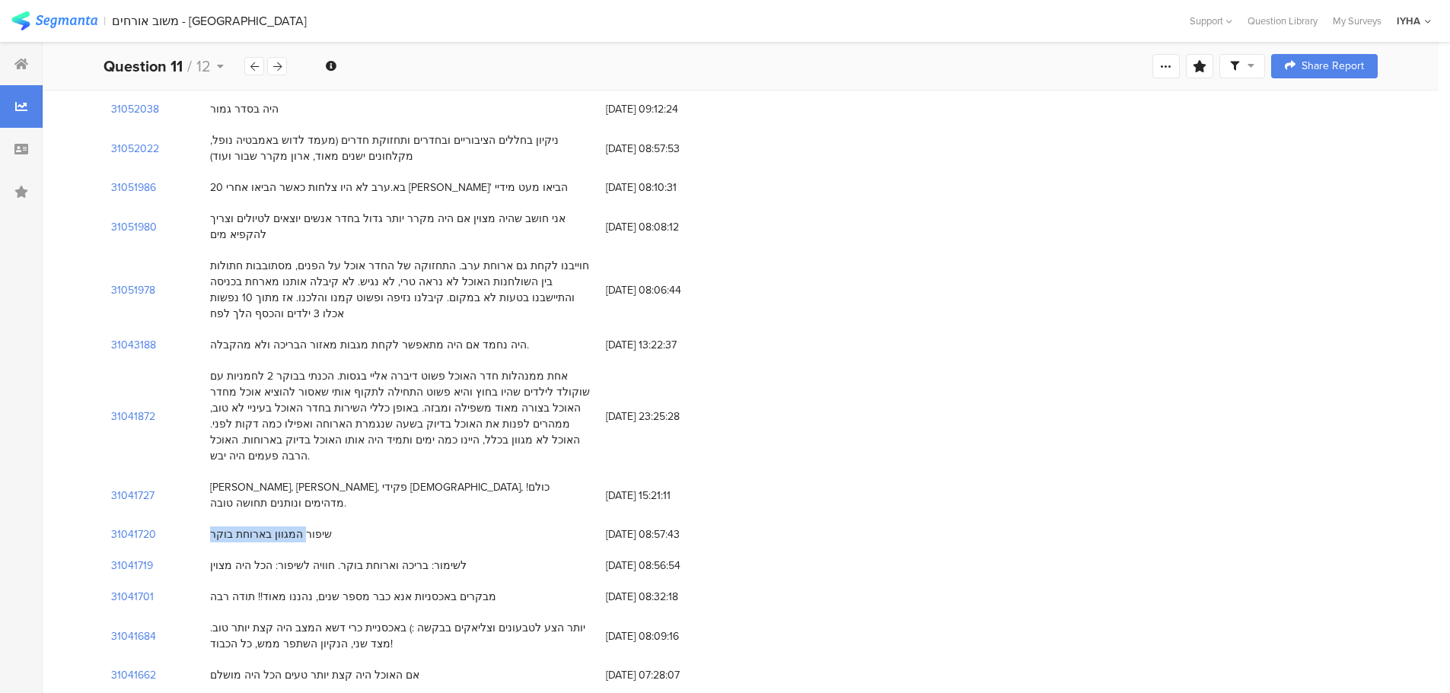
scroll to position [3044, 0]
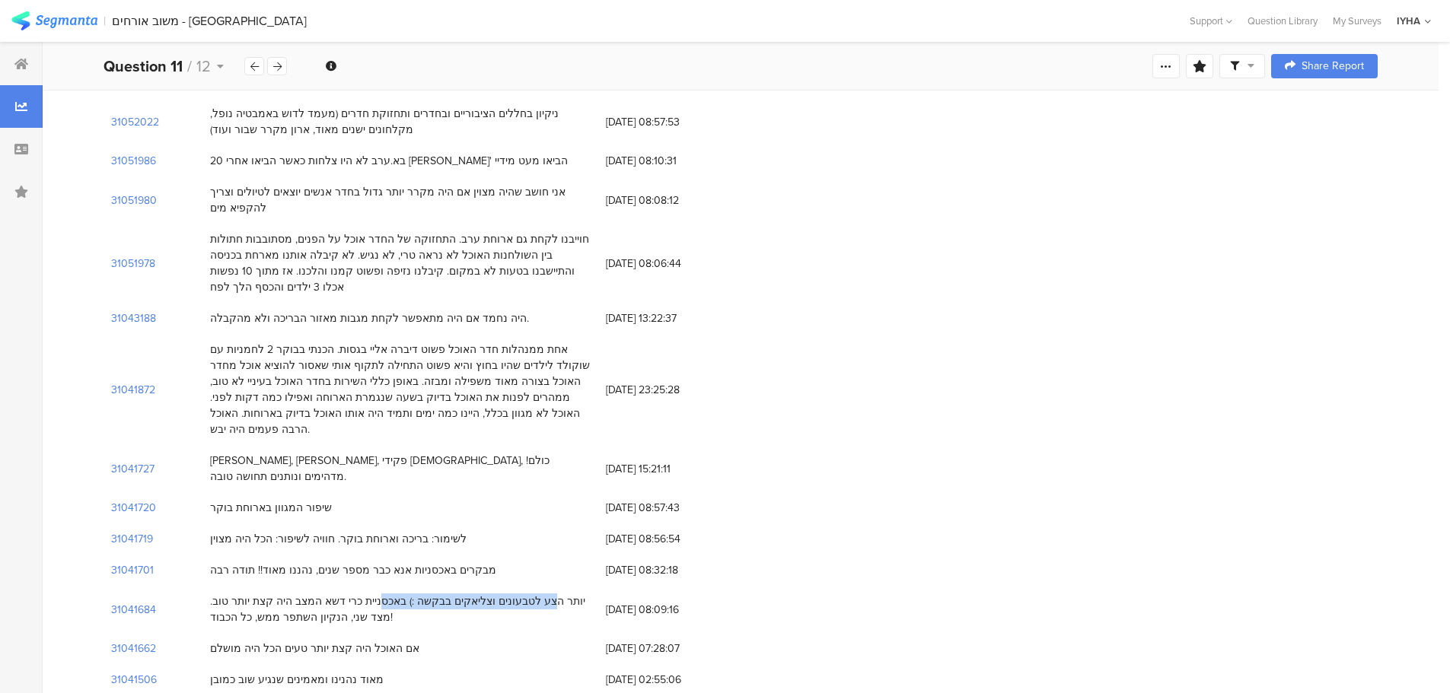
drag, startPoint x: 571, startPoint y: 313, endPoint x: 413, endPoint y: 319, distance: 157.6
click at [413, 594] on div "יותר הצע לטבעונים וצליאקים בבקשה :) באכסניית כרי דשא המצב היה קצת יותר טוב. מצד…" at bounding box center [400, 610] width 380 height 32
click at [514, 594] on div "יותר הצע לטבעונים וצליאקים בבקשה :) באכסניית כרי דשא המצב היה קצת יותר טוב. מצד…" at bounding box center [400, 610] width 380 height 32
drag, startPoint x: 569, startPoint y: 315, endPoint x: 412, endPoint y: 320, distance: 157.6
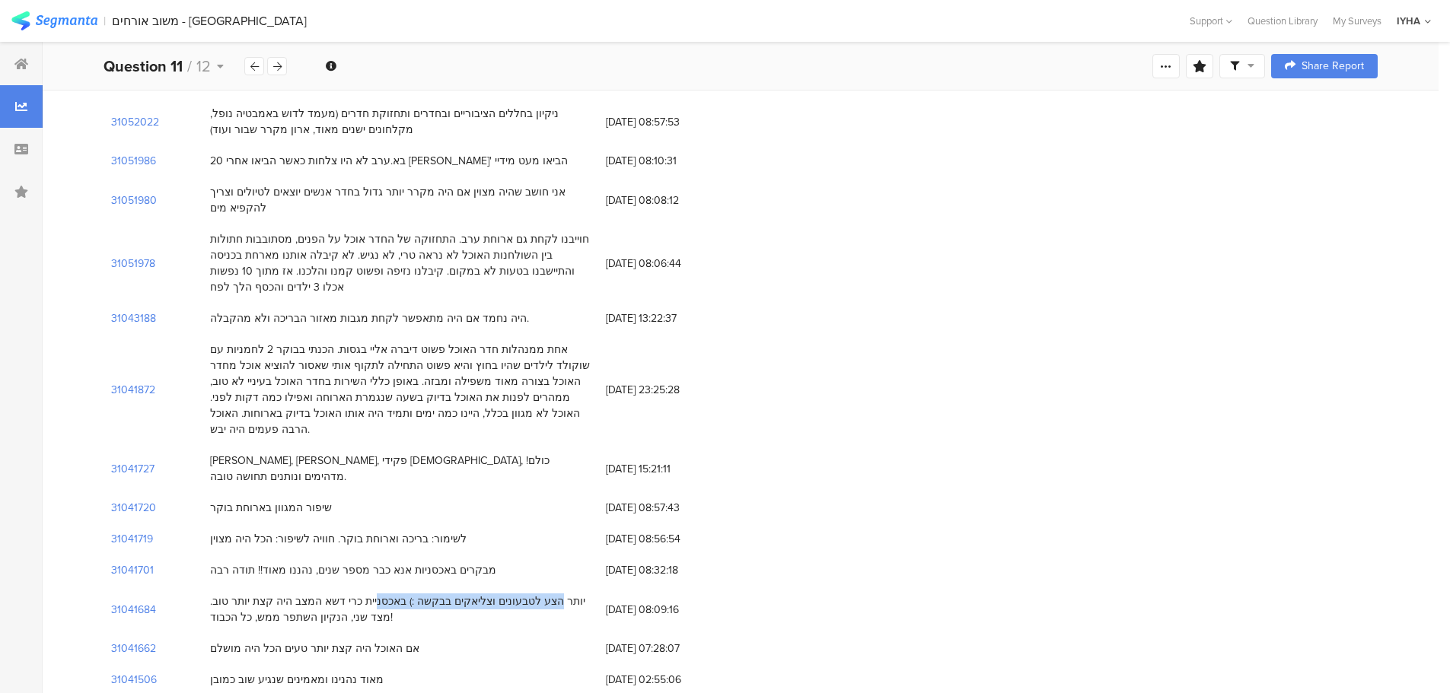
click at [412, 594] on div "יותר הצע לטבעונים וצליאקים בבקשה :) באכסניית כרי דשא המצב היה קצת יותר טוב. מצד…" at bounding box center [400, 610] width 380 height 32
click at [387, 641] on div "אם האוכל היה קצת יותר טעים הכל היה מושלם" at bounding box center [314, 649] width 209 height 16
drag, startPoint x: 400, startPoint y: 360, endPoint x: 207, endPoint y: 371, distance: 193.6
click at [207, 633] on div "אם האוכל היה קצת יותר טעים הכל היה מושלם" at bounding box center [400, 648] width 396 height 31
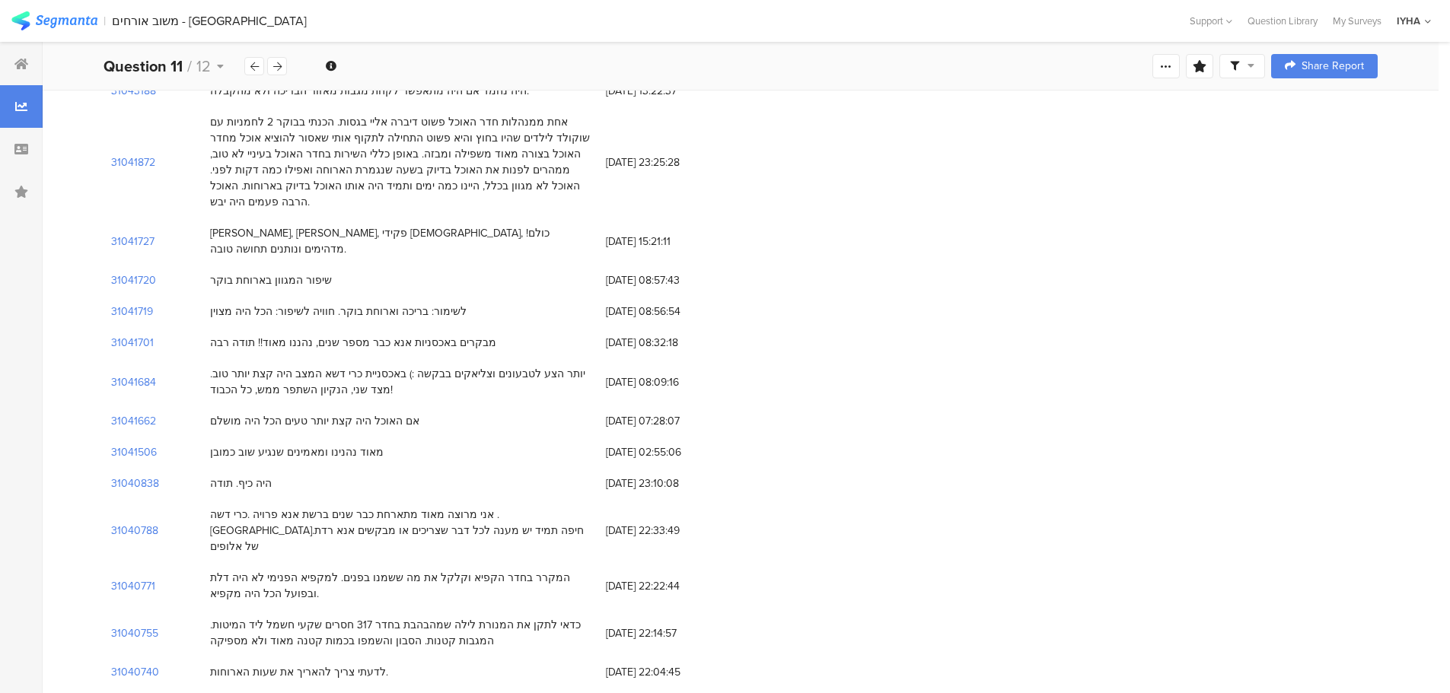
scroll to position [3272, 0]
click at [315, 664] on div "לדעתי צריך להאריך את שעות הארוחות." at bounding box center [299, 672] width 178 height 16
drag, startPoint x: 368, startPoint y: 368, endPoint x: 321, endPoint y: 368, distance: 47.2
click at [321, 664] on div "לדעתי צריך להאריך את שעות הארוחות." at bounding box center [299, 672] width 178 height 16
click at [288, 656] on div "לדעתי צריך להאריך את שעות הארוחות." at bounding box center [400, 671] width 396 height 31
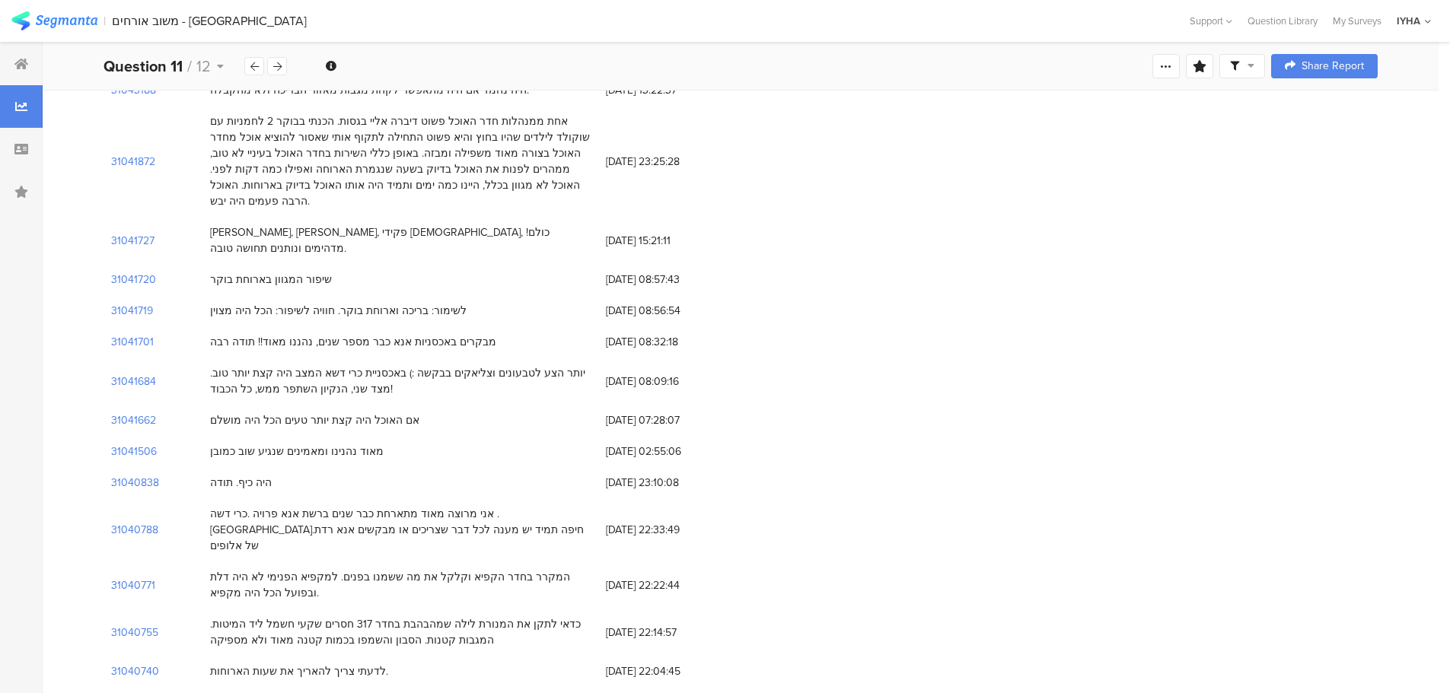
drag, startPoint x: 369, startPoint y: 367, endPoint x: 209, endPoint y: 374, distance: 160.0
click at [209, 656] on div "לדעתי צריך להאריך את שעות הארוחות." at bounding box center [400, 671] width 396 height 31
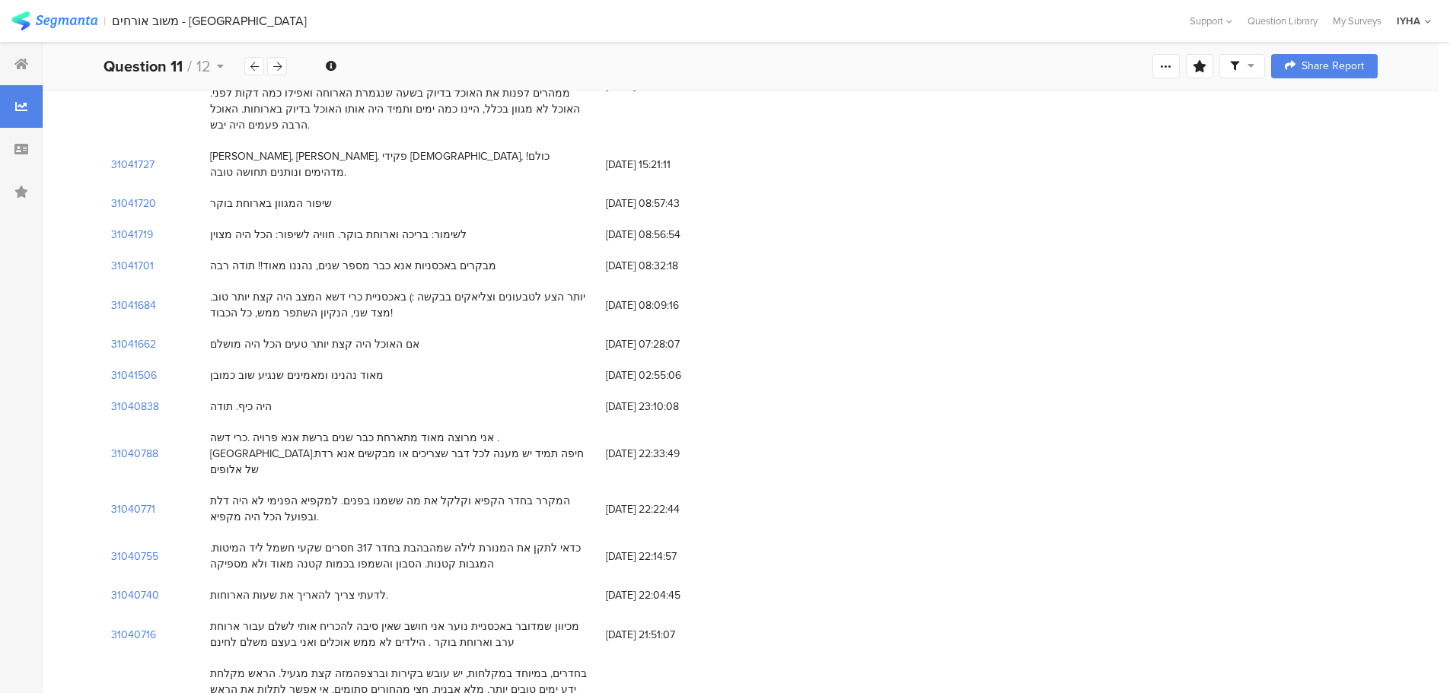
scroll to position [3424, 0]
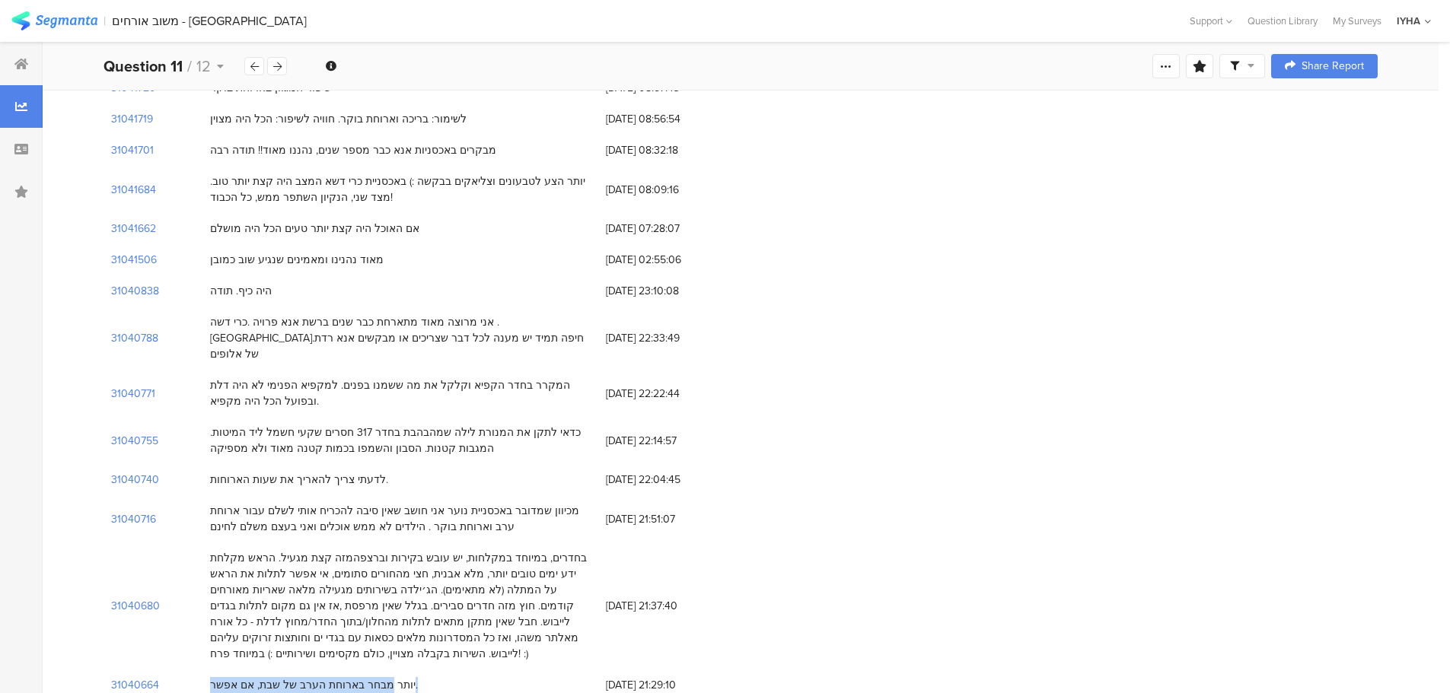
scroll to position [3500, 0]
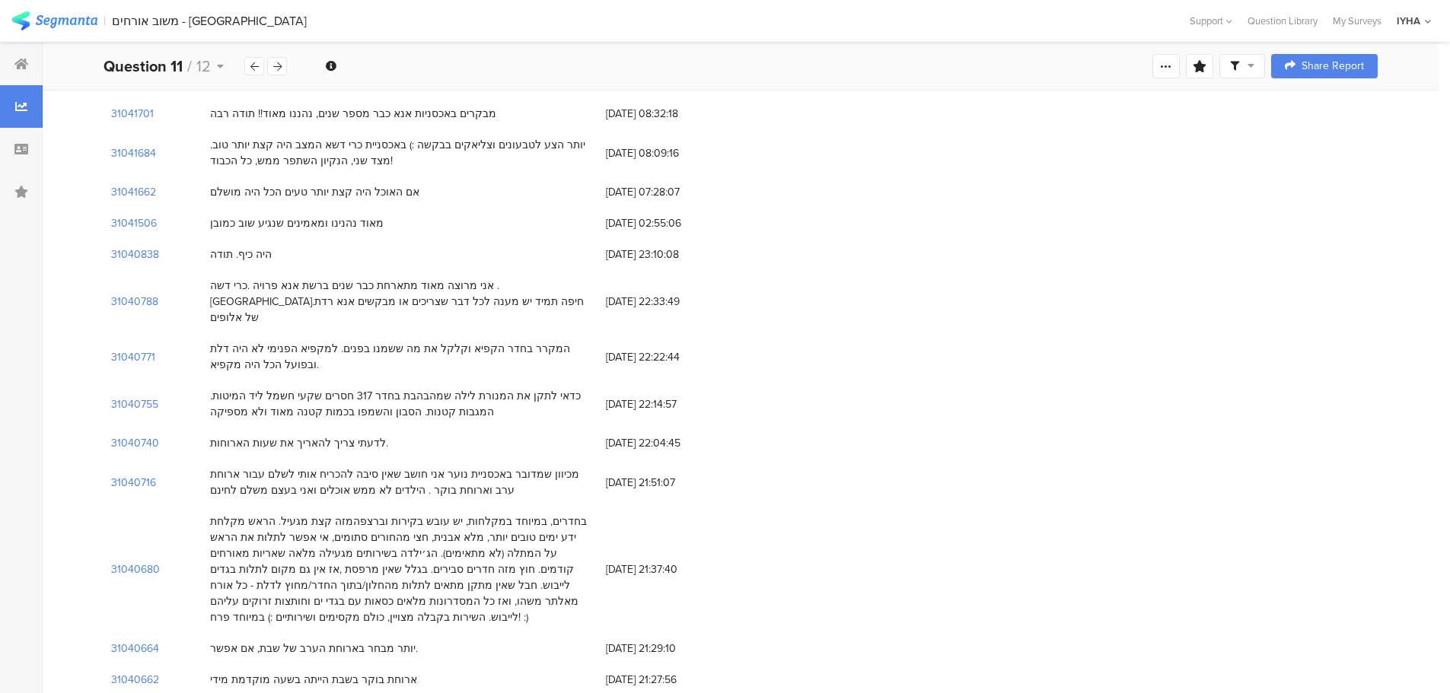
click at [323, 672] on div "ארוחת בוקר בשבת הייתה בשעה מוקדמת מידי" at bounding box center [313, 680] width 207 height 16
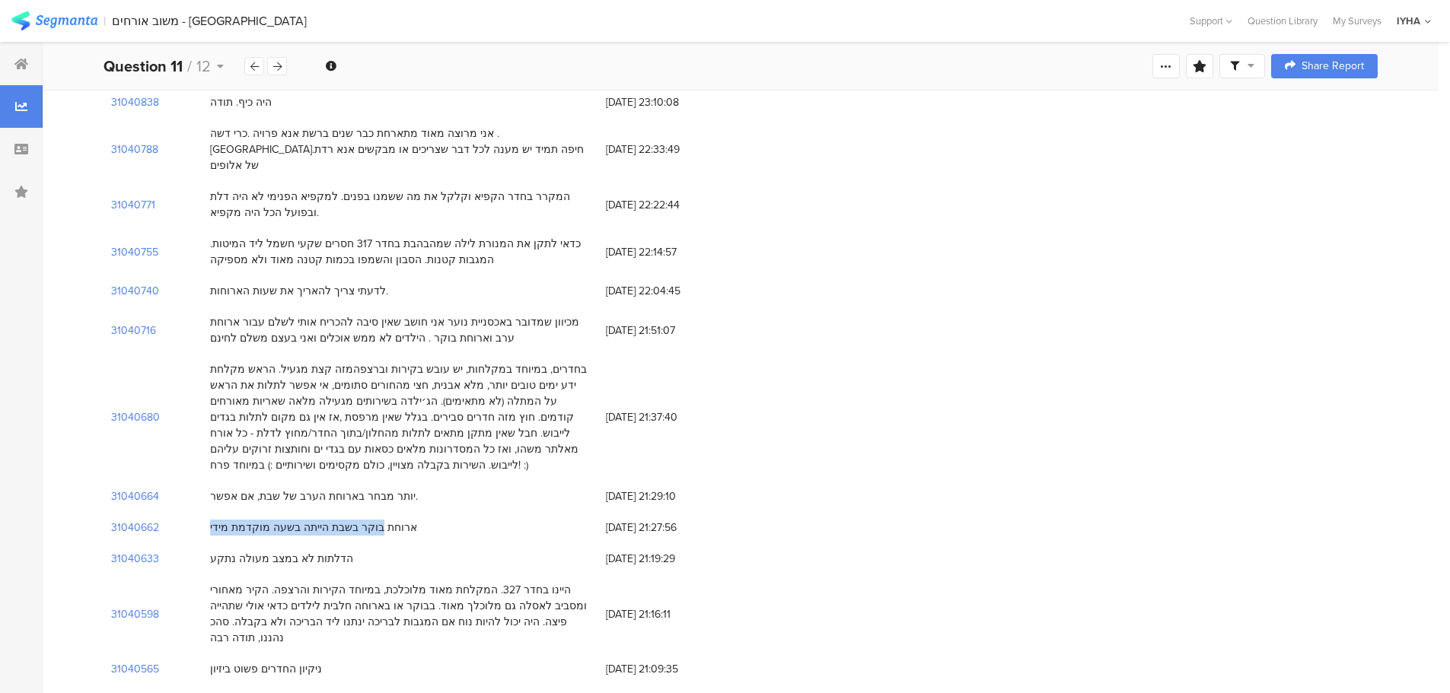
scroll to position [3729, 0]
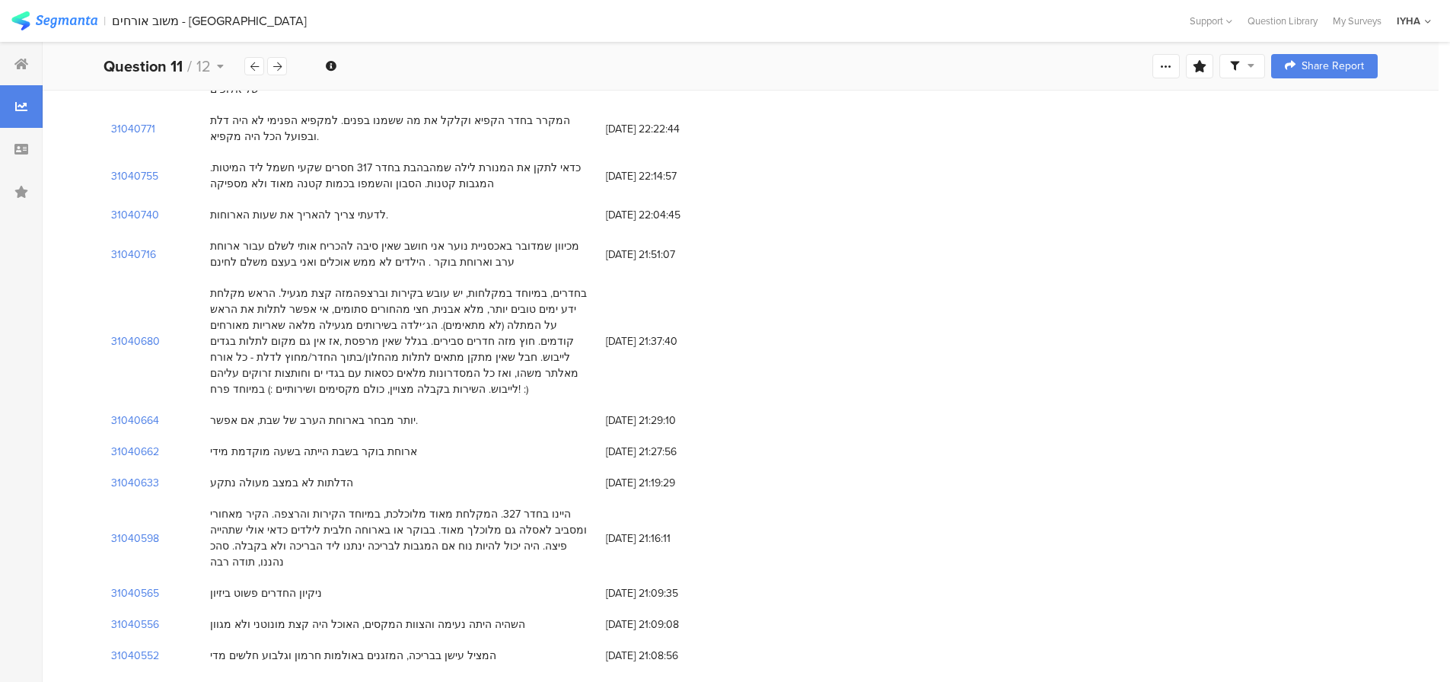
click at [339, 679] on div "האוכל דורש קצת שיפור כל שאר התנאים בסדר גמור." at bounding box center [328, 687] width 237 height 16
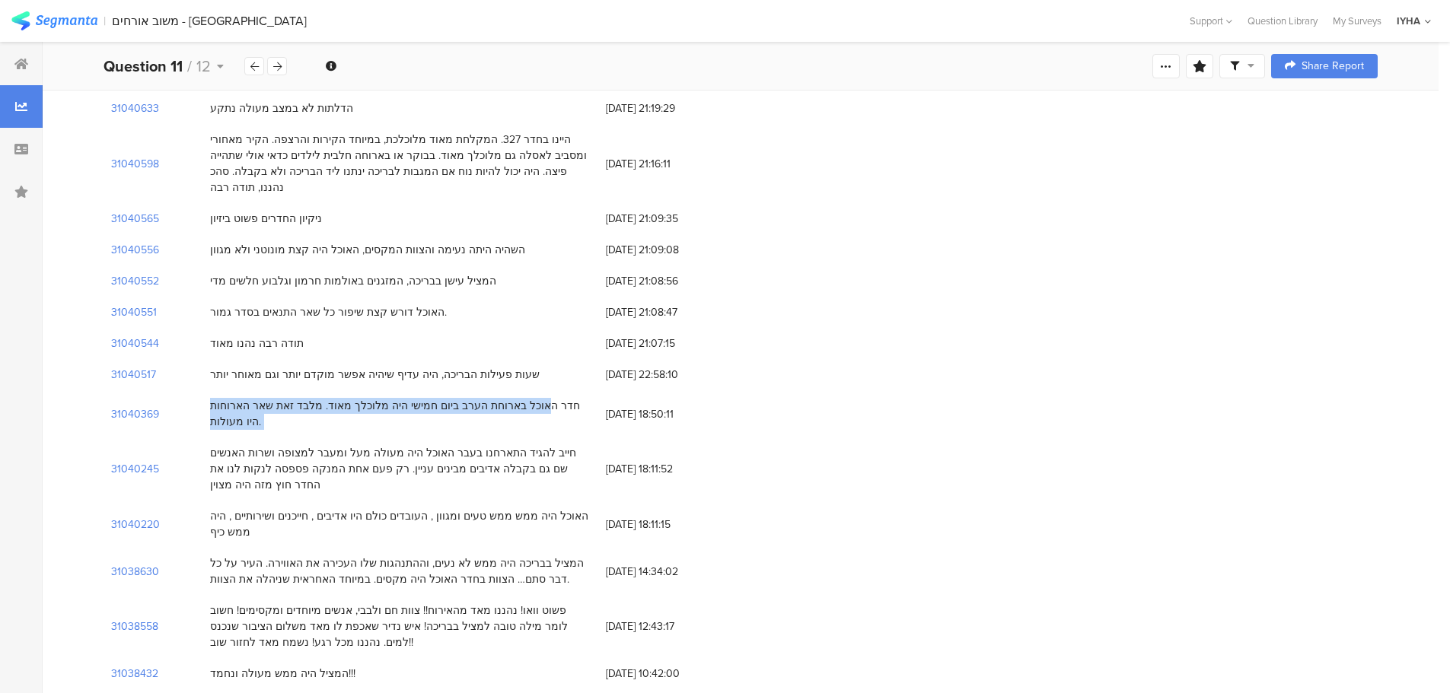
scroll to position [4109, 0]
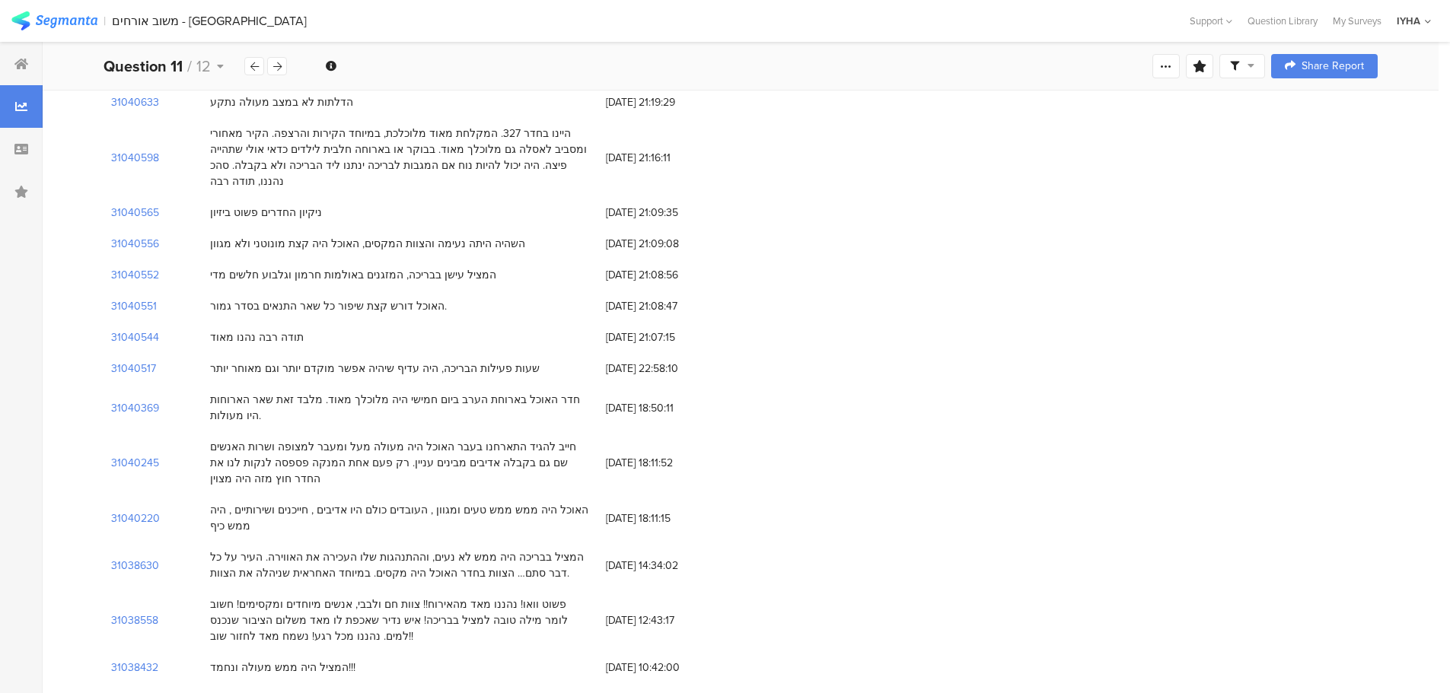
drag, startPoint x: 658, startPoint y: 435, endPoint x: 606, endPoint y: 438, distance: 52.6
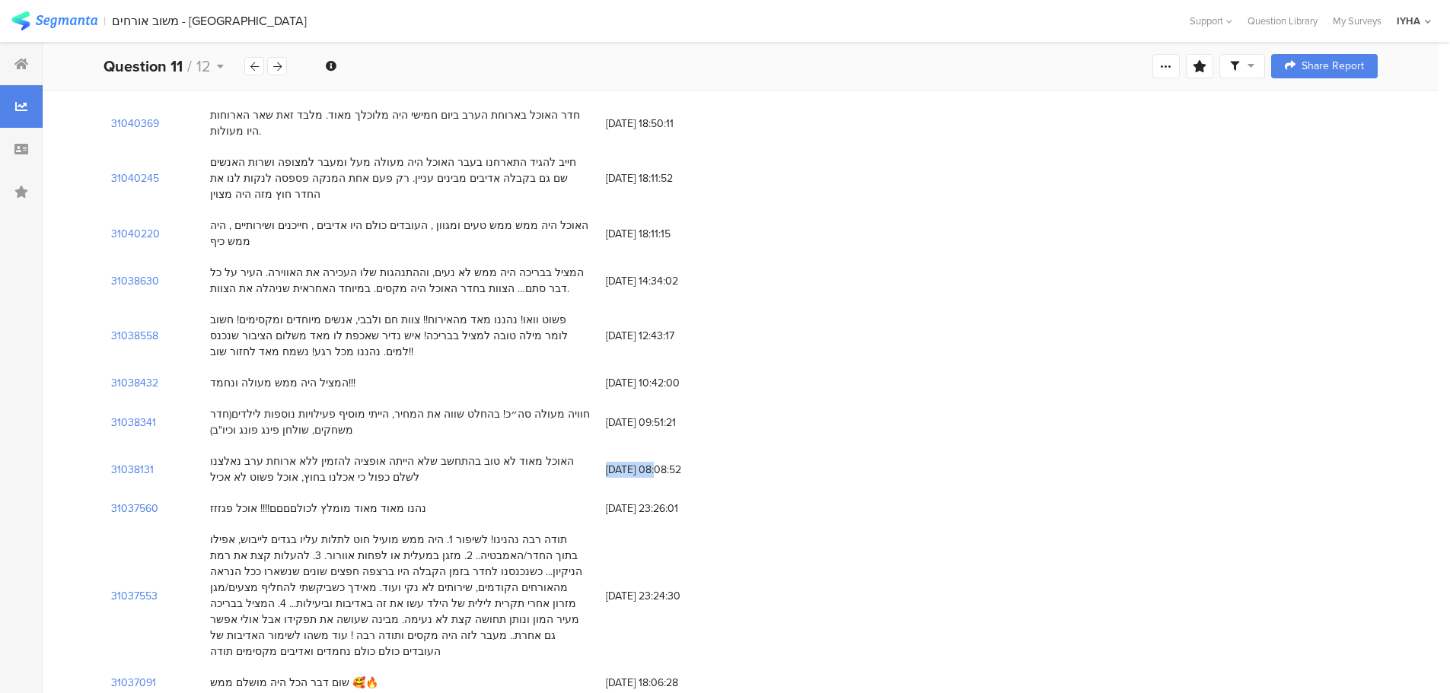
scroll to position [4414, 0]
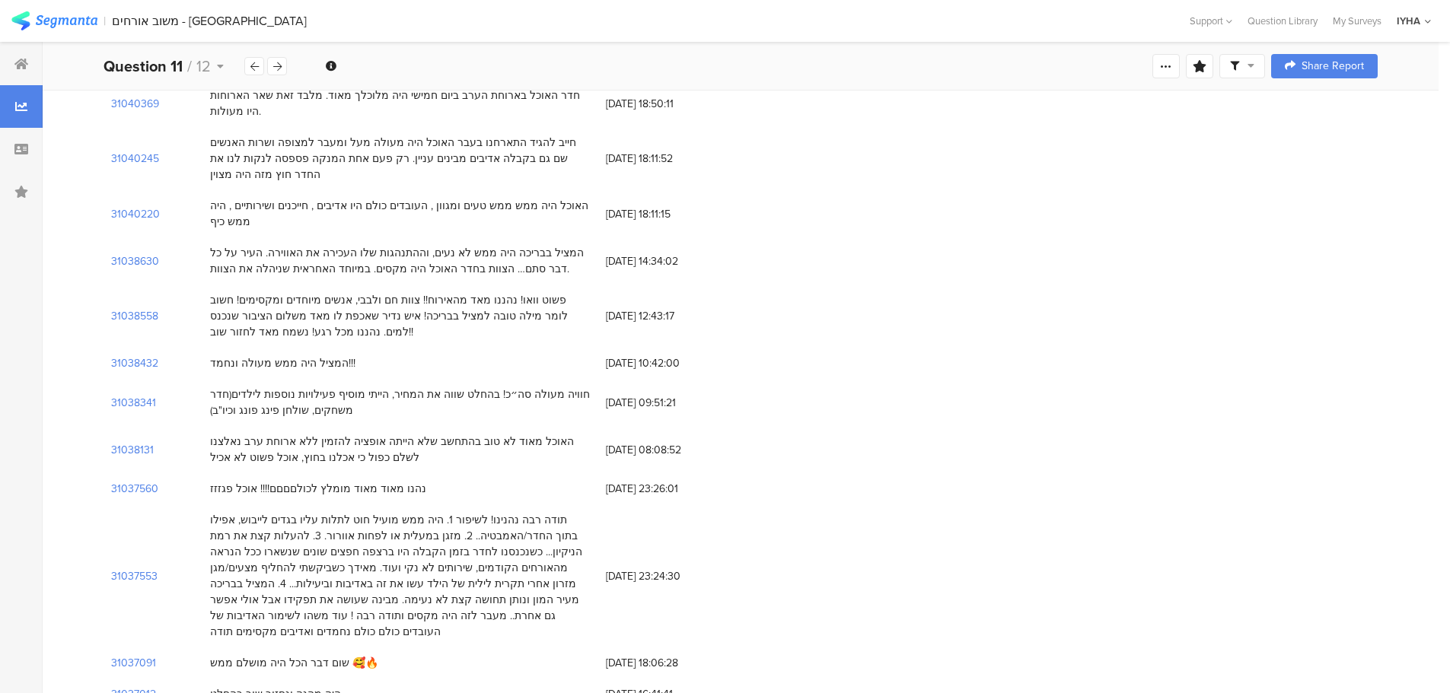
drag, startPoint x: 527, startPoint y: 455, endPoint x: 456, endPoint y: 522, distance: 98.0
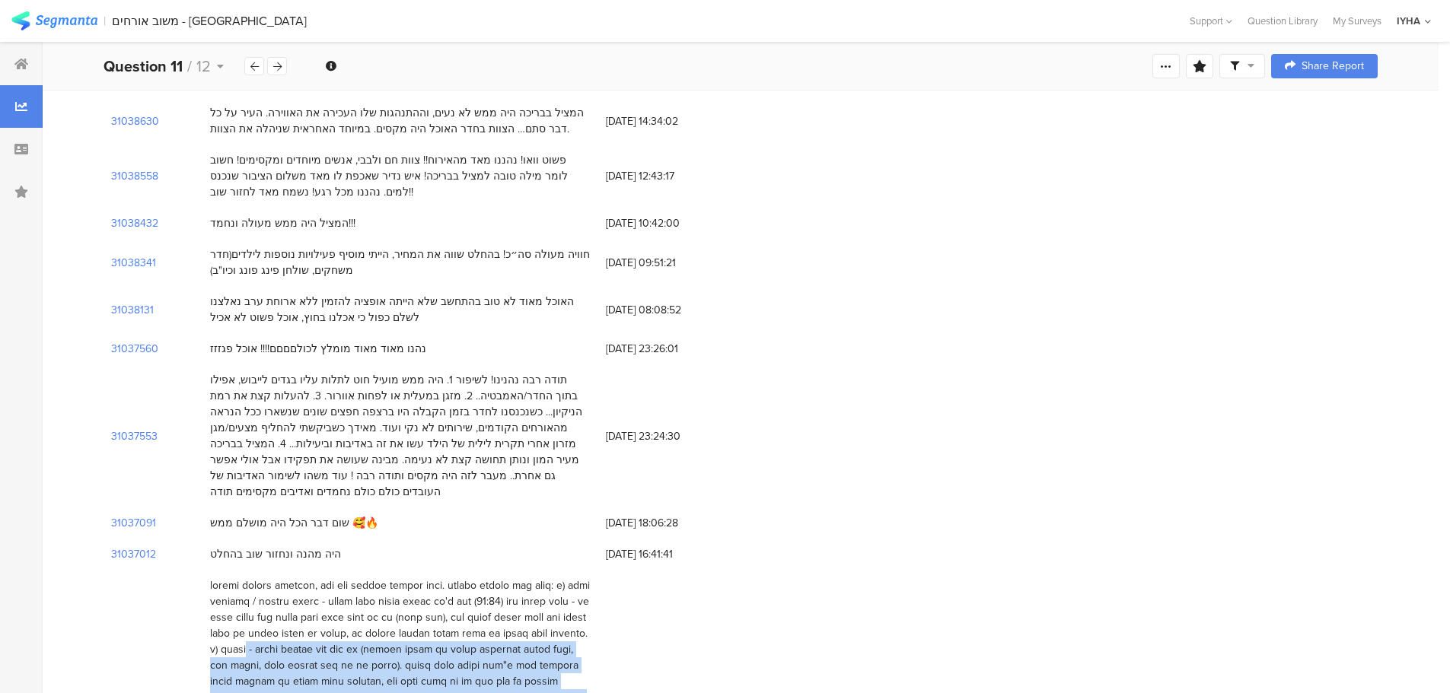
scroll to position [4566, 0]
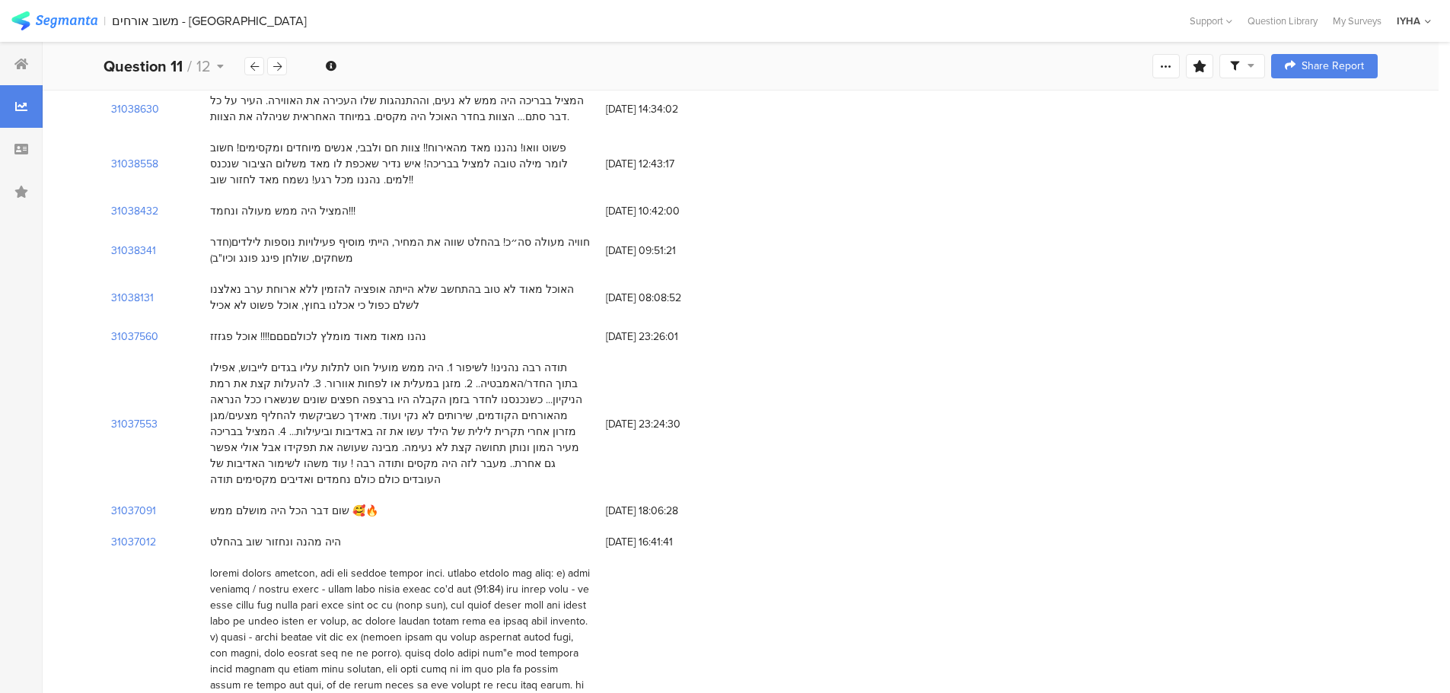
drag, startPoint x: 472, startPoint y: 460, endPoint x: 354, endPoint y: 514, distance: 129.7
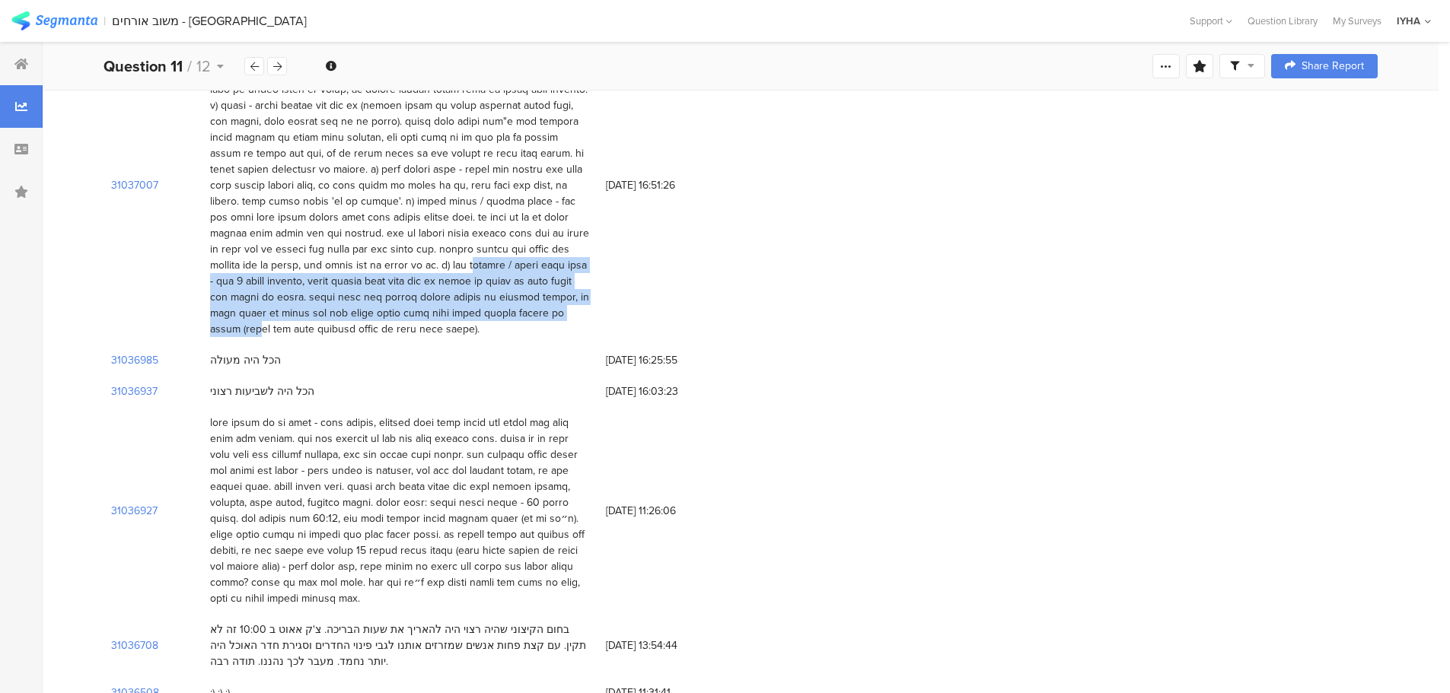
scroll to position [5099, 0]
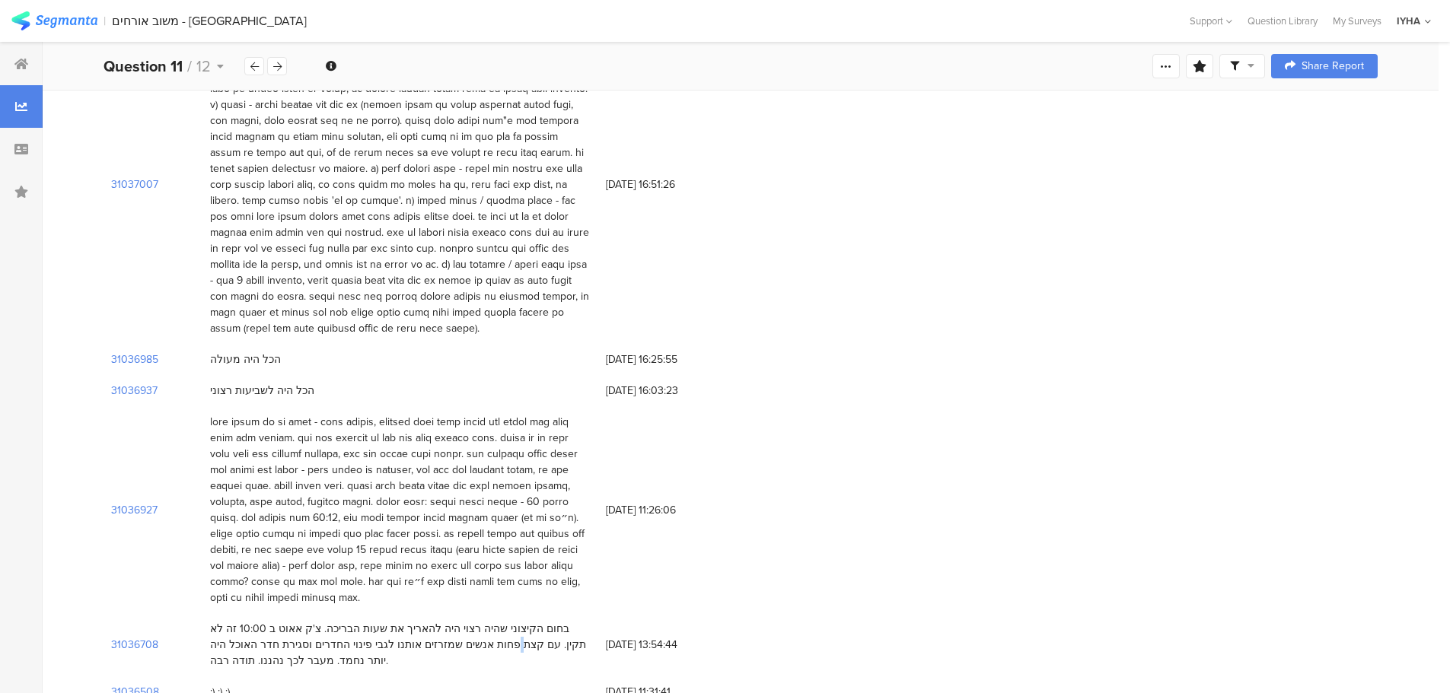
drag, startPoint x: 219, startPoint y: 293, endPoint x: 213, endPoint y: 298, distance: 8.1
click at [213, 621] on div "בחום הקיצוני שהיה רצוי היה להאריך את שעות הבריכה. צ'ק אאוט ב 10:00 זה לא תקין. …" at bounding box center [400, 645] width 380 height 48
drag, startPoint x: 221, startPoint y: 292, endPoint x: 210, endPoint y: 320, distance: 30.1
click at [210, 621] on div "בחום הקיצוני שהיה רצוי היה להאריך את שעות הבריכה. צ'ק אאוט ב 10:00 זה לא תקין. …" at bounding box center [400, 645] width 380 height 48
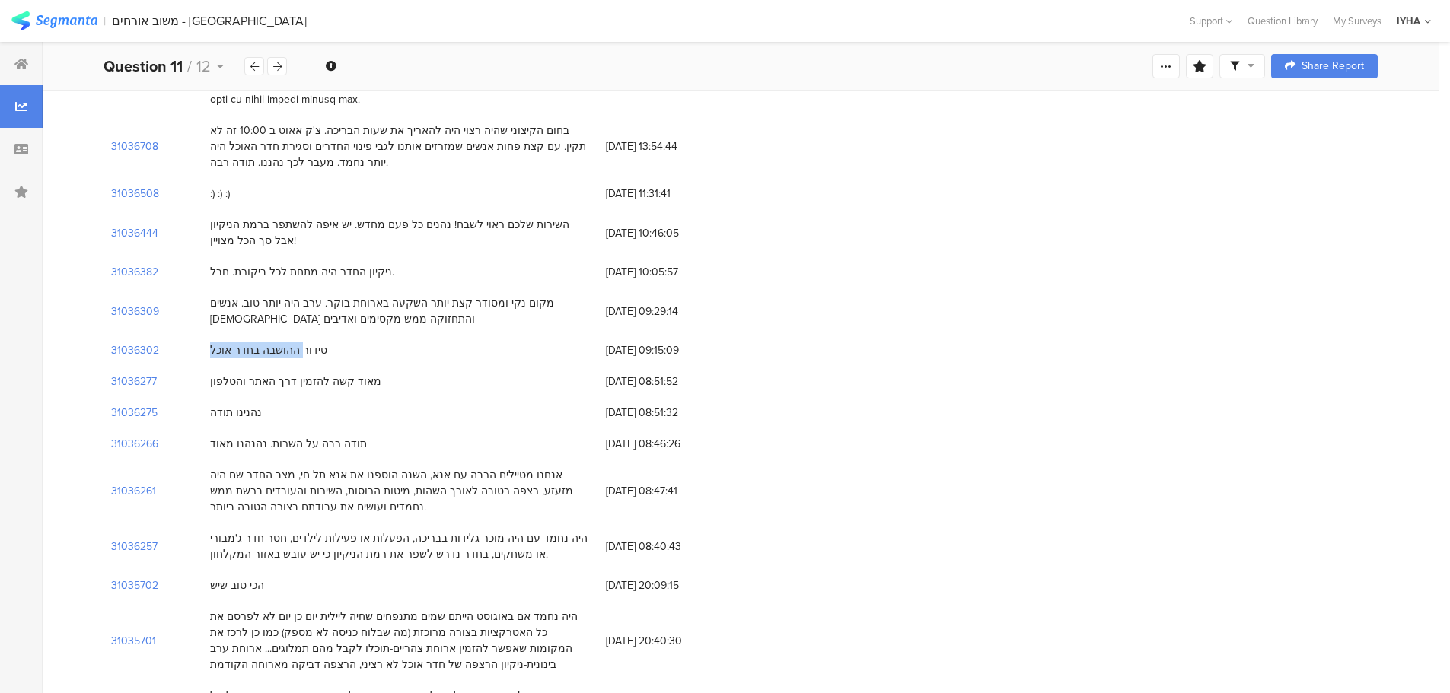
scroll to position [5631, 0]
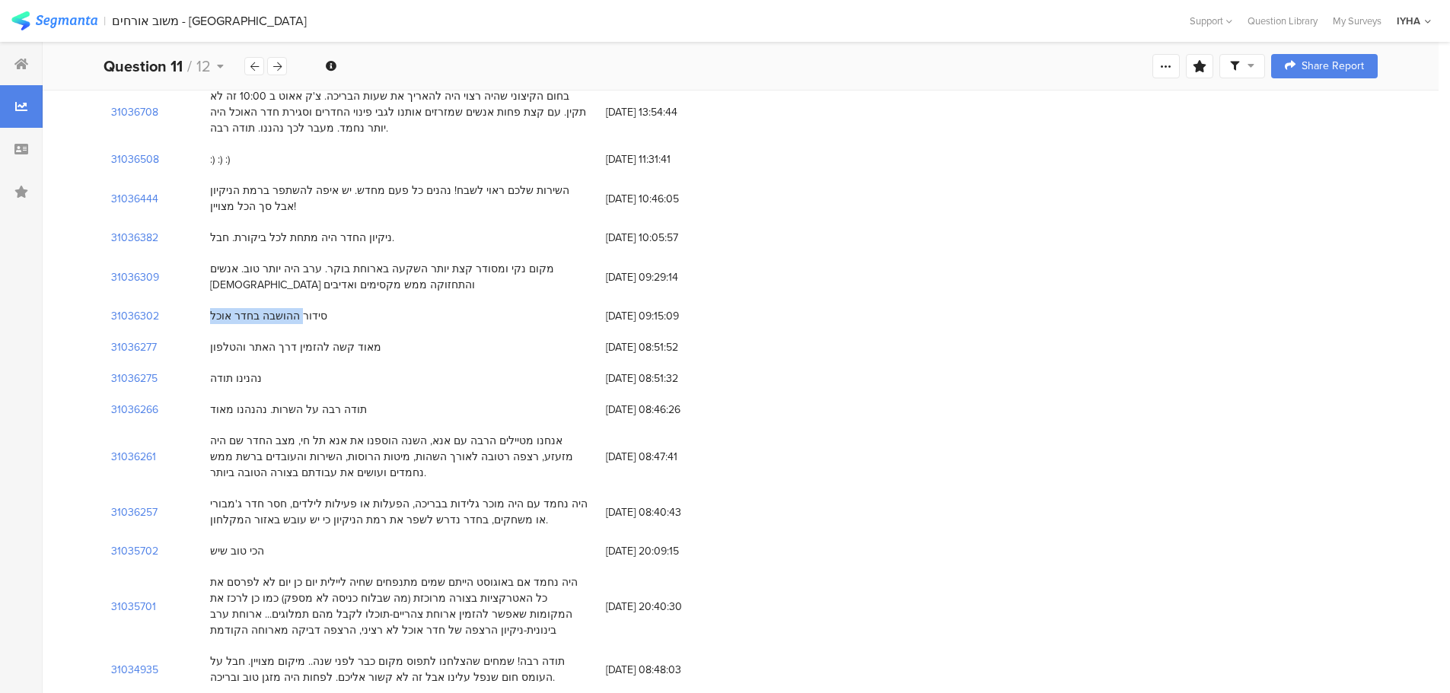
drag, startPoint x: 374, startPoint y: 279, endPoint x: 214, endPoint y: 298, distance: 161.8
click at [214, 575] on div "היה נחמד אם באוגוסט הייתם שמים מתנפחים שחיה ליילית יום כן יום לא לפרסם את כל הא…" at bounding box center [400, 607] width 380 height 64
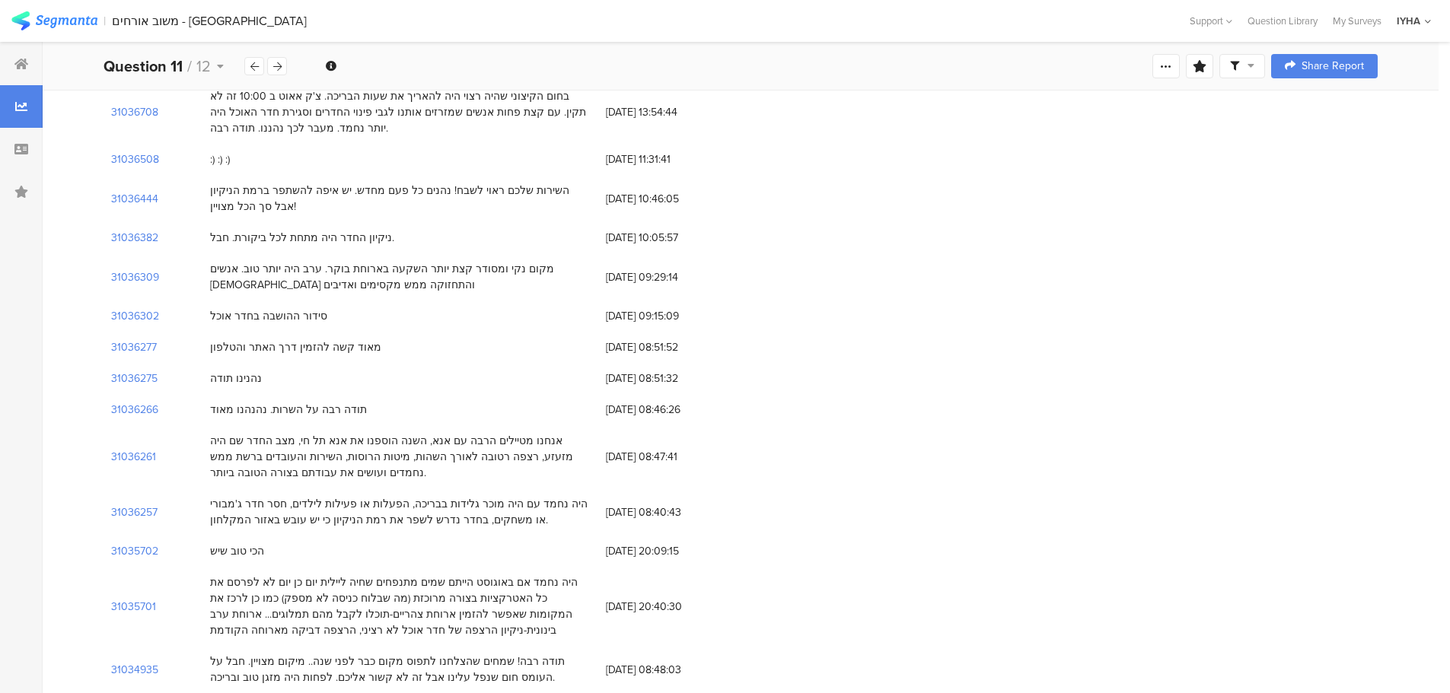
scroll to position [5707, 0]
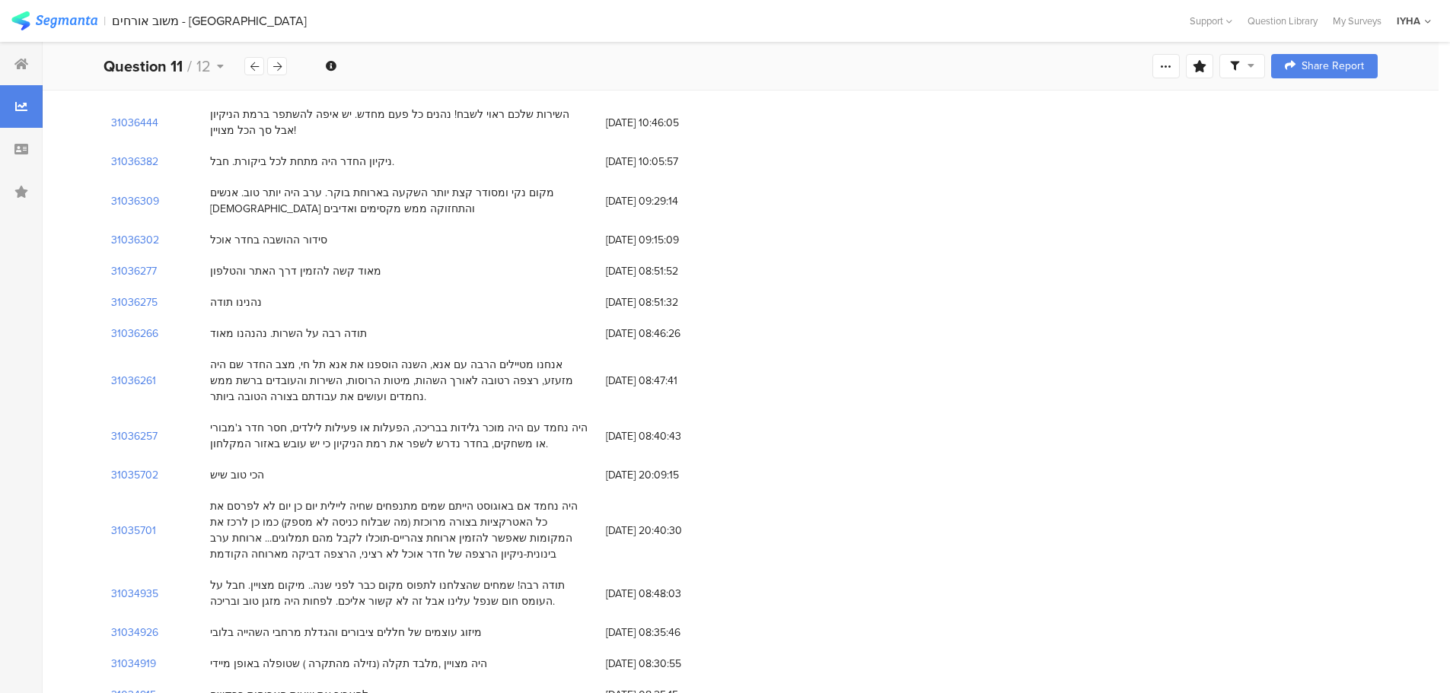
drag, startPoint x: 565, startPoint y: 390, endPoint x: 562, endPoint y: 409, distance: 19.3
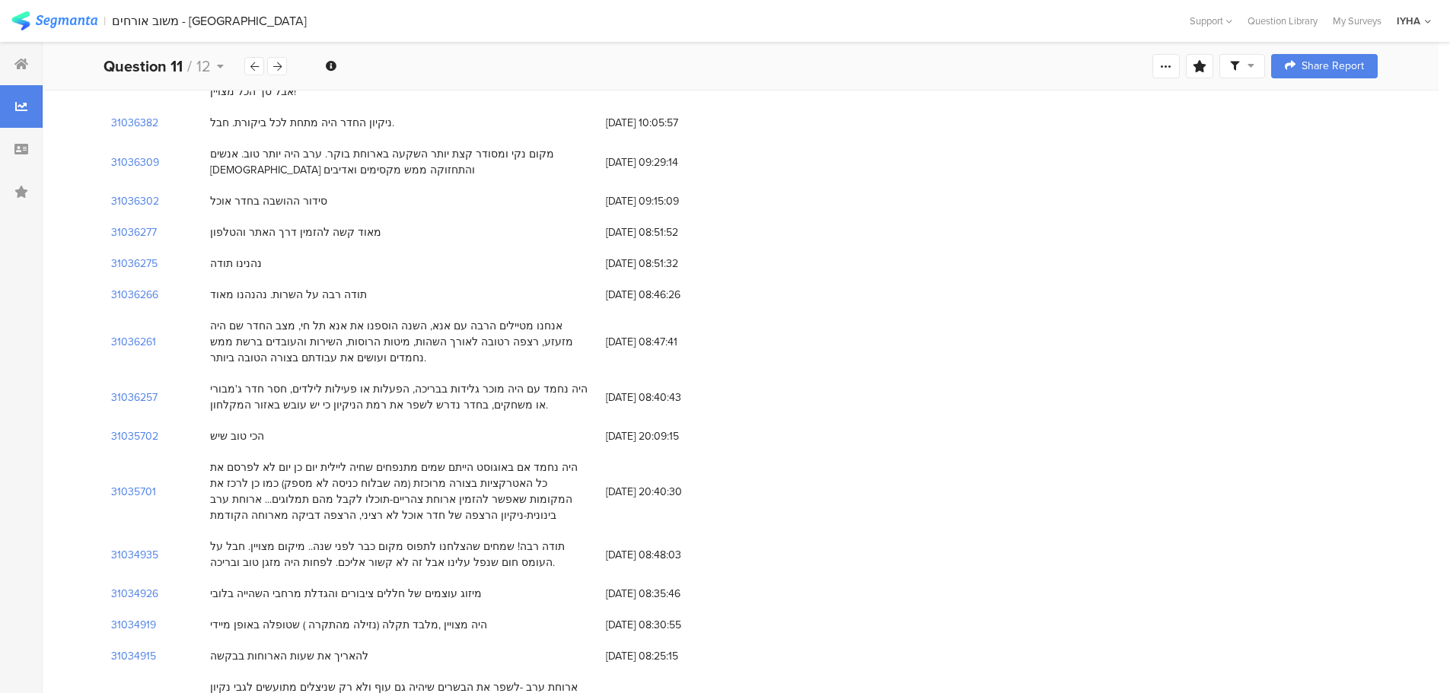
scroll to position [5783, 0]
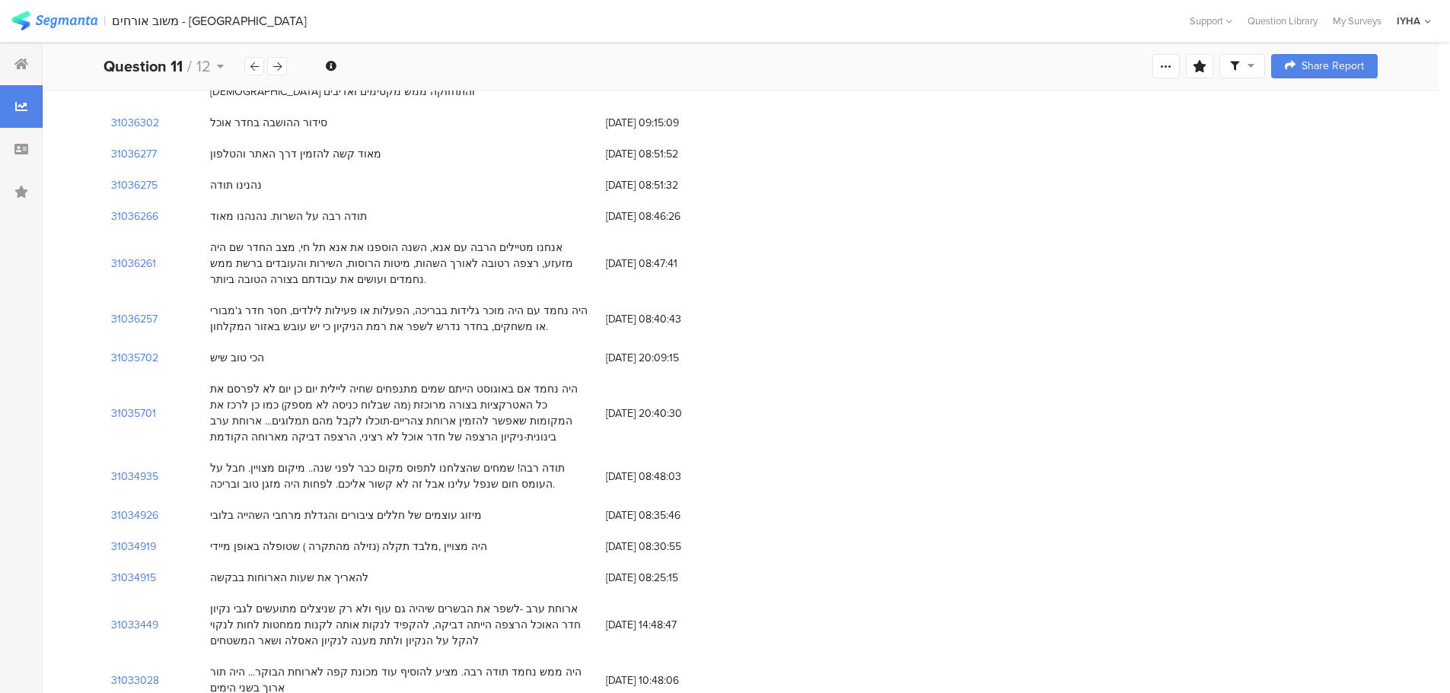
scroll to position [5860, 0]
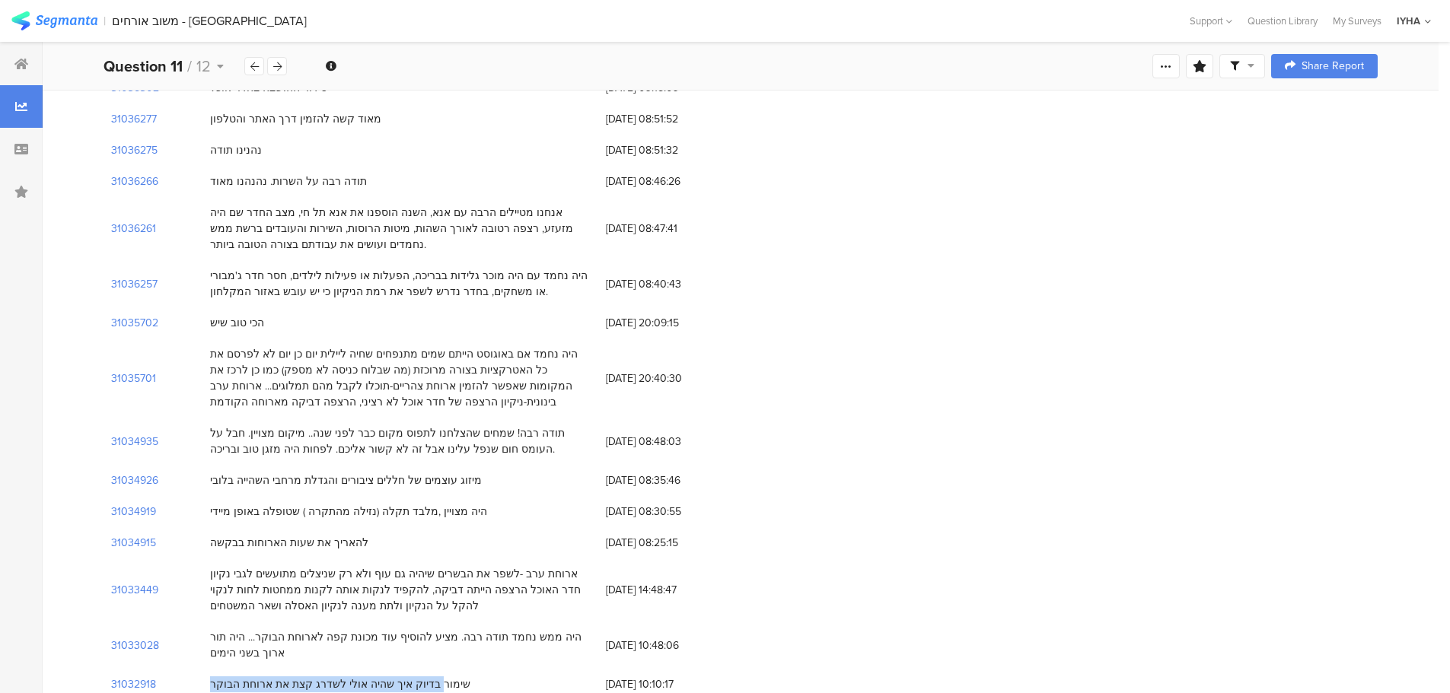
drag, startPoint x: 268, startPoint y: 444, endPoint x: 215, endPoint y: 462, distance: 55.3
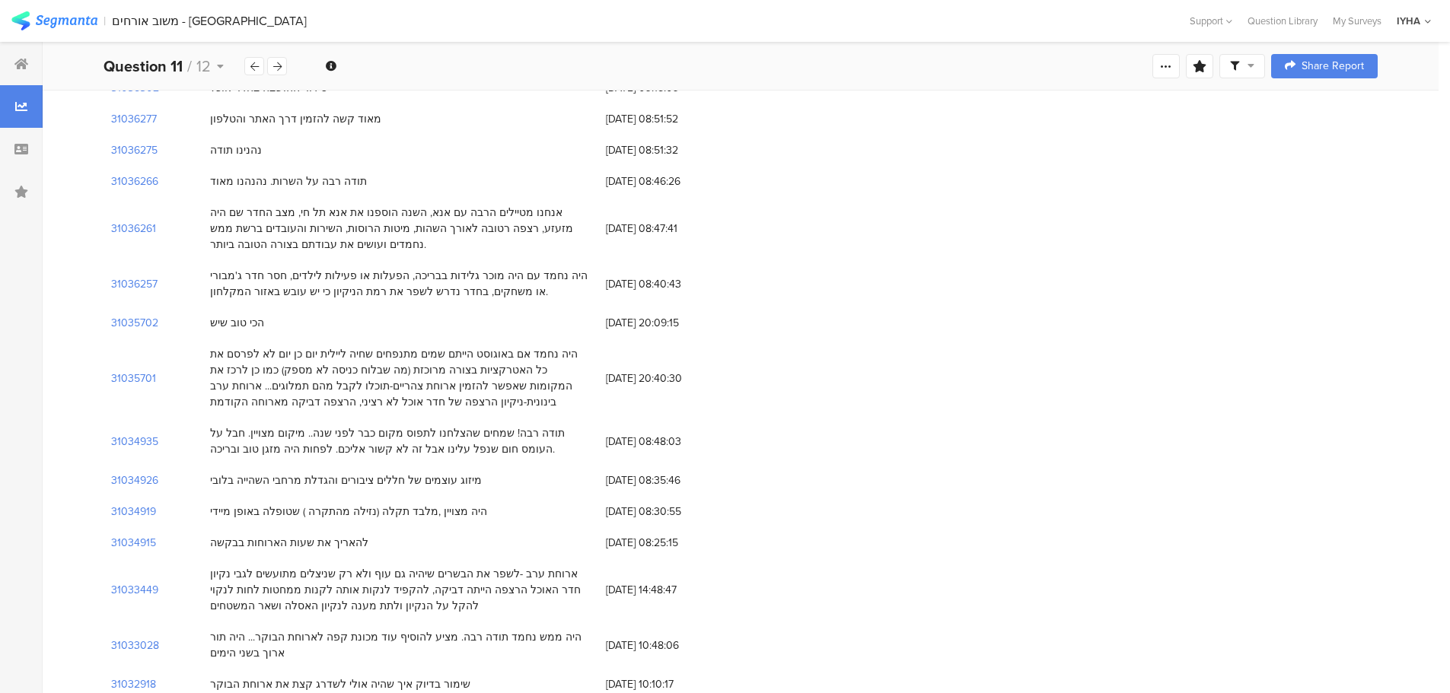
drag, startPoint x: 362, startPoint y: 519, endPoint x: 260, endPoint y: 521, distance: 102.0
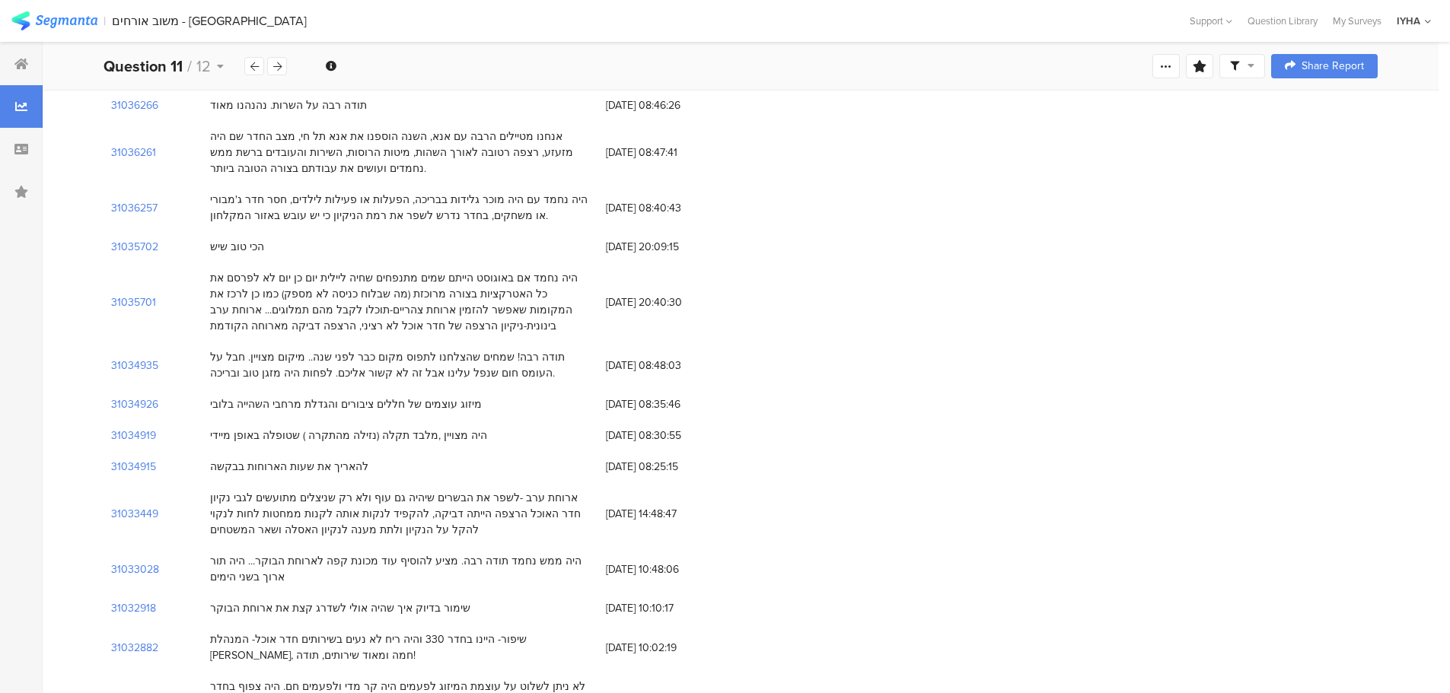
scroll to position [6012, 0]
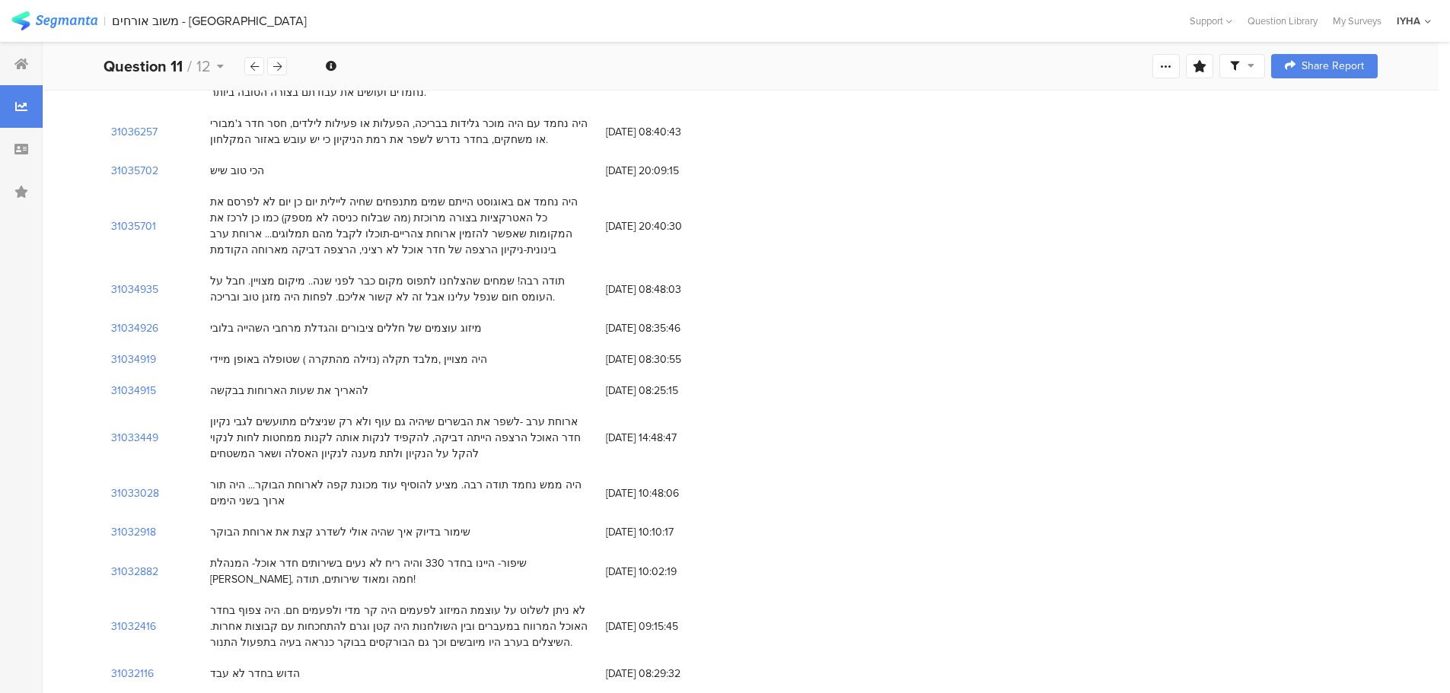
drag, startPoint x: 574, startPoint y: 461, endPoint x: 336, endPoint y: 484, distance: 238.5
drag, startPoint x: 401, startPoint y: 493, endPoint x: 570, endPoint y: 466, distance: 171.1
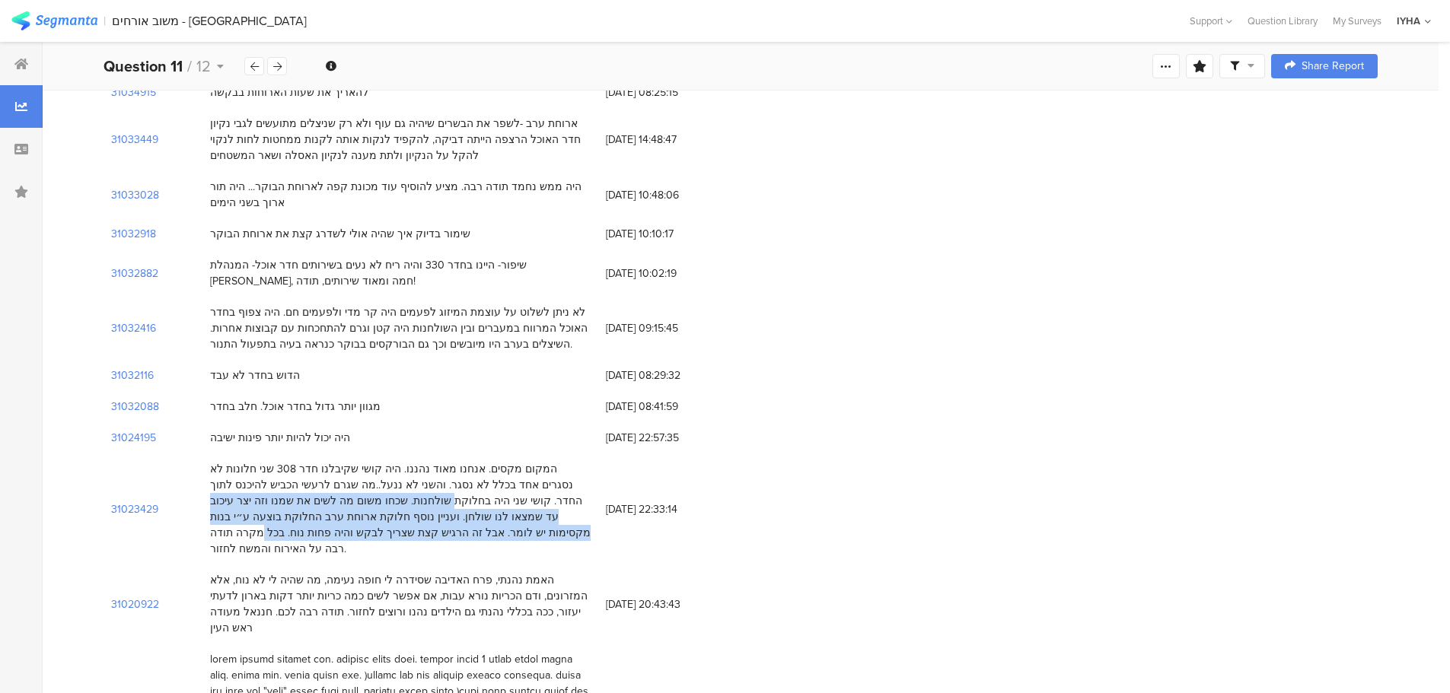
scroll to position [6316, 0]
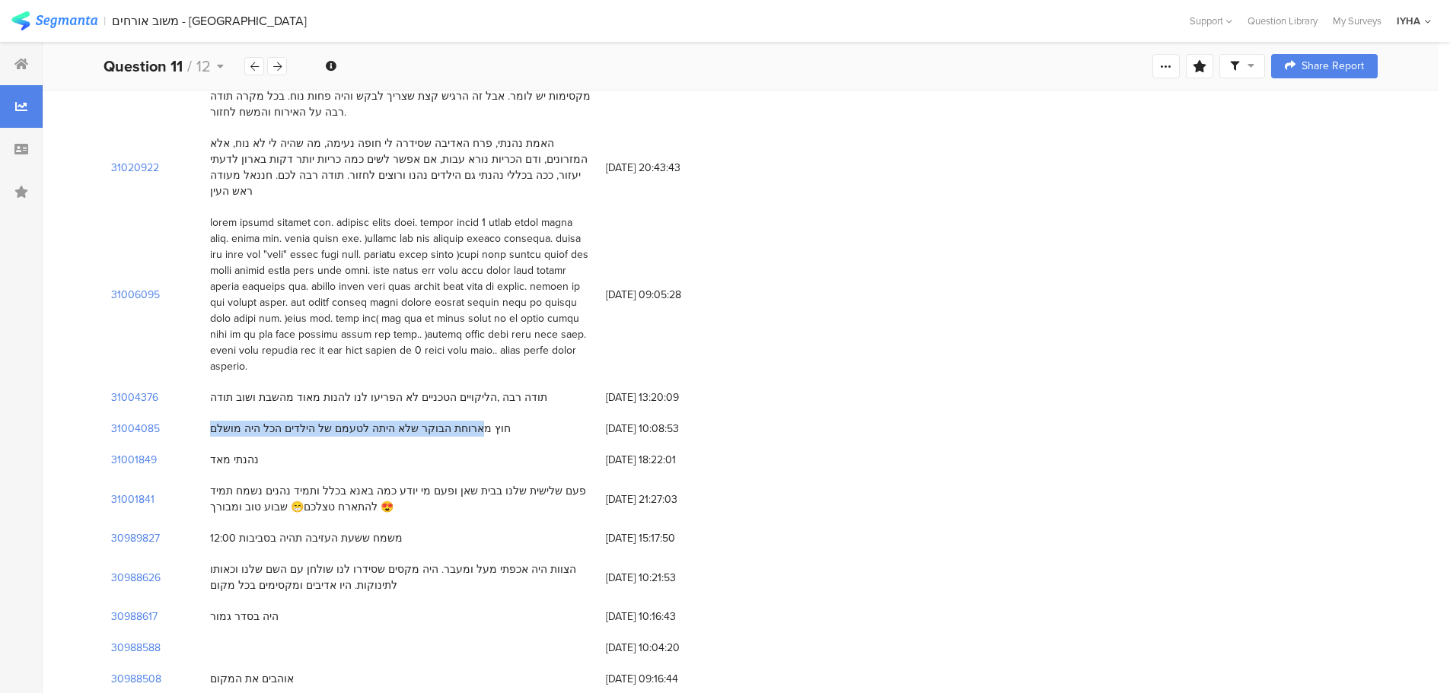
scroll to position [6773, 0]
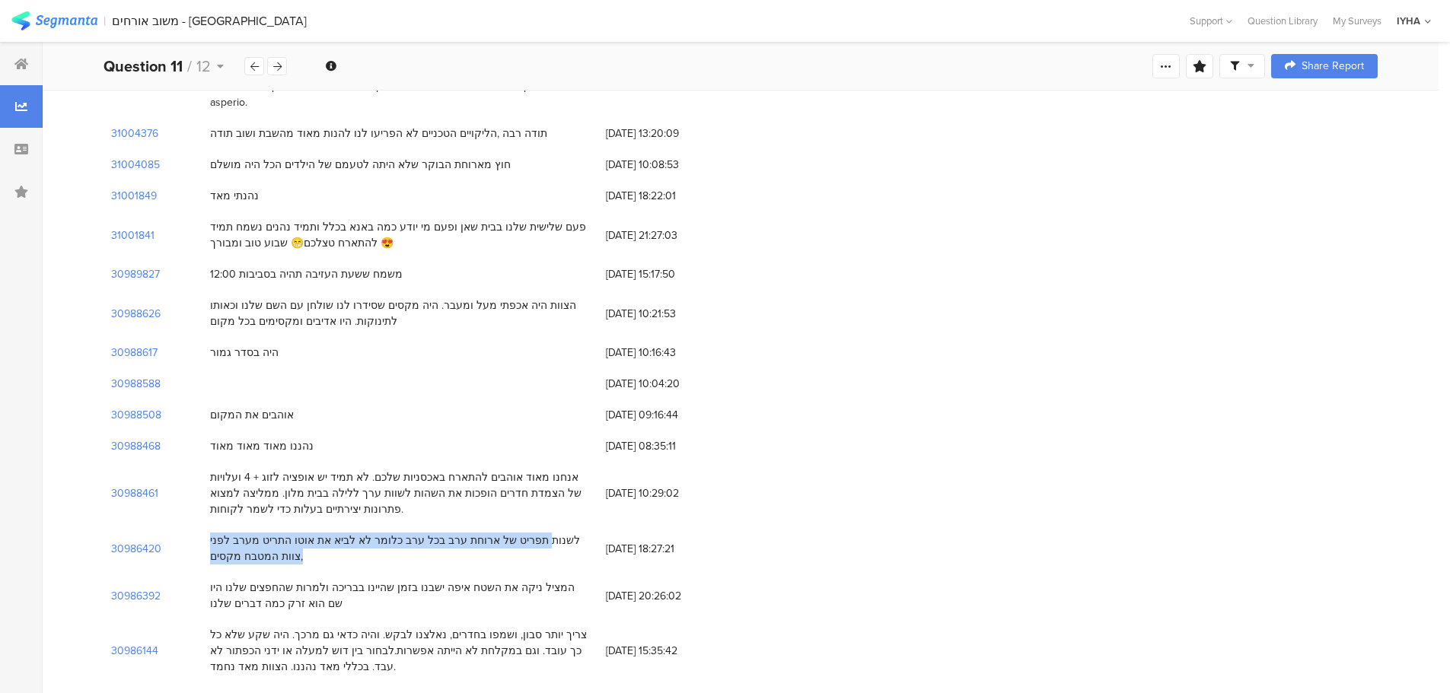
scroll to position [7077, 0]
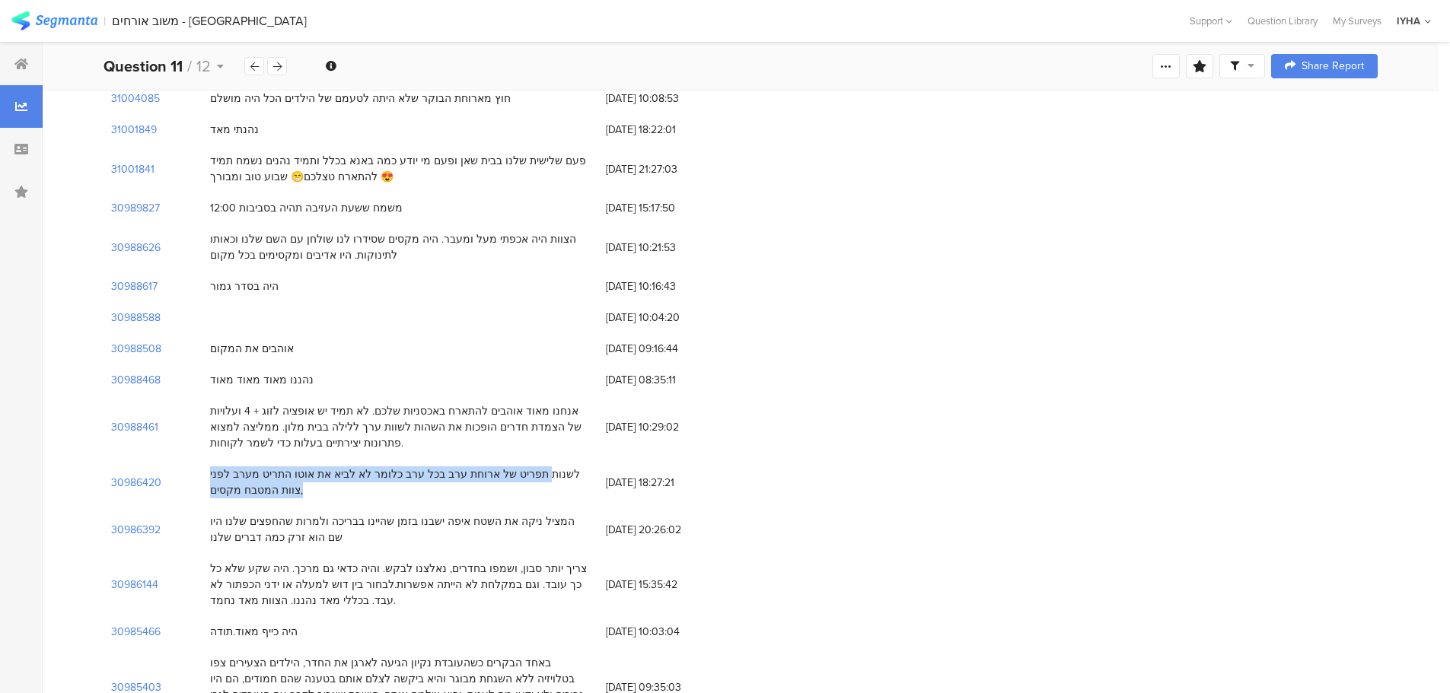
drag, startPoint x: 562, startPoint y: 419, endPoint x: 199, endPoint y: 423, distance: 363.8
drag, startPoint x: 409, startPoint y: 546, endPoint x: 199, endPoint y: 556, distance: 210.3
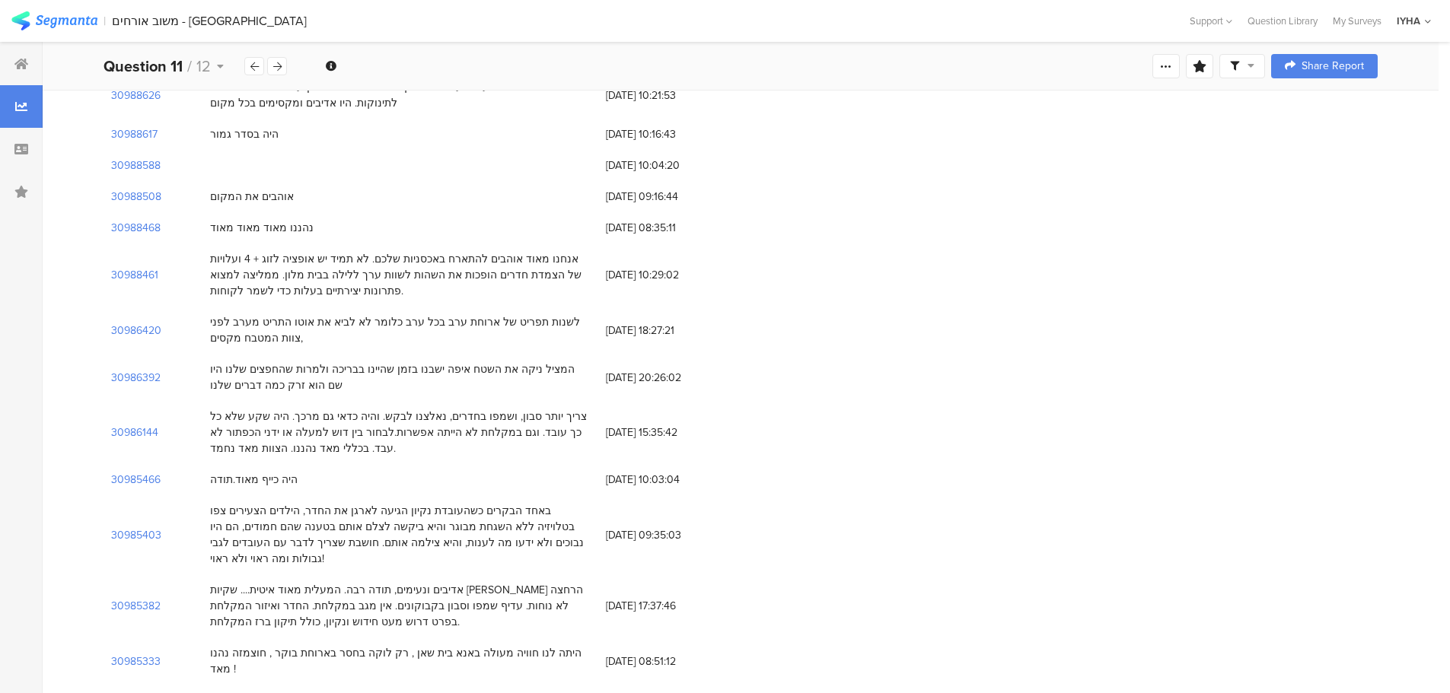
scroll to position [7305, 0]
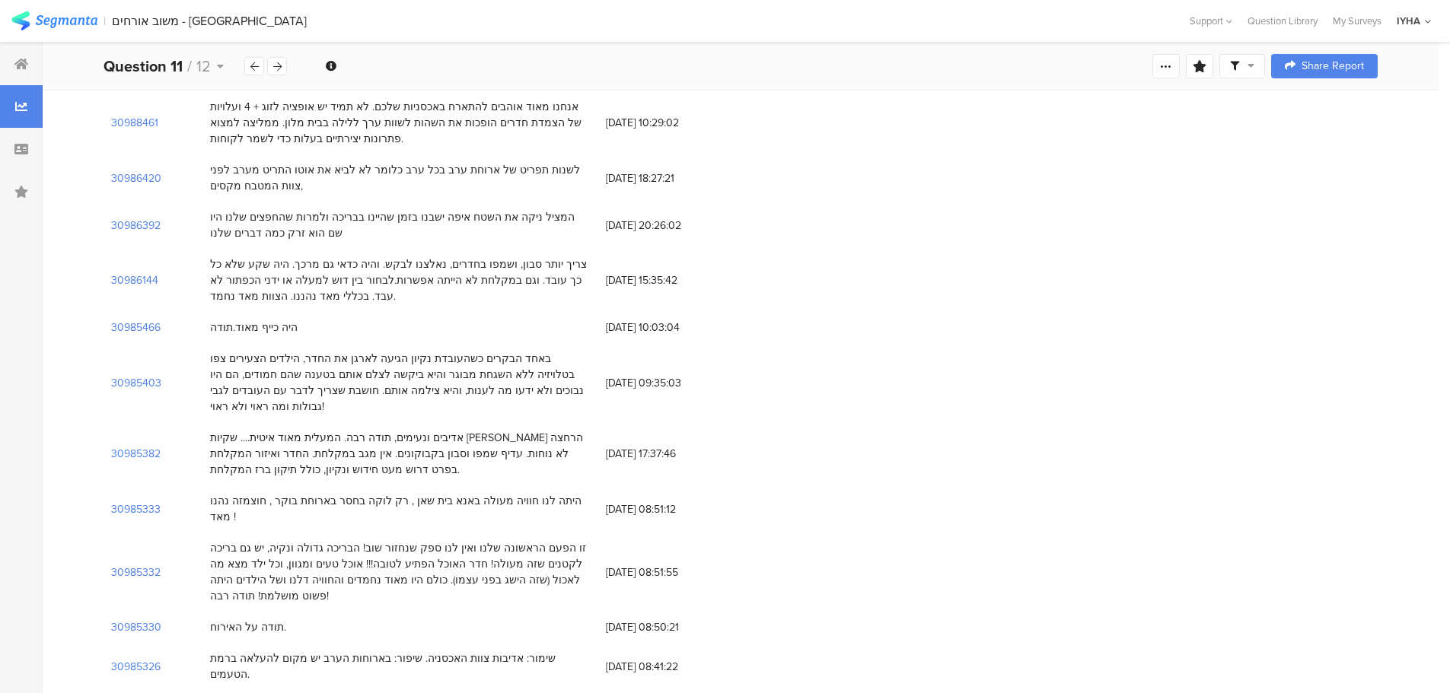
drag, startPoint x: 246, startPoint y: 526, endPoint x: 218, endPoint y: 549, distance: 36.7
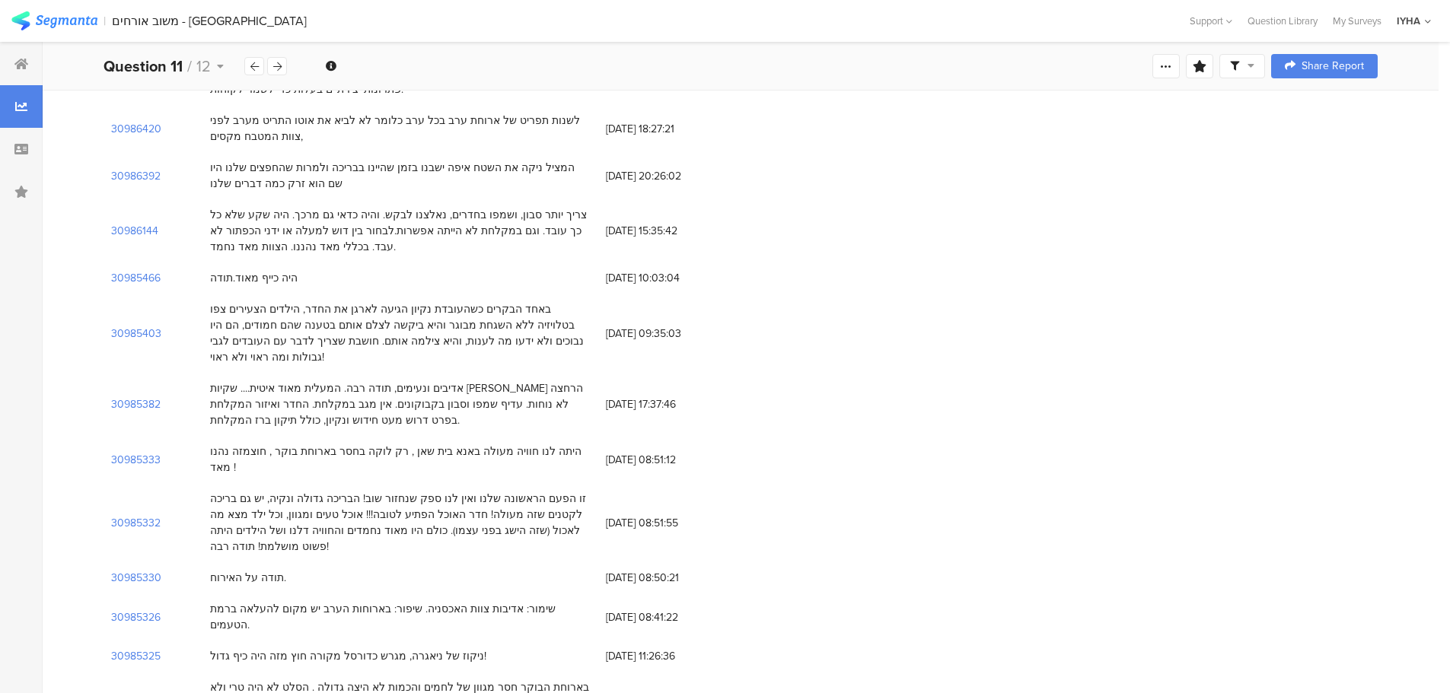
scroll to position [7458, 0]
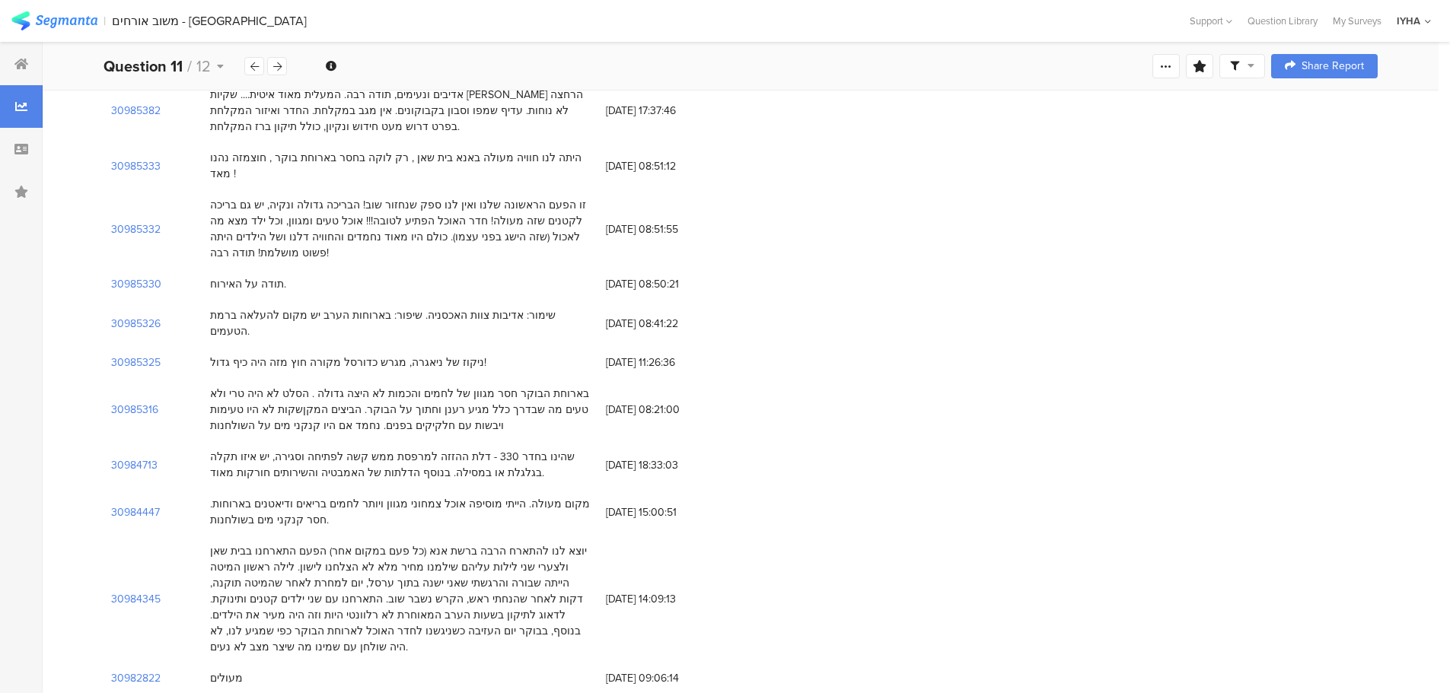
scroll to position [7762, 0]
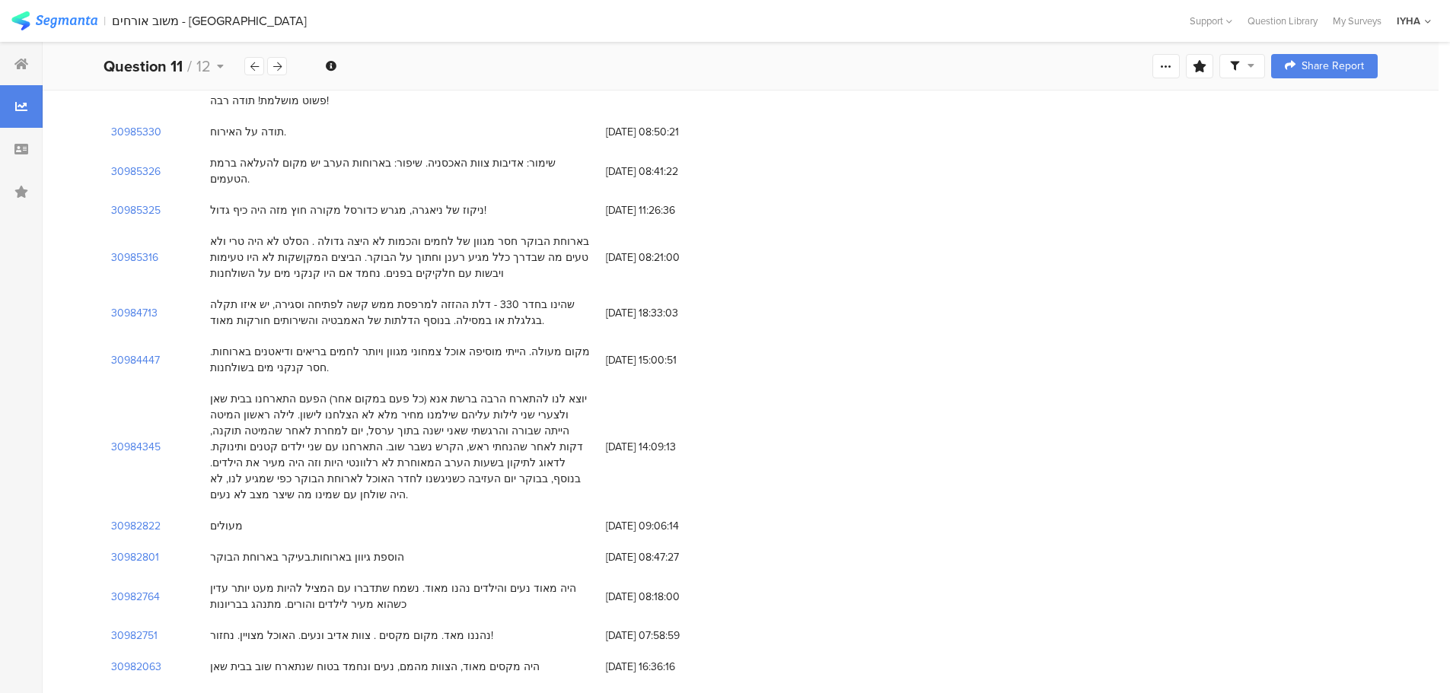
scroll to position [7914, 0]
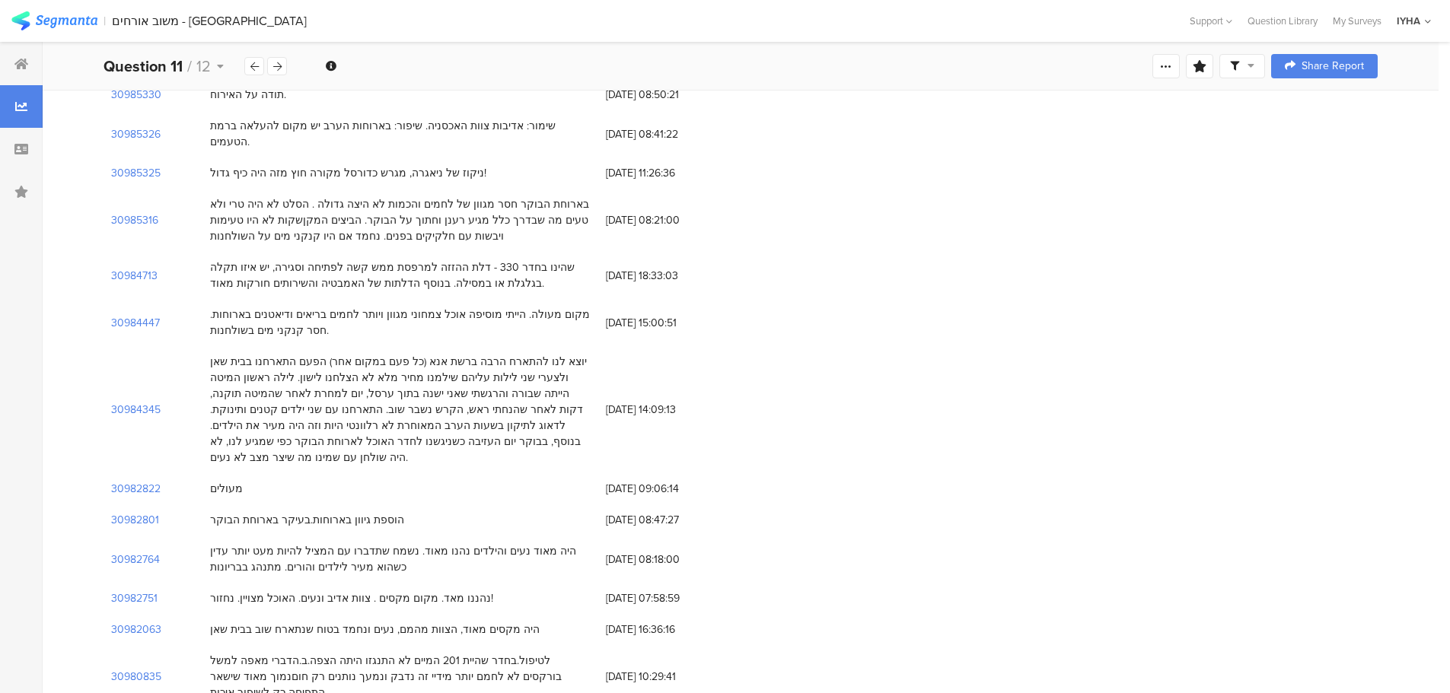
drag, startPoint x: 391, startPoint y: 465, endPoint x: 218, endPoint y: 486, distance: 174.8
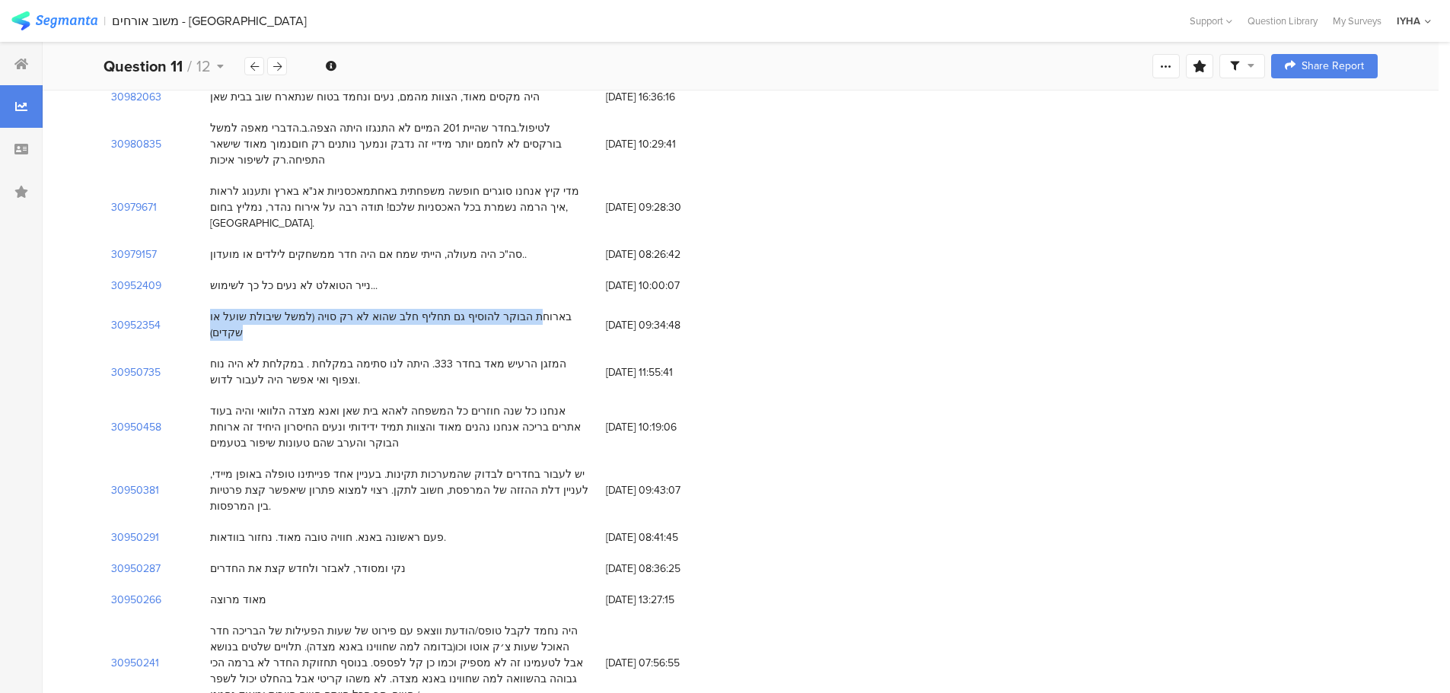
scroll to position [8523, 0]
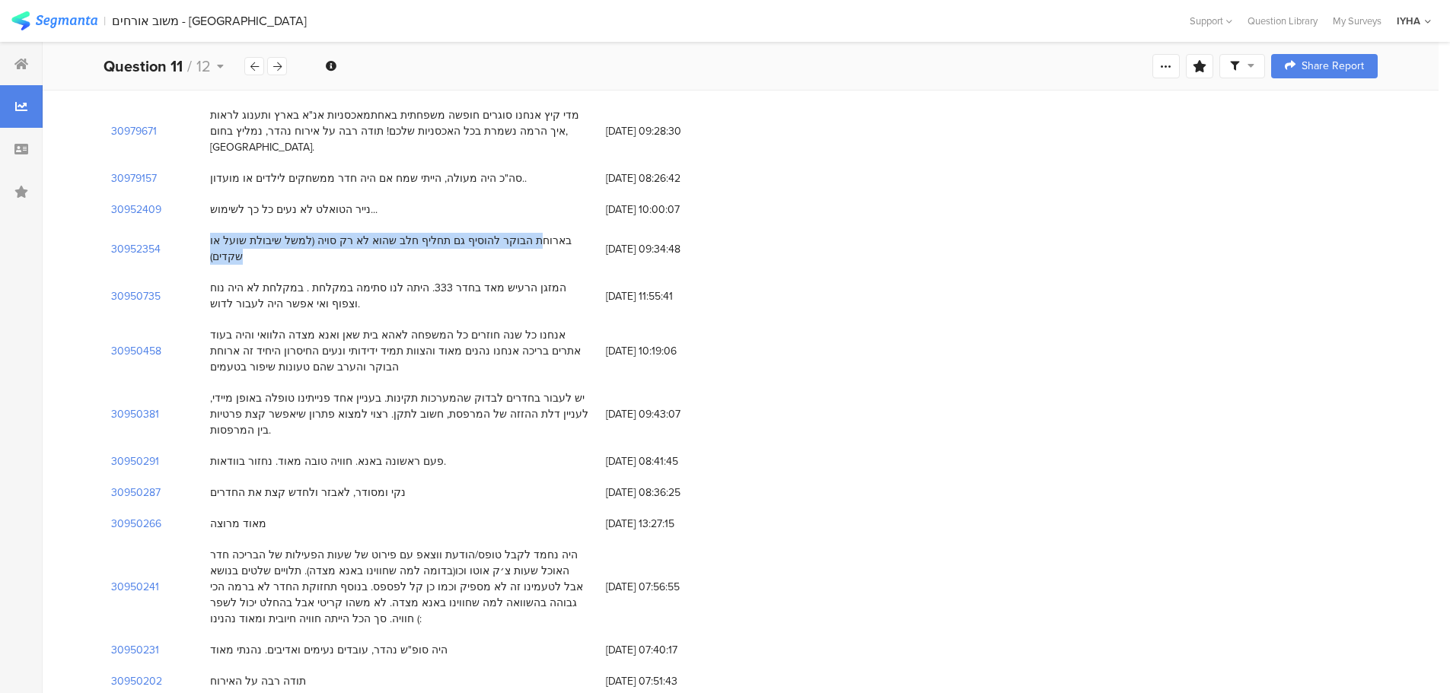
drag, startPoint x: 439, startPoint y: 498, endPoint x: 202, endPoint y: 498, distance: 236.7
drag, startPoint x: 357, startPoint y: 548, endPoint x: 552, endPoint y: 561, distance: 196.0
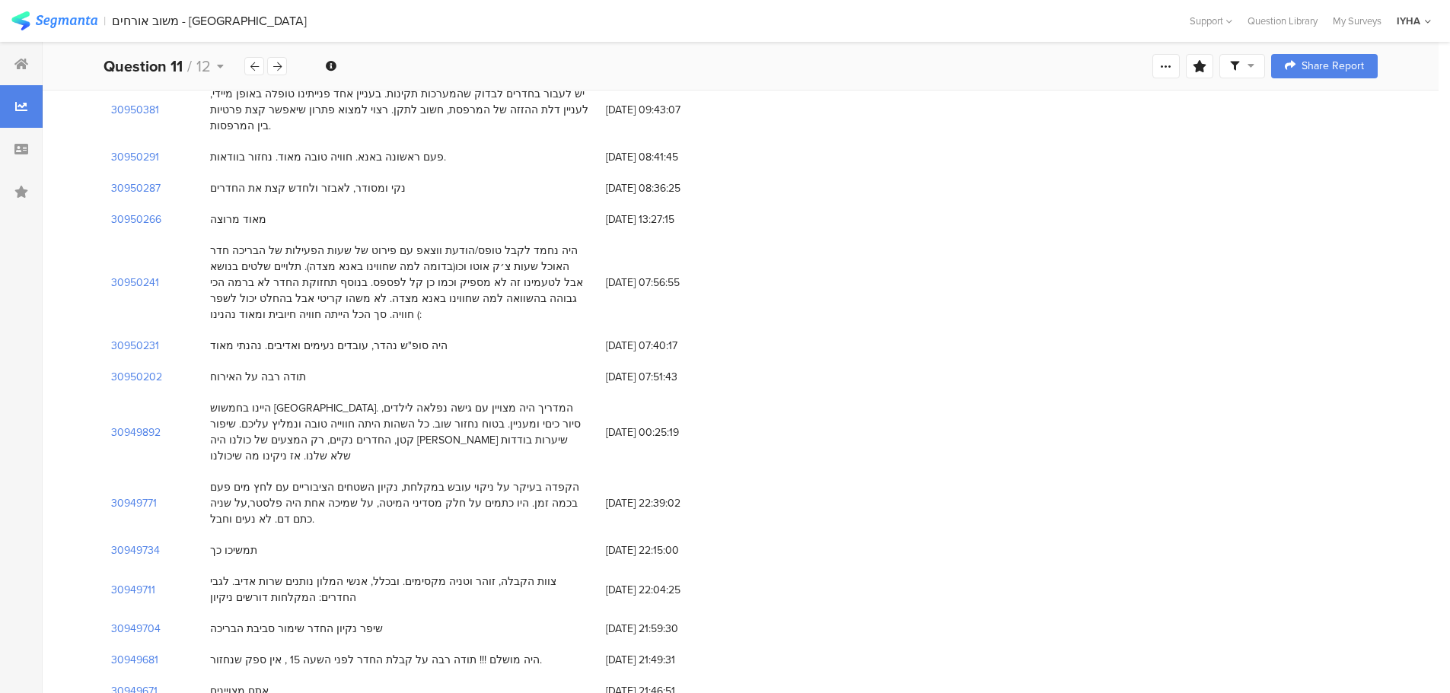
scroll to position [8903, 0]
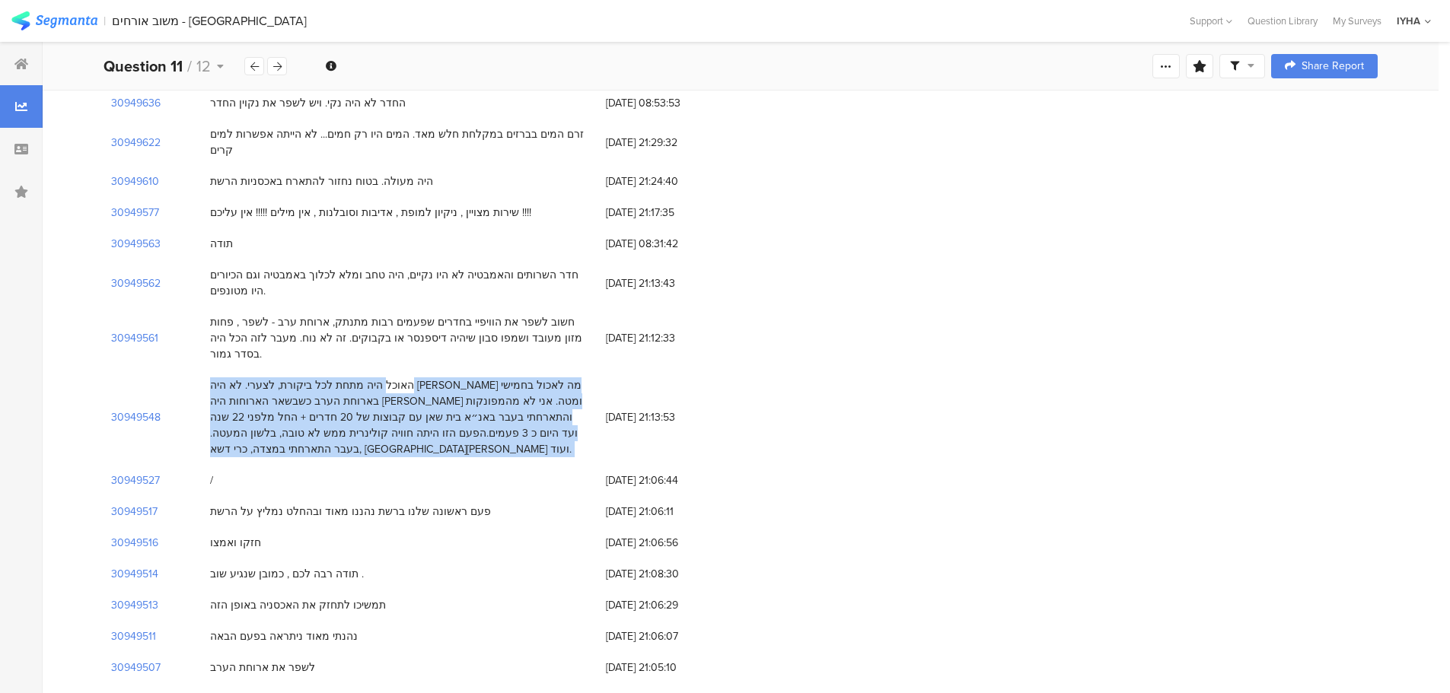
scroll to position [9664, 0]
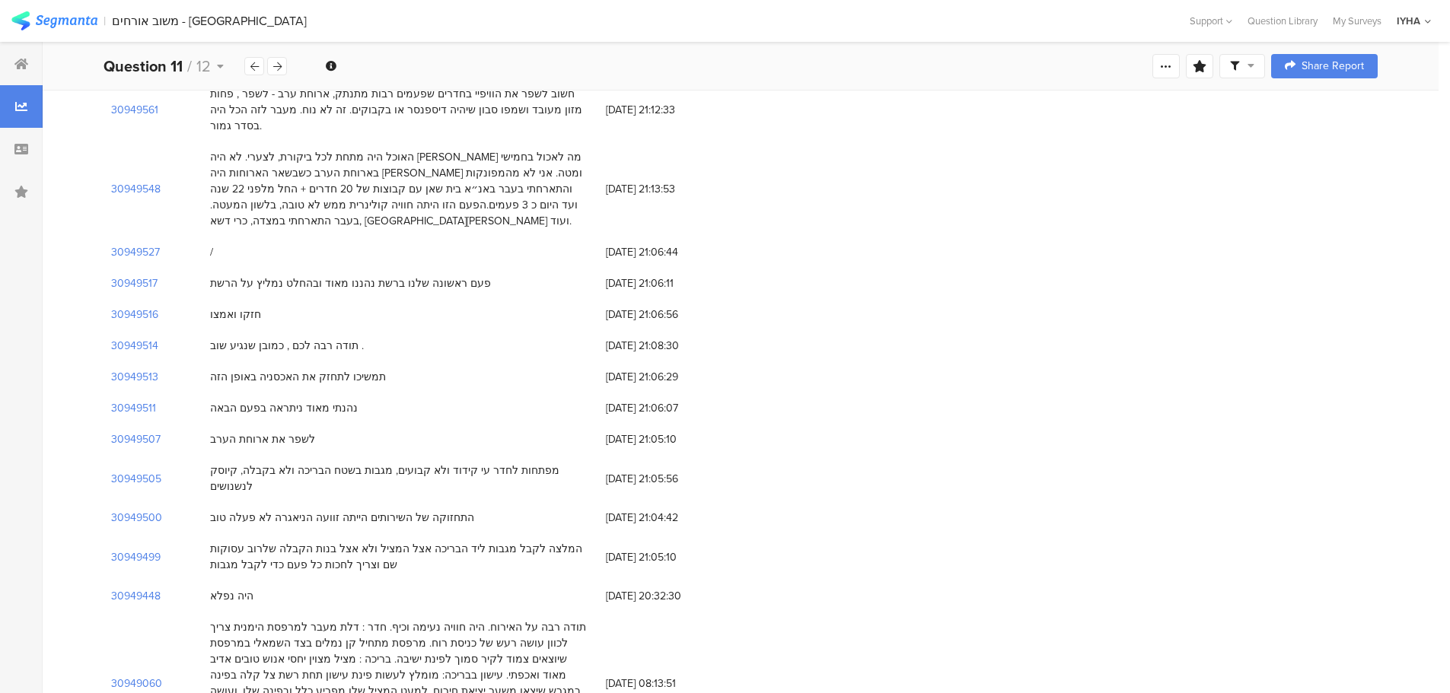
scroll to position [9893, 0]
